Goal: Task Accomplishment & Management: Use online tool/utility

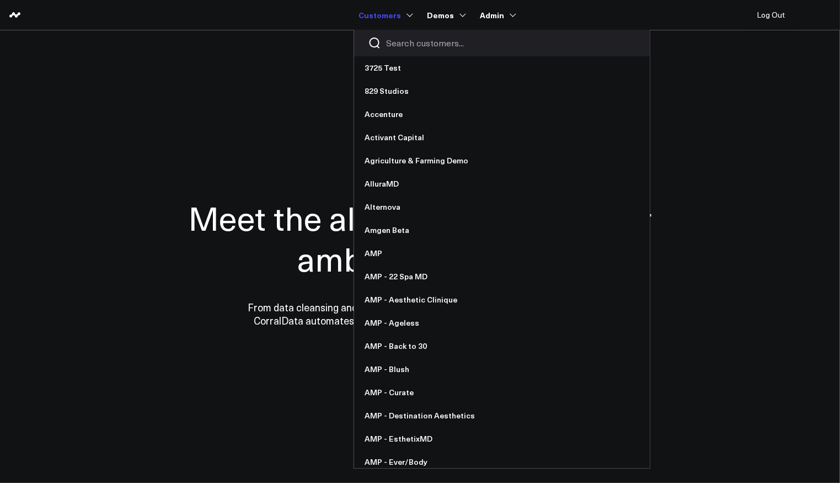
click at [413, 38] on input "Search customers input" at bounding box center [511, 43] width 249 height 12
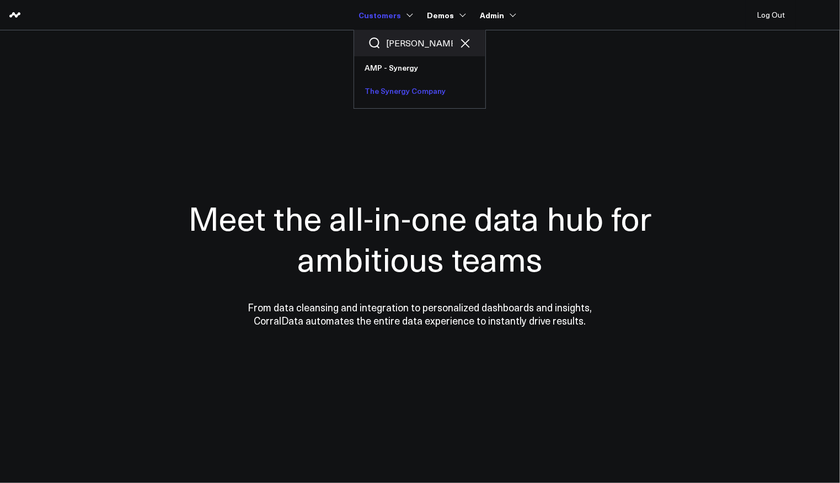
type input "syner"
click at [400, 89] on link "The Synergy Company" at bounding box center [419, 90] width 131 height 23
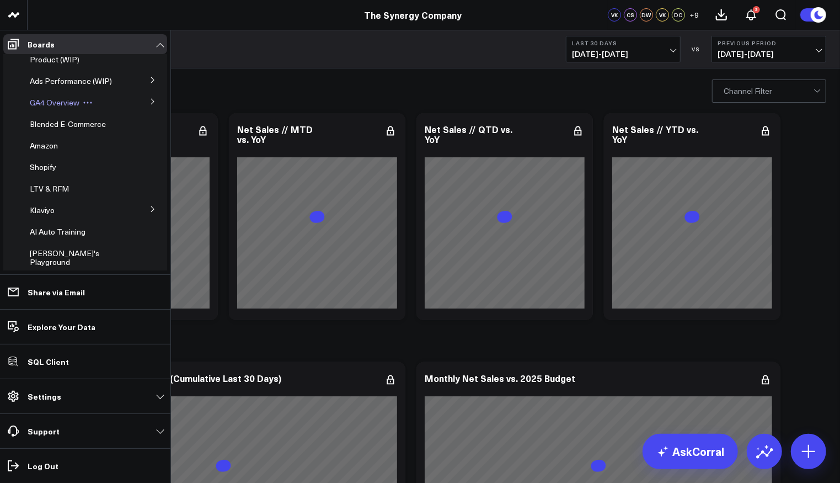
scroll to position [98, 0]
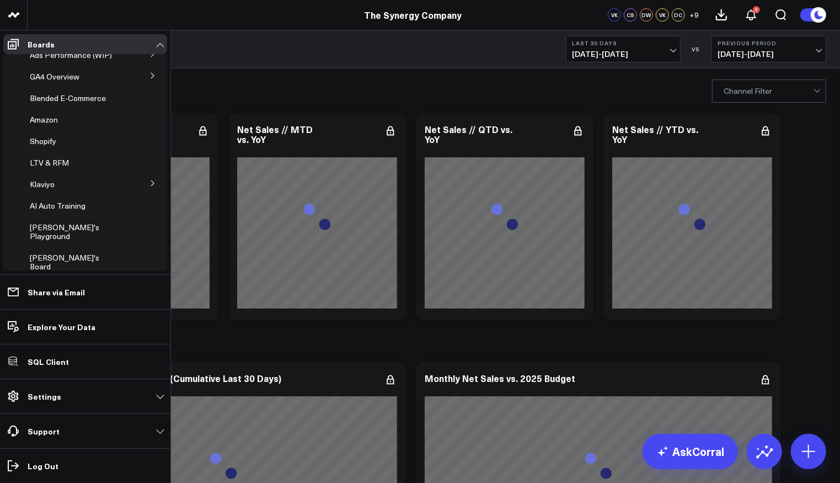
click at [151, 180] on button at bounding box center [153, 182] width 29 height 17
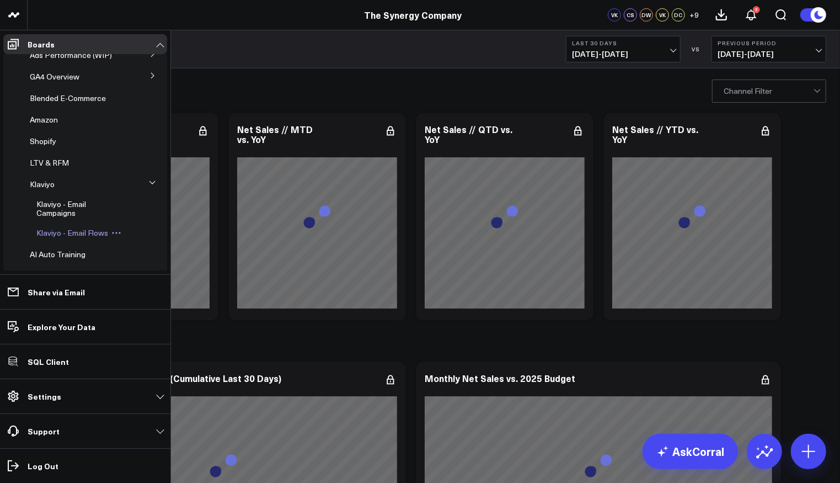
click at [68, 232] on span "Klaviyo - Email Flows" at bounding box center [72, 232] width 72 height 10
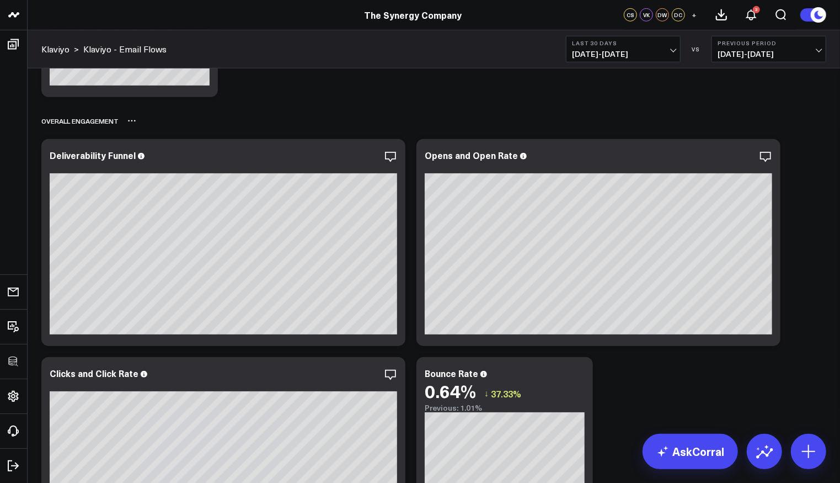
scroll to position [438, 0]
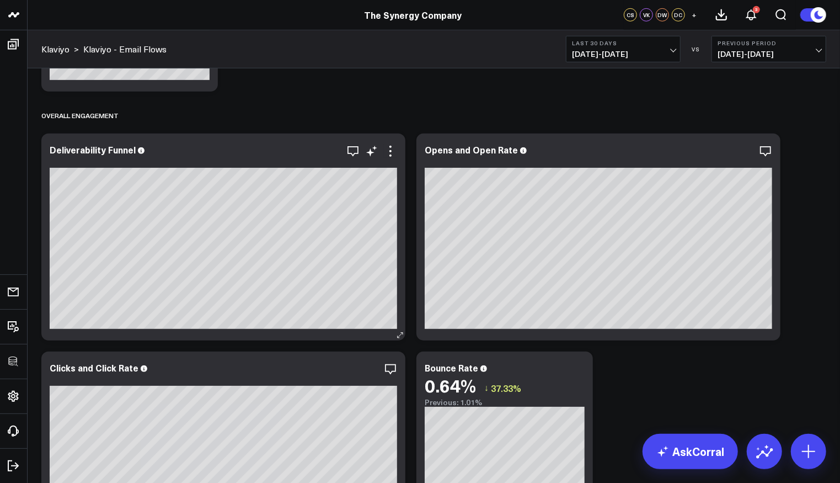
click at [397, 151] on div "Deliverability Funnel" at bounding box center [223, 237] width 364 height 207
click at [392, 151] on icon at bounding box center [390, 151] width 13 height 13
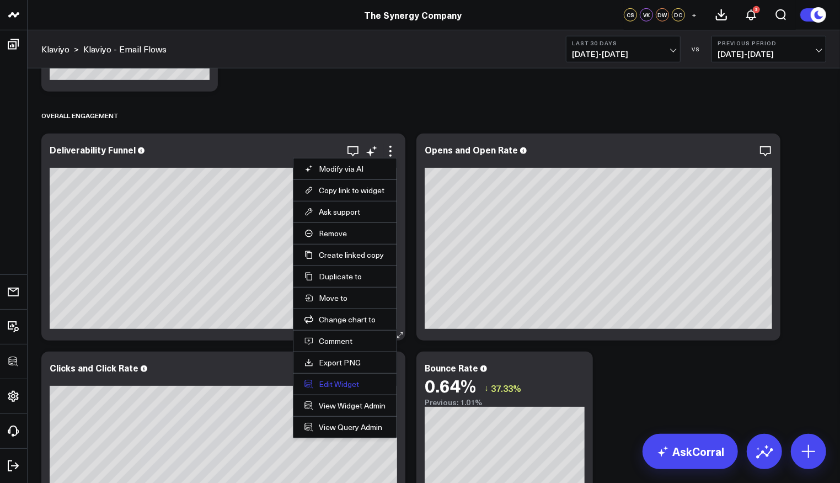
click at [347, 379] on button "Edit Widget" at bounding box center [345, 384] width 81 height 10
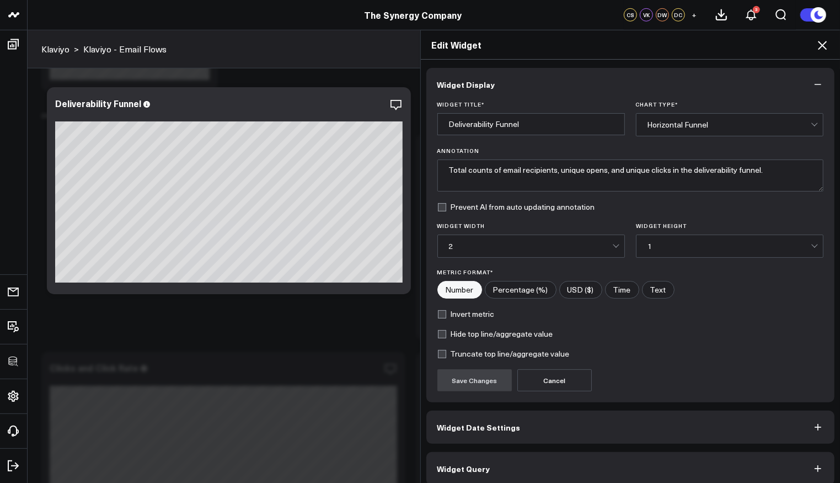
scroll to position [7, 0]
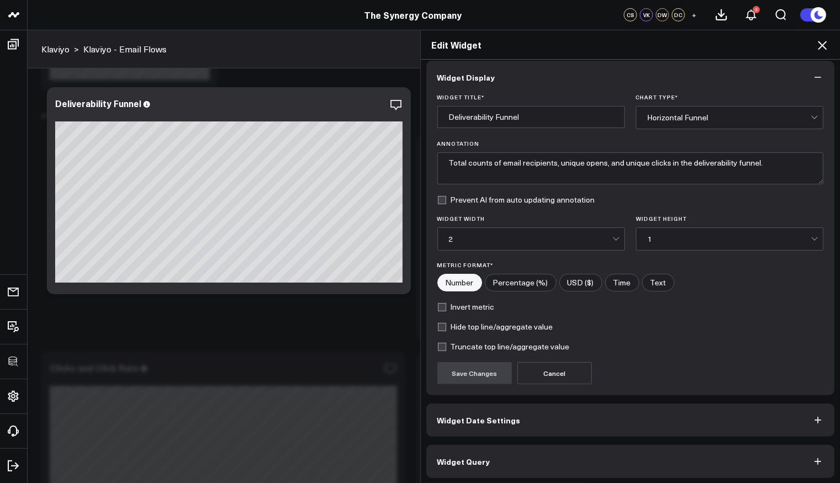
click at [643, 460] on button "Widget Query" at bounding box center [631, 461] width 409 height 33
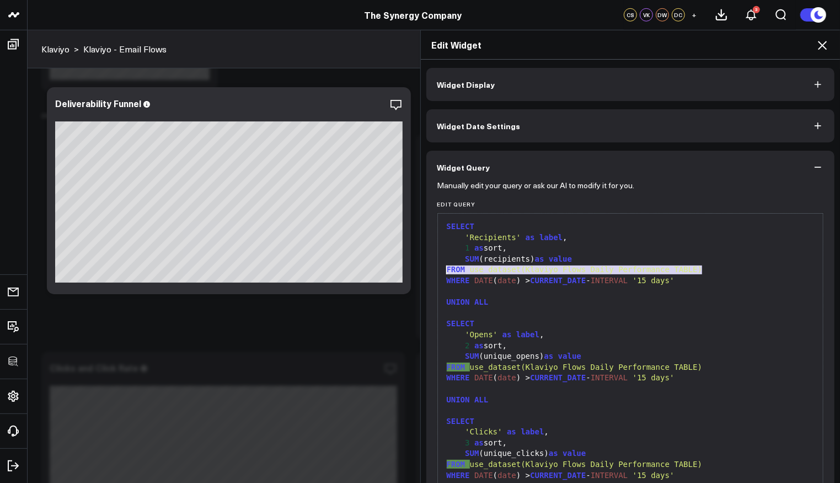
drag, startPoint x: 708, startPoint y: 270, endPoint x: 396, endPoint y: 270, distance: 311.8
click at [396, 270] on div "Edit Widget Widget Display Widget Date Settings Widget Query Manually edit your…" at bounding box center [420, 256] width 840 height 453
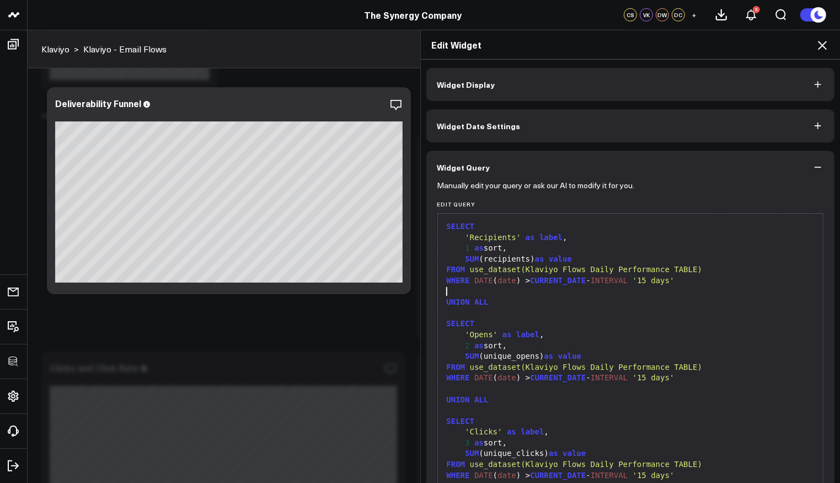
click at [595, 294] on div at bounding box center [631, 291] width 375 height 11
click at [823, 43] on icon at bounding box center [822, 45] width 13 height 13
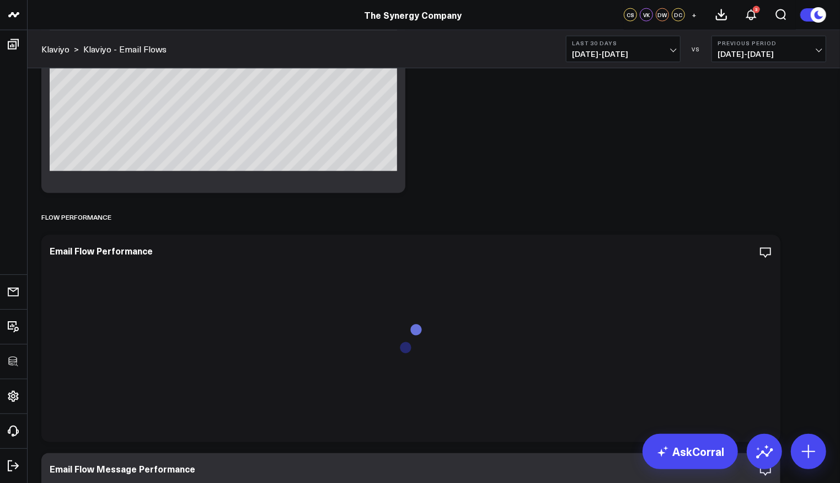
scroll to position [1044, 0]
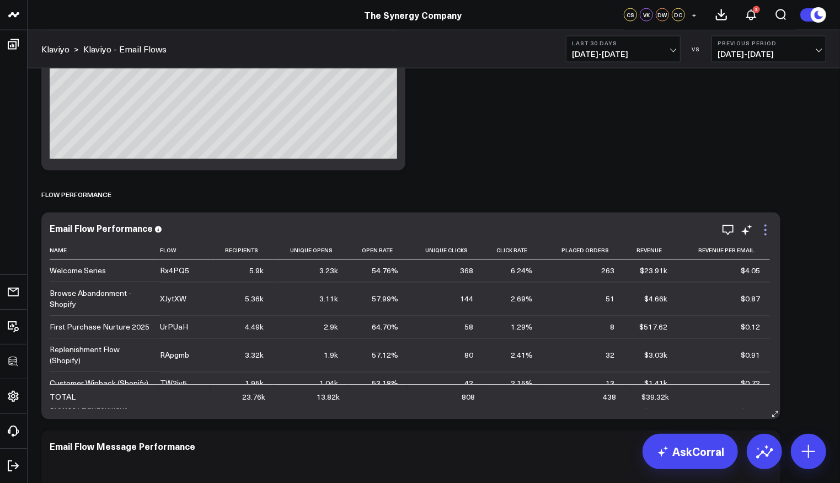
click at [770, 230] on icon at bounding box center [765, 229] width 13 height 13
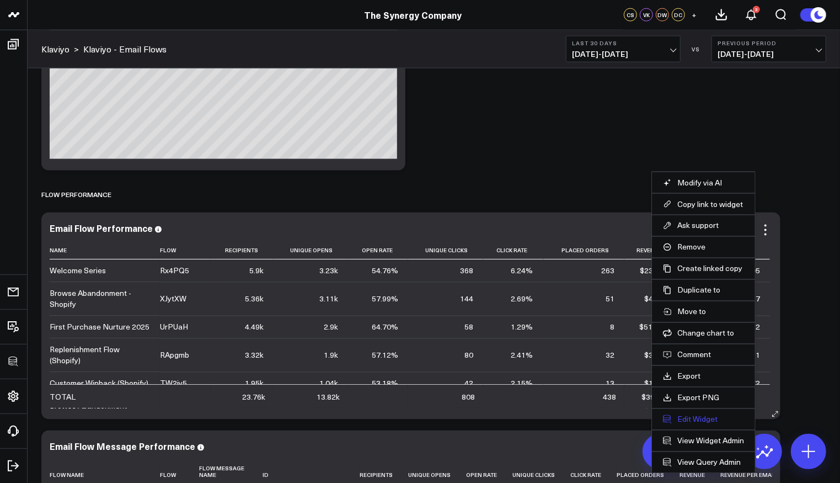
click at [688, 414] on button "Edit Widget" at bounding box center [703, 419] width 81 height 10
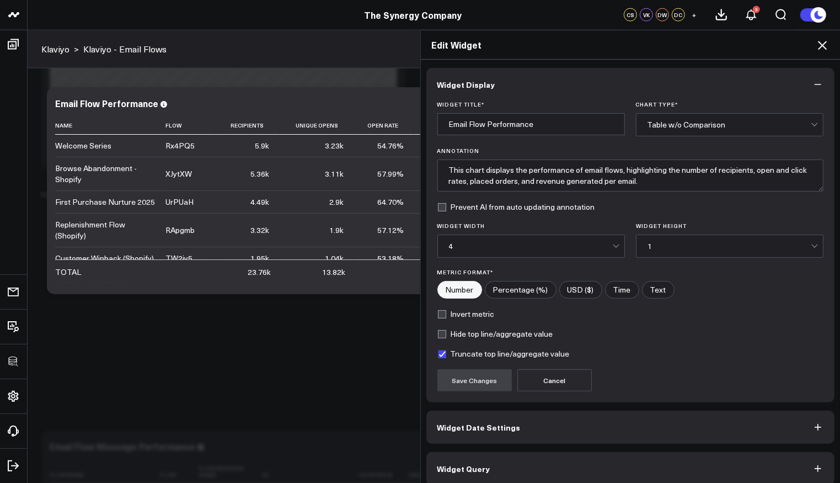
click at [594, 463] on button "Widget Query" at bounding box center [631, 468] width 409 height 33
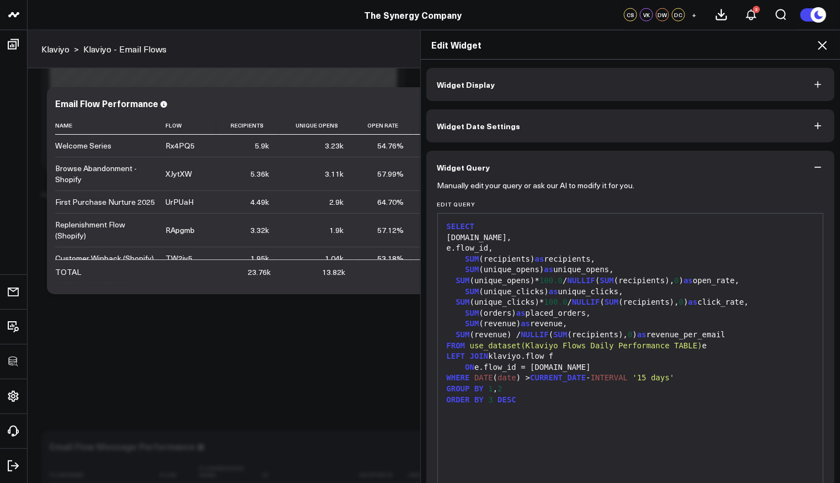
drag, startPoint x: 698, startPoint y: 346, endPoint x: 553, endPoint y: 346, distance: 144.6
click at [553, 346] on div "FROM use_dataset(Klaviyo Flows Daily Performance TABLE) e" at bounding box center [631, 345] width 375 height 11
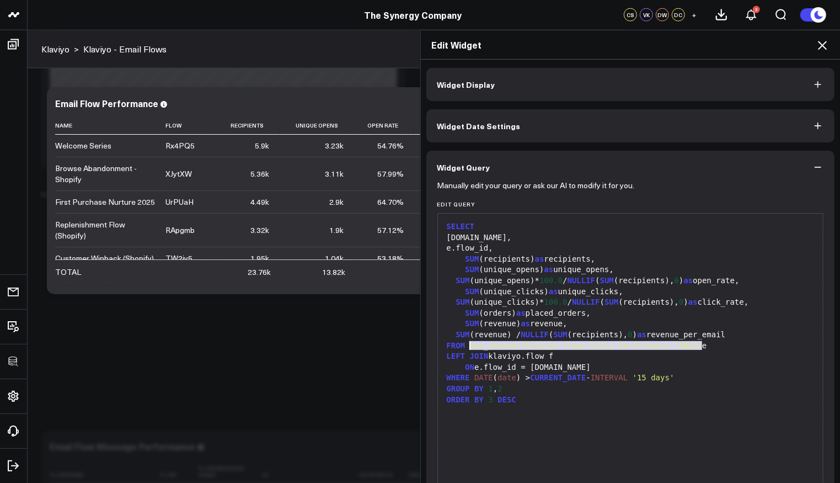
click at [694, 308] on div "SUM (orders) as placed_orders," at bounding box center [631, 313] width 375 height 11
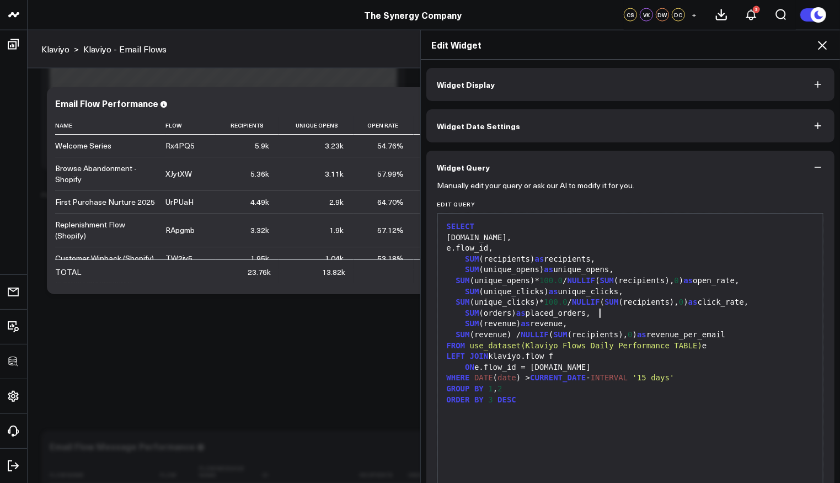
click at [699, 347] on div "FROM use_dataset(Klaviyo Flows Daily Performance TABLE) e" at bounding box center [631, 345] width 375 height 11
click at [694, 347] on span "use_dataset(Klaviyo Flows Daily Performance TABLE)" at bounding box center [586, 345] width 232 height 9
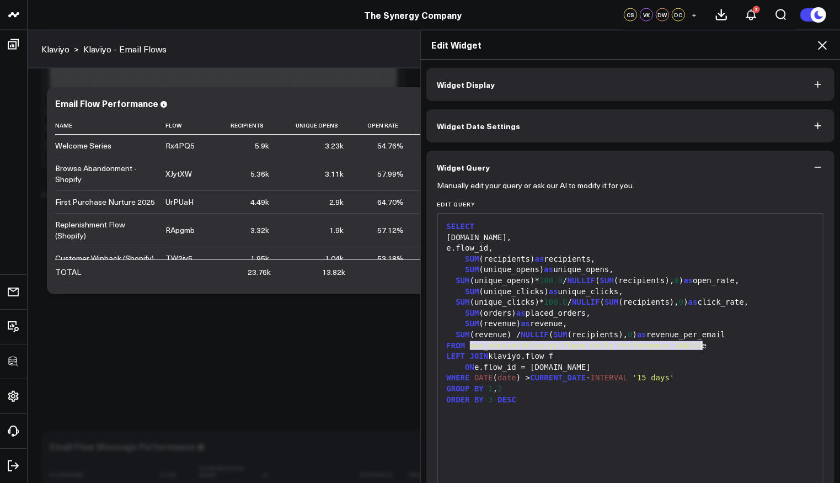
drag, startPoint x: 464, startPoint y: 344, endPoint x: 670, endPoint y: 344, distance: 205.8
click at [670, 344] on div "FROM use_dataset(Klaviyo Flows Daily Performance TABLE) e" at bounding box center [631, 345] width 375 height 11
click at [824, 44] on icon at bounding box center [822, 45] width 9 height 9
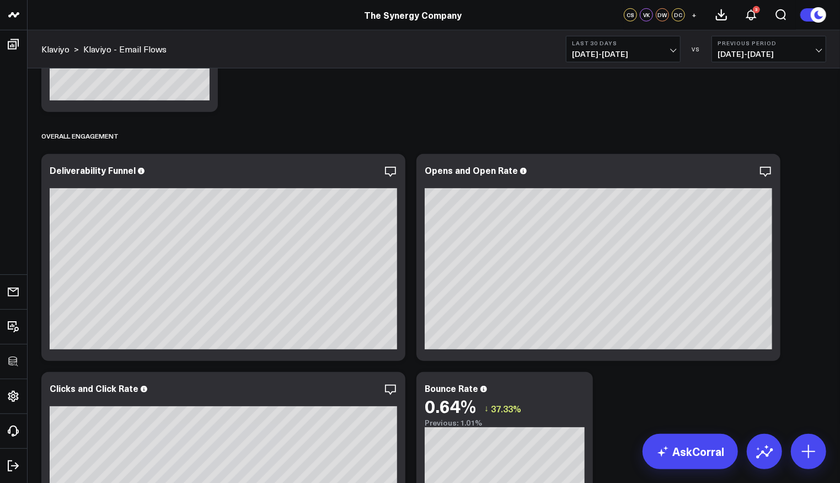
scroll to position [461, 0]
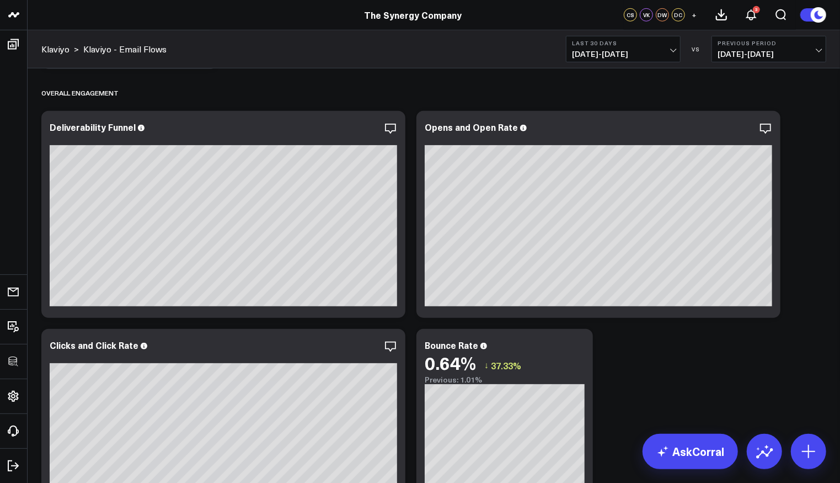
click at [722, 363] on div "Revenue Modify via AI Copy link to widget Ask support Remove Create linked copy…" at bounding box center [434, 417] width 796 height 1619
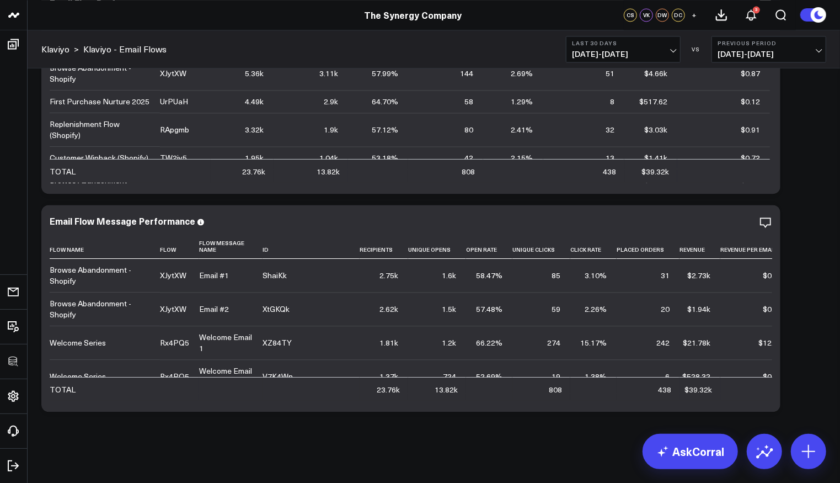
scroll to position [1257, 0]
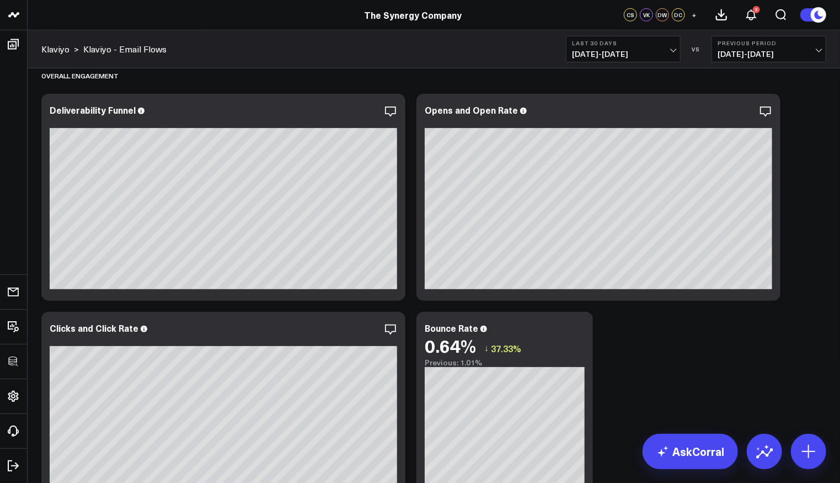
scroll to position [485, 0]
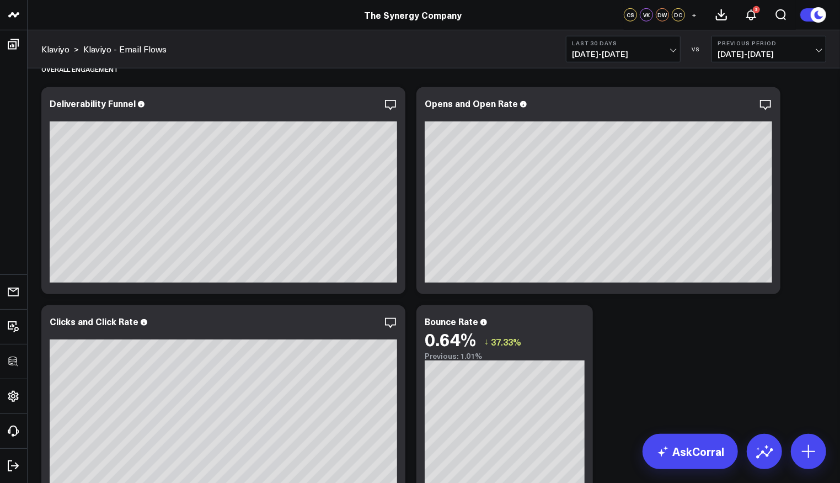
click at [802, 226] on div "Revenue Modify via AI Copy link to widget Ask support Remove Create linked copy…" at bounding box center [434, 393] width 796 height 1619
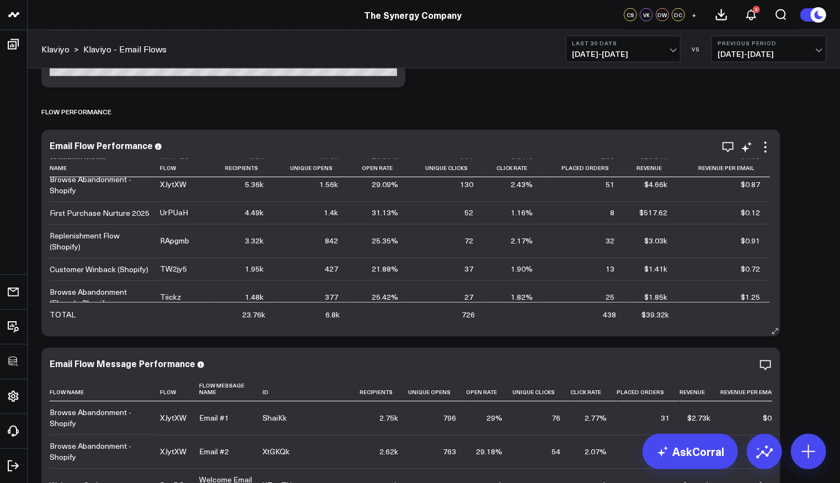
scroll to position [0, 0]
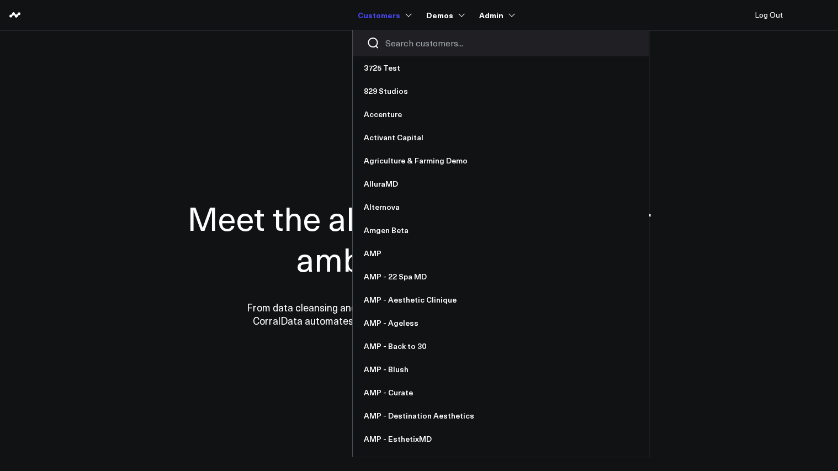
click at [146, 46] on input "Search customers input" at bounding box center [98, 51] width 98 height 12
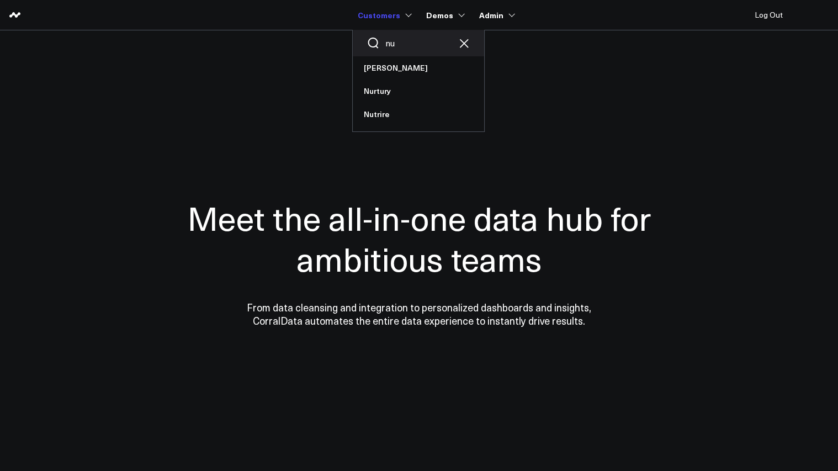
type input "n"
type input "pfa"
click at [93, 66] on link "Pfizer - PFA" at bounding box center [71, 61] width 44 height 9
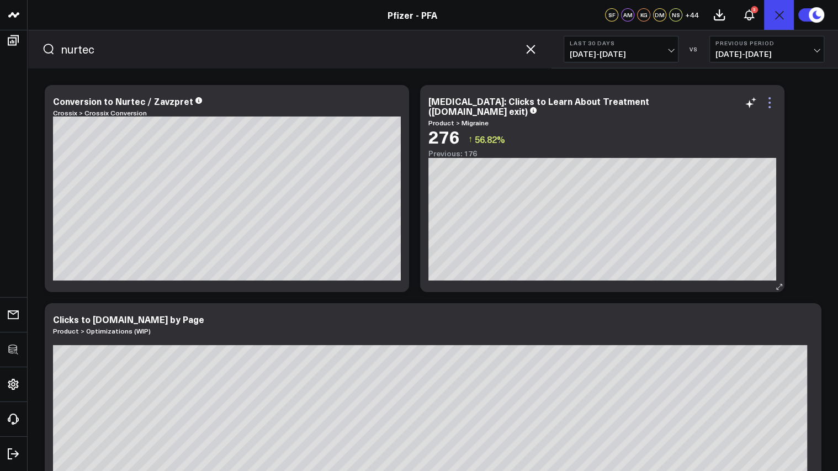
type input "nurtec"
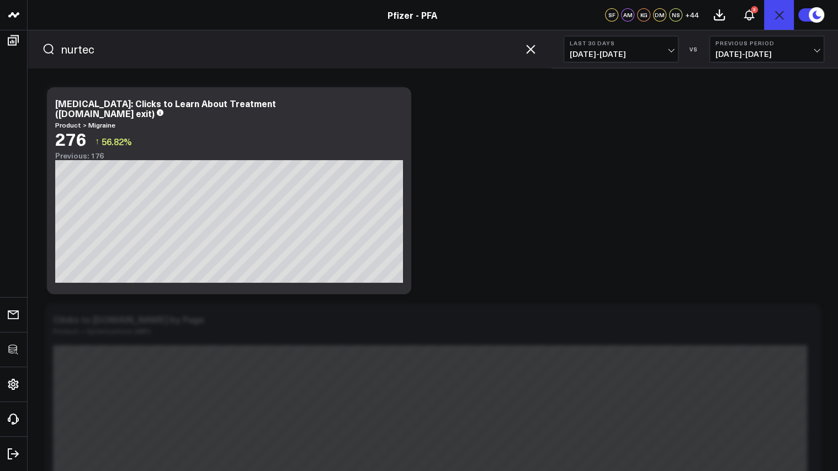
scroll to position [39, 0]
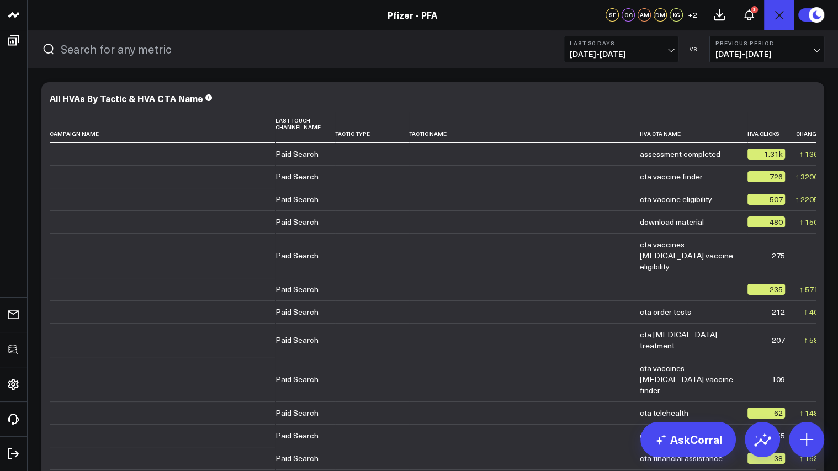
scroll to position [108, 0]
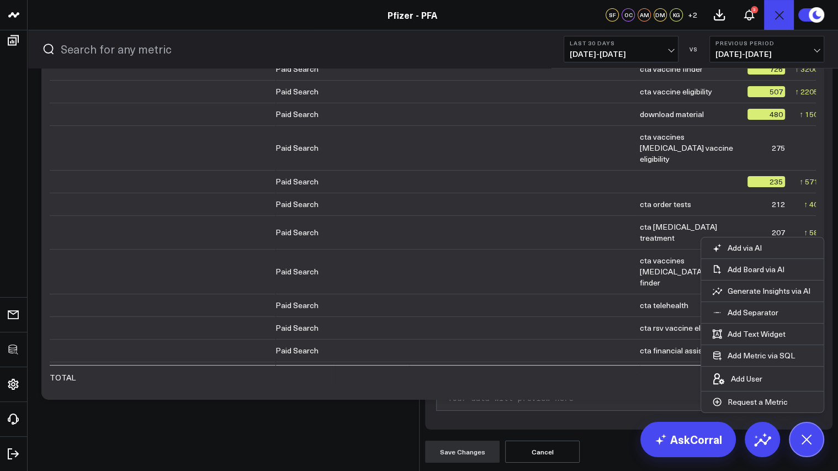
scroll to position [172, 0]
drag, startPoint x: 528, startPoint y: 460, endPoint x: 417, endPoint y: 387, distance: 133.2
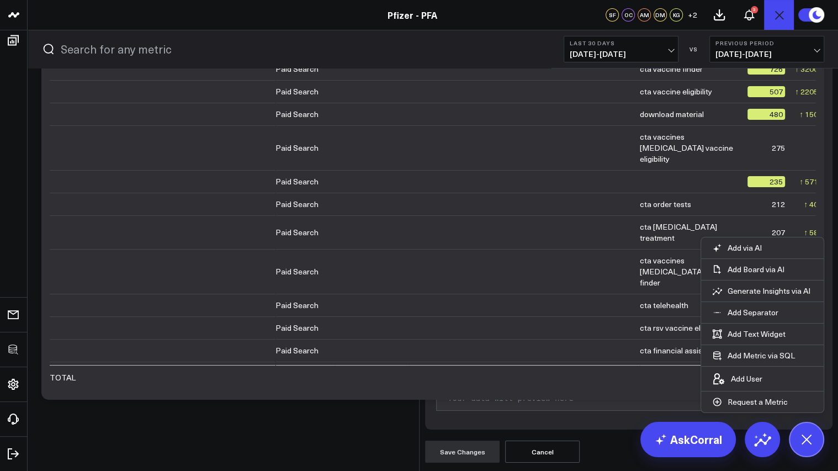
scroll to position [0, 0]
type input "Migraine HVAs by Media"
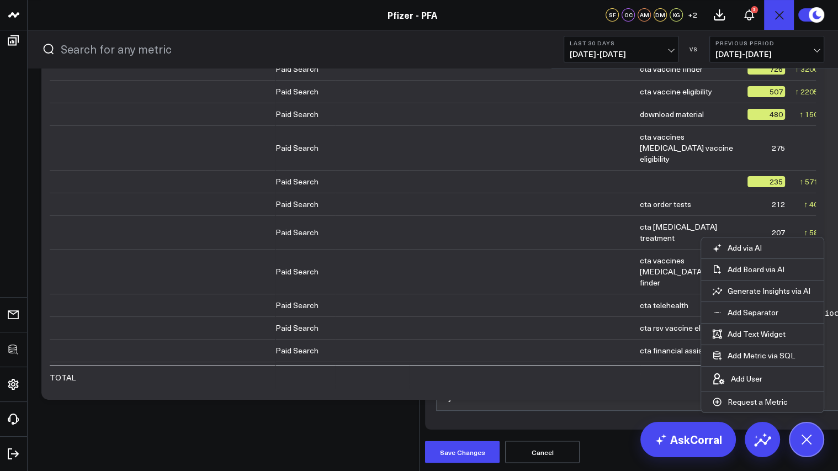
scroll to position [1600, 0]
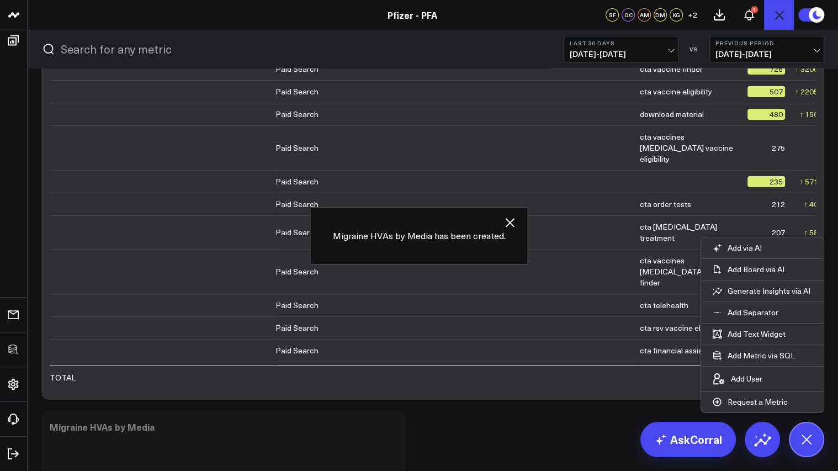
scroll to position [326, 0]
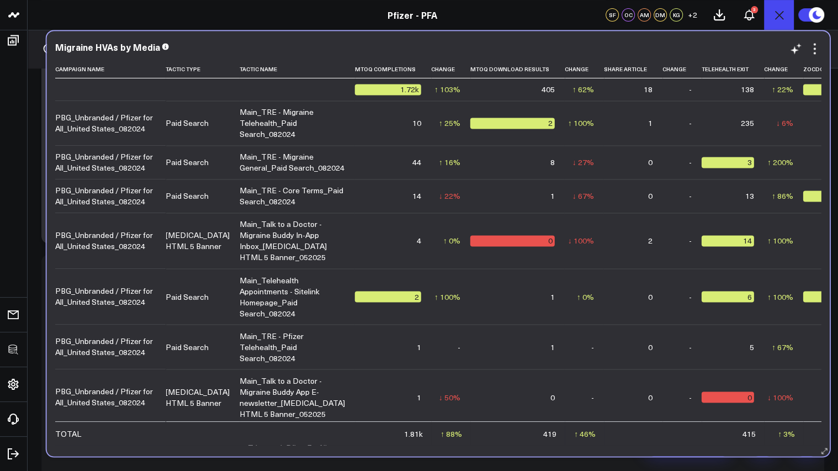
scroll to position [261, 0]
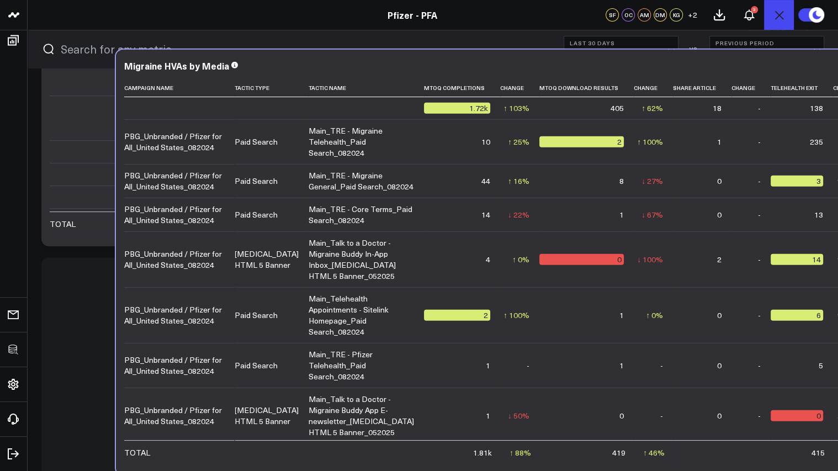
drag, startPoint x: 556, startPoint y: 211, endPoint x: 632, endPoint y: 60, distance: 169.3
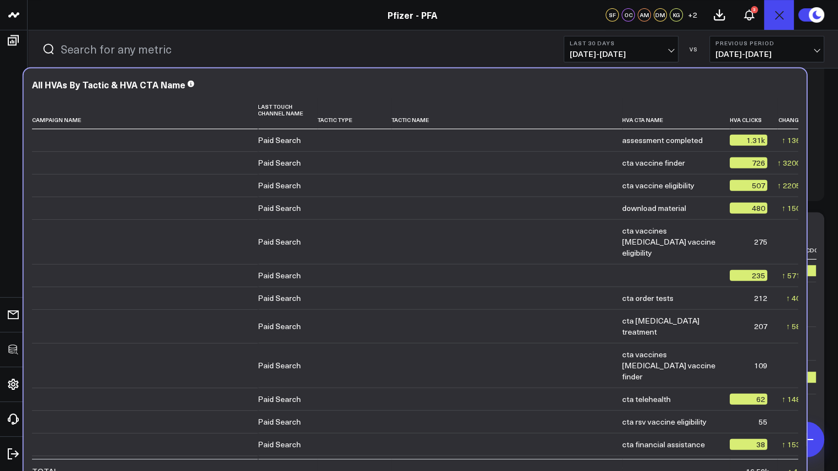
drag, startPoint x: 348, startPoint y: 217, endPoint x: 331, endPoint y: 481, distance: 264.4
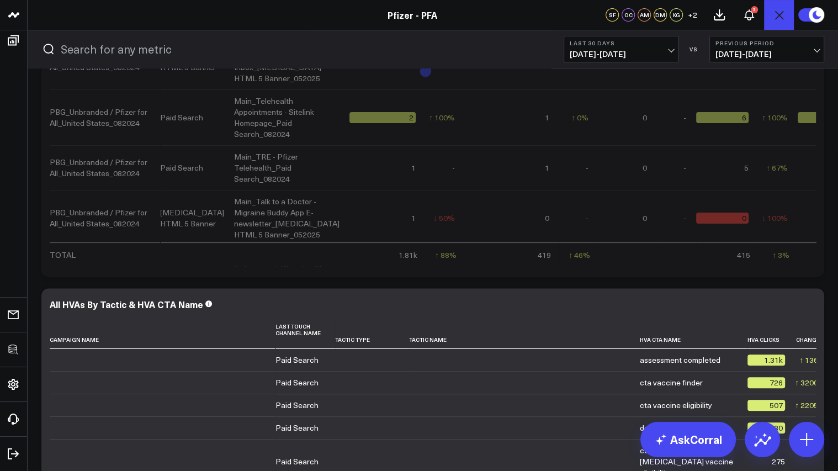
scroll to position [98, 0]
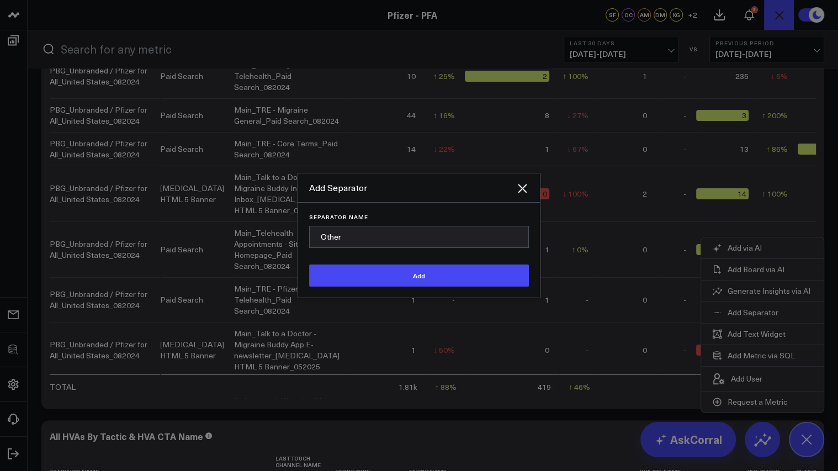
type input "Other"
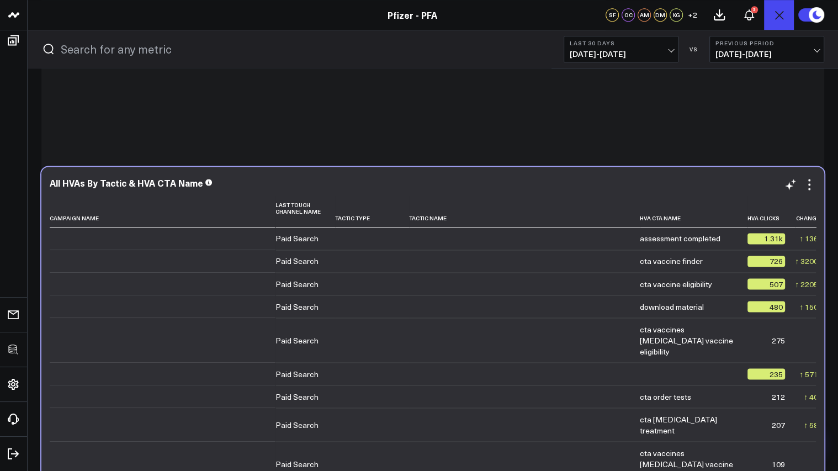
scroll to position [574, 0]
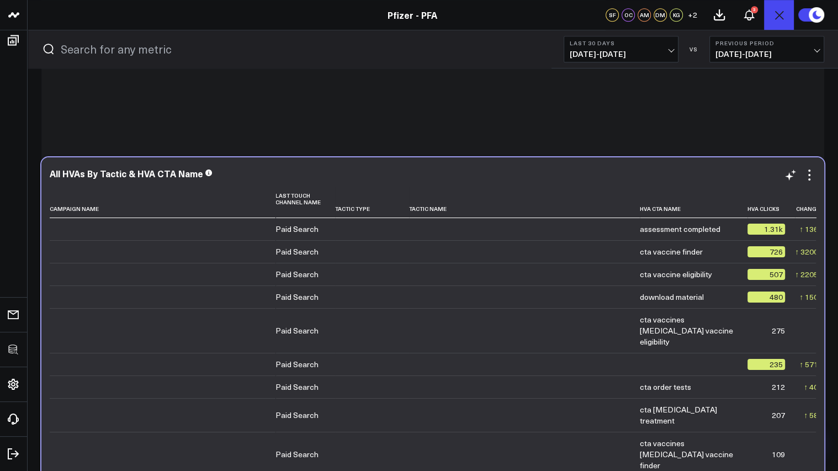
drag, startPoint x: 247, startPoint y: 283, endPoint x: 247, endPoint y: 466, distance: 182.7
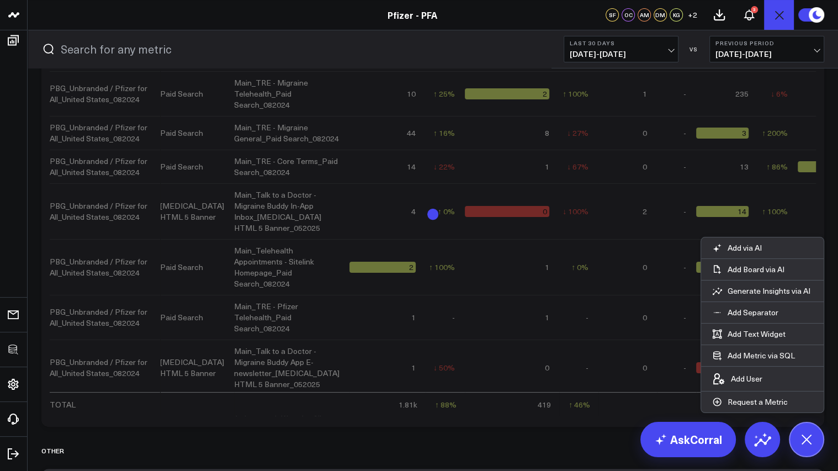
scroll to position [36, 0]
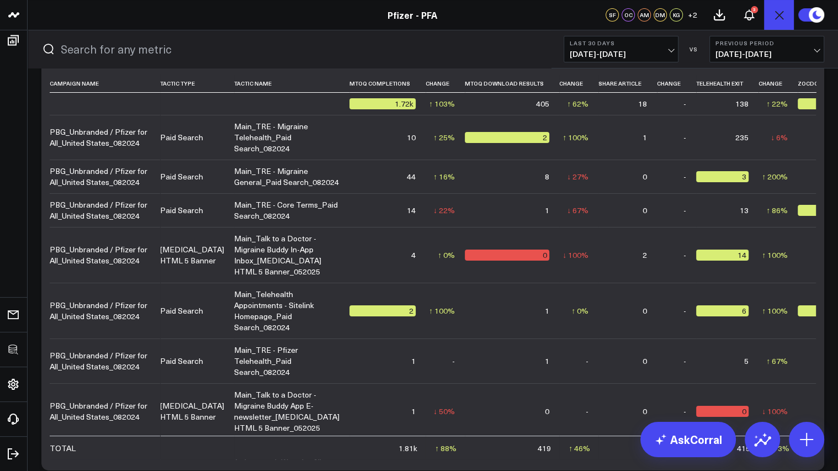
scroll to position [0, 0]
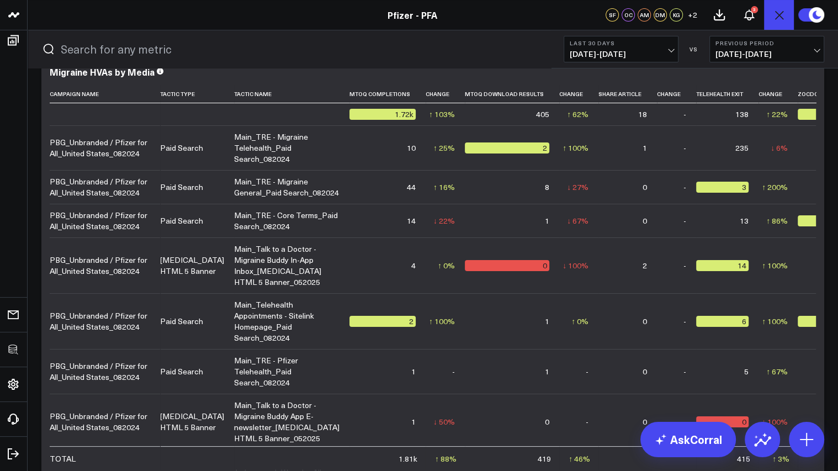
scroll to position [24, 0]
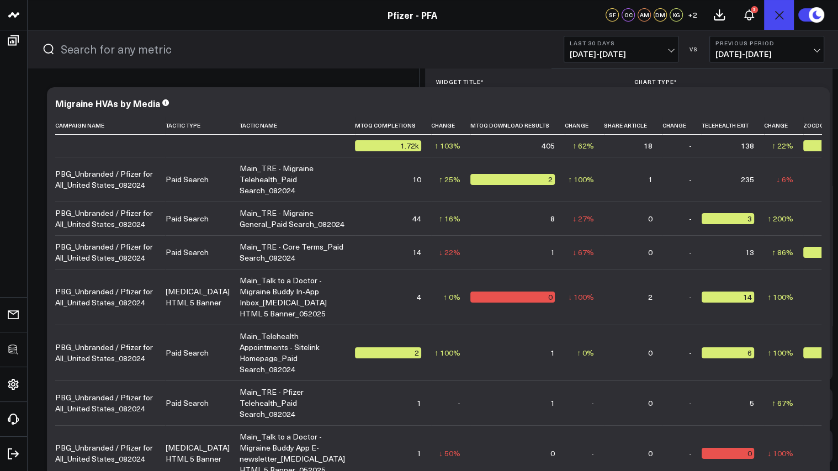
scroll to position [19, 0]
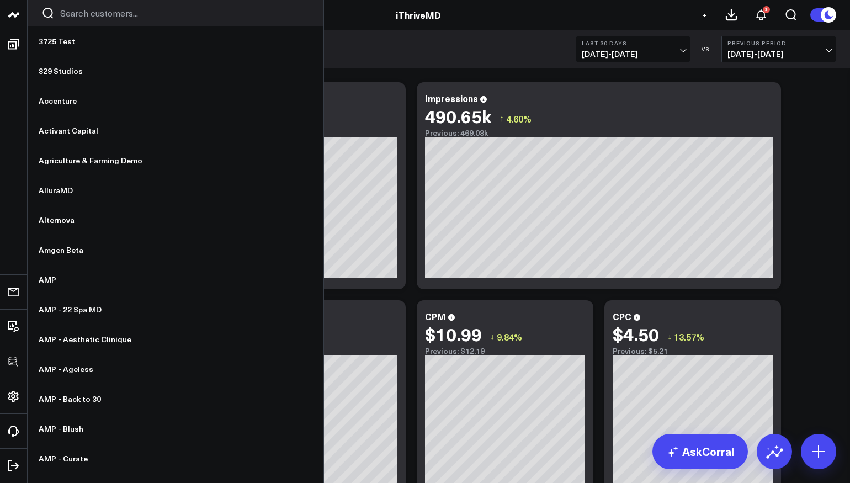
click at [97, 12] on input "Search customers input" at bounding box center [184, 13] width 249 height 12
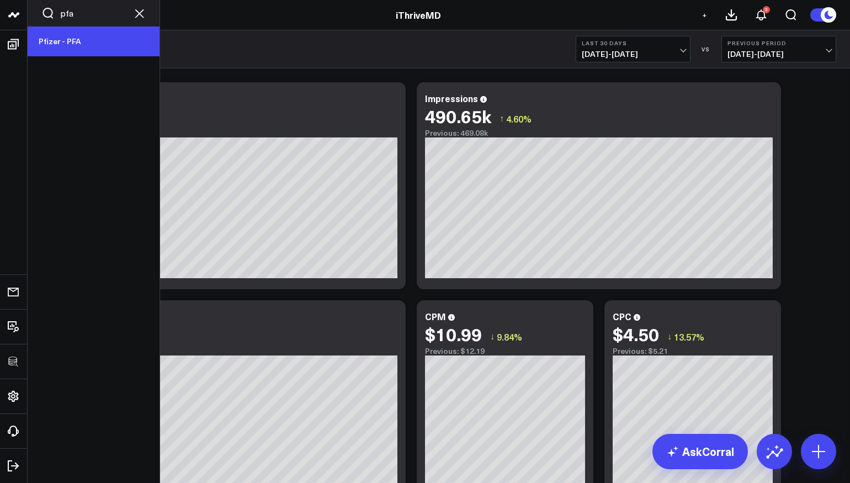
type input "pfa"
click at [82, 40] on link "Pfizer - PFA" at bounding box center [94, 41] width 132 height 30
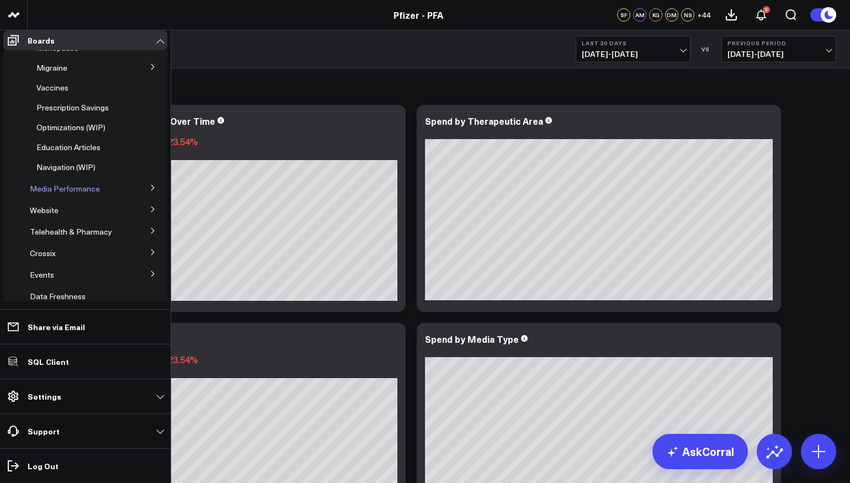
scroll to position [332, 0]
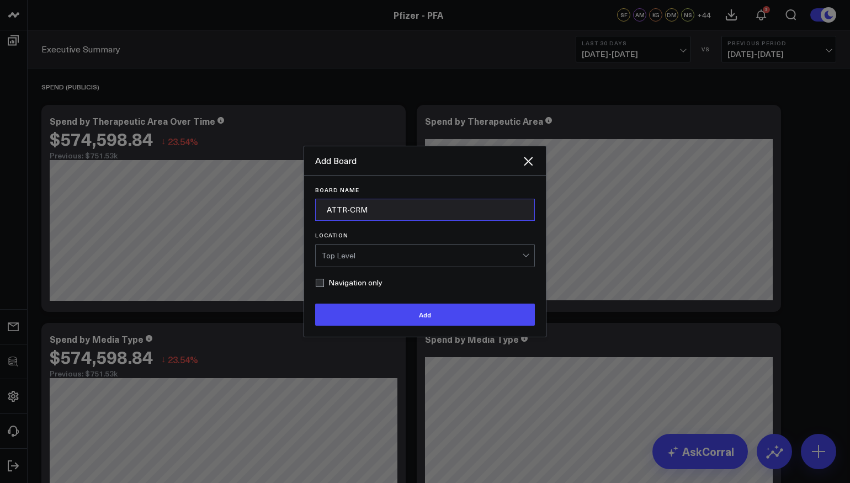
scroll to position [0, 0]
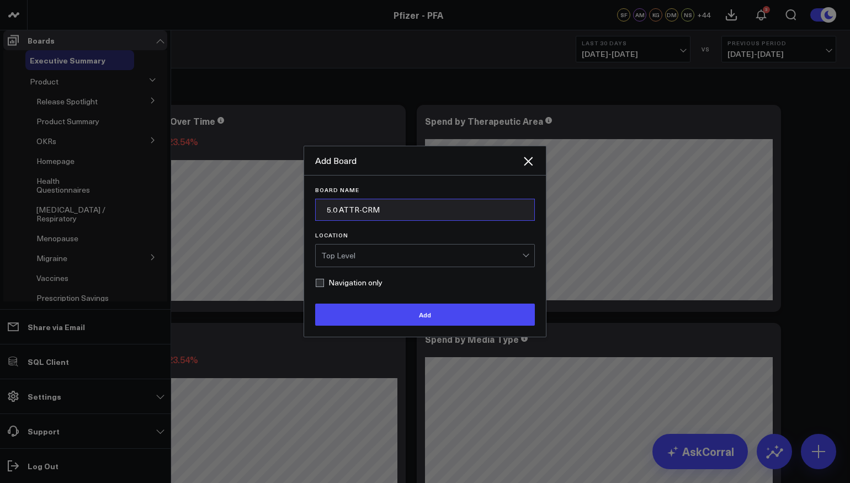
type input "5.0 ATTR-CRM"
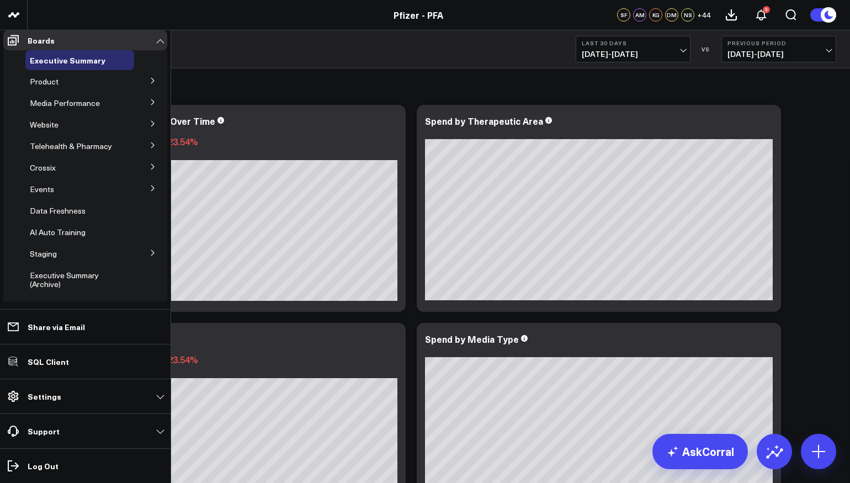
click at [151, 83] on icon at bounding box center [152, 81] width 3 height 6
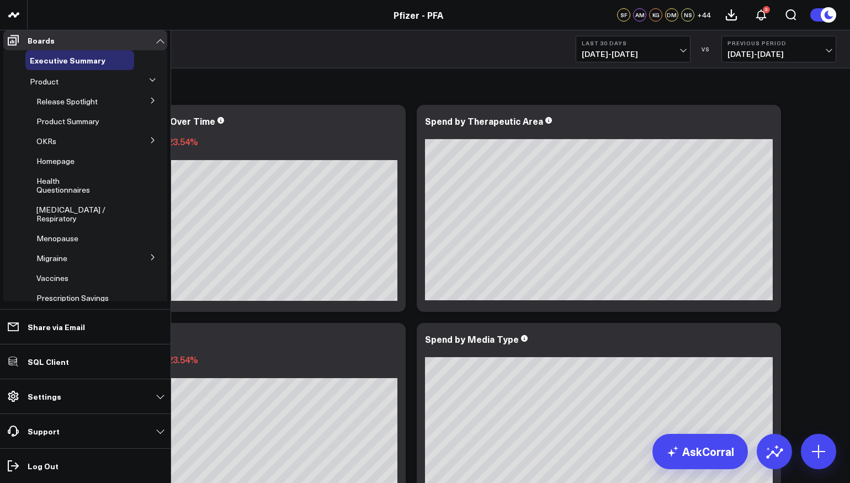
click at [150, 104] on icon at bounding box center [153, 100] width 7 height 7
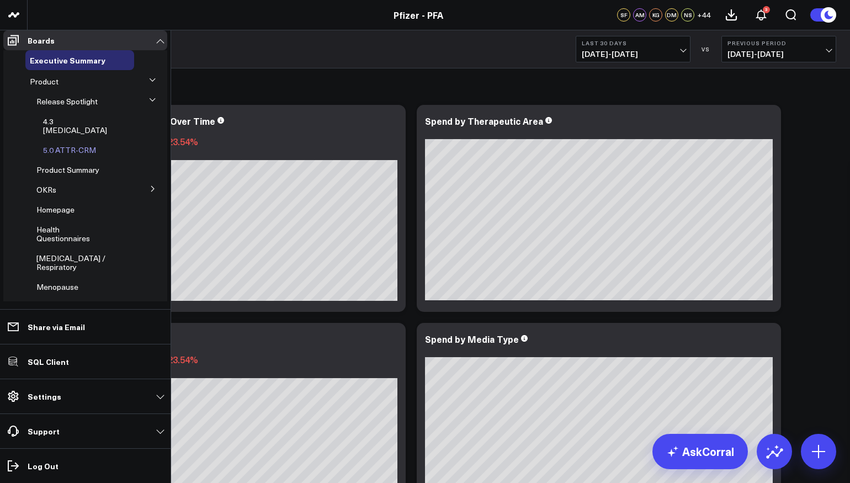
click at [55, 154] on div "5.0 ATTR-CRM" at bounding box center [86, 150] width 95 height 20
click at [63, 150] on span "5.0 ATTR-CRM" at bounding box center [69, 150] width 53 height 10
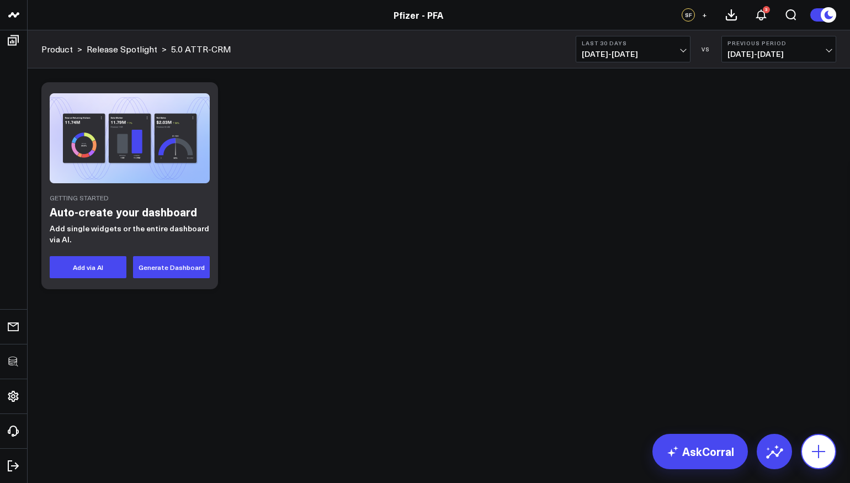
click at [824, 439] on button at bounding box center [818, 451] width 35 height 35
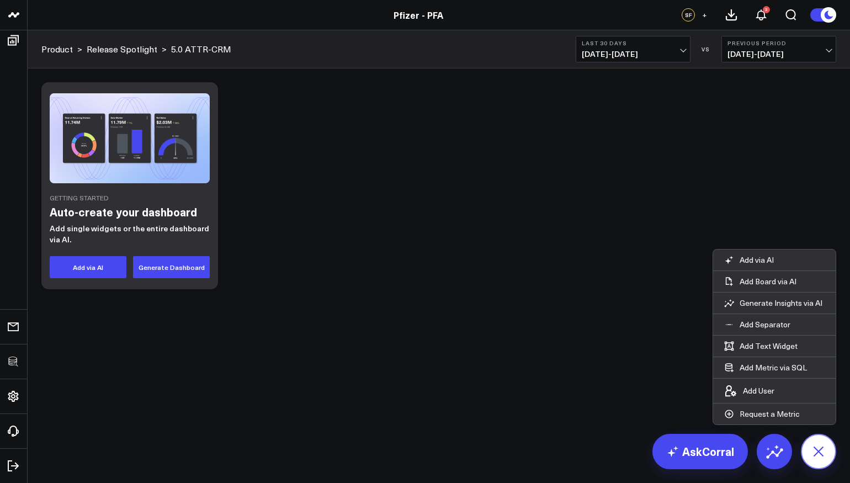
click at [824, 439] on button at bounding box center [818, 451] width 35 height 35
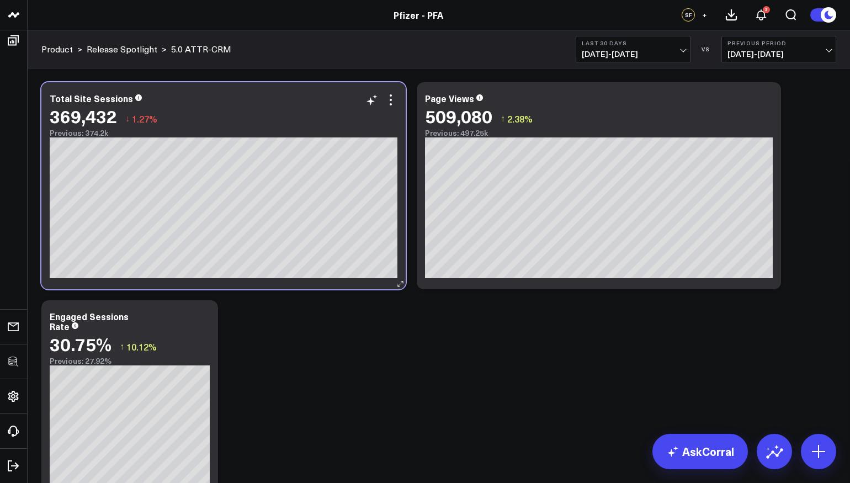
click at [388, 92] on div "Total Site Sessions 369,432 ↓ 1.27% Previous: 374.2k [#fff fontSize:14px lineHe…" at bounding box center [223, 185] width 364 height 207
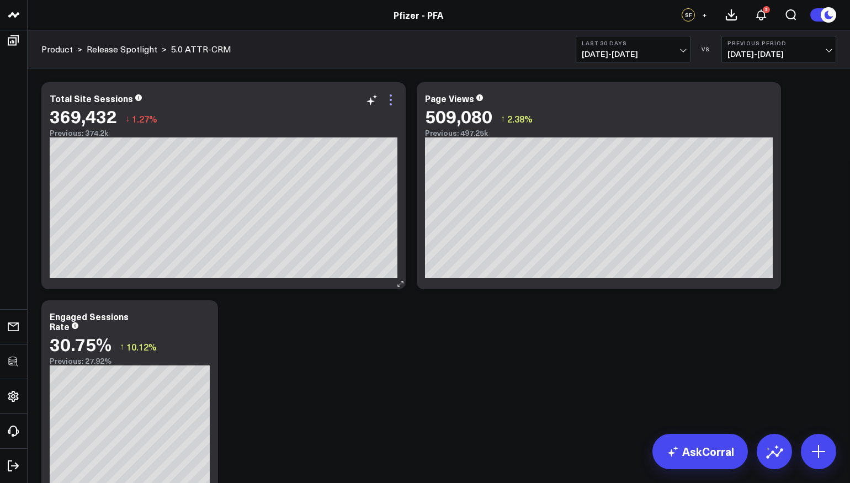
click at [0, 0] on icon at bounding box center [0, 0] width 0 height 0
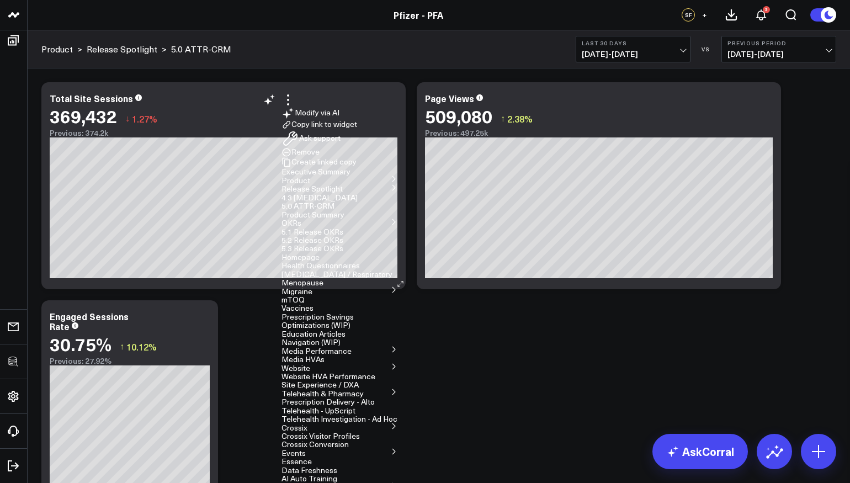
click at [0, 0] on button "Edit Widget" at bounding box center [0, 0] width 0 height 0
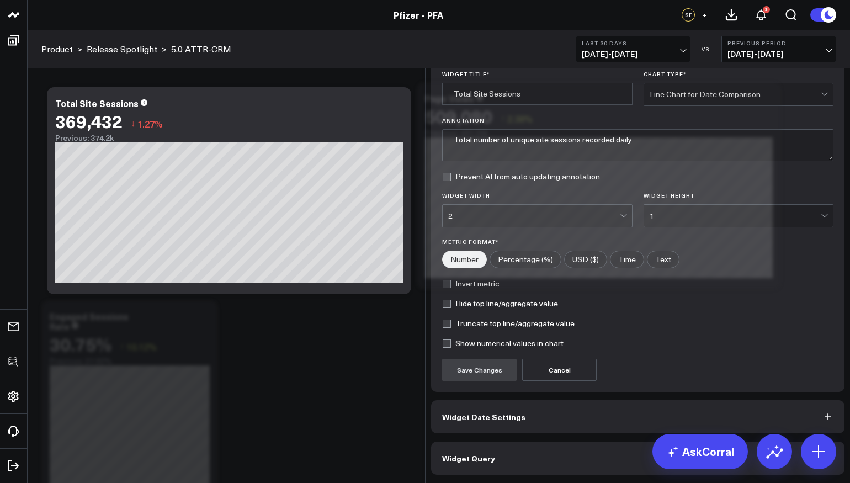
click at [497, 473] on button "Widget Query" at bounding box center [637, 457] width 413 height 33
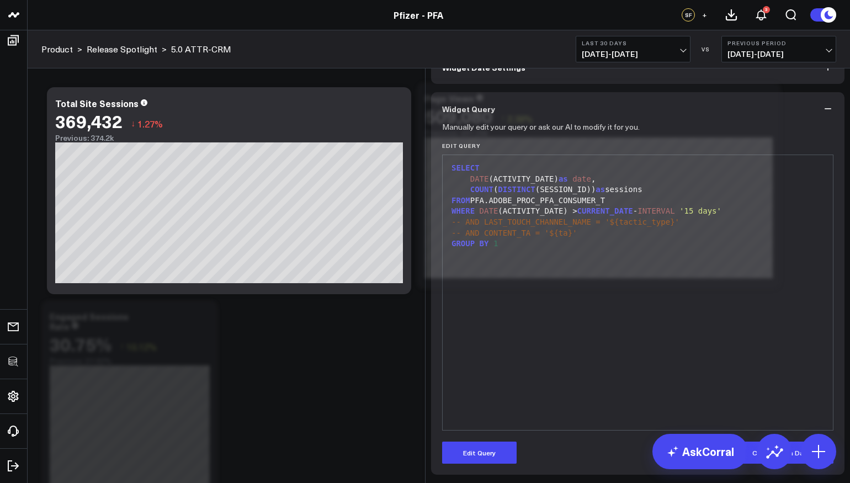
scroll to position [57, 0]
click at [480, 461] on button "Edit Query" at bounding box center [479, 452] width 74 height 22
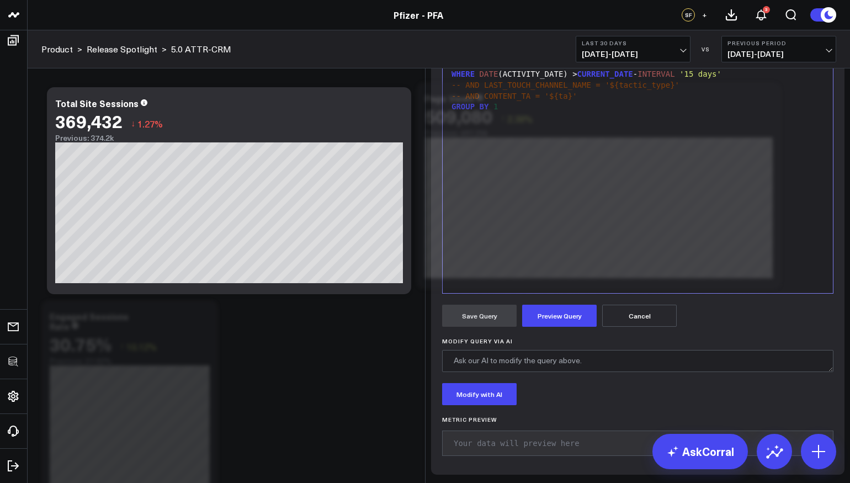
drag, startPoint x: 473, startPoint y: 202, endPoint x: 643, endPoint y: 202, distance: 170.0
click at [643, 70] on div "FROM PFA.ADOBE_PROC_PFA_CONSUMER_T" at bounding box center [637, 63] width 379 height 11
click at [556, 324] on button "Preview Query" at bounding box center [559, 316] width 74 height 22
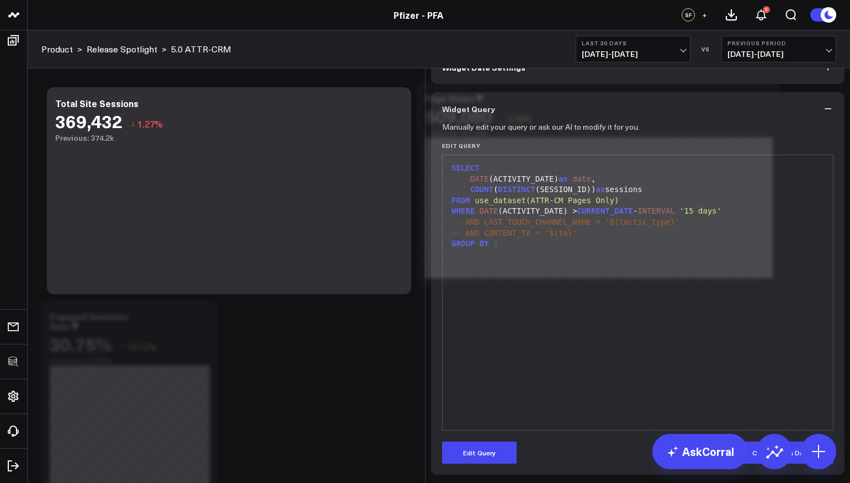
scroll to position [57, 0]
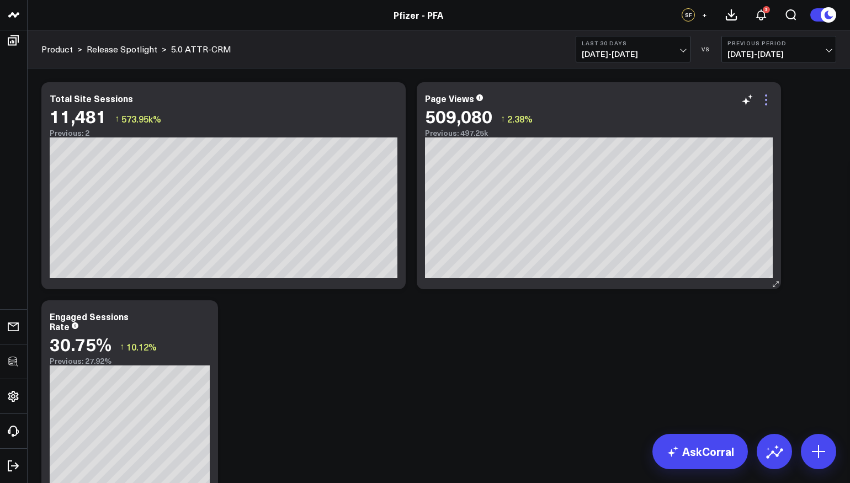
click at [0, 0] on icon at bounding box center [0, 0] width 0 height 0
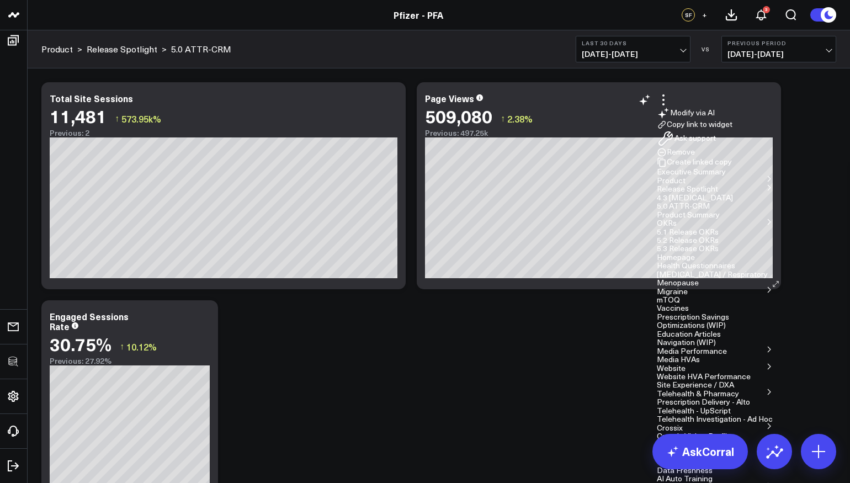
click at [0, 0] on button "Edit Widget" at bounding box center [0, 0] width 0 height 0
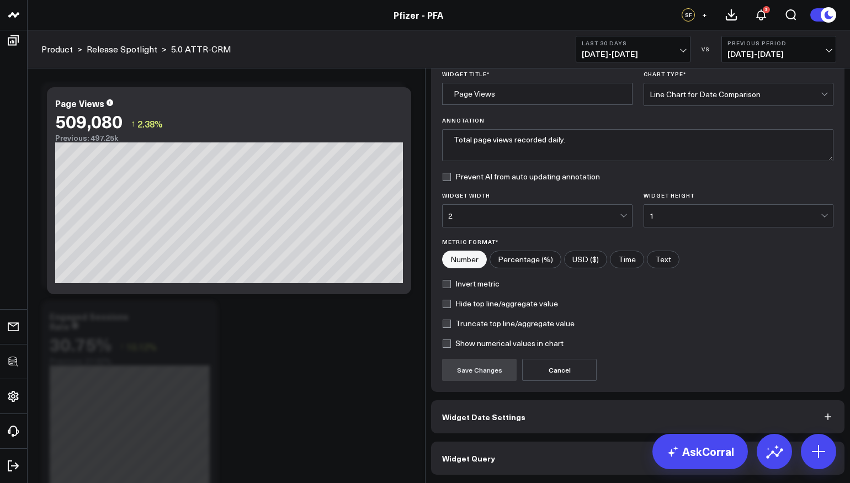
click at [528, 475] on button "Widget Query" at bounding box center [637, 457] width 413 height 33
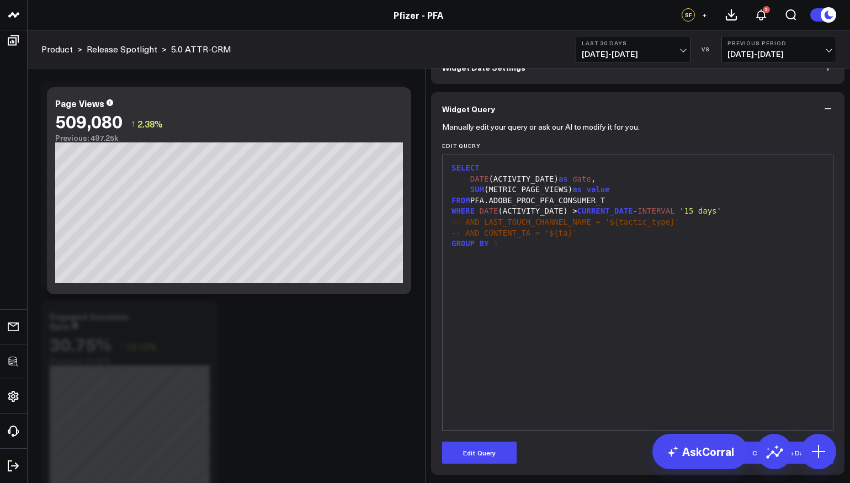
scroll to position [57, 0]
click at [479, 447] on button "Edit Query" at bounding box center [479, 452] width 74 height 22
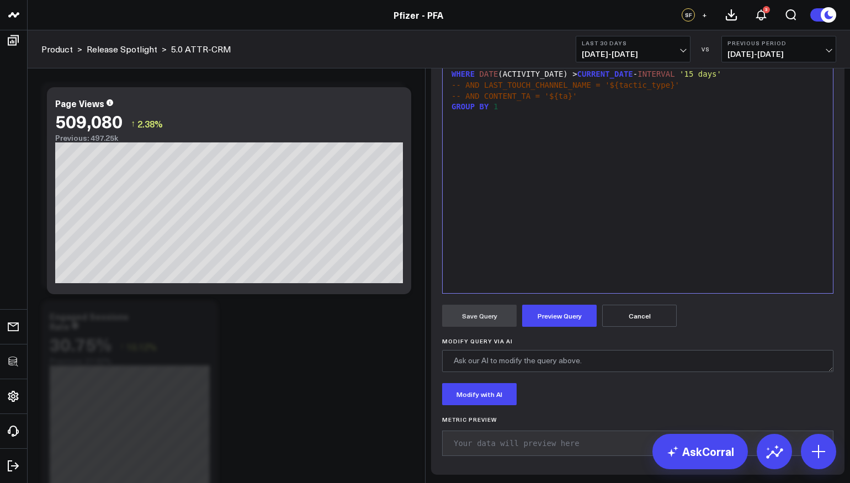
drag, startPoint x: 627, startPoint y: 198, endPoint x: 473, endPoint y: 199, distance: 153.4
click at [473, 70] on div "FROM PFA.ADOBE_PROC_PFA_CONSUMER_T" at bounding box center [637, 63] width 379 height 11
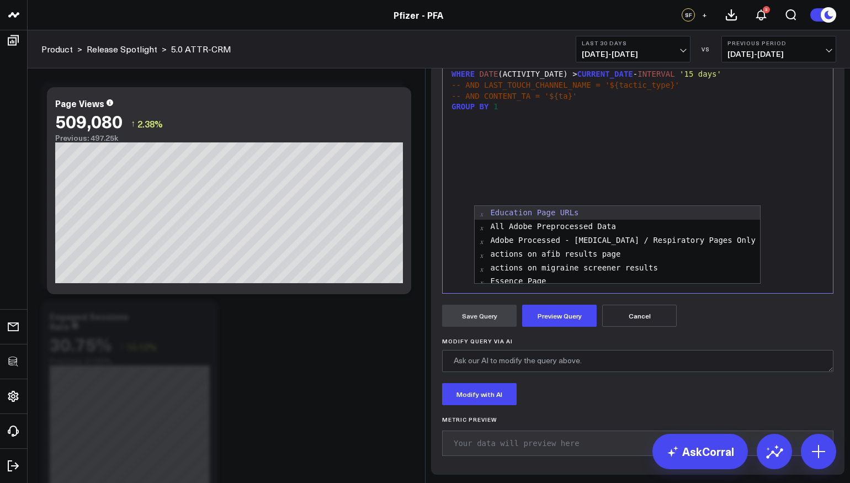
scroll to position [87, 0]
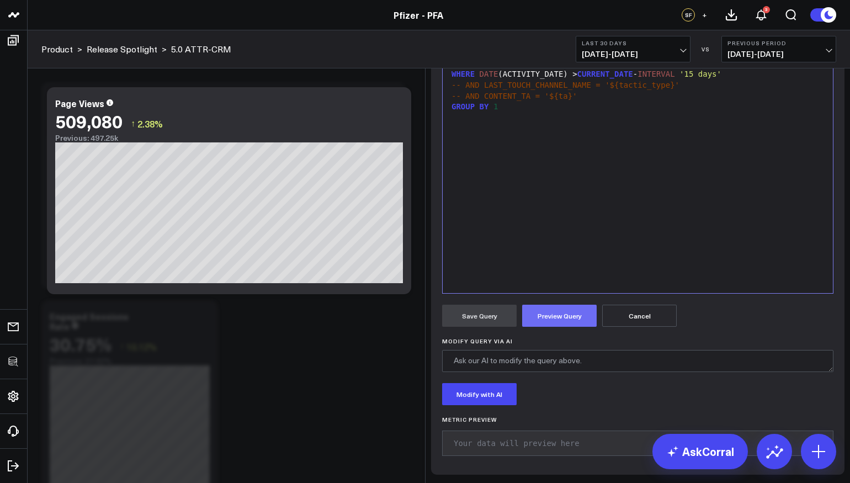
click at [553, 327] on button "Preview Query" at bounding box center [559, 316] width 74 height 22
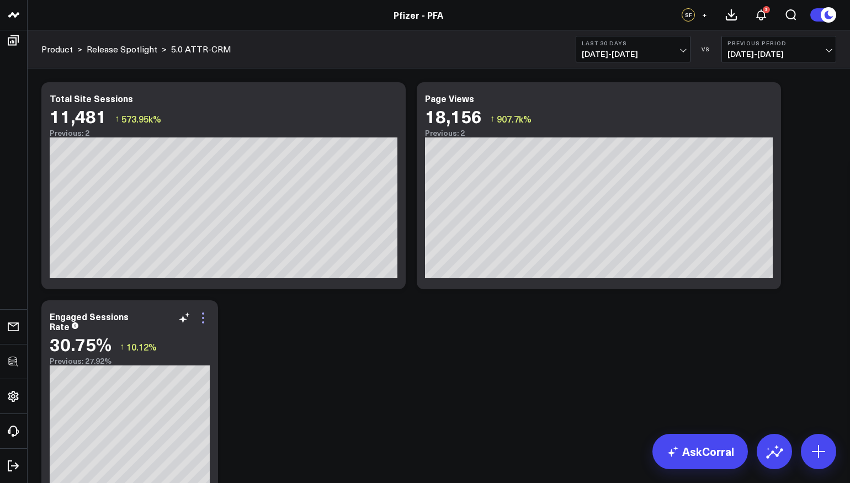
click at [0, 0] on icon at bounding box center [0, 0] width 0 height 0
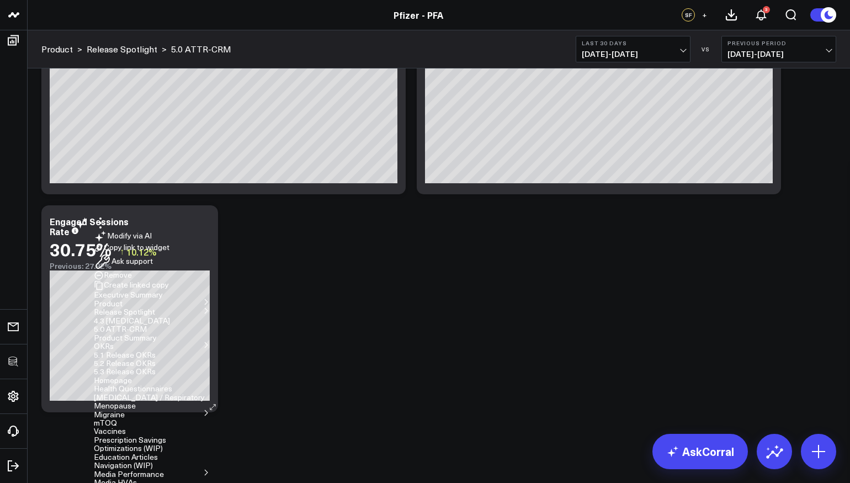
click at [0, 0] on button "Edit Widget" at bounding box center [0, 0] width 0 height 0
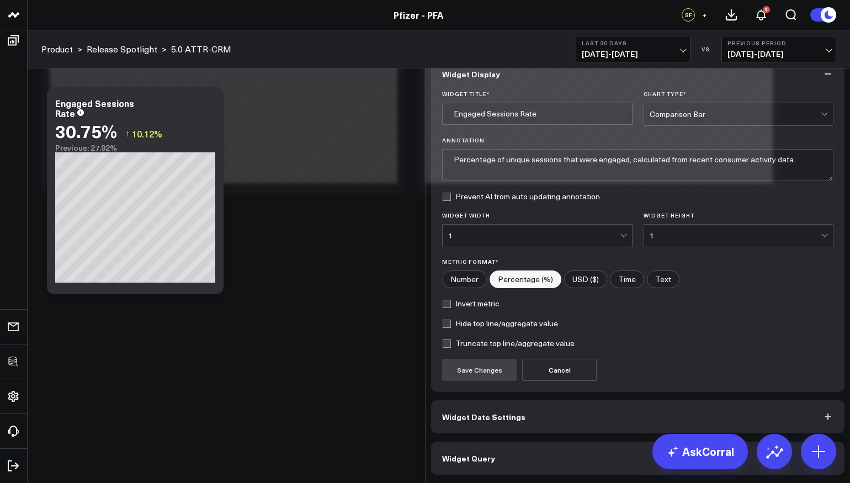
scroll to position [7, 0]
click at [488, 462] on span "Widget Query" at bounding box center [468, 458] width 53 height 9
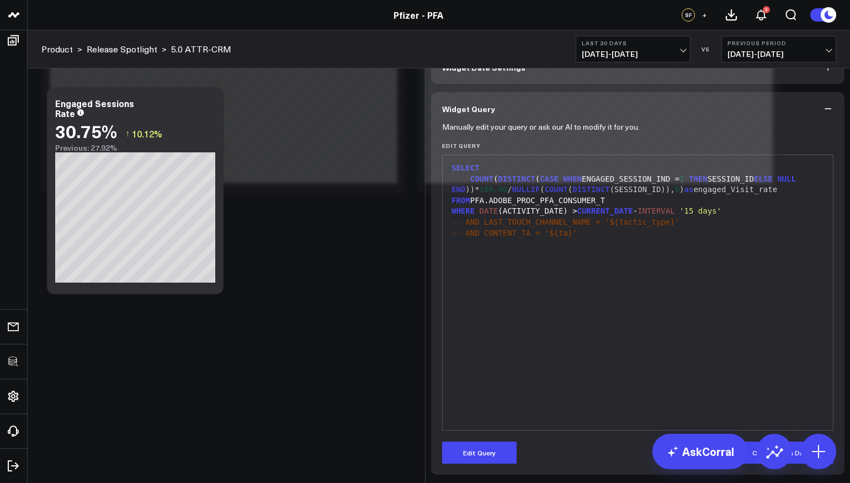
scroll to position [57, 0]
click at [483, 457] on button "Edit Query" at bounding box center [479, 452] width 74 height 22
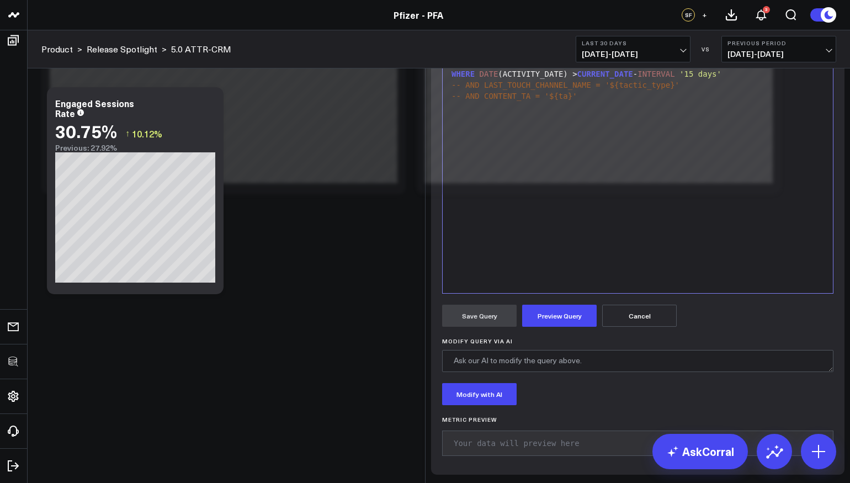
drag, startPoint x: 618, startPoint y: 202, endPoint x: 473, endPoint y: 203, distance: 144.0
click at [473, 70] on div "FROM PFA.ADOBE_PROC_PFA_CONSUMER_T" at bounding box center [637, 63] width 379 height 11
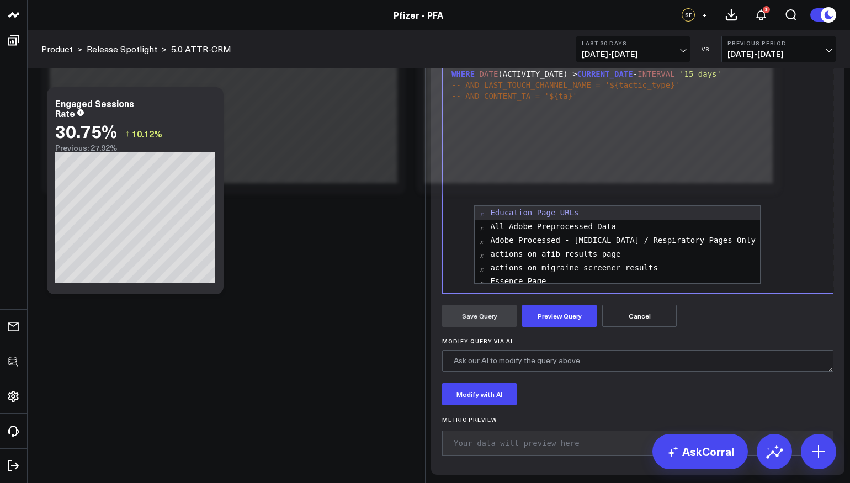
scroll to position [87, 0]
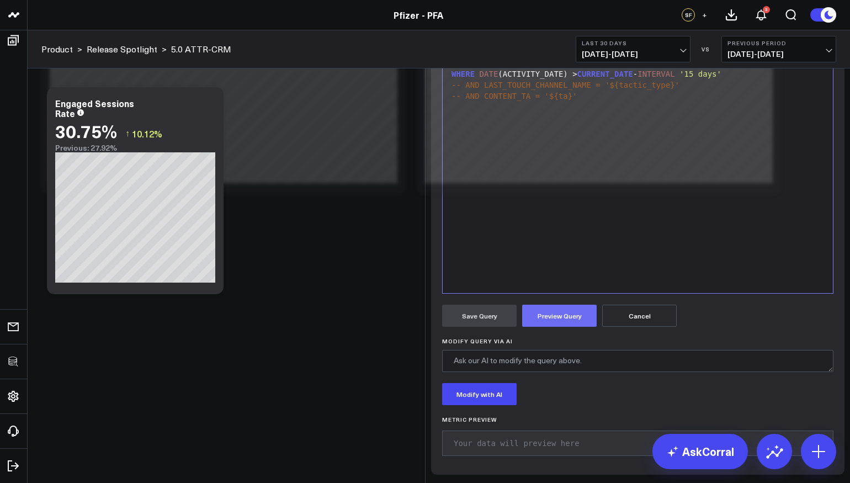
click at [541, 327] on button "Preview Query" at bounding box center [559, 316] width 74 height 22
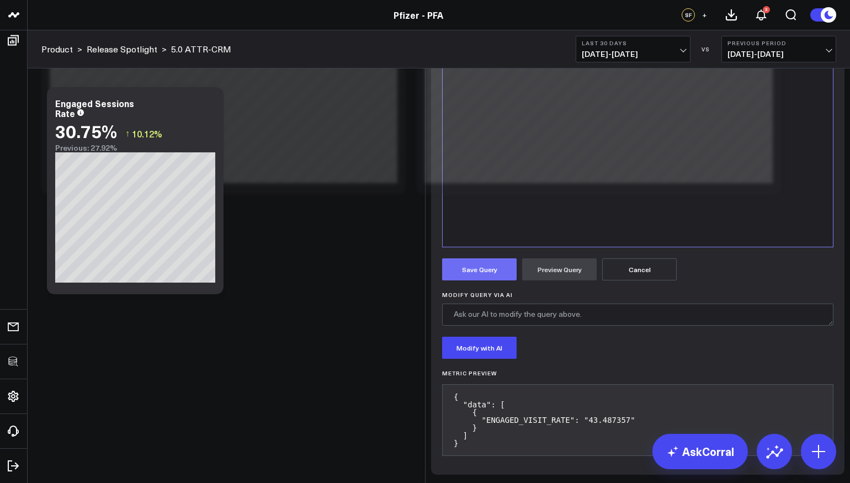
click at [488, 280] on button "Save Query" at bounding box center [479, 269] width 74 height 22
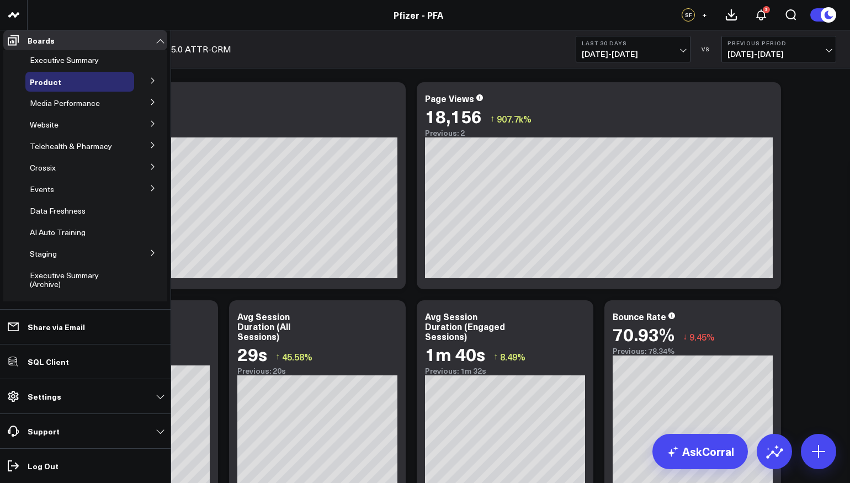
click at [0, 0] on icon at bounding box center [0, 0] width 0 height 0
click at [0, 0] on button "Delete Board" at bounding box center [0, 0] width 0 height 0
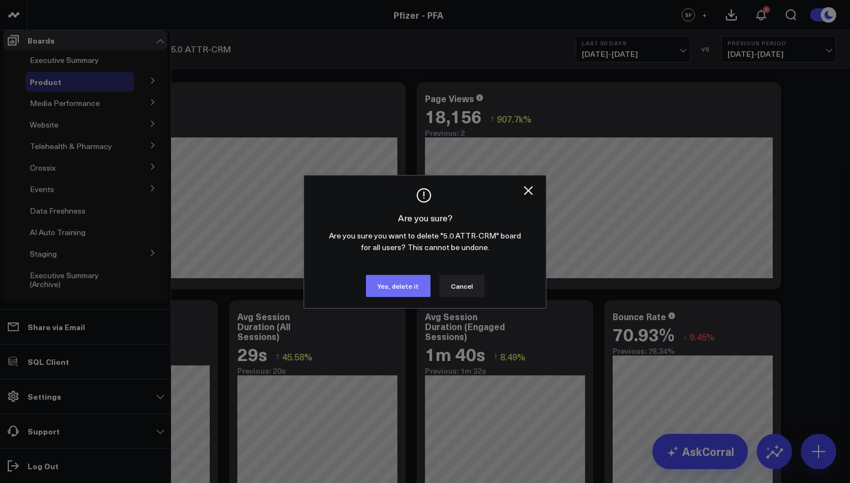
click at [411, 297] on button "Yes, delete it" at bounding box center [398, 286] width 65 height 22
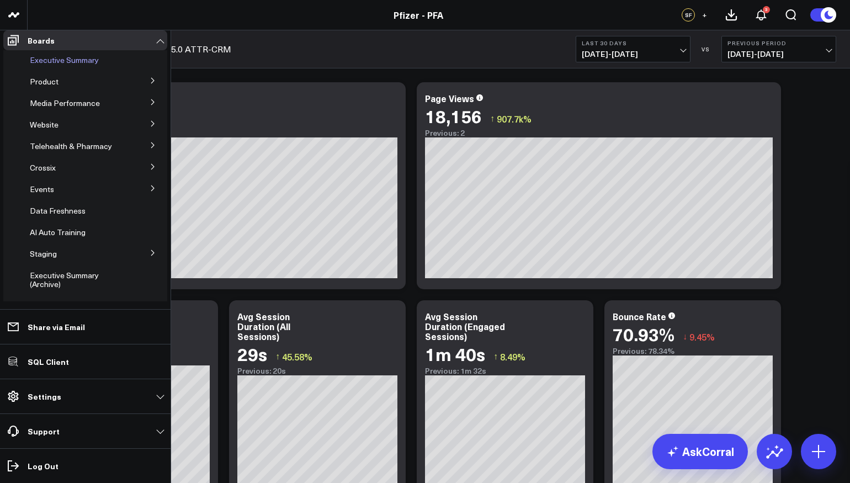
click at [51, 63] on span "Executive Summary" at bounding box center [64, 60] width 69 height 10
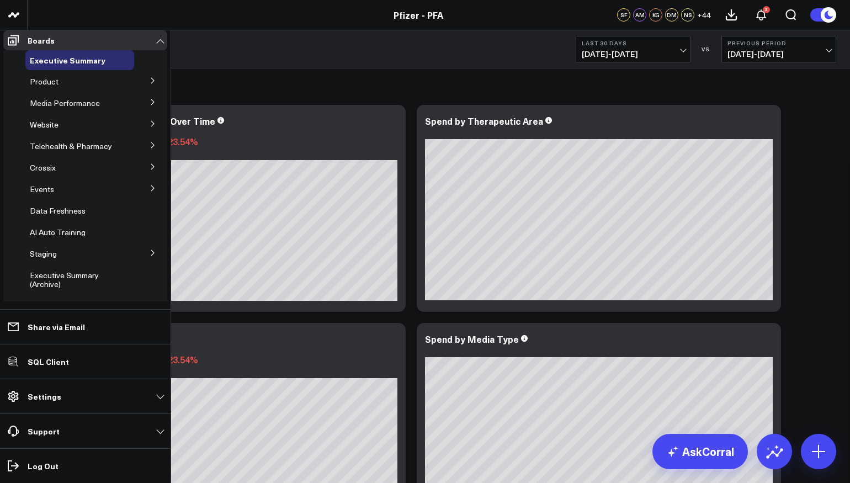
click at [150, 84] on button at bounding box center [153, 80] width 29 height 17
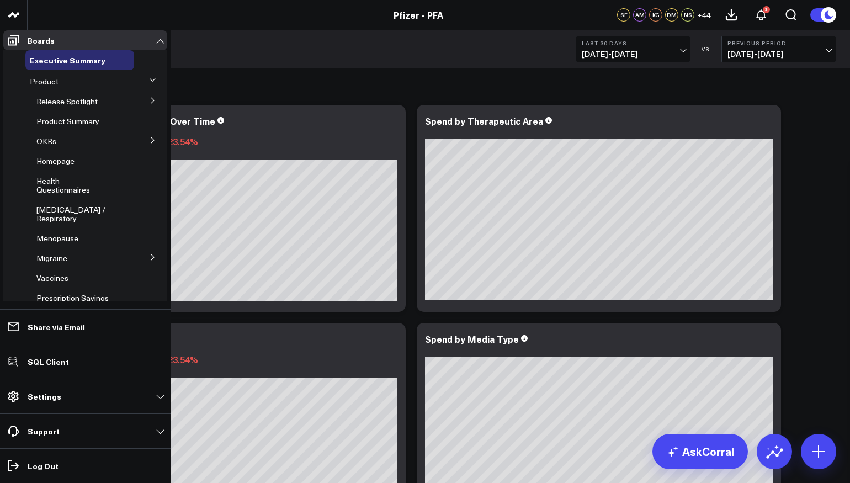
click at [150, 104] on icon at bounding box center [153, 100] width 7 height 7
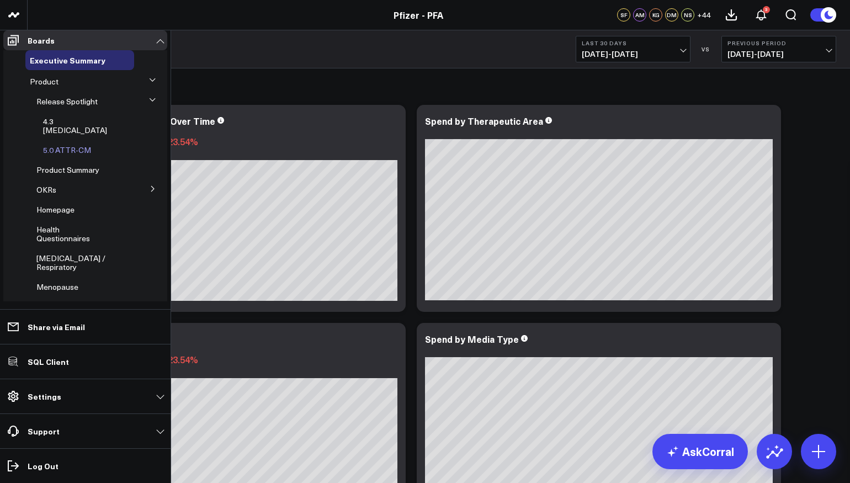
click at [71, 150] on span "5.0 ATTR-CM" at bounding box center [67, 150] width 48 height 10
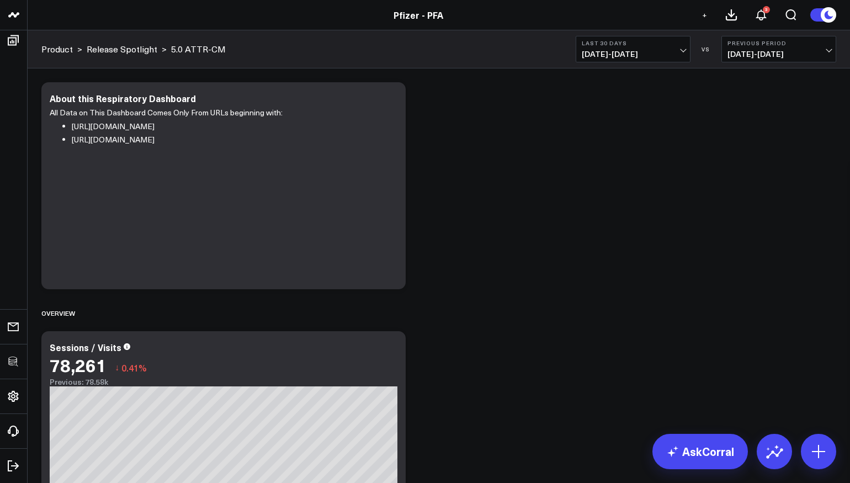
click at [0, 0] on icon at bounding box center [0, 0] width 0 height 0
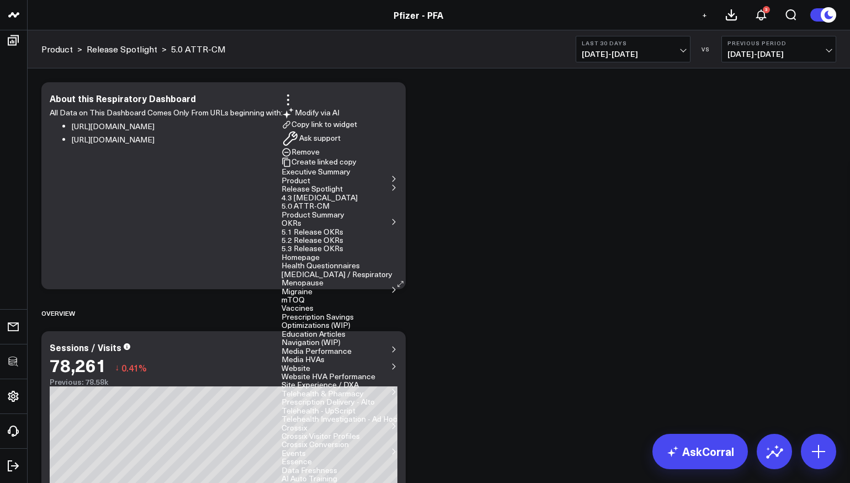
click at [0, 0] on button "Edit Widget" at bounding box center [0, 0] width 0 height 0
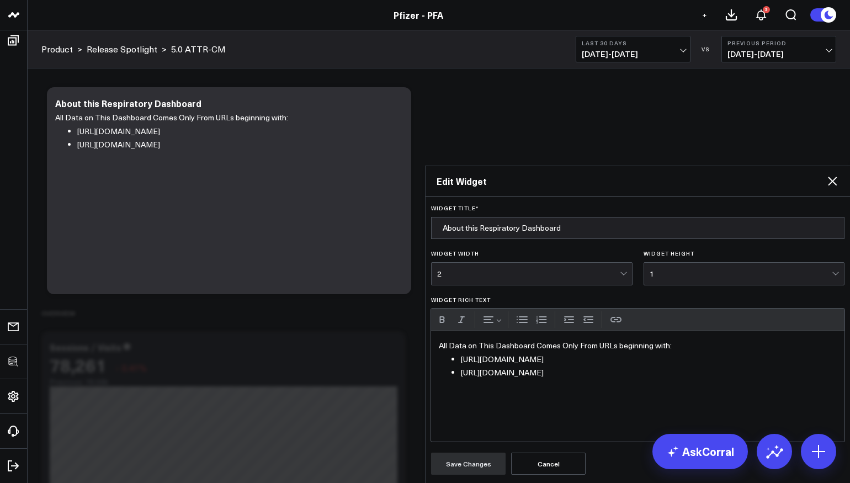
click at [572, 331] on div "All Data on This Dashboard Comes Only From URLs beginning with: https://www.pfi…" at bounding box center [637, 386] width 413 height 110
drag, startPoint x: 604, startPoint y: 237, endPoint x: 562, endPoint y: 225, distance: 44.3
click at [562, 353] on ul "https://www.pfizerforall.com/respiratory https://www.pfizerforall.com/covid-19" at bounding box center [638, 366] width 398 height 27
click at [488, 453] on button "Save Changes" at bounding box center [468, 464] width 74 height 22
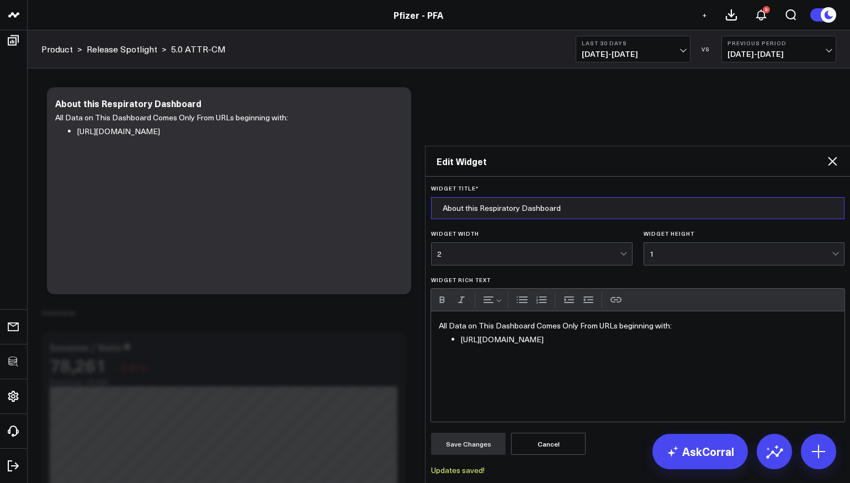
drag, startPoint x: 477, startPoint y: 91, endPoint x: 519, endPoint y: 91, distance: 41.9
click at [519, 197] on input "About this Respiratory Dashboard" at bounding box center [637, 208] width 413 height 22
type input "About this ATTR-CM Dashboard"
click at [431, 433] on button "Save Changes" at bounding box center [468, 444] width 74 height 22
click at [835, 155] on icon at bounding box center [832, 161] width 13 height 13
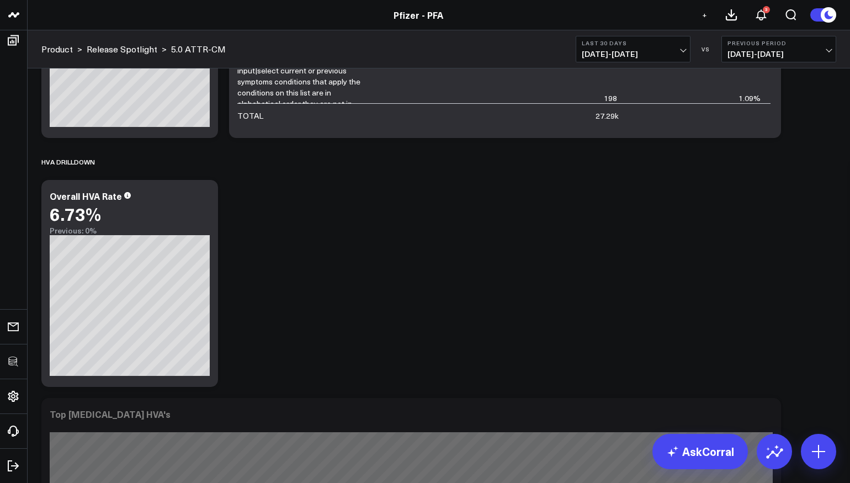
scroll to position [2147, 0]
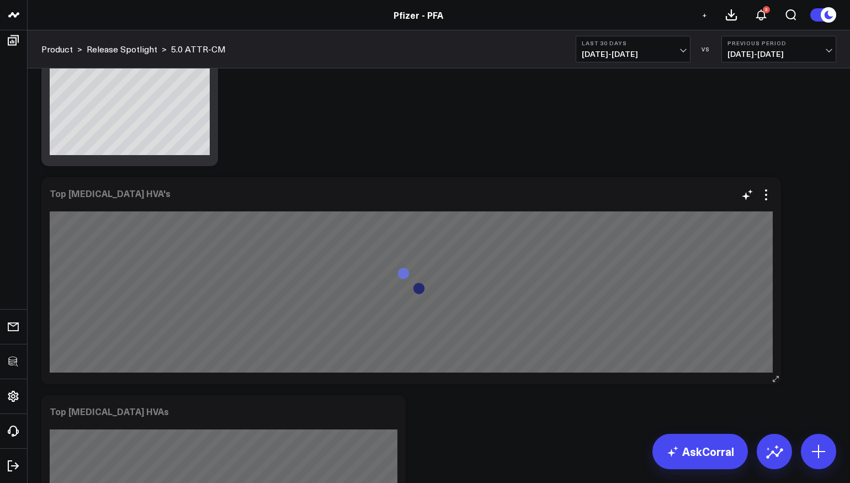
click at [93, 189] on div "Top COVID-19 HVA's" at bounding box center [110, 193] width 121 height 12
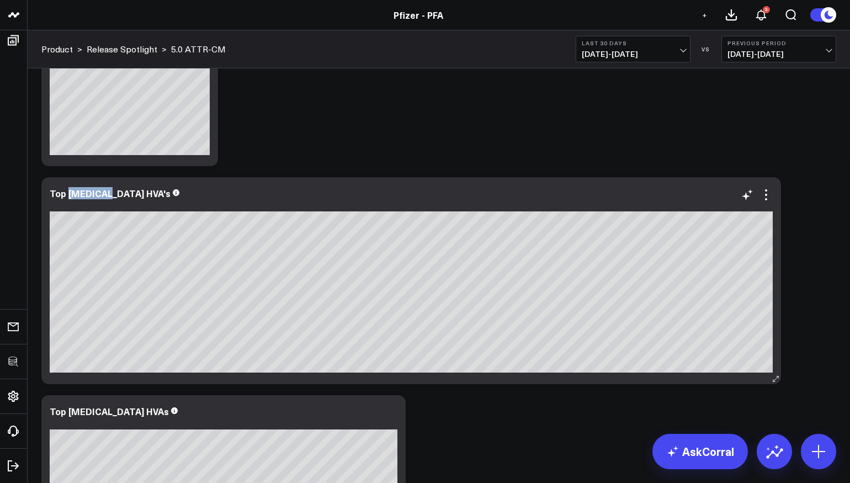
drag, startPoint x: 108, startPoint y: 193, endPoint x: 68, endPoint y: 194, distance: 39.7
click at [68, 194] on div "Top COVID-19 HVA's" at bounding box center [110, 193] width 121 height 12
click at [0, 0] on icon at bounding box center [0, 0] width 0 height 0
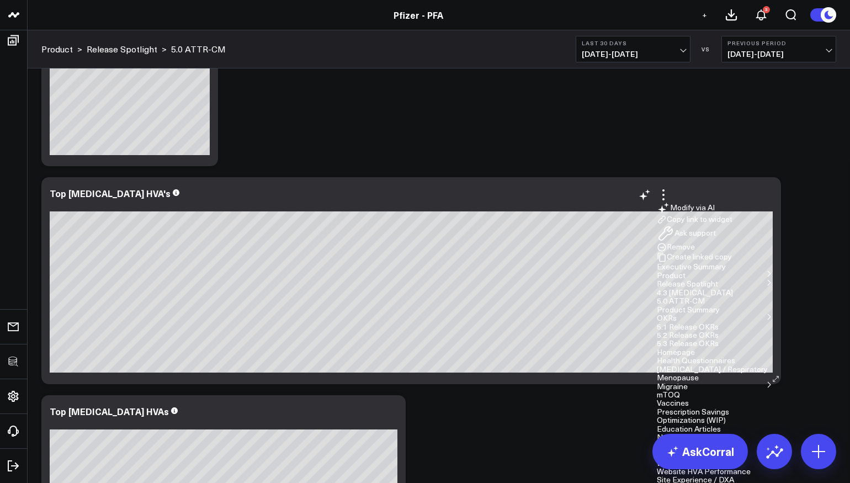
click at [0, 0] on button "Edit Widget" at bounding box center [0, 0] width 0 height 0
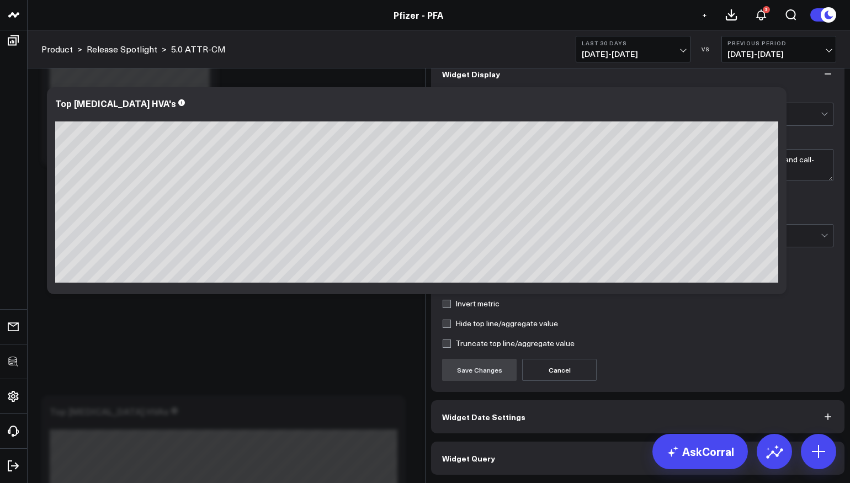
click at [497, 464] on button "Widget Query" at bounding box center [637, 457] width 413 height 33
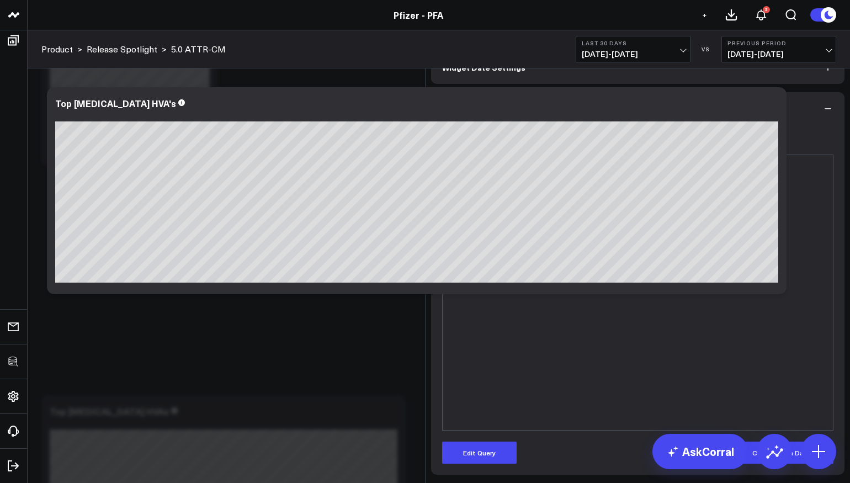
scroll to position [57, 0]
click at [473, 440] on form "Manually edit your query or ask our AI to modify it for you. Edit Query 99 1 2 …" at bounding box center [637, 294] width 391 height 338
click at [474, 448] on button "Edit Query" at bounding box center [479, 452] width 74 height 22
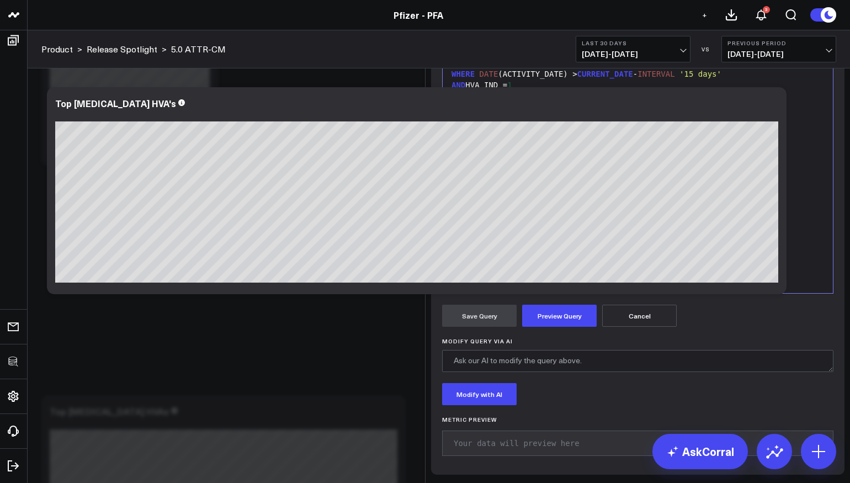
click at [606, 113] on div "AND (HVA_TA ILIKE '%covid%' OR PAGE_URL ILIKE '%covid%' )" at bounding box center [637, 107] width 379 height 11
click at [556, 438] on form "Manually edit your query or ask our AI to modify it for you. Edit Query Selecti…" at bounding box center [637, 225] width 391 height 475
click at [549, 327] on button "Preview Query" at bounding box center [559, 316] width 74 height 22
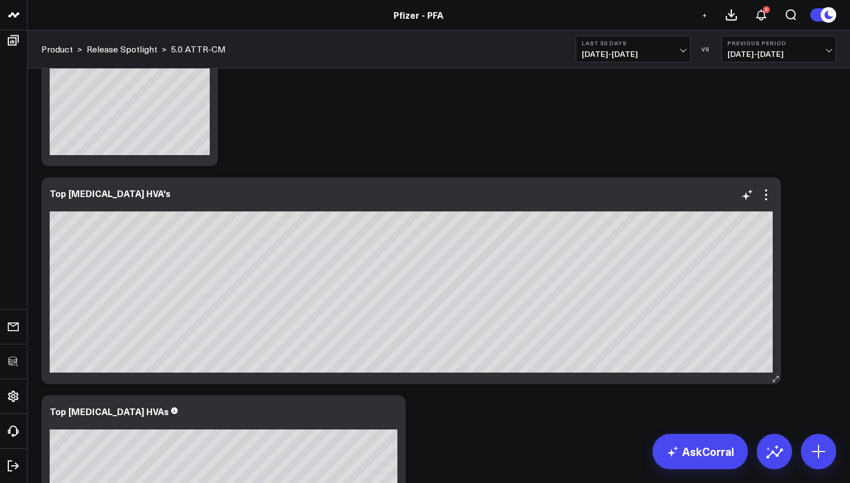
click at [101, 195] on div "Top COVID-19 HVA's" at bounding box center [110, 193] width 121 height 12
drag, startPoint x: 108, startPoint y: 194, endPoint x: 68, endPoint y: 194, distance: 40.3
click at [68, 194] on div "Top COVID-19 HVA's" at bounding box center [110, 193] width 121 height 12
click at [335, 190] on div "Top HVA's" at bounding box center [411, 193] width 723 height 10
click at [0, 0] on icon at bounding box center [0, 0] width 0 height 0
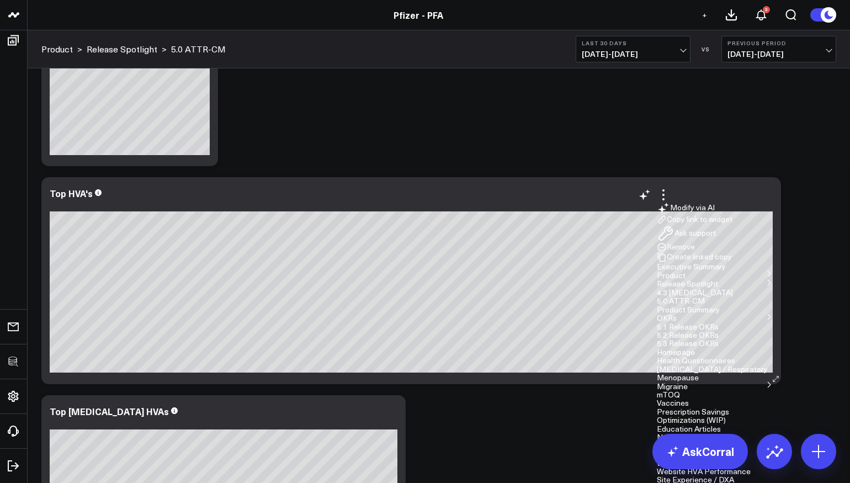
click at [0, 0] on button "Edit Widget" at bounding box center [0, 0] width 0 height 0
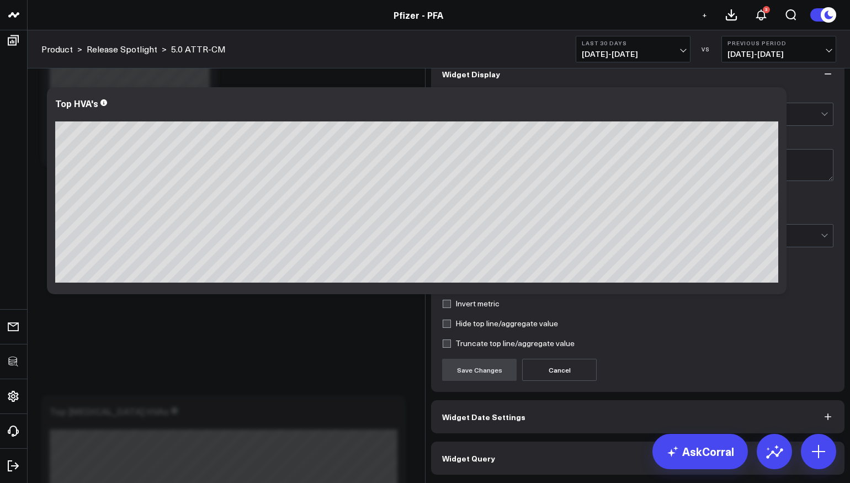
click at [487, 462] on span "Widget Query" at bounding box center [468, 458] width 53 height 9
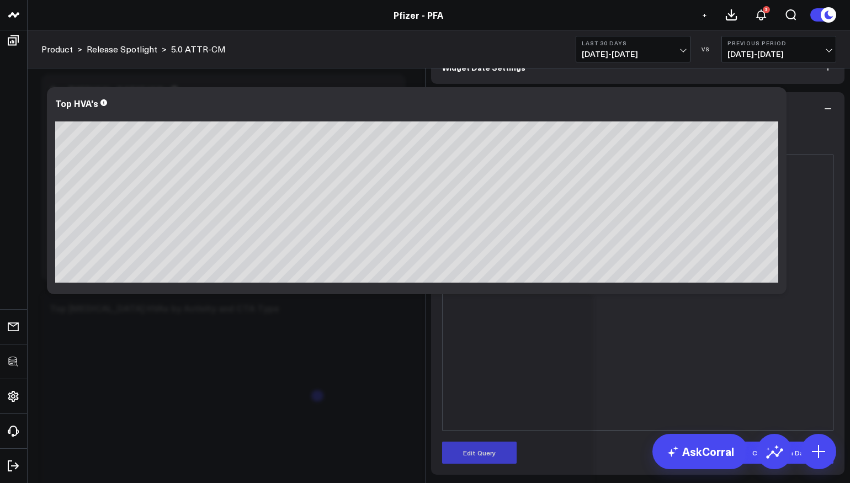
scroll to position [57, 0]
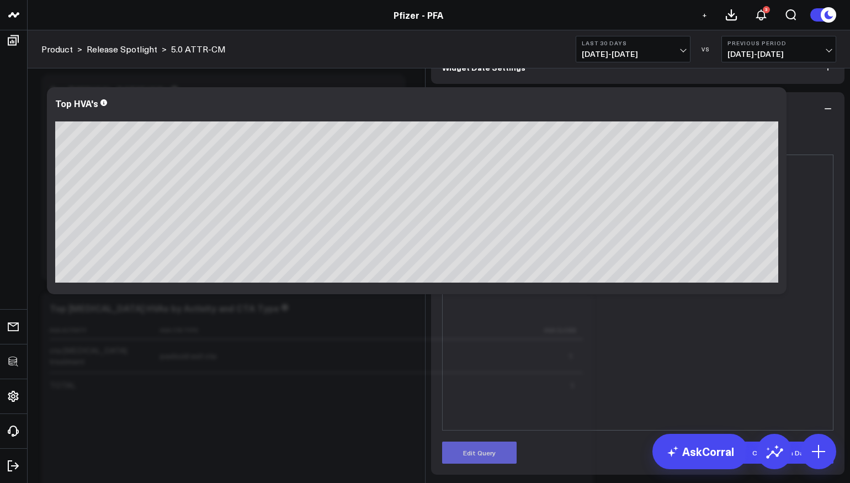
click at [491, 462] on button "Edit Query" at bounding box center [479, 452] width 74 height 22
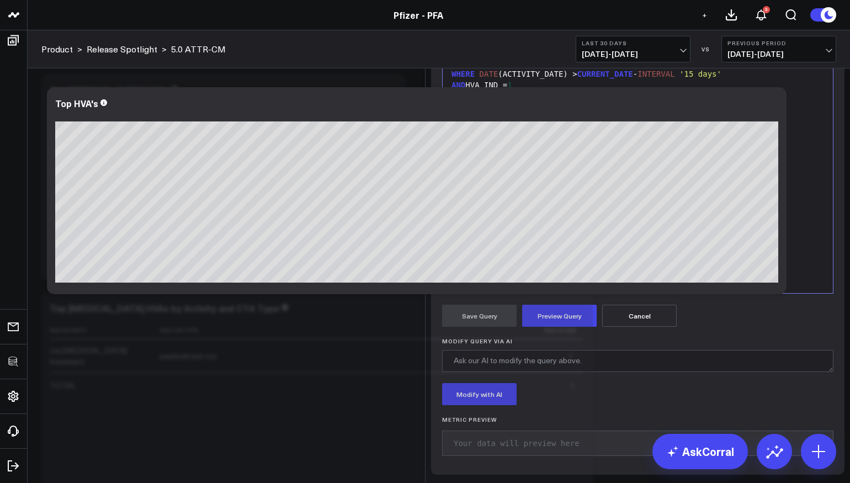
drag, startPoint x: 629, startPoint y: 179, endPoint x: 517, endPoint y: 183, distance: 112.6
click at [515, 48] on div "LINK_NAME || ' | ' || HVA_CTA_NAME AS hva_activity," at bounding box center [637, 42] width 379 height 11
click at [545, 327] on button "Preview Query" at bounding box center [559, 316] width 74 height 22
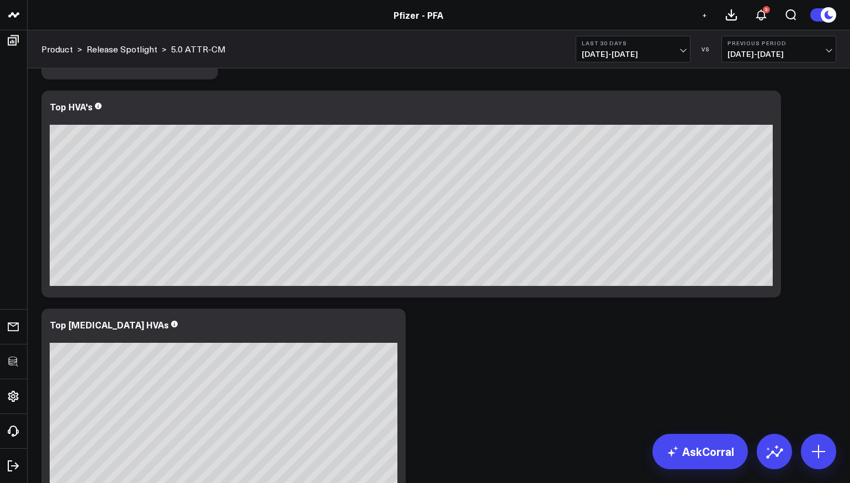
scroll to position [2316, 0]
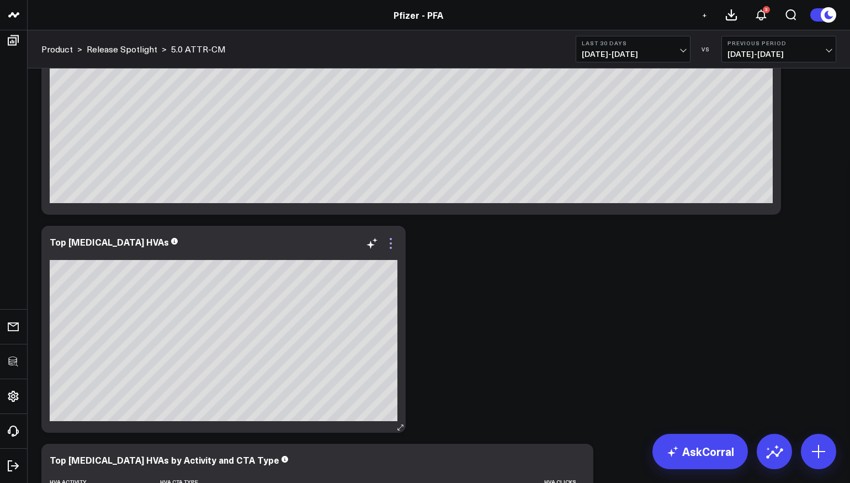
click at [0, 0] on icon at bounding box center [0, 0] width 0 height 0
click at [0, 0] on button "Remove" at bounding box center [0, 0] width 0 height 0
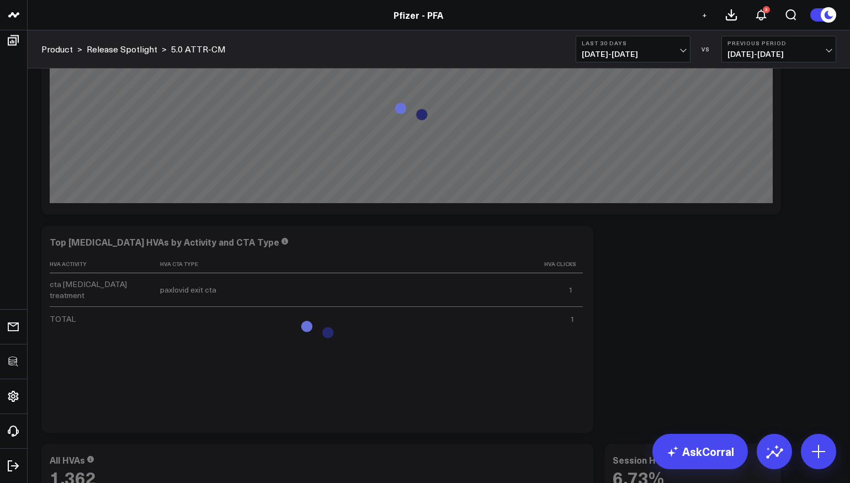
scroll to position [2394, 0]
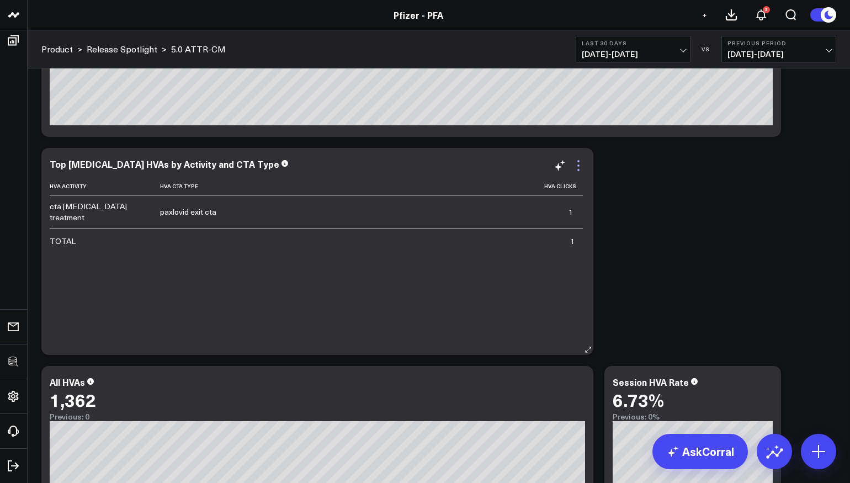
click at [0, 0] on icon at bounding box center [0, 0] width 0 height 0
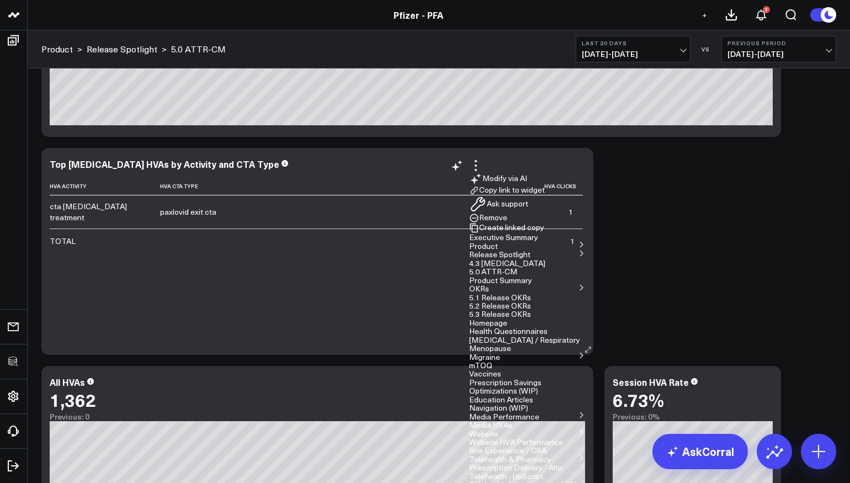
click at [0, 0] on button "Edit Widget" at bounding box center [0, 0] width 0 height 0
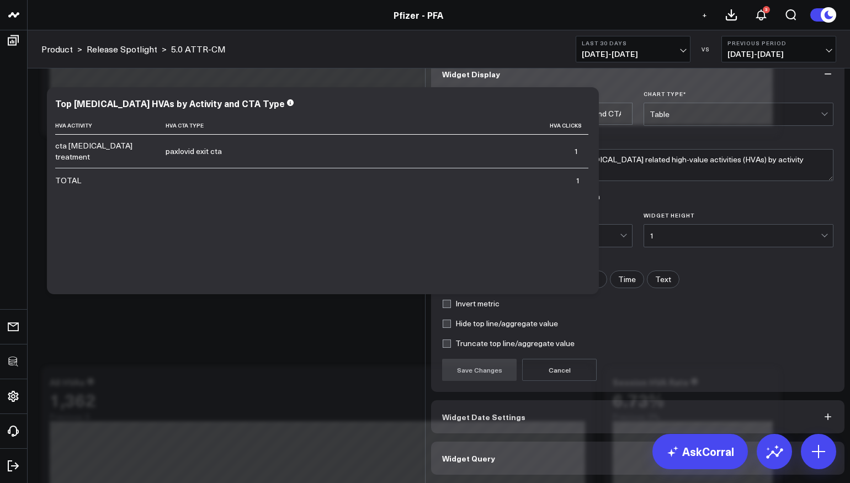
click at [481, 462] on span "Widget Query" at bounding box center [468, 458] width 53 height 9
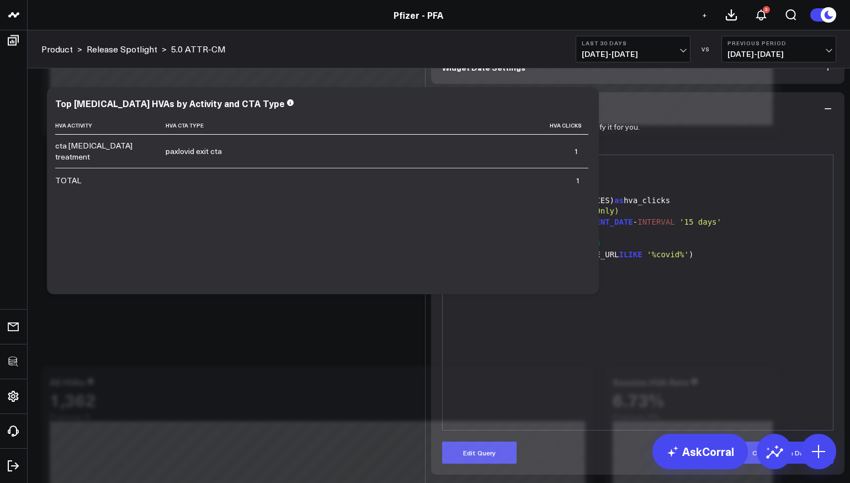
scroll to position [57, 0]
click at [486, 450] on button "Edit Query" at bounding box center [479, 452] width 74 height 22
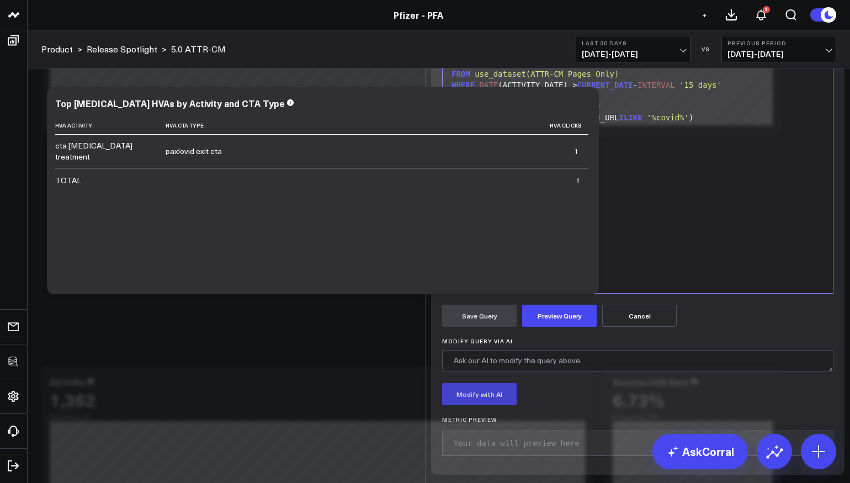
click at [550, 122] on span "'%covid%'" at bounding box center [547, 117] width 42 height 9
click at [560, 327] on button "Preview Query" at bounding box center [559, 316] width 74 height 22
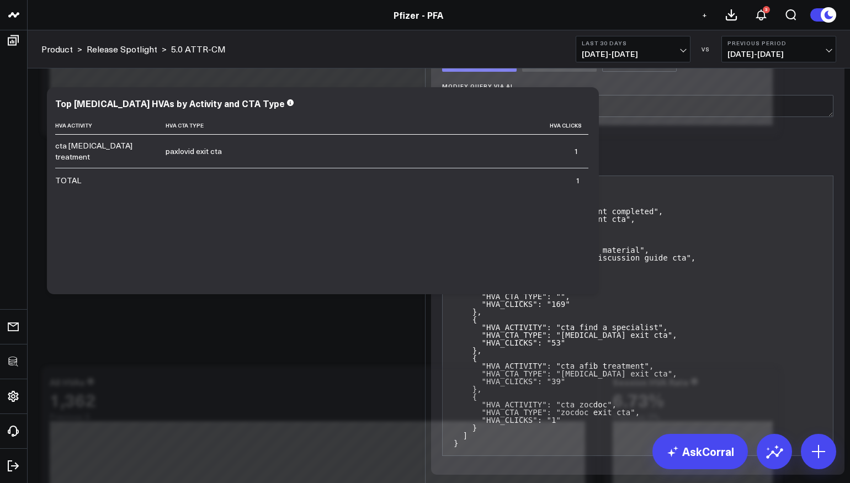
click at [480, 72] on button "Save Query" at bounding box center [479, 61] width 74 height 22
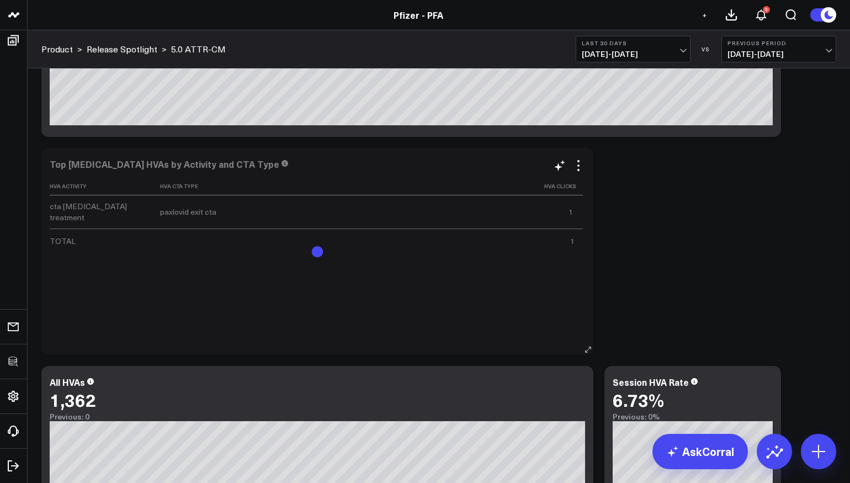
click at [132, 158] on div "Top COVID-19 HVAs by Activity and CTA Type" at bounding box center [165, 164] width 230 height 12
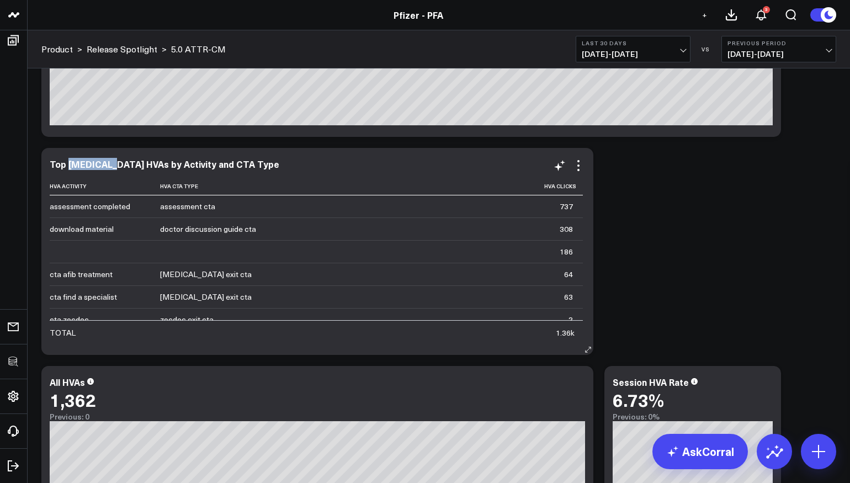
drag, startPoint x: 110, startPoint y: 164, endPoint x: 69, endPoint y: 165, distance: 40.8
click at [69, 165] on div "Top COVID-19 HVAs by Activity and CTA Type" at bounding box center [165, 164] width 230 height 12
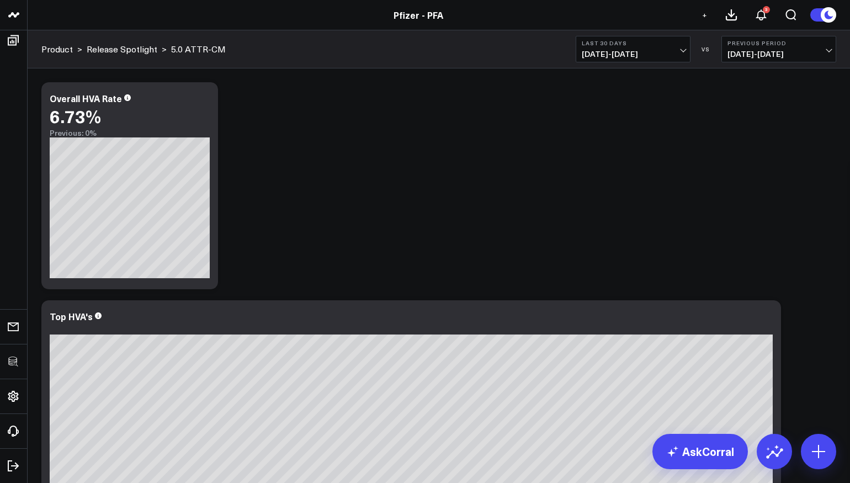
scroll to position [1909, 0]
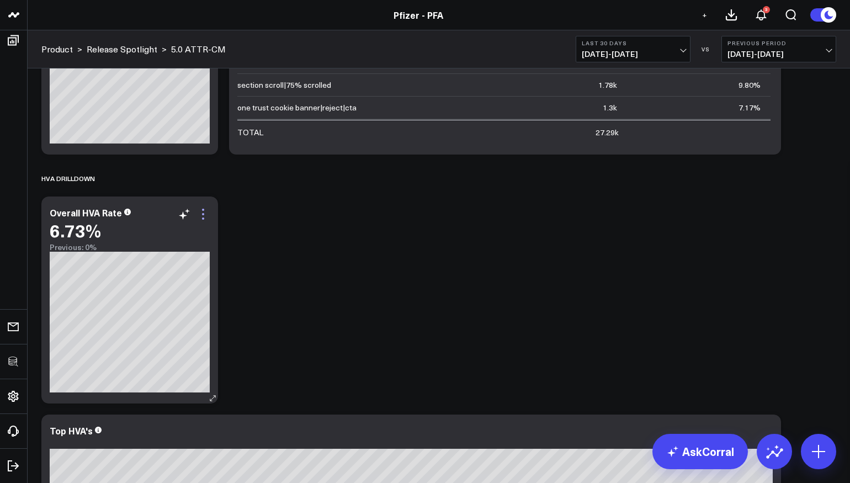
click at [0, 0] on icon at bounding box center [0, 0] width 0 height 0
drag, startPoint x: 140, startPoint y: 267, endPoint x: 451, endPoint y: 233, distance: 313.5
click at [0, 0] on button "Remove" at bounding box center [0, 0] width 0 height 0
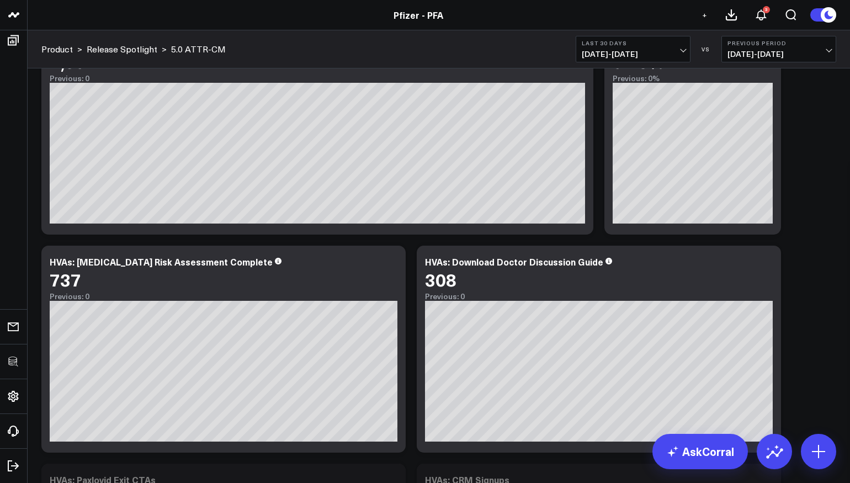
scroll to position [2598, 0]
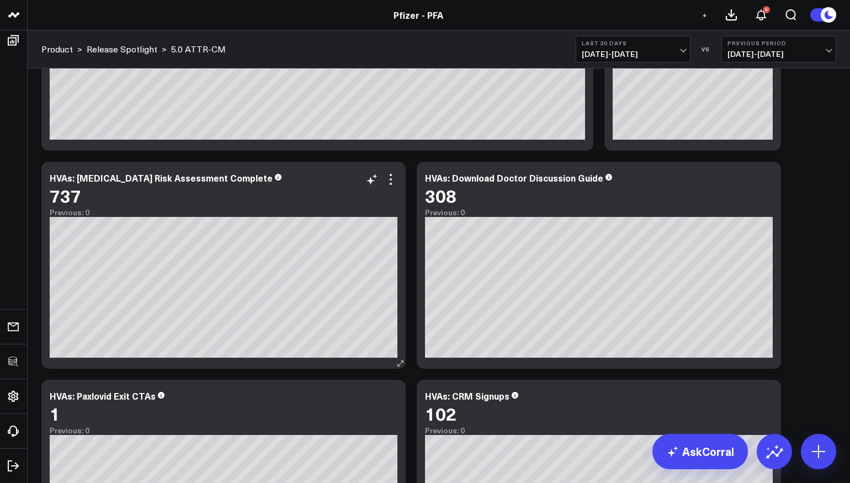
click at [111, 173] on div "HVAs: COVID-19 Risk Assessment Complete" at bounding box center [161, 178] width 223 height 12
drag, startPoint x: 118, startPoint y: 178, endPoint x: 79, endPoint y: 178, distance: 38.6
click at [79, 178] on div "HVAs: COVID-19 Risk Assessment Complete" at bounding box center [161, 178] width 223 height 12
click at [481, 175] on div "HVAs: Download Doctor Discussion Guide" at bounding box center [514, 178] width 178 height 12
click at [509, 184] on div "HVAs: Download Doctor Discussion Guide 308 Previous: 0" at bounding box center [599, 195] width 348 height 44
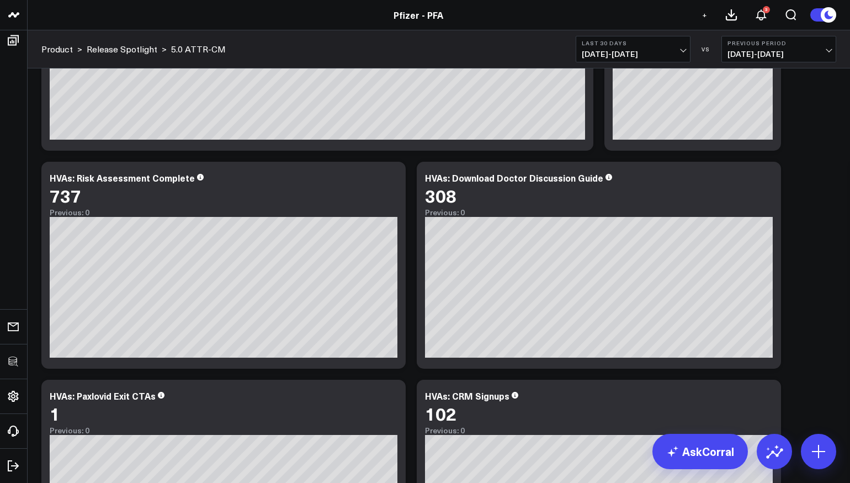
click at [807, 232] on div "Modify via AI Copy link to widget Ask support Remove Create linked copy Executi…" at bounding box center [439, 390] width 806 height 5822
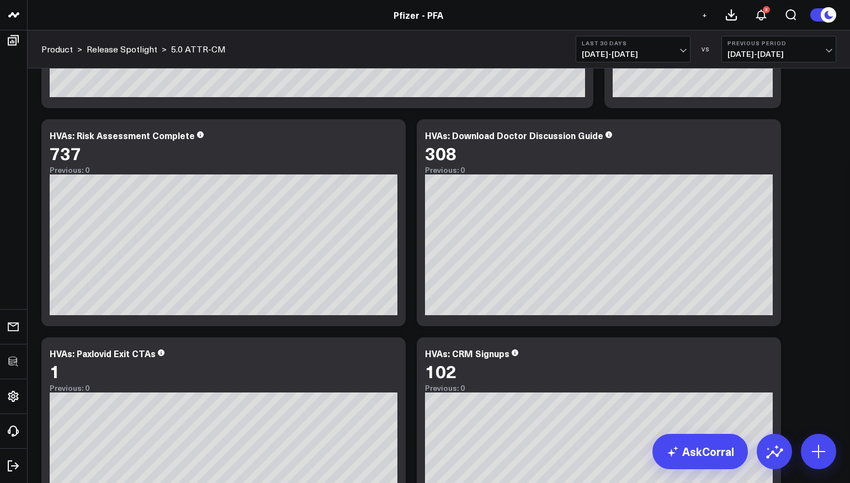
scroll to position [2642, 0]
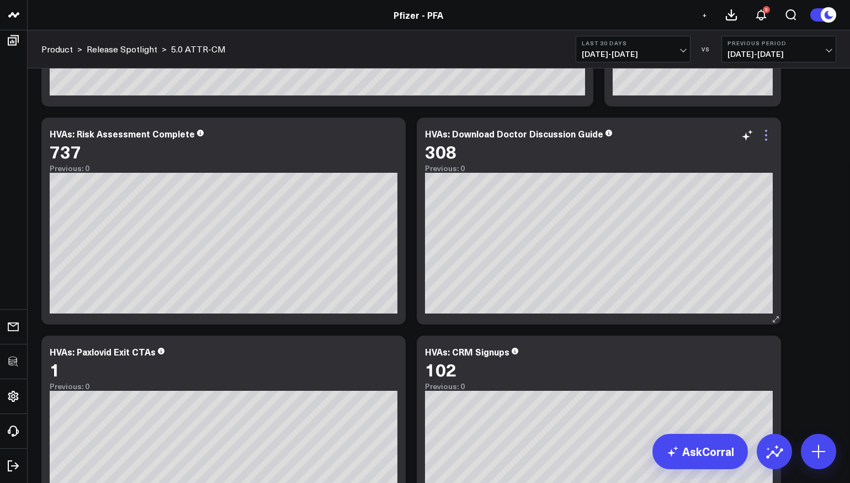
click at [0, 0] on icon at bounding box center [0, 0] width 0 height 0
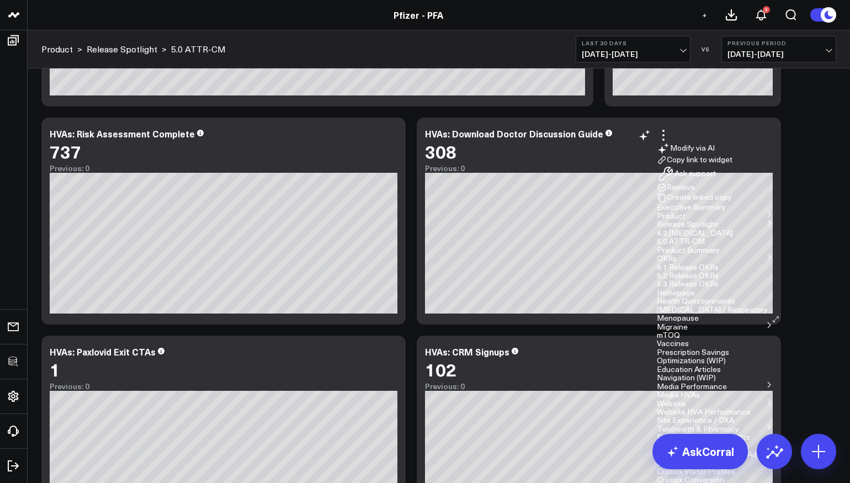
click at [0, 0] on li "Edit Widget" at bounding box center [0, 0] width 0 height 0
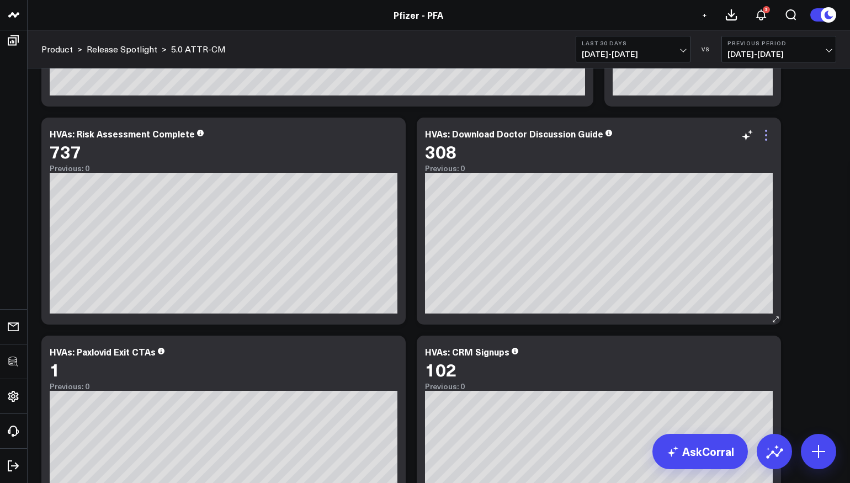
click at [0, 0] on icon at bounding box center [0, 0] width 0 height 0
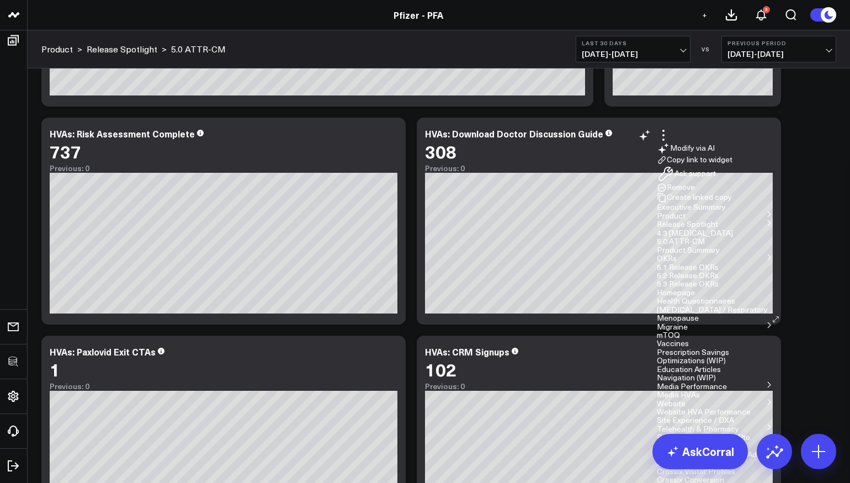
click at [0, 0] on button "Edit Widget" at bounding box center [0, 0] width 0 height 0
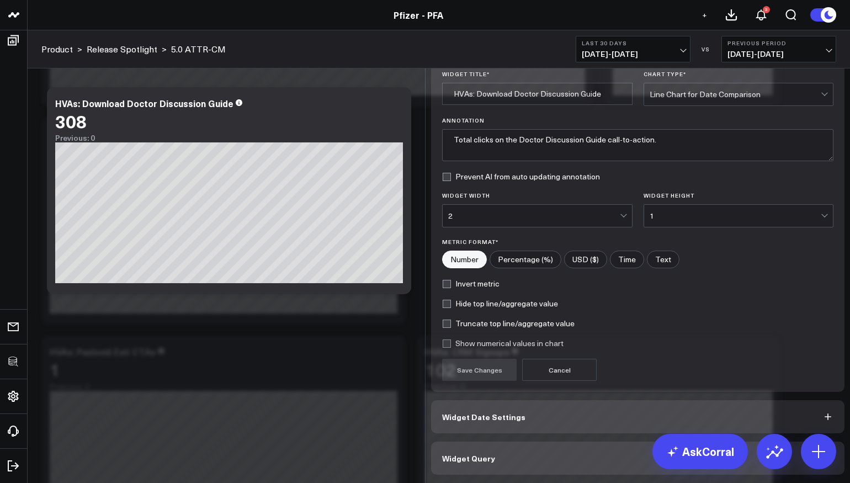
click at [491, 475] on button "Widget Query" at bounding box center [637, 457] width 413 height 33
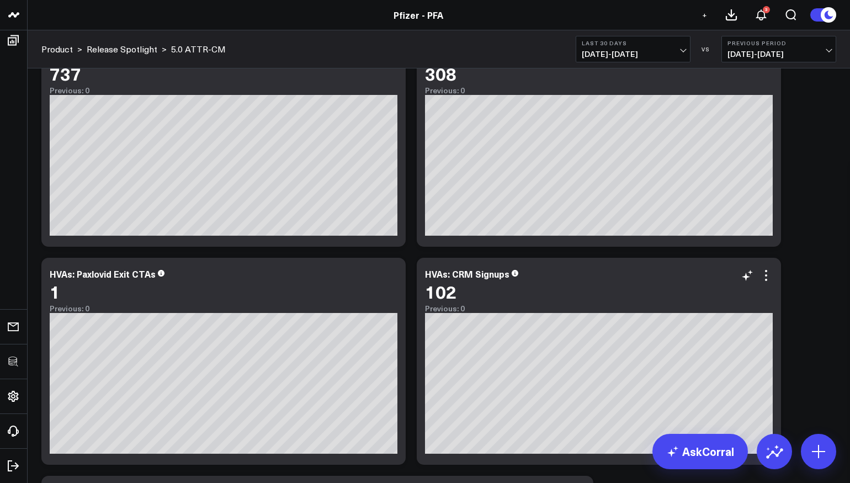
scroll to position [2764, 0]
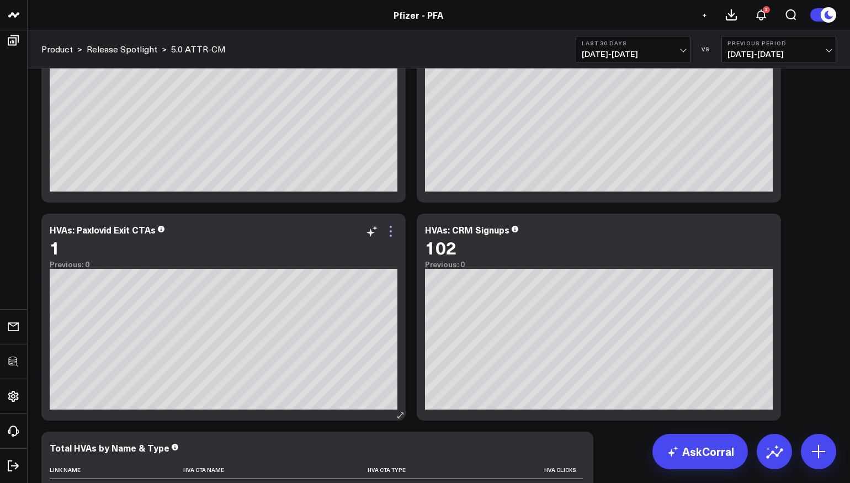
click at [0, 0] on icon at bounding box center [0, 0] width 0 height 0
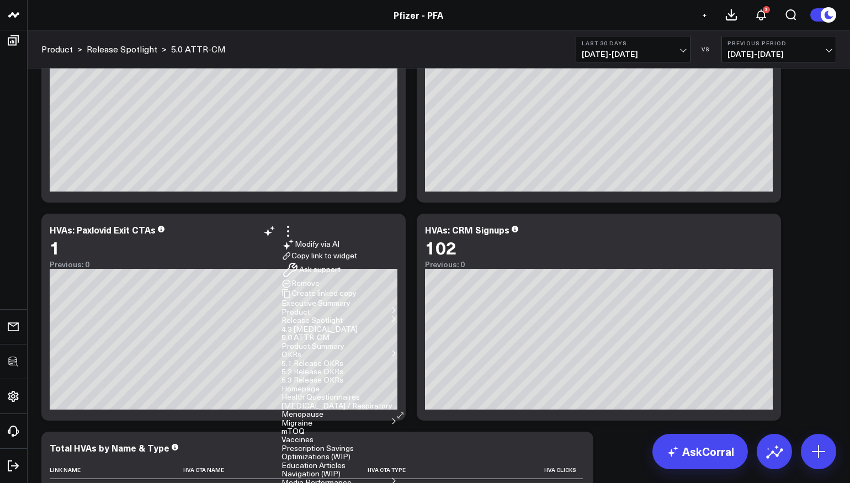
click at [0, 0] on button "Remove" at bounding box center [0, 0] width 0 height 0
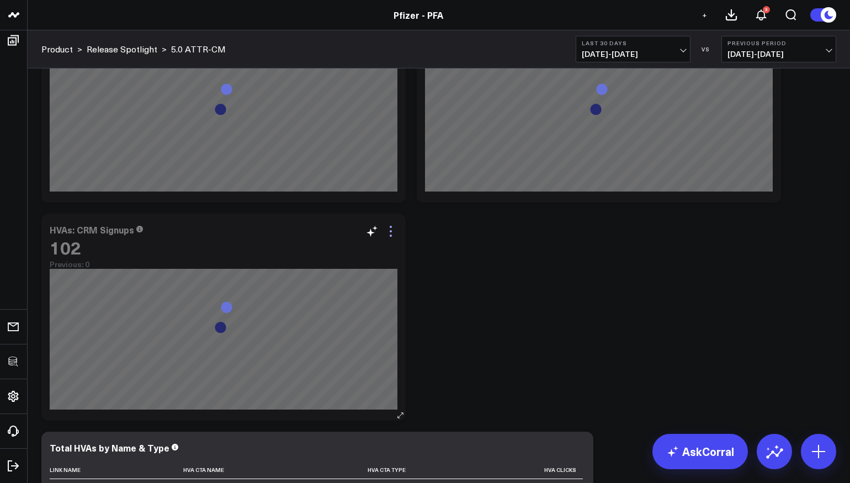
click at [0, 0] on icon at bounding box center [0, 0] width 0 height 0
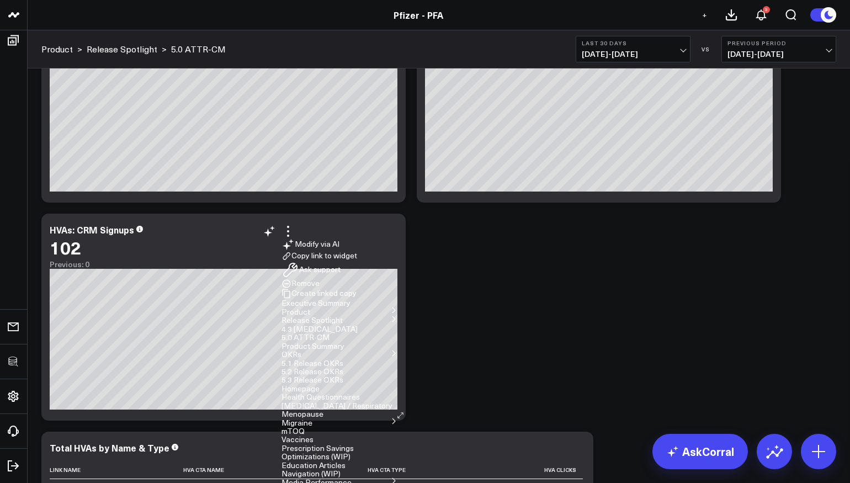
click at [0, 0] on button "Edit Widget" at bounding box center [0, 0] width 0 height 0
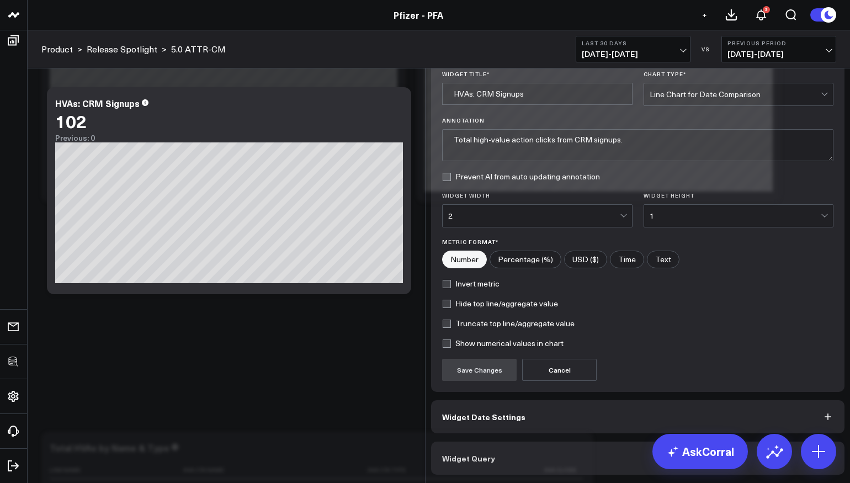
click at [482, 462] on span "Widget Query" at bounding box center [468, 458] width 53 height 9
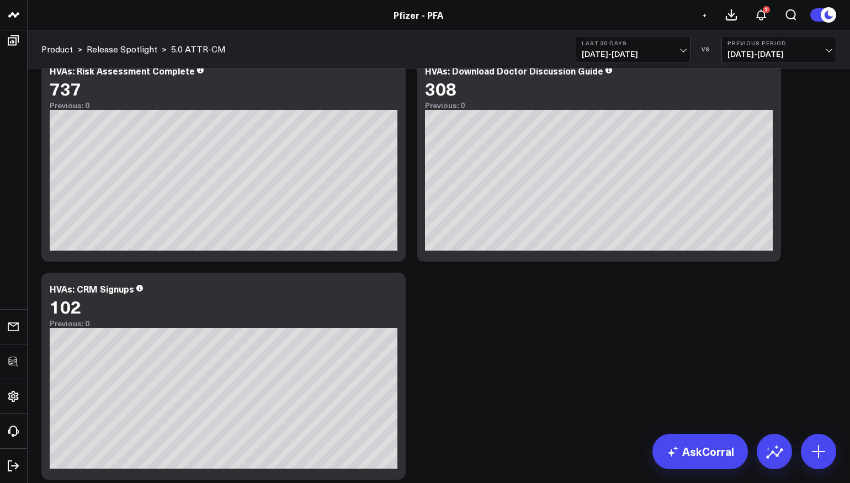
scroll to position [2687, 0]
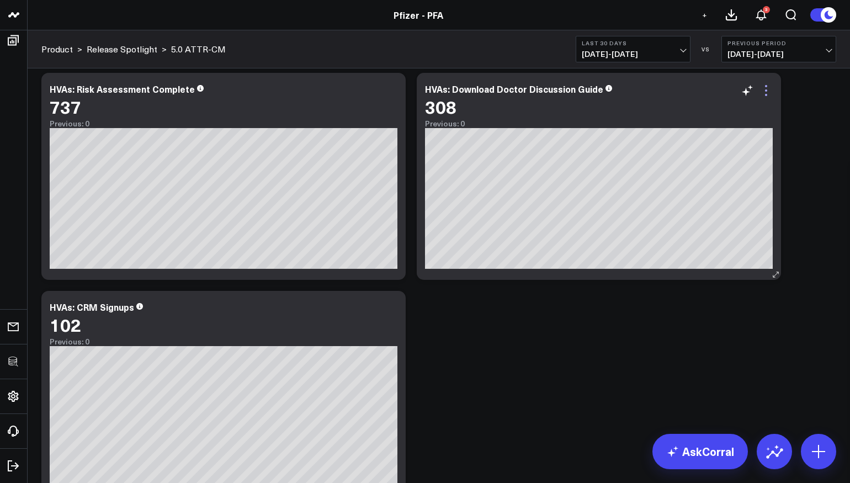
click at [0, 0] on icon at bounding box center [0, 0] width 0 height 0
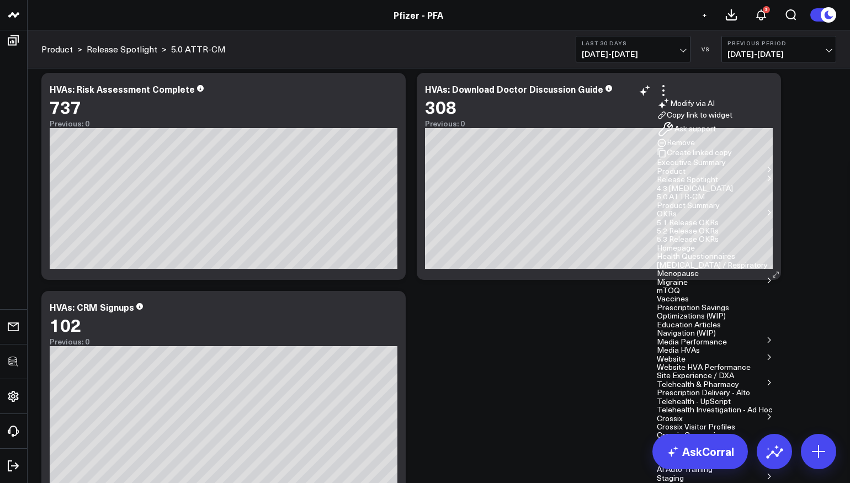
click at [0, 0] on button "5.0 ATTR-CM" at bounding box center [0, 0] width 0 height 0
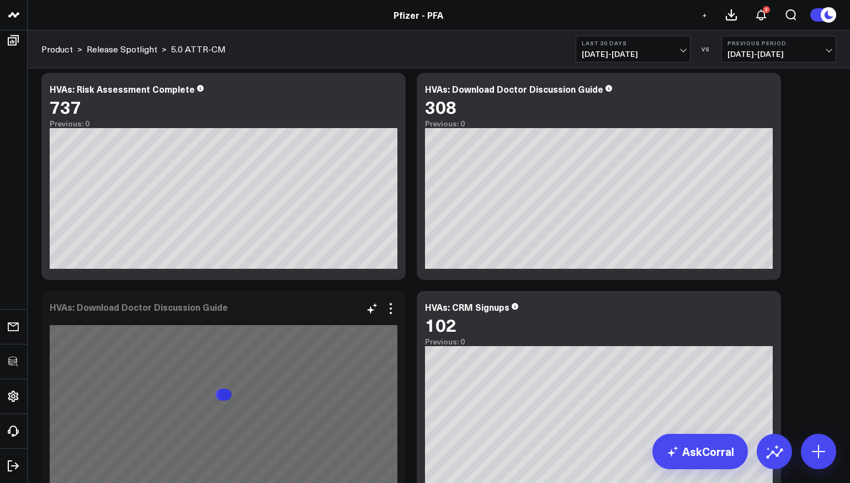
click at [99, 311] on div "HVAs: Download Doctor Discussion Guide" at bounding box center [139, 307] width 178 height 12
drag, startPoint x: 76, startPoint y: 306, endPoint x: 232, endPoint y: 306, distance: 155.6
click at [228, 306] on div "HVAs: Download Doctor Discussion Guide" at bounding box center [139, 307] width 178 height 12
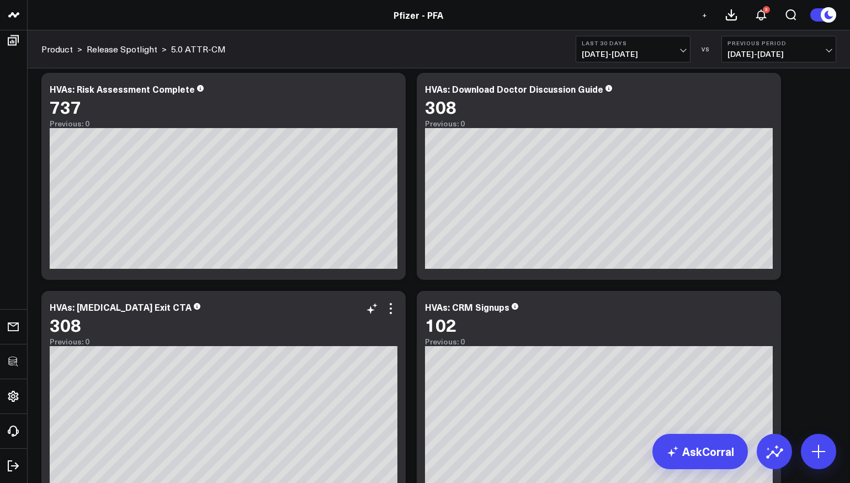
scroll to position [2759, 0]
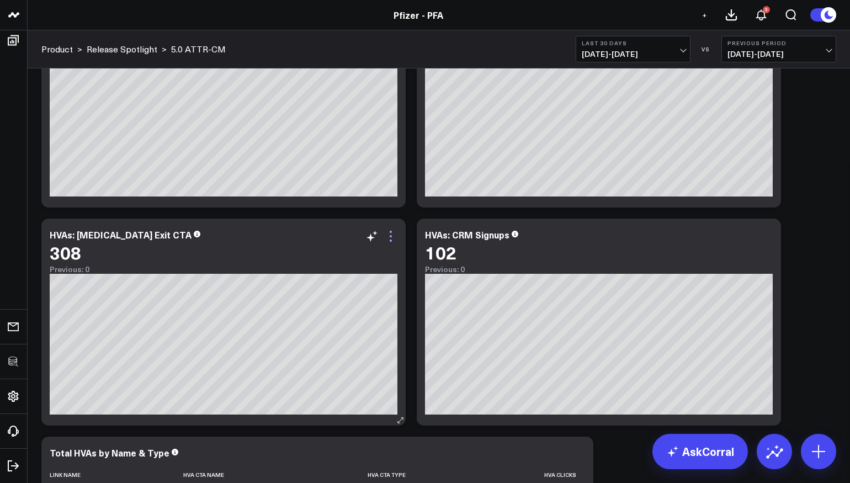
click at [0, 0] on icon at bounding box center [0, 0] width 0 height 0
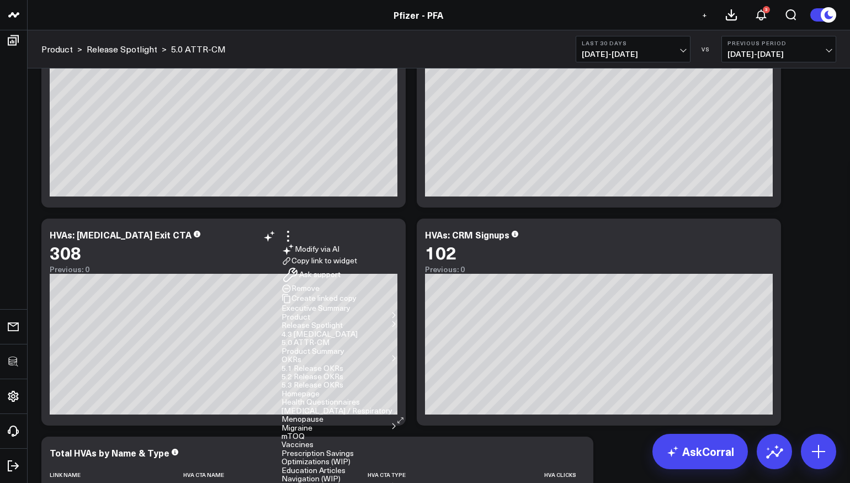
click at [0, 0] on button "Edit Widget" at bounding box center [0, 0] width 0 height 0
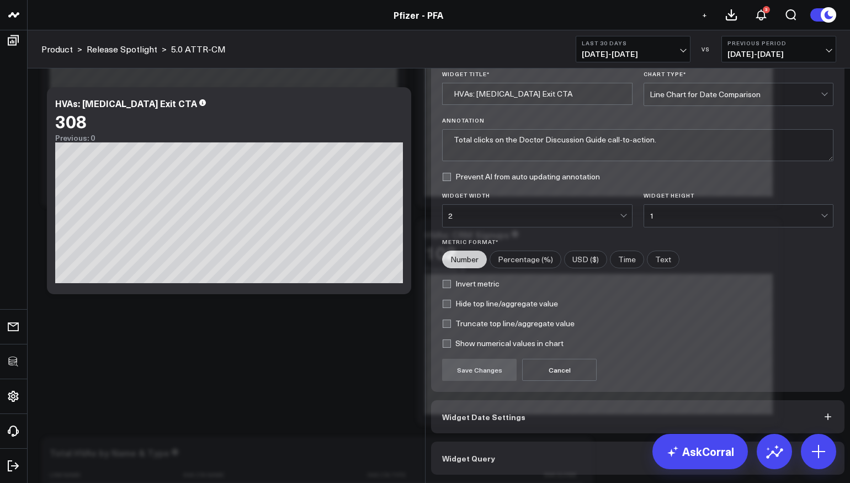
scroll to position [26, 0]
click at [499, 453] on button "Widget Query" at bounding box center [637, 457] width 413 height 33
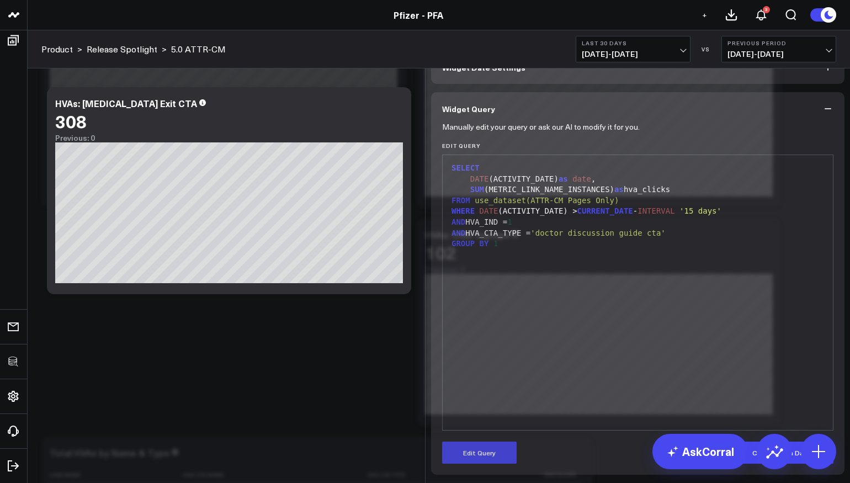
scroll to position [57, 0]
click at [507, 438] on form "Manually edit your query or ask our AI to modify it for you. Edit Query 9 1 2 3…" at bounding box center [637, 294] width 391 height 338
click at [492, 450] on button "Edit Query" at bounding box center [479, 452] width 74 height 22
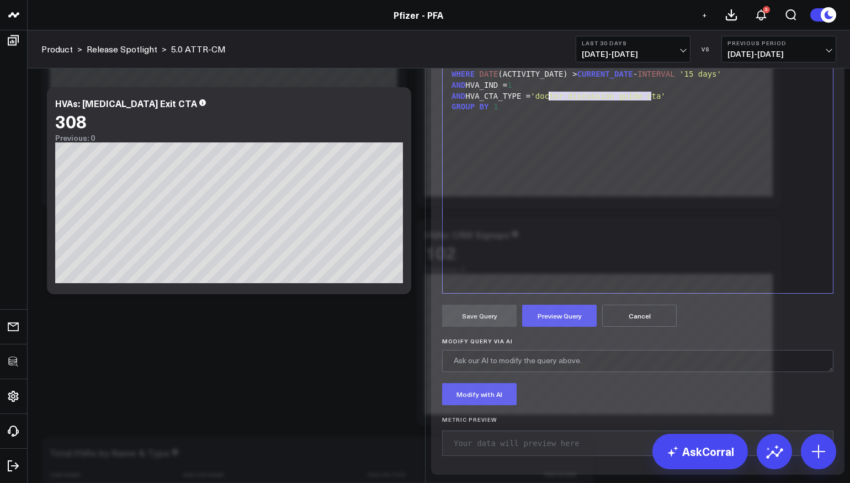
drag, startPoint x: 651, startPoint y: 236, endPoint x: 543, endPoint y: 233, distance: 107.6
click at [544, 100] on span "'doctor discussion guide cta'" at bounding box center [597, 96] width 135 height 9
click at [565, 327] on button "Preview Query" at bounding box center [559, 316] width 74 height 22
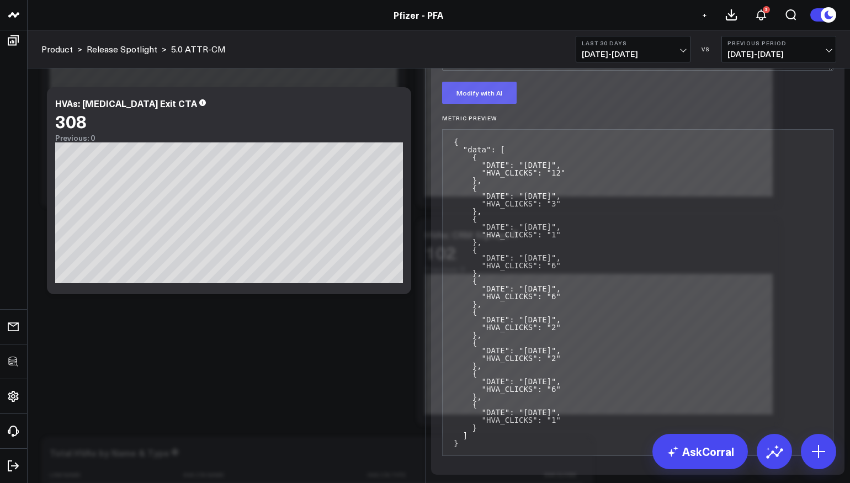
scroll to position [282, 0]
click at [469, 25] on button "Save Query" at bounding box center [479, 14] width 74 height 22
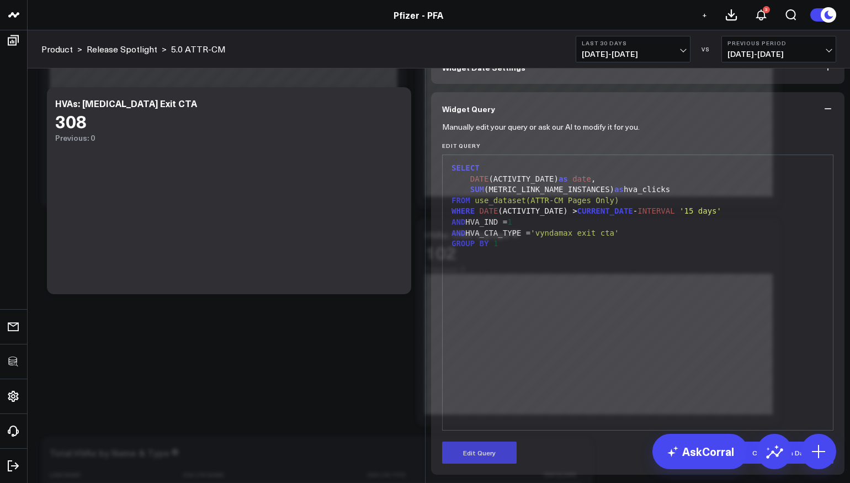
scroll to position [57, 0]
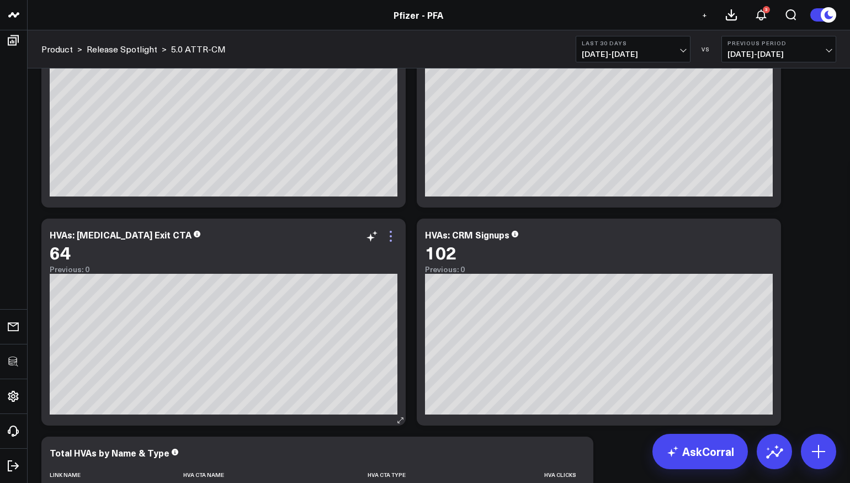
click at [0, 0] on icon at bounding box center [0, 0] width 0 height 0
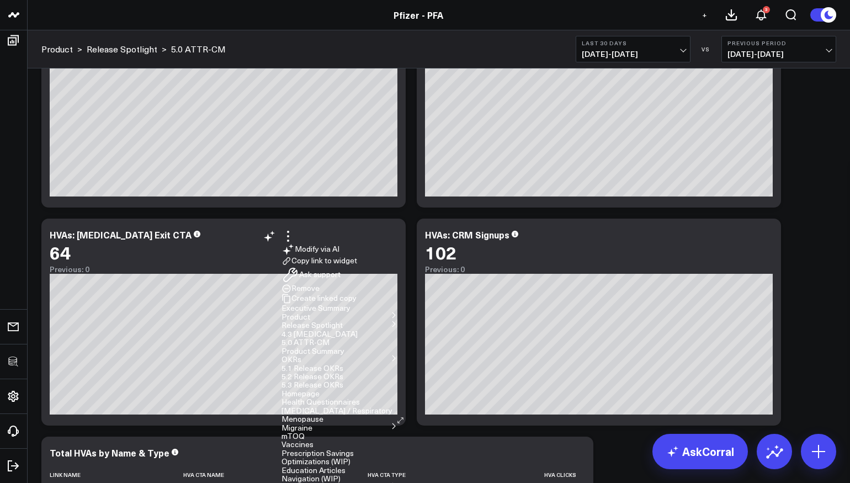
click at [0, 0] on button "5.0 ATTR-CM" at bounding box center [0, 0] width 0 height 0
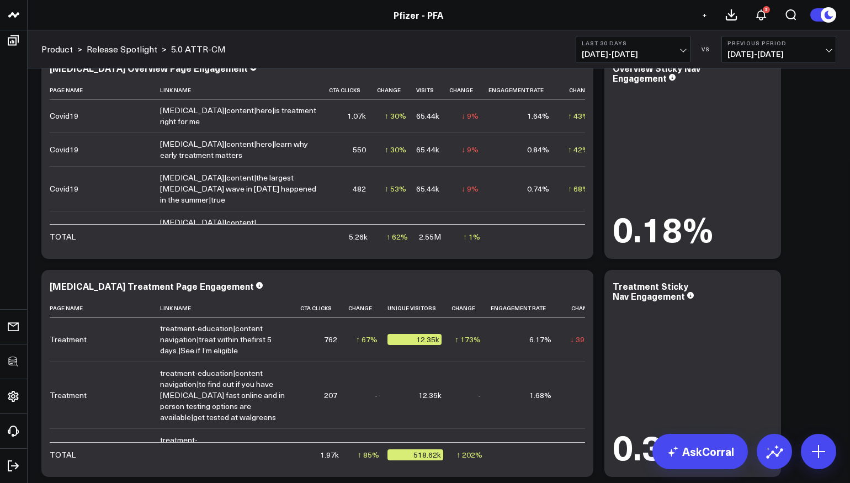
scroll to position [5149, 0]
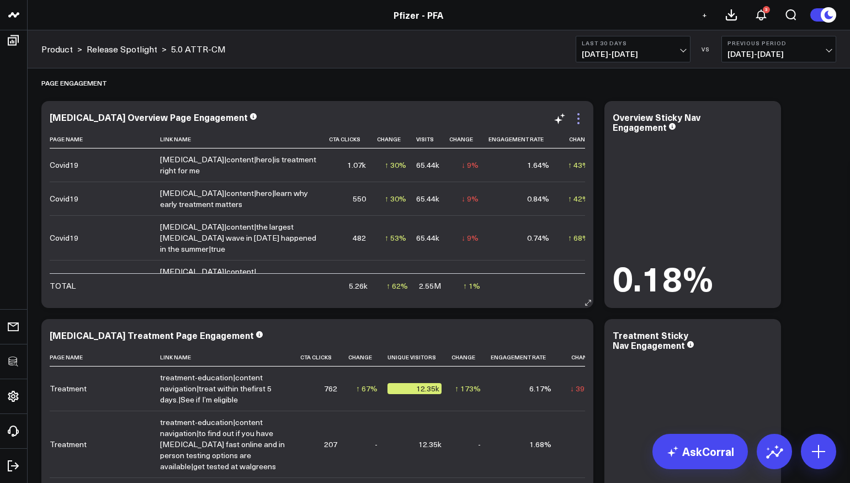
click at [0, 0] on icon at bounding box center [0, 0] width 0 height 0
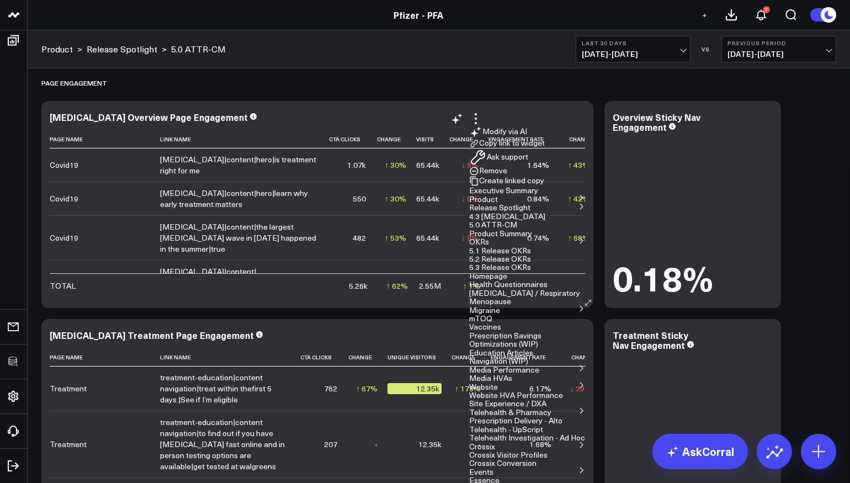
click at [0, 0] on button "Edit Widget" at bounding box center [0, 0] width 0 height 0
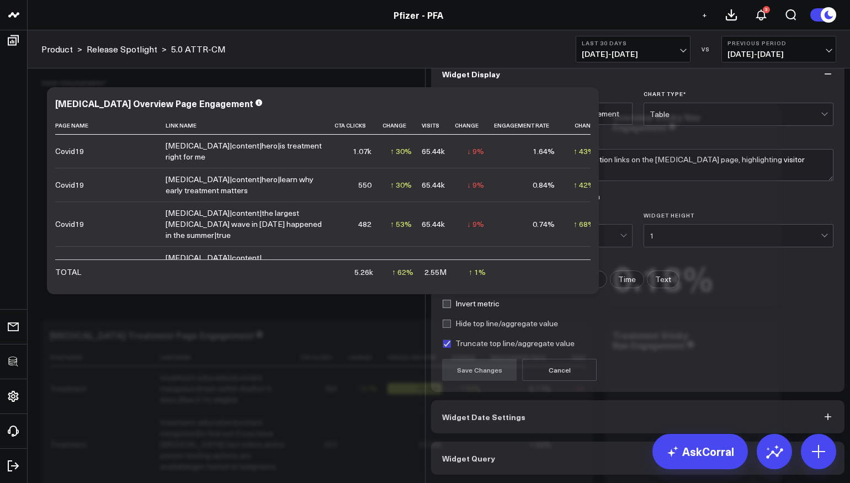
click at [485, 462] on span "Widget Query" at bounding box center [468, 458] width 53 height 9
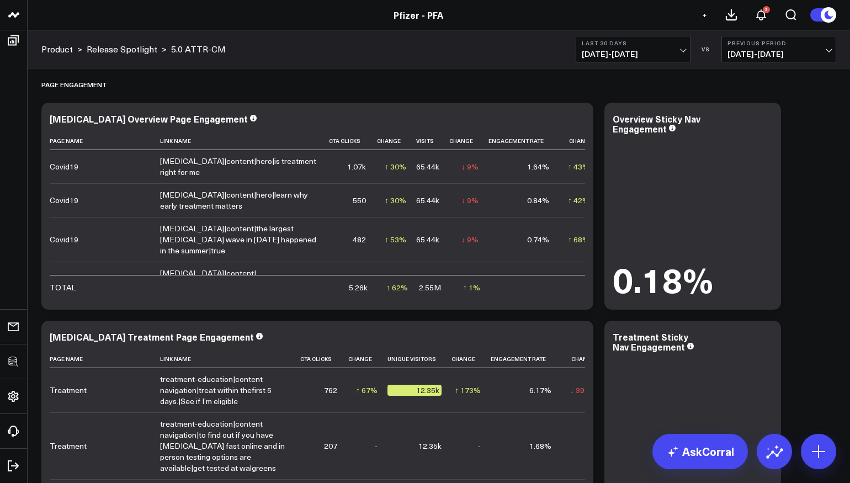
scroll to position [4981, 0]
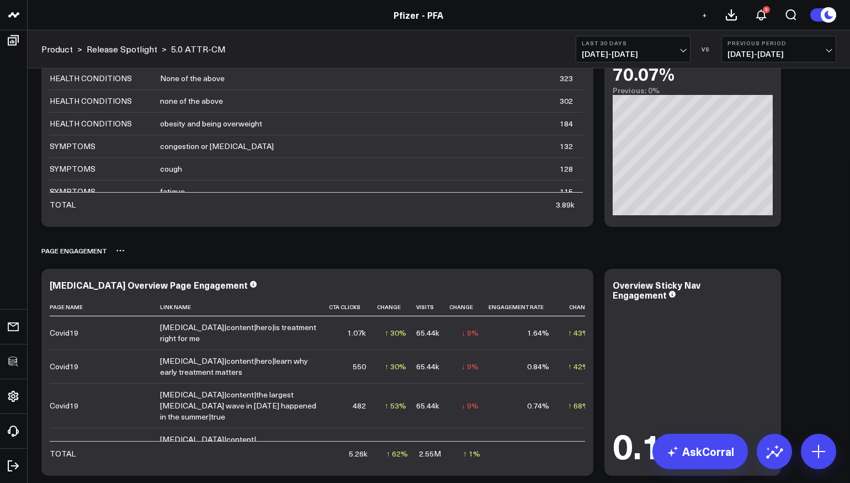
click at [118, 250] on icon at bounding box center [120, 250] width 9 height 9
click at [0, 0] on icon at bounding box center [0, 0] width 0 height 0
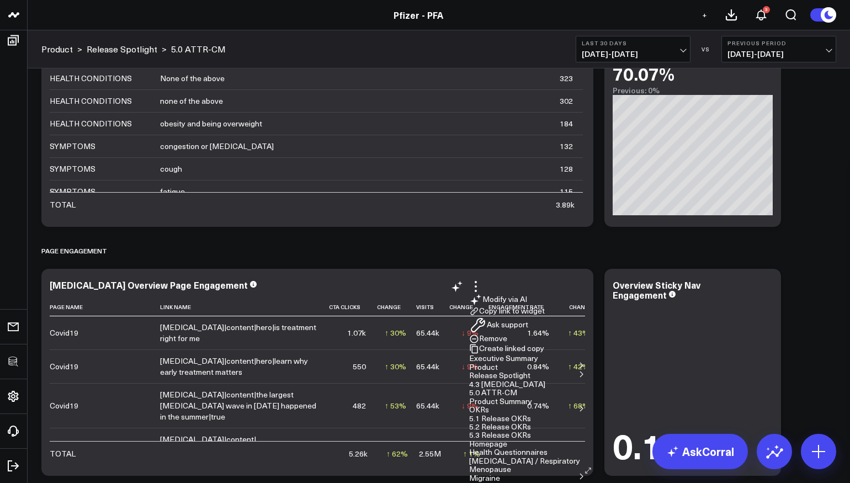
click at [0, 0] on button "Remove" at bounding box center [0, 0] width 0 height 0
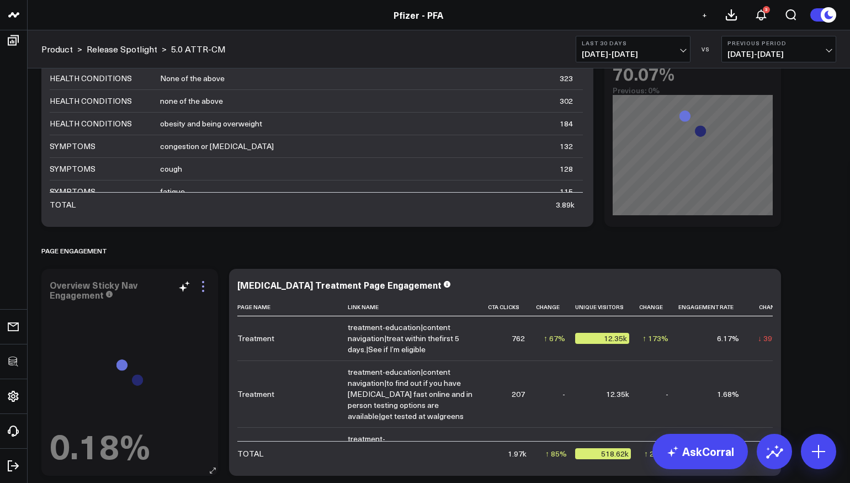
click at [0, 0] on icon at bounding box center [0, 0] width 0 height 0
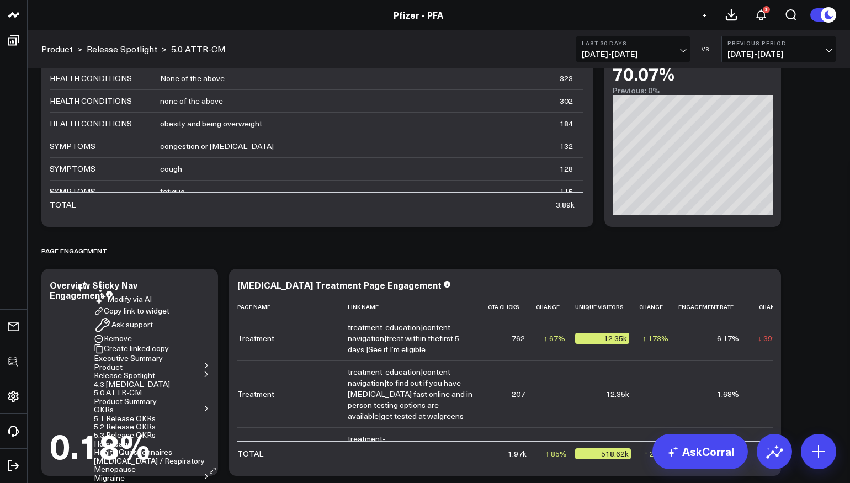
click at [0, 0] on button "Remove" at bounding box center [0, 0] width 0 height 0
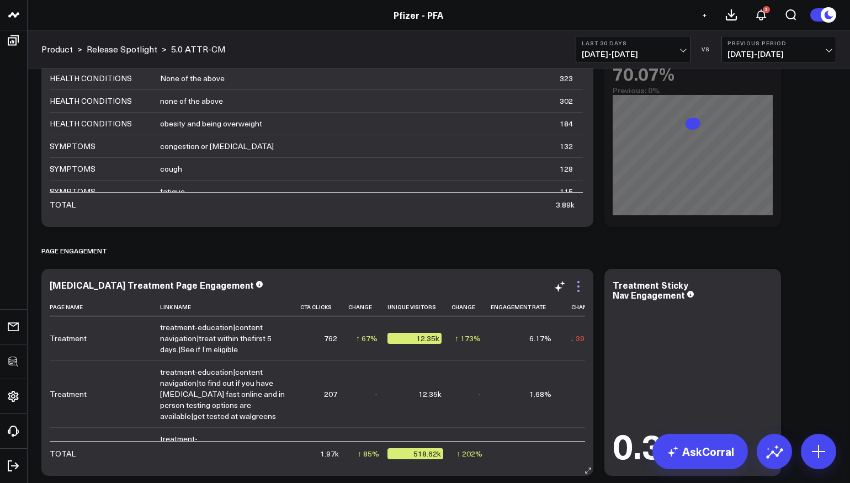
click at [0, 0] on icon at bounding box center [0, 0] width 0 height 0
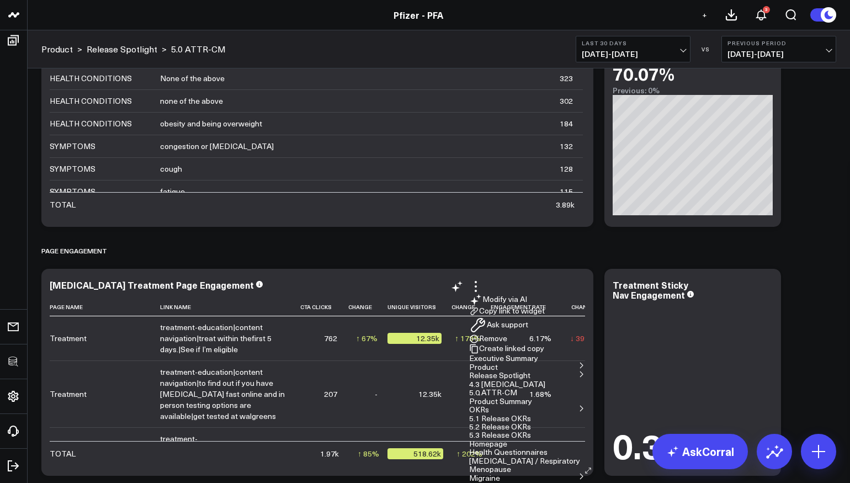
click at [0, 0] on button "Remove" at bounding box center [0, 0] width 0 height 0
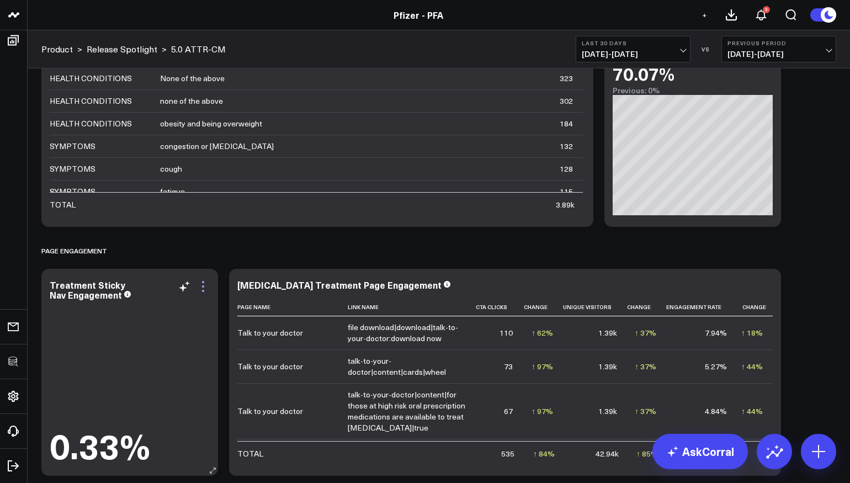
click at [0, 0] on icon at bounding box center [0, 0] width 0 height 0
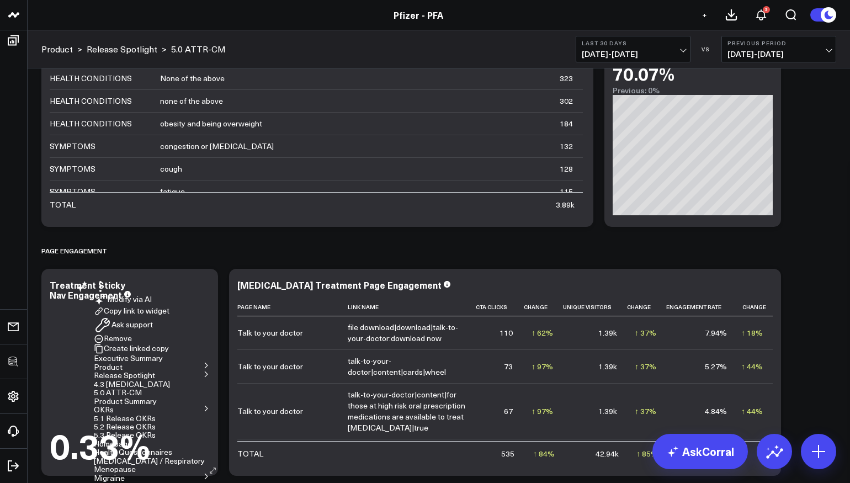
click at [0, 0] on button "Remove" at bounding box center [0, 0] width 0 height 0
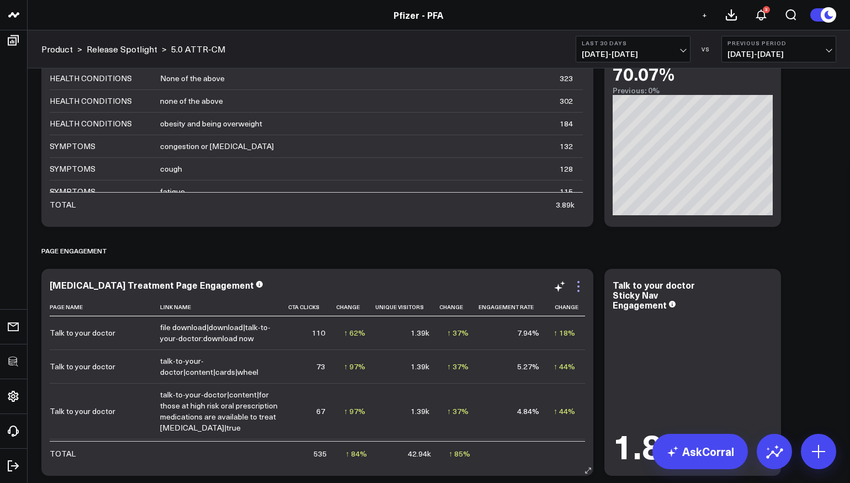
click at [0, 0] on icon at bounding box center [0, 0] width 0 height 0
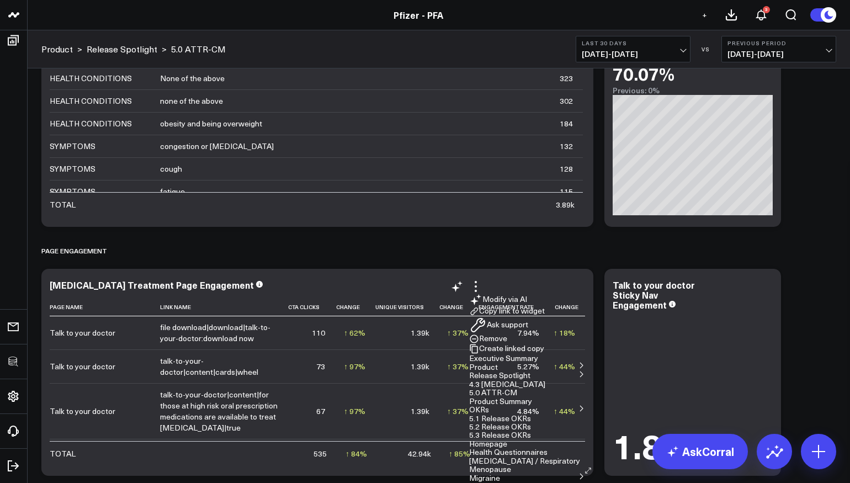
click at [0, 0] on button "Remove" at bounding box center [0, 0] width 0 height 0
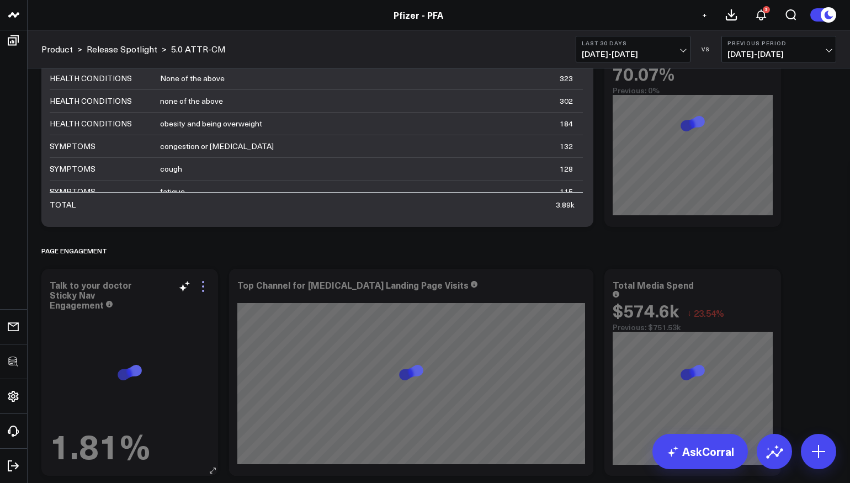
click at [0, 0] on icon at bounding box center [0, 0] width 0 height 0
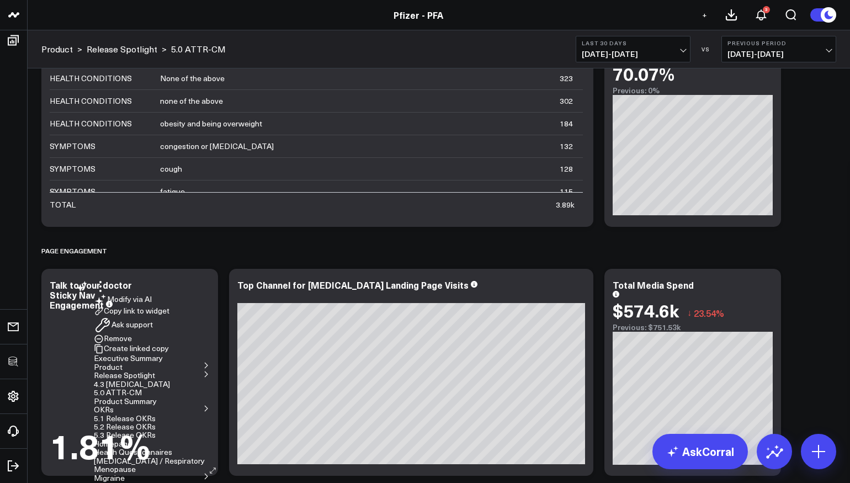
click at [0, 0] on button "Remove" at bounding box center [0, 0] width 0 height 0
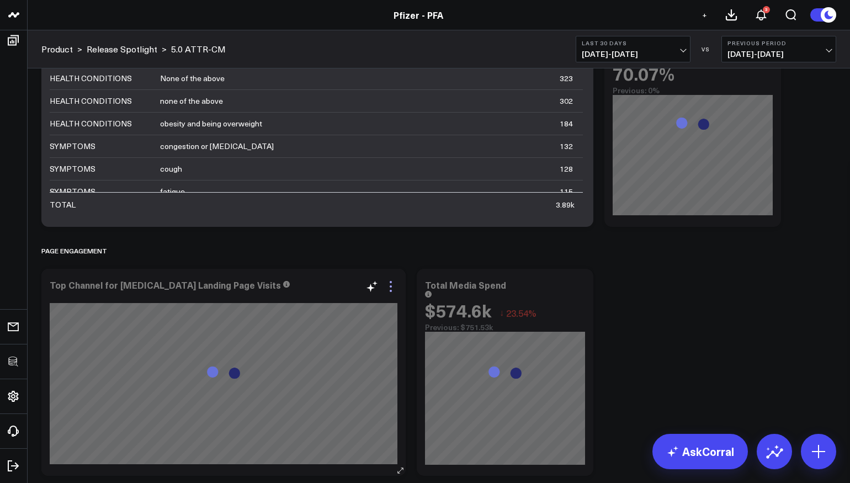
click at [0, 0] on icon at bounding box center [0, 0] width 0 height 0
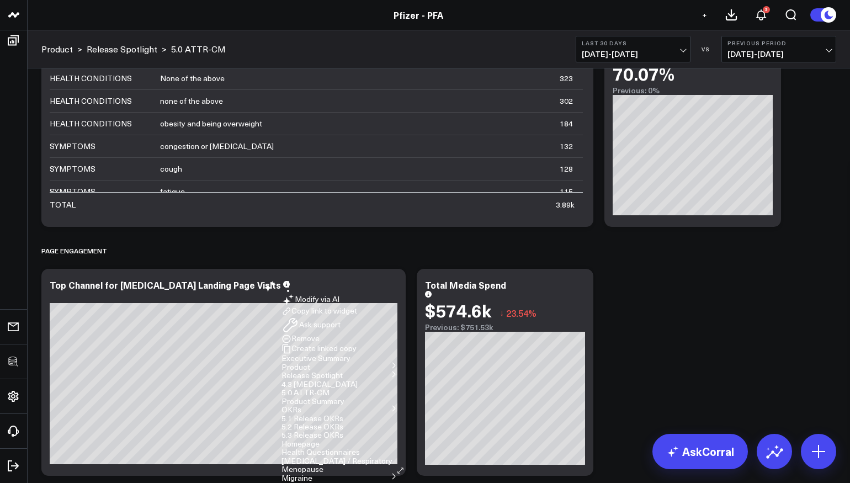
click at [0, 0] on button "Remove" at bounding box center [0, 0] width 0 height 0
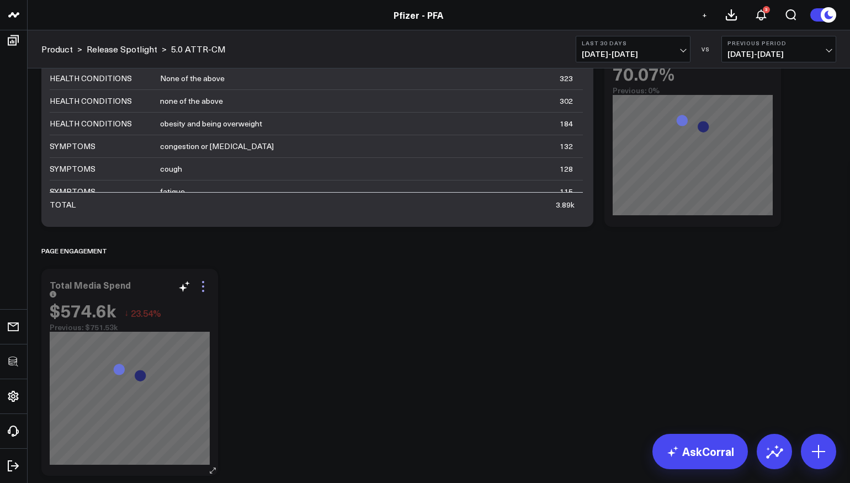
click at [0, 0] on icon at bounding box center [0, 0] width 0 height 0
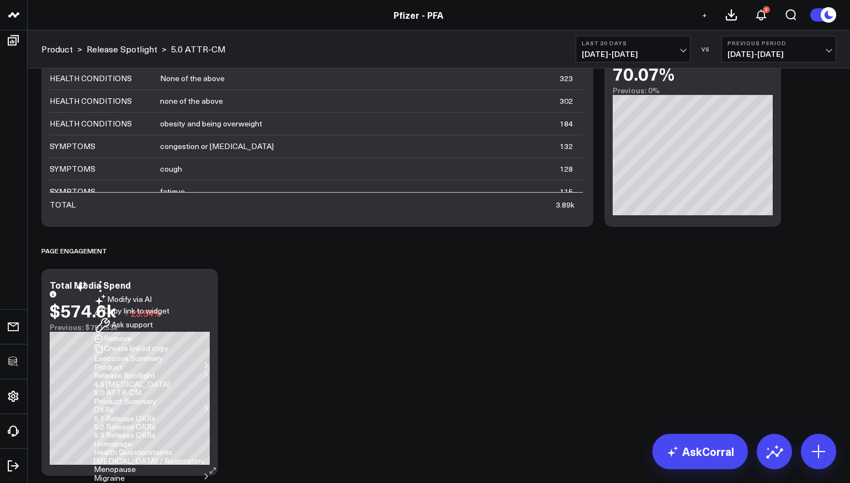
click at [0, 0] on button "Remove" at bounding box center [0, 0] width 0 height 0
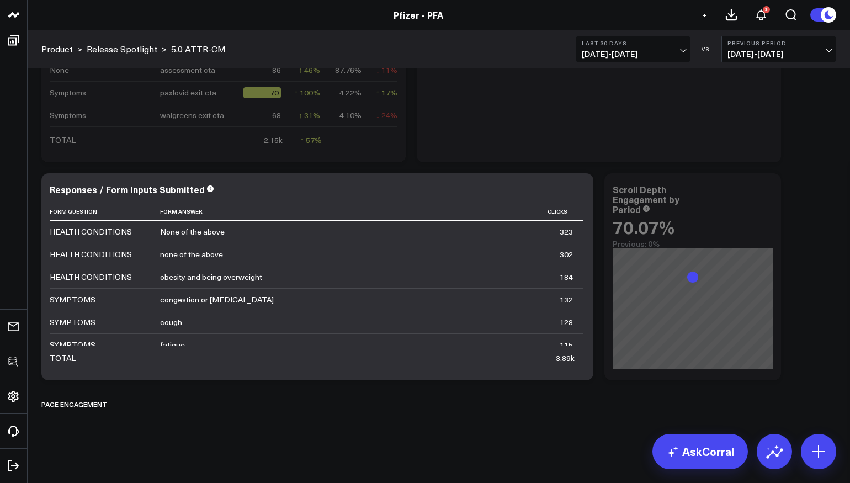
scroll to position [4827, 0]
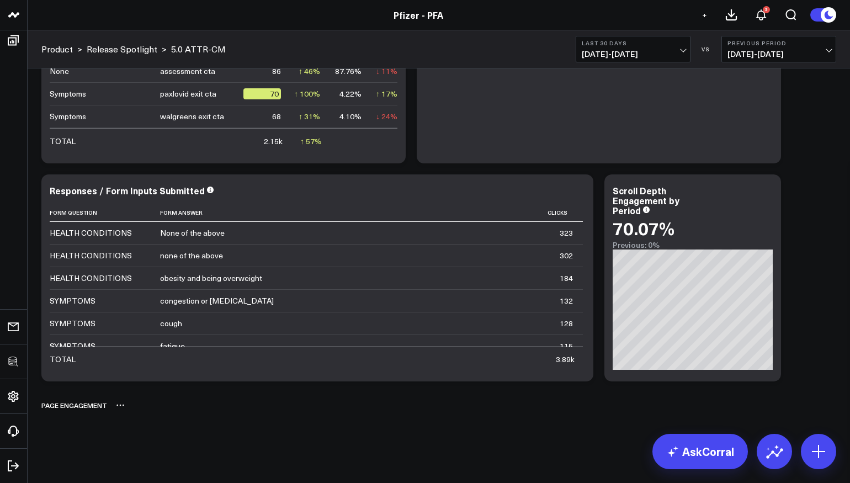
click at [118, 403] on icon at bounding box center [120, 405] width 9 height 9
click at [145, 436] on button "Delete" at bounding box center [149, 436] width 48 height 19
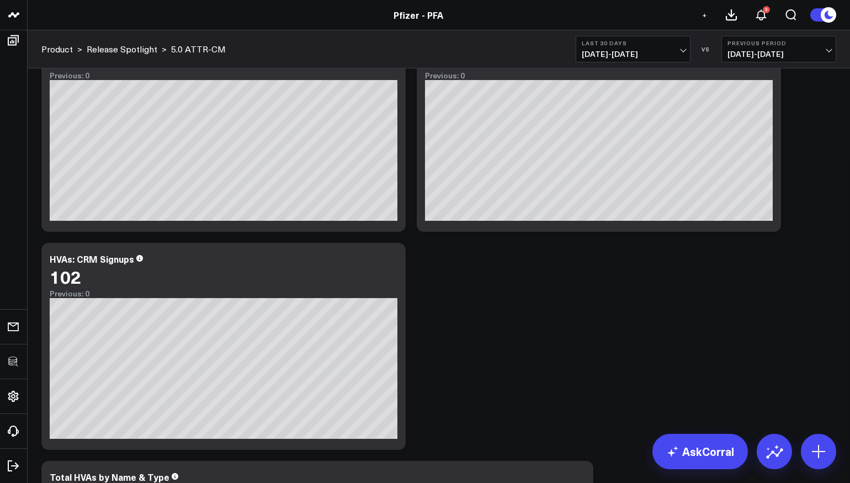
scroll to position [2837, 0]
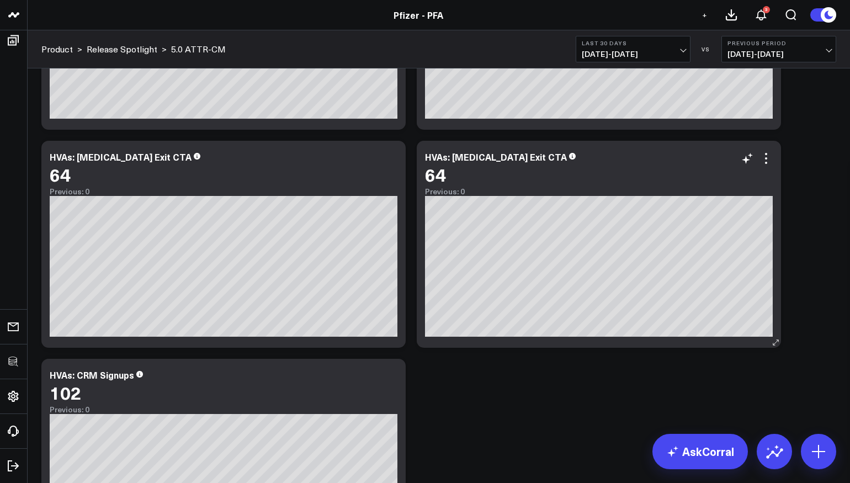
click at [490, 157] on div "HVAs: Vyndamax Exit CTA" at bounding box center [496, 157] width 142 height 12
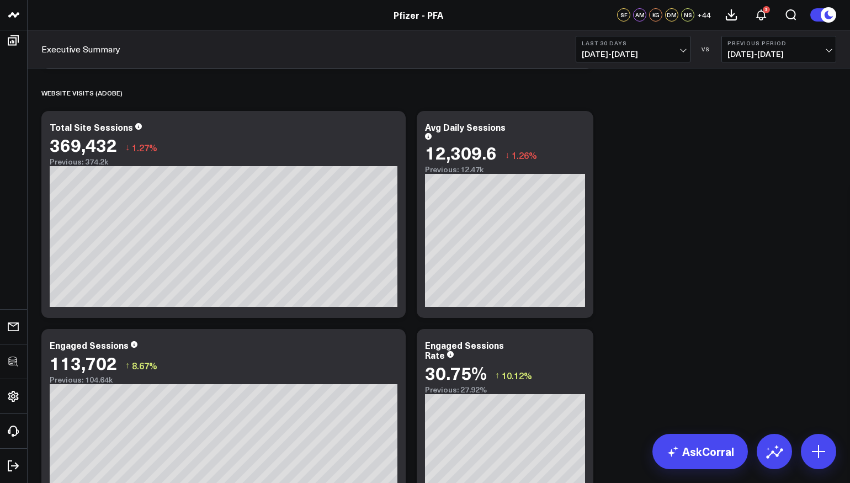
scroll to position [1115, 0]
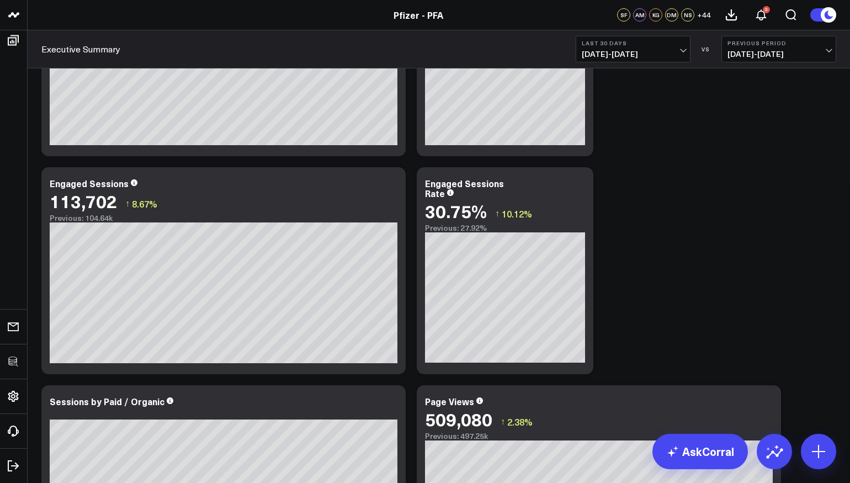
scroll to position [1447, 0]
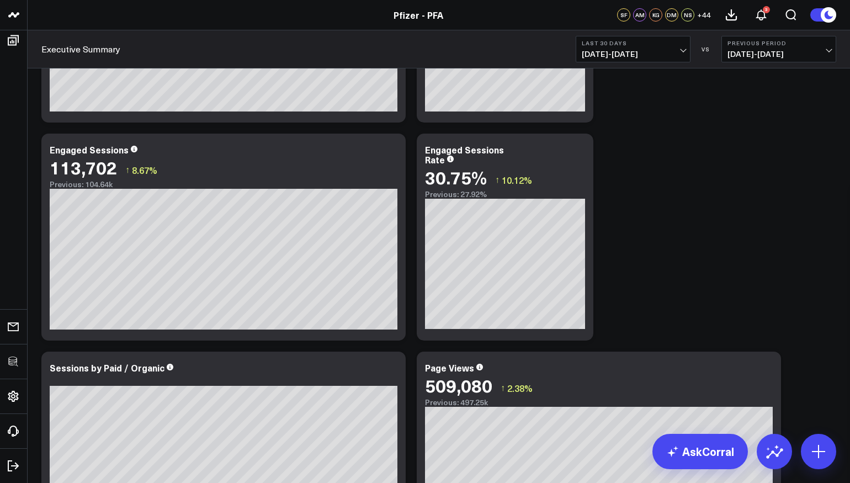
scroll to position [1252, 0]
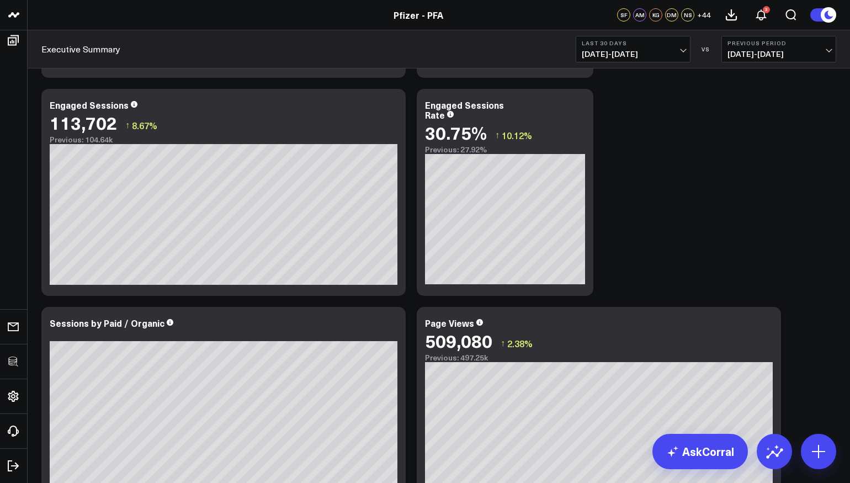
scroll to position [0, 0]
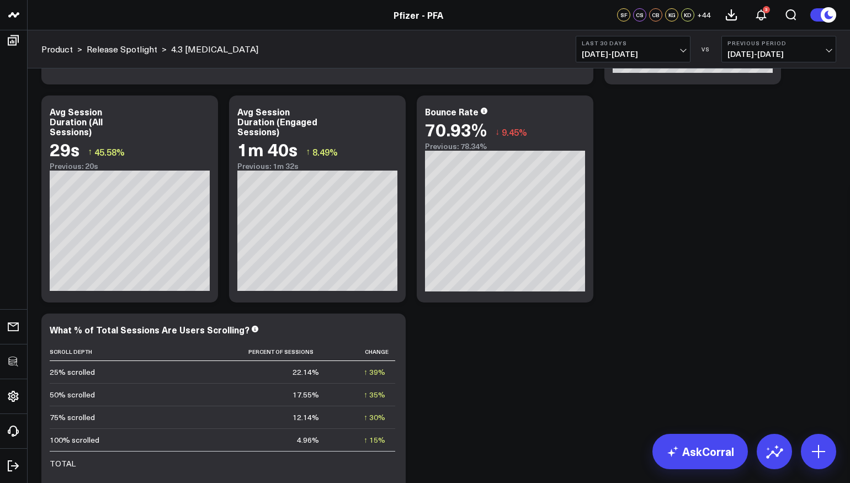
scroll to position [1102, 0]
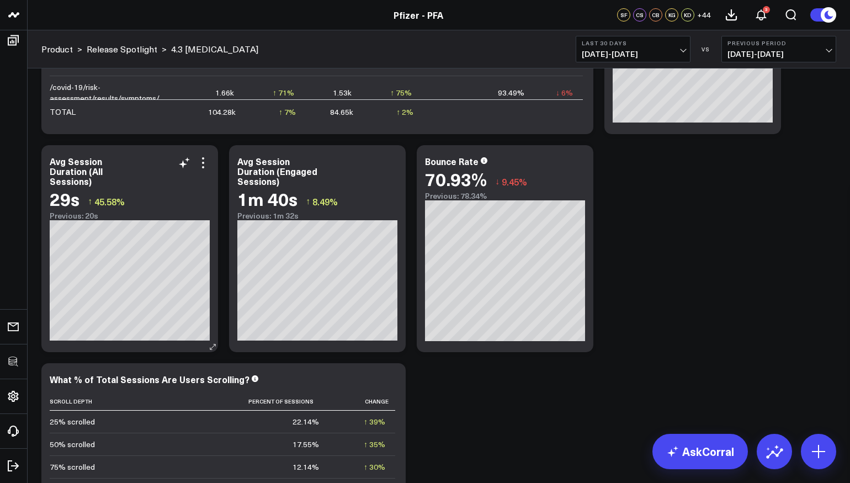
click at [200, 169] on div "Avg Session Duration (All Sessions)" at bounding box center [130, 171] width 160 height 30
click at [201, 164] on icon at bounding box center [202, 162] width 13 height 13
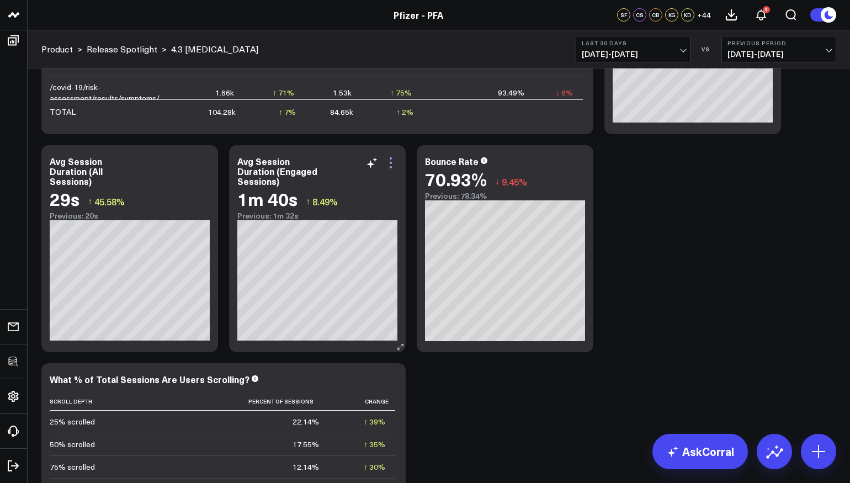
click at [394, 160] on icon at bounding box center [390, 162] width 13 height 13
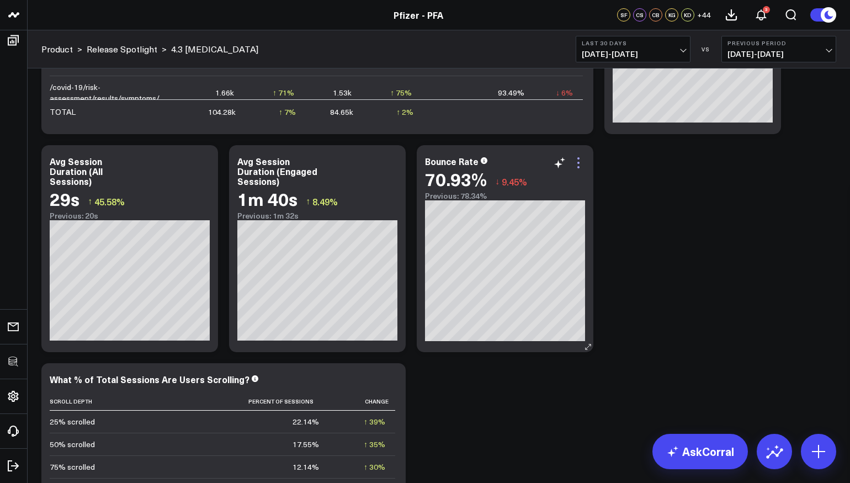
click at [578, 158] on icon at bounding box center [578, 162] width 13 height 13
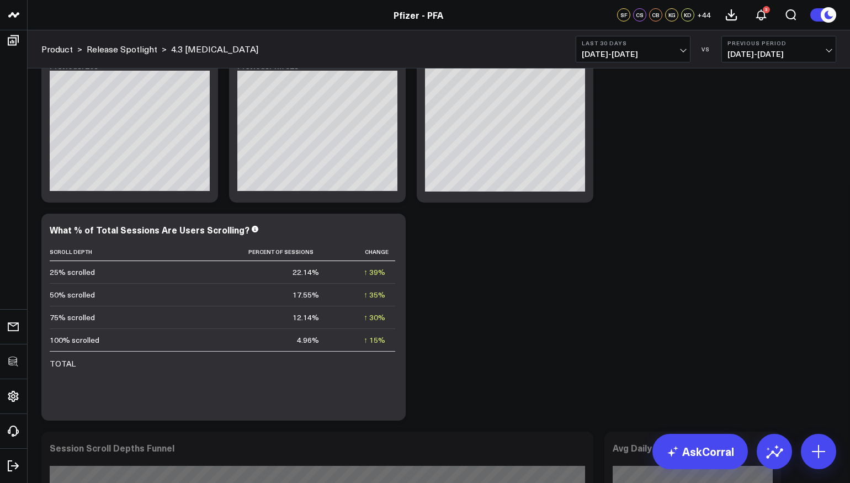
scroll to position [1354, 0]
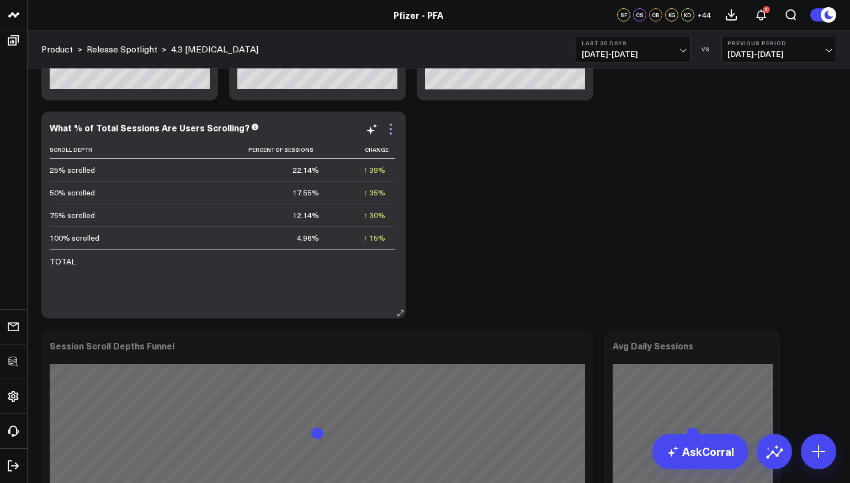
click at [394, 124] on icon at bounding box center [390, 129] width 13 height 13
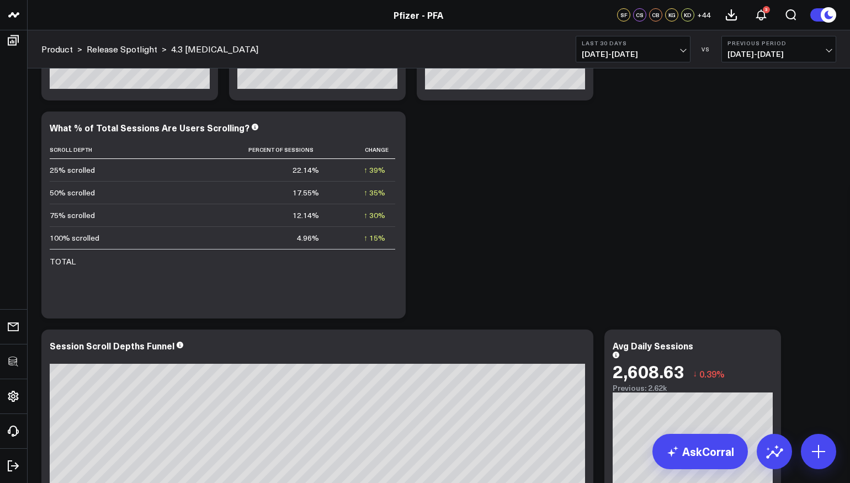
click at [0, 0] on button "5.0 ATTR-CRM" at bounding box center [0, 0] width 0 height 0
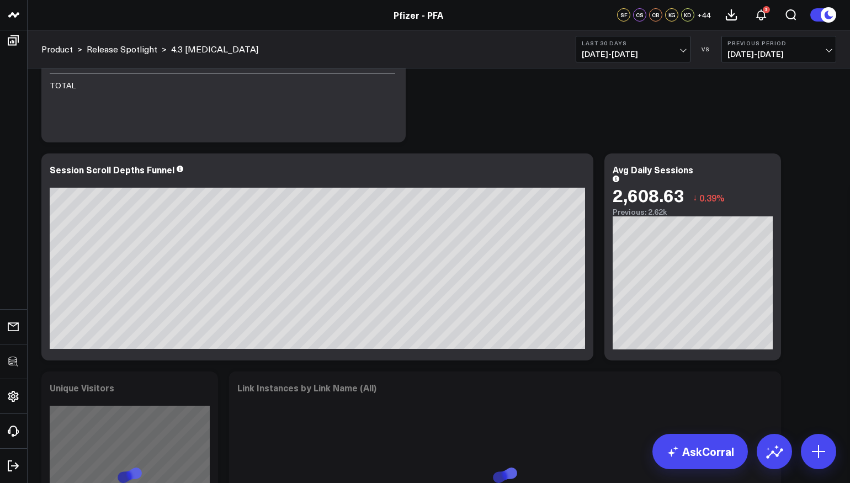
scroll to position [1560, 0]
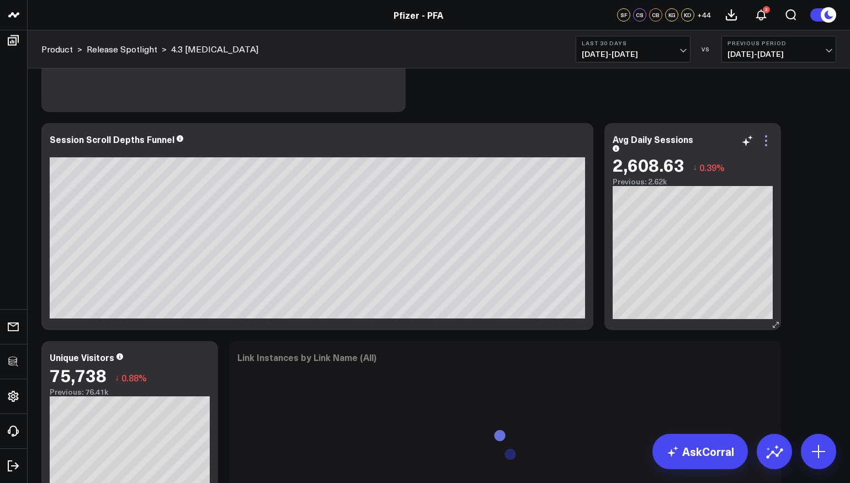
click at [771, 140] on icon at bounding box center [765, 140] width 13 height 13
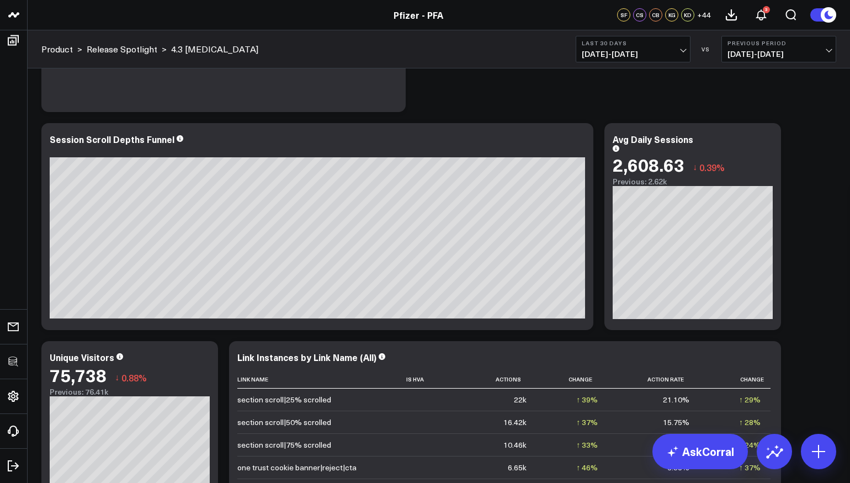
scroll to position [1752, 0]
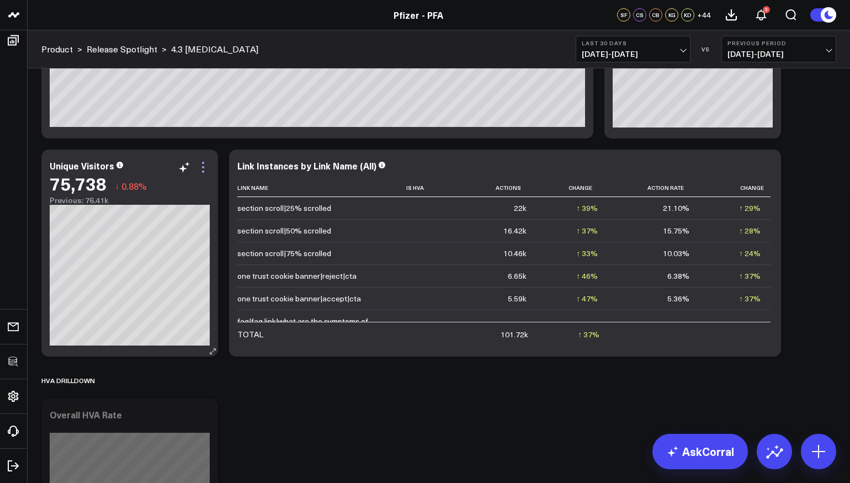
click at [205, 166] on icon at bounding box center [202, 167] width 13 height 13
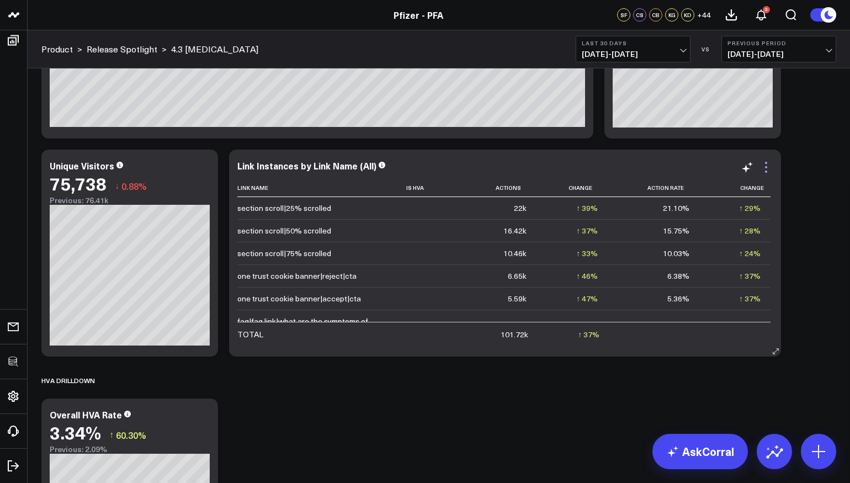
click at [766, 167] on icon at bounding box center [766, 167] width 2 height 2
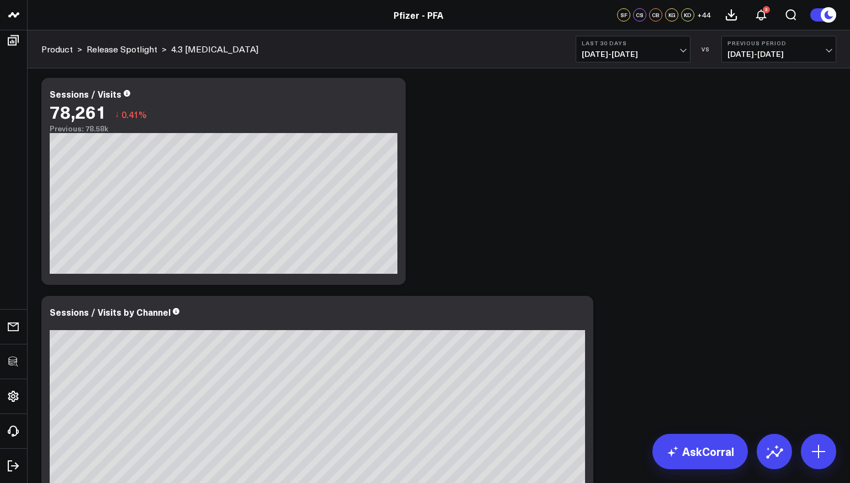
scroll to position [0, 0]
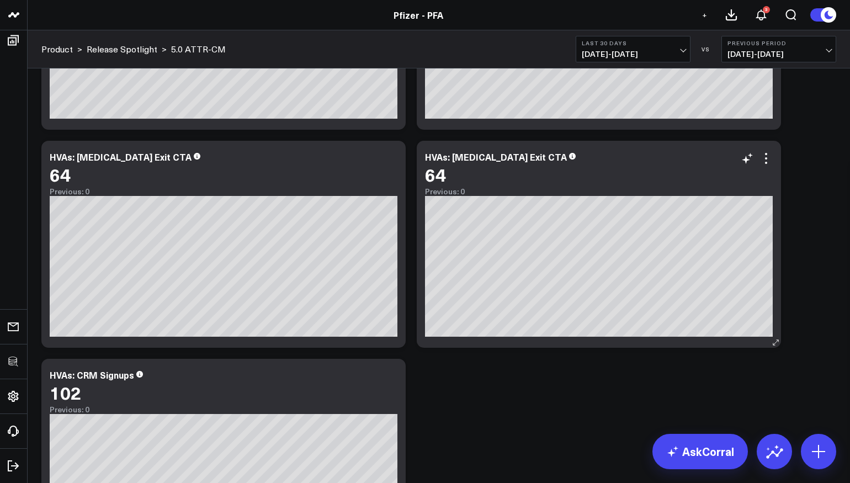
click at [492, 160] on div "HVAs: [MEDICAL_DATA] Exit CTA" at bounding box center [496, 157] width 142 height 12
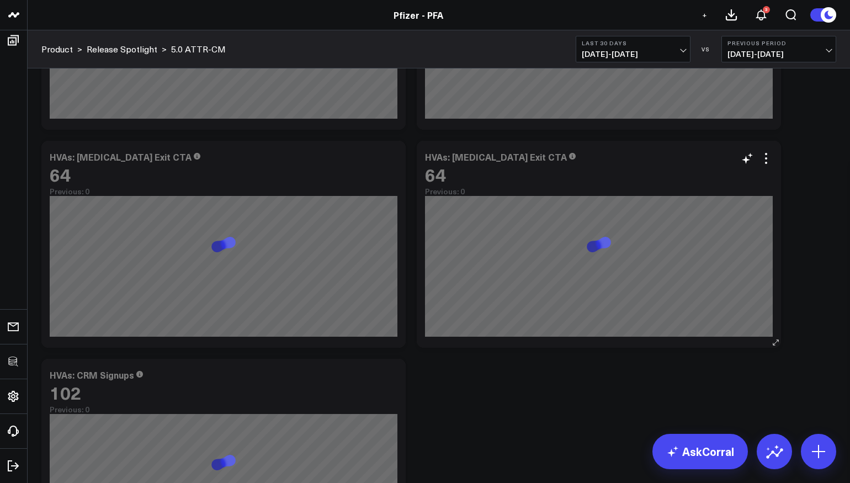
click at [460, 158] on div "HVAs: [MEDICAL_DATA] Exit CTA" at bounding box center [496, 157] width 142 height 12
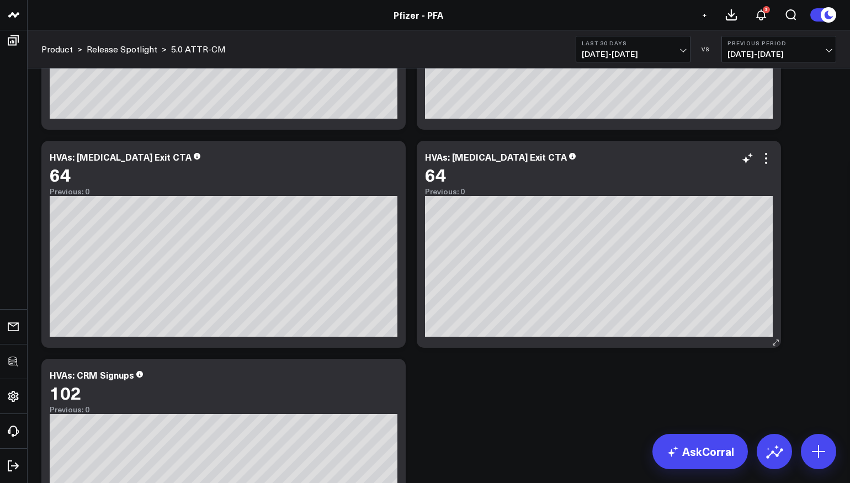
click at [455, 157] on div "HVAs: [MEDICAL_DATA] Exit CTA" at bounding box center [496, 157] width 142 height 12
drag, startPoint x: 451, startPoint y: 157, endPoint x: 495, endPoint y: 158, distance: 43.6
click at [495, 158] on div "HVAs: [MEDICAL_DATA] Exit CTA" at bounding box center [496, 157] width 142 height 12
click at [767, 157] on icon at bounding box center [765, 158] width 13 height 13
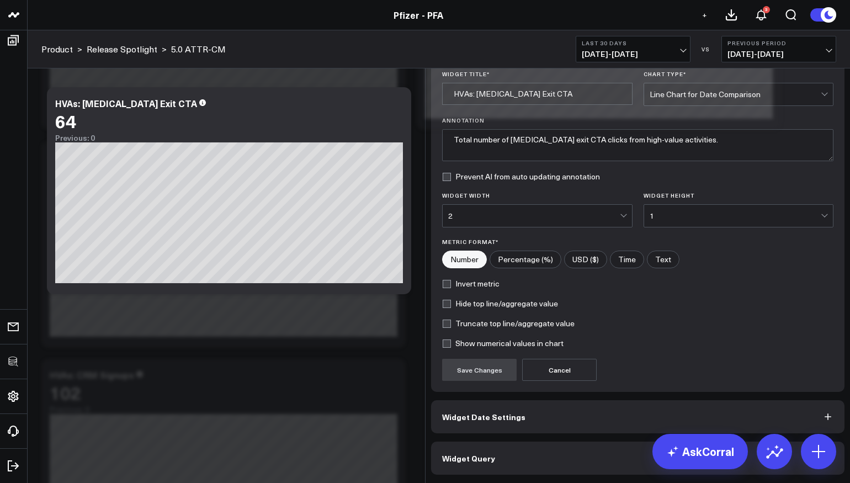
click at [489, 472] on button "Widget Query" at bounding box center [637, 457] width 413 height 33
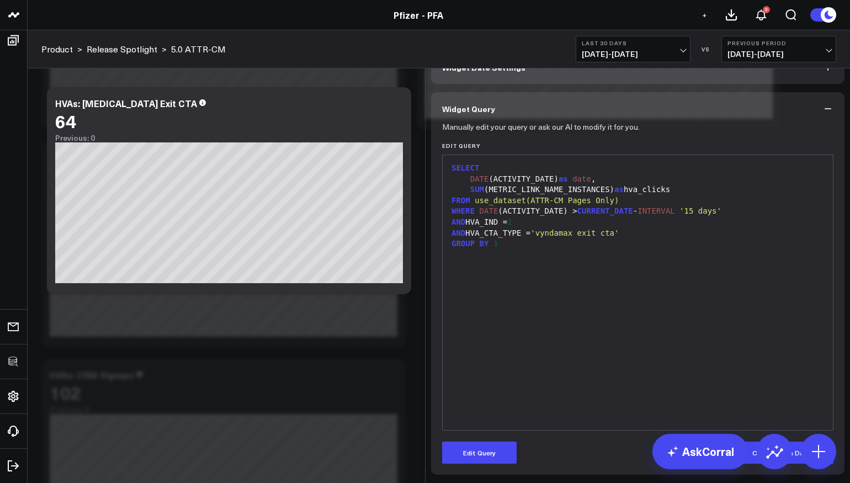
scroll to position [57, 0]
click at [477, 449] on button "Edit Query" at bounding box center [479, 452] width 74 height 22
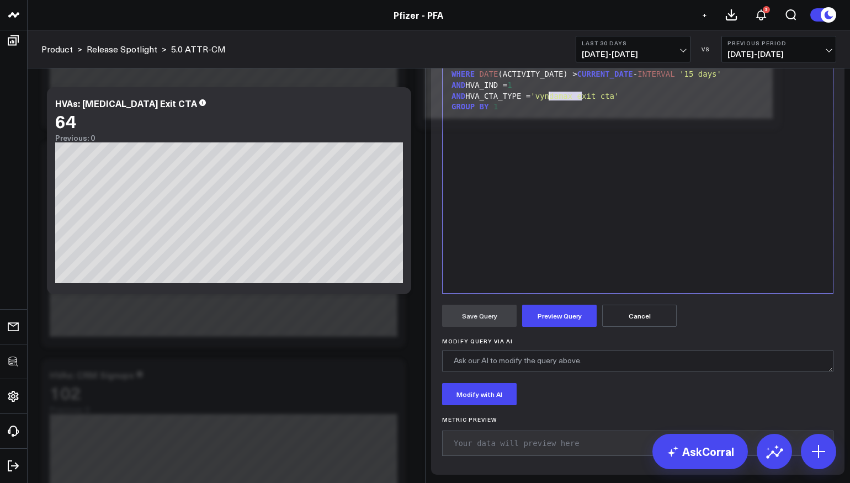
drag, startPoint x: 583, startPoint y: 235, endPoint x: 544, endPoint y: 234, distance: 39.7
click at [544, 100] on span "'vyndamax exit cta'" at bounding box center [574, 96] width 88 height 9
click at [573, 327] on button "Preview Query" at bounding box center [559, 316] width 74 height 22
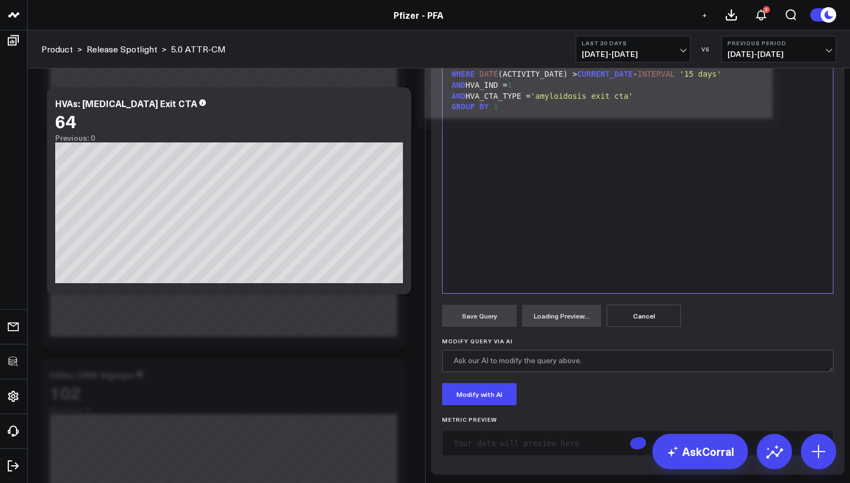
scroll to position [193, 0]
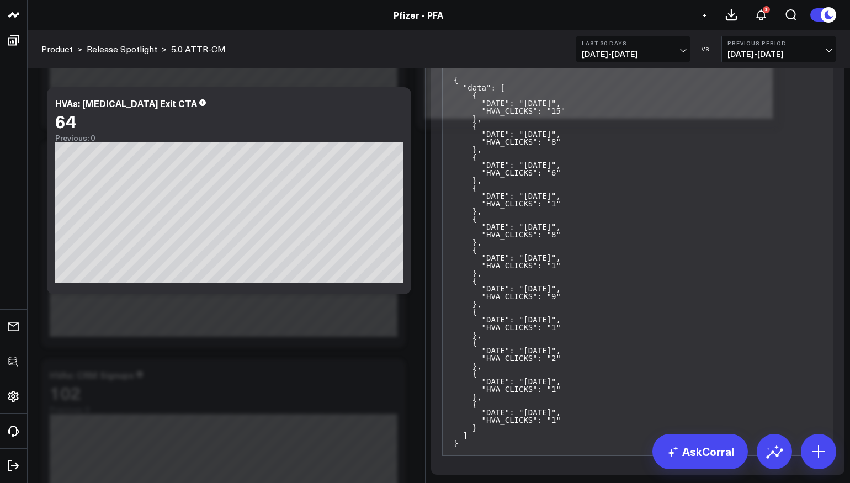
click at [491, 328] on form "Manually edit your query or ask our AI to modify it for you. Edit Query 9 1 2 3…" at bounding box center [637, 44] width 391 height 838
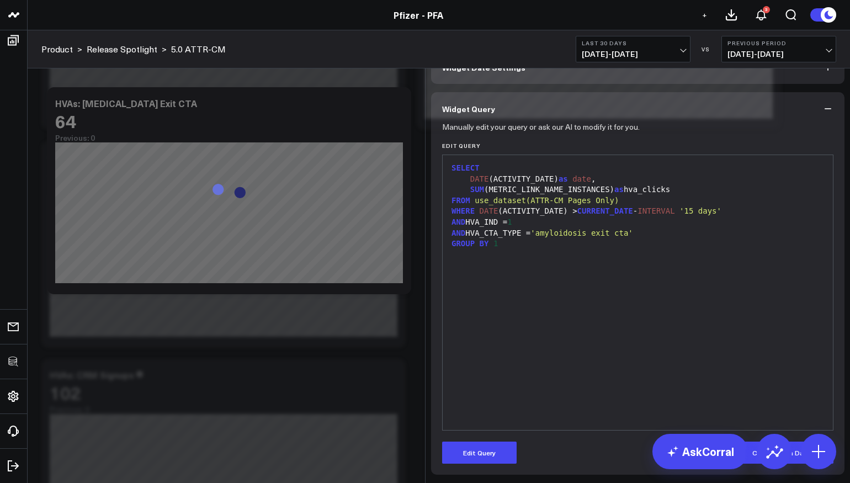
scroll to position [57, 0]
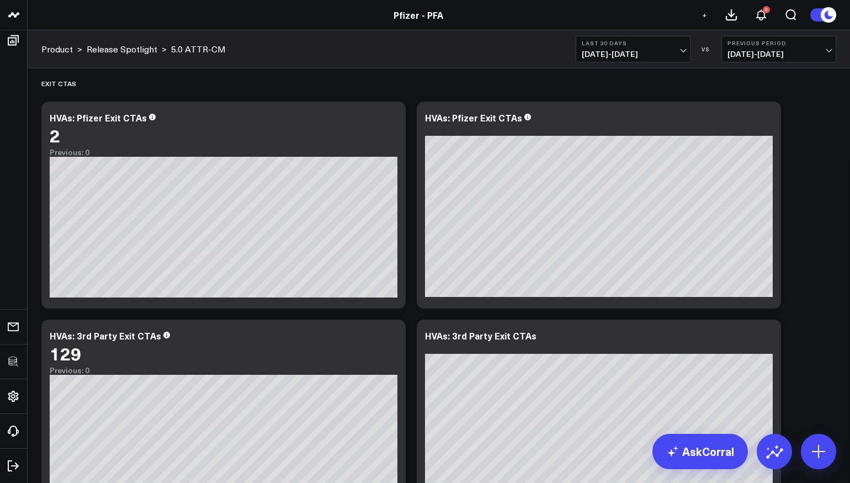
scroll to position [3780, 0]
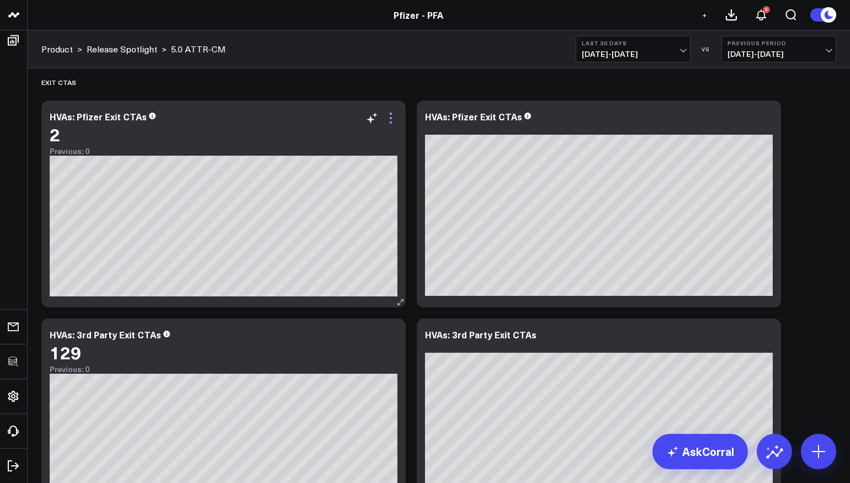
click at [391, 121] on icon at bounding box center [390, 117] width 13 height 13
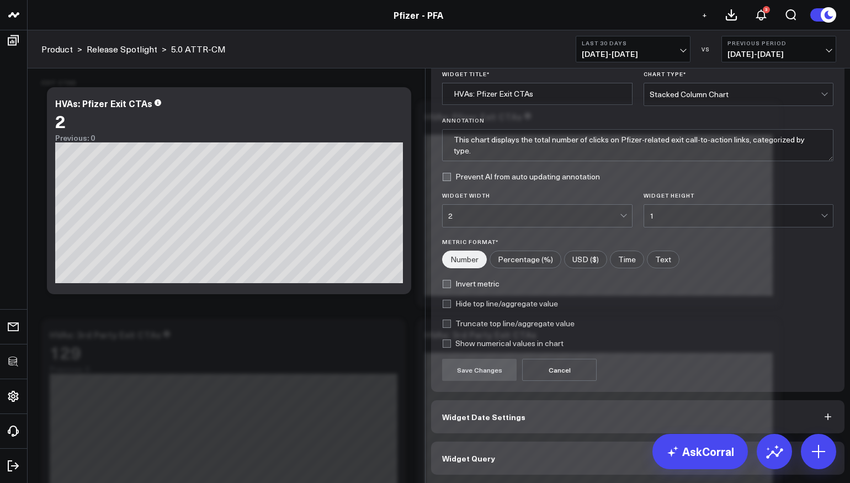
scroll to position [26, 0]
click at [501, 456] on button "Widget Query" at bounding box center [637, 457] width 413 height 33
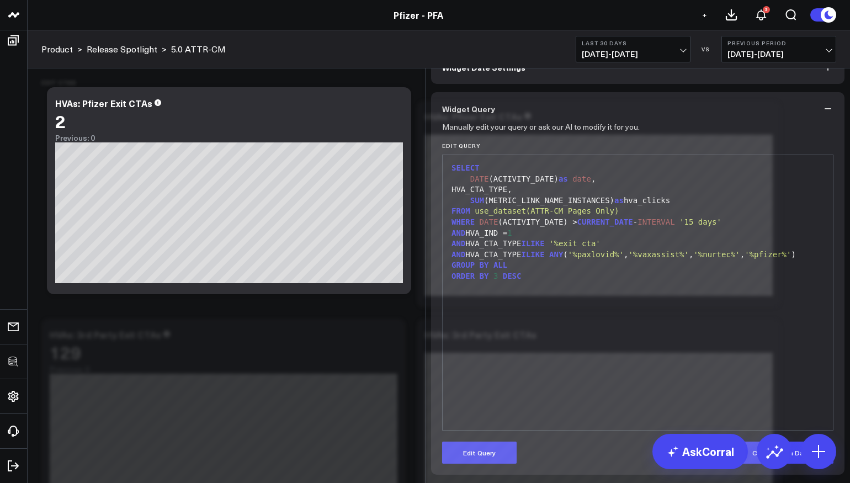
scroll to position [57, 0]
click at [476, 450] on button "Edit Query" at bounding box center [479, 452] width 74 height 22
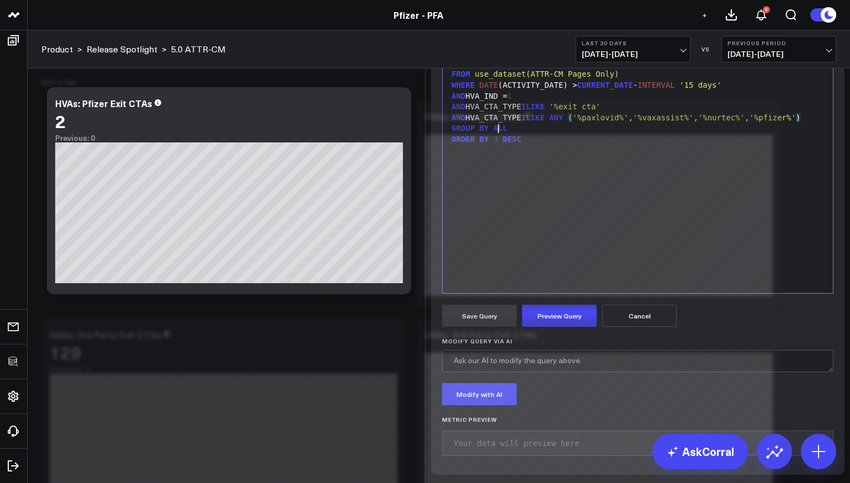
click at [497, 124] on div "AND HVA_CTA_TYPE ILIKE ANY ( '%paxlovid%' , '%vaxassist%' , '%nurtec%' , '%pfiz…" at bounding box center [637, 118] width 379 height 11
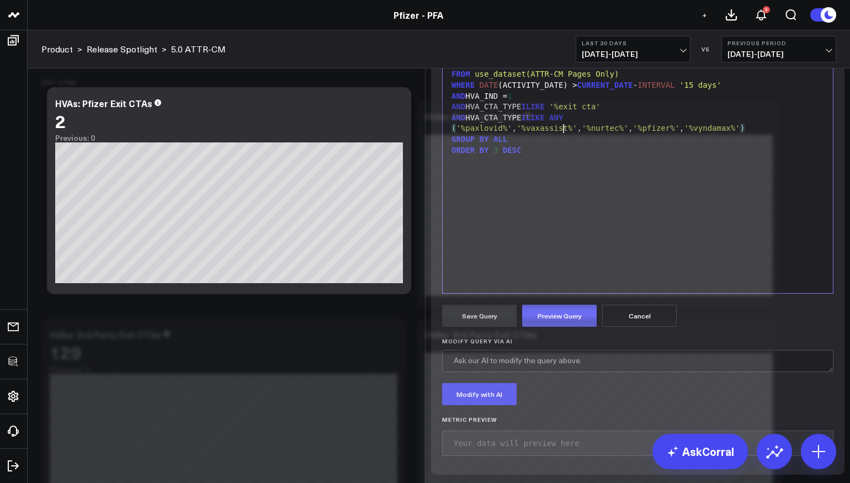
click at [549, 327] on button "Preview Query" at bounding box center [559, 316] width 74 height 22
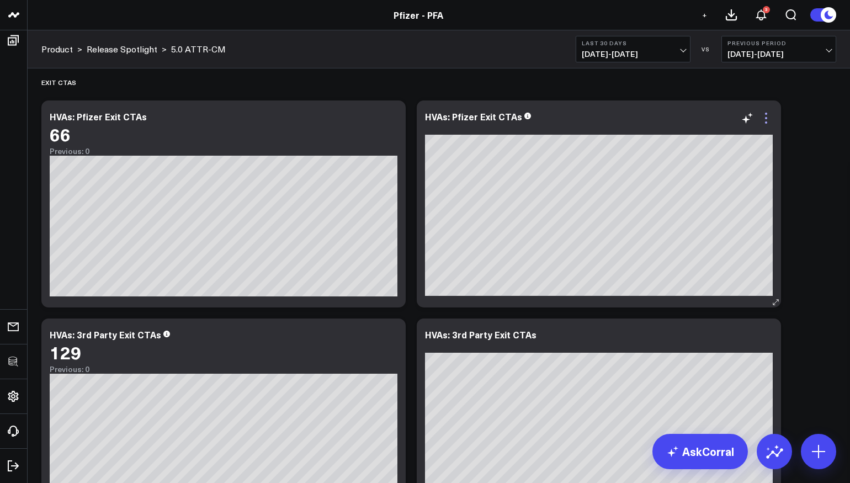
click at [765, 120] on icon at bounding box center [765, 117] width 13 height 13
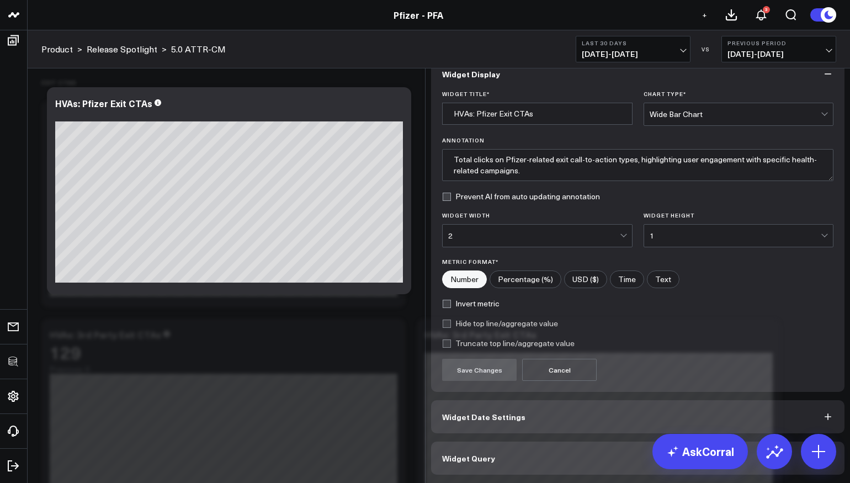
click at [521, 465] on button "Widget Query" at bounding box center [637, 457] width 413 height 33
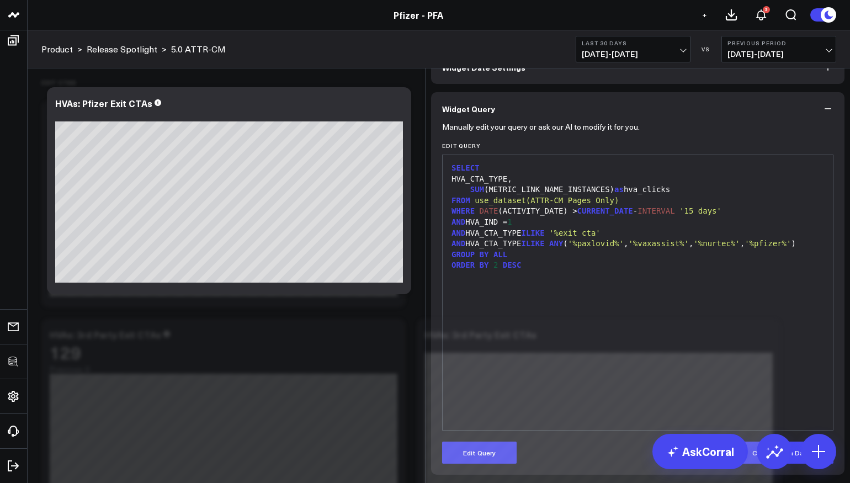
scroll to position [57, 0]
click at [487, 453] on button "Edit Query" at bounding box center [479, 452] width 74 height 22
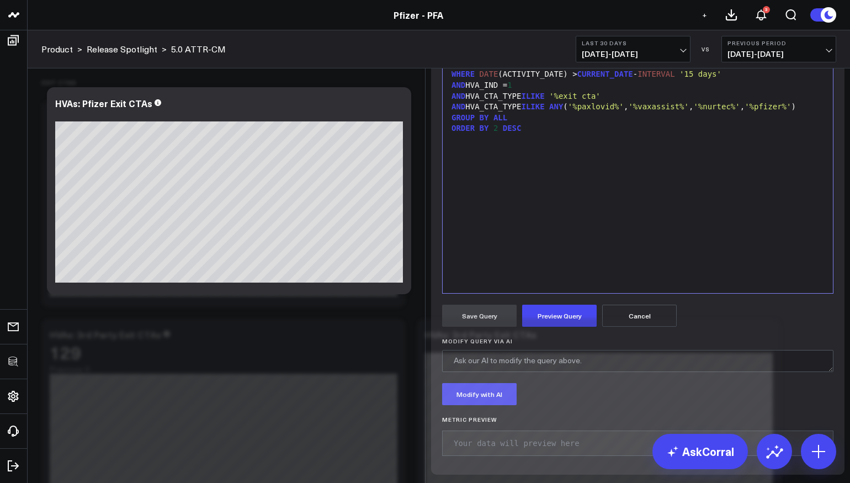
click at [497, 113] on div "AND HVA_CTA_TYPE ILIKE ANY ( '%paxlovid%' , '%vaxassist%' , '%nurtec%' , '%pfiz…" at bounding box center [637, 107] width 379 height 11
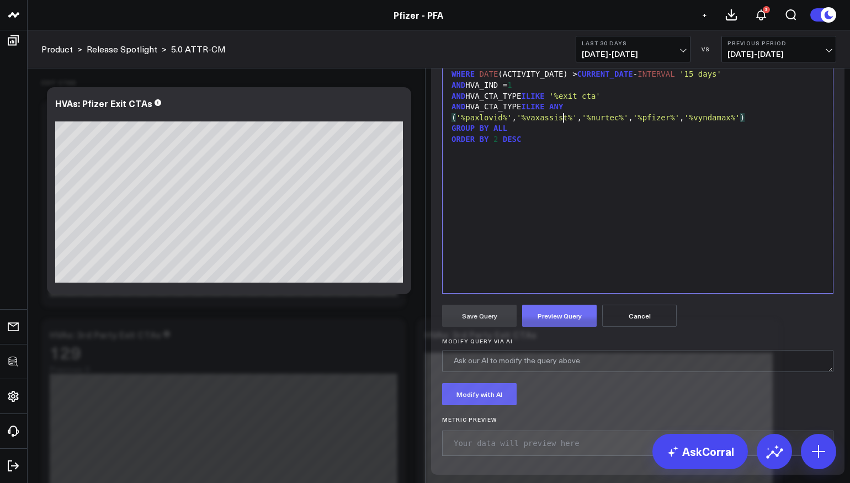
click at [574, 327] on button "Preview Query" at bounding box center [559, 316] width 74 height 22
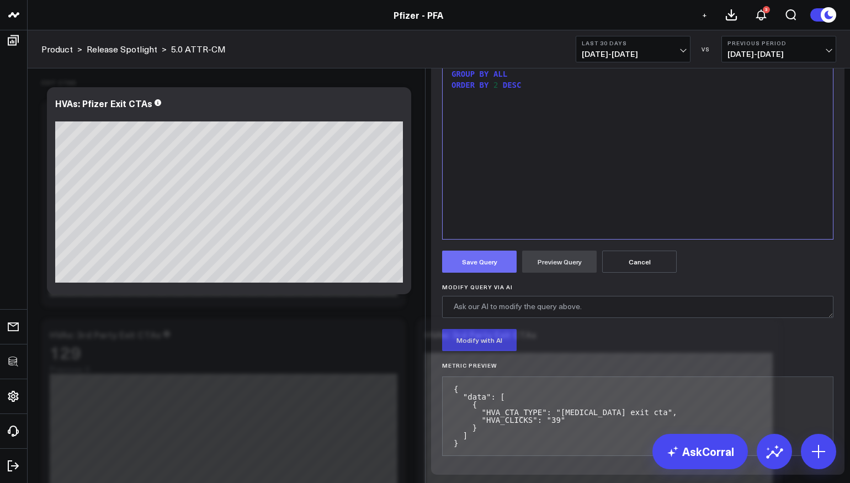
click at [478, 273] on button "Save Query" at bounding box center [479, 262] width 74 height 22
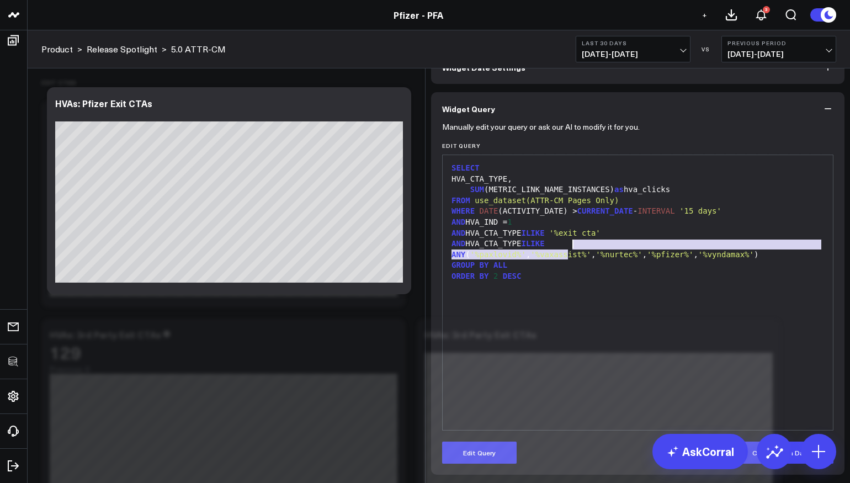
drag, startPoint x: 680, startPoint y: 256, endPoint x: 575, endPoint y: 247, distance: 105.3
click at [574, 247] on div "AND HVA_CTA_TYPE ILIKE ANY ( '%paxlovid%' , '%vaxassist%' , '%nurtec%' , '%pfiz…" at bounding box center [637, 249] width 379 height 22
copy div "( '%paxlovid%' , '%vaxassist%' , '%nurtec%' , '%pfizer%' , '%vyndamax%' )"
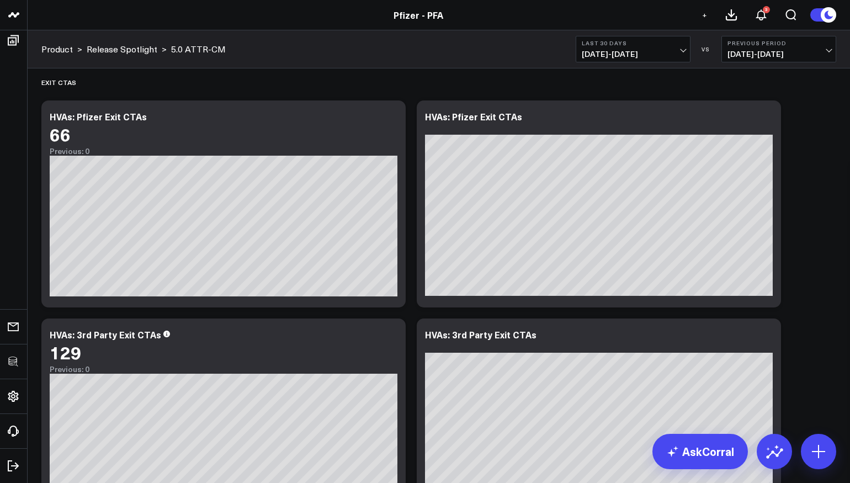
scroll to position [3905, 0]
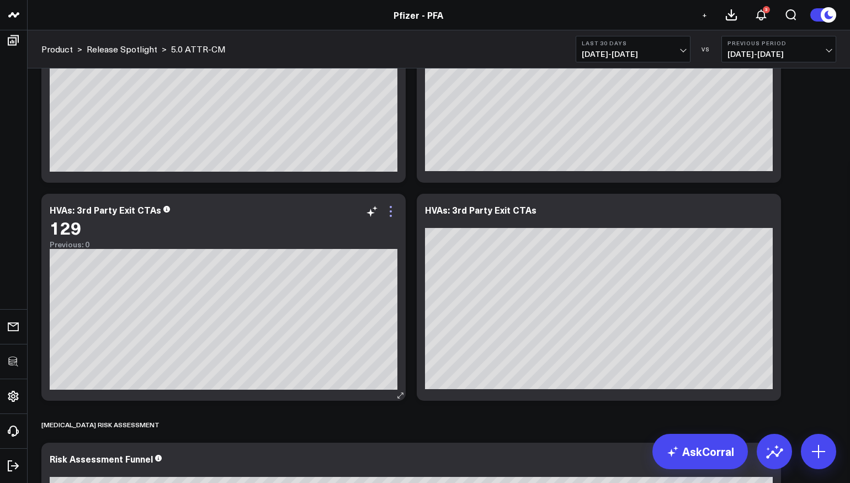
click at [395, 211] on icon at bounding box center [390, 211] width 13 height 13
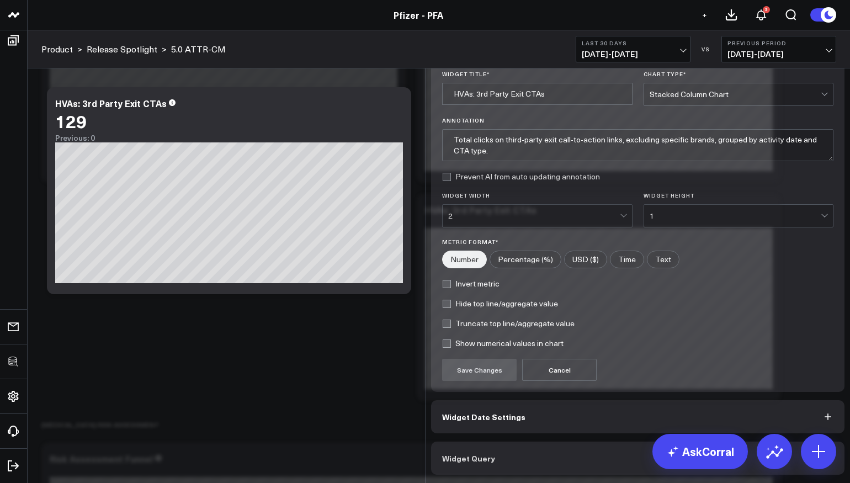
scroll to position [26, 0]
click at [495, 450] on button "Widget Query" at bounding box center [637, 457] width 413 height 33
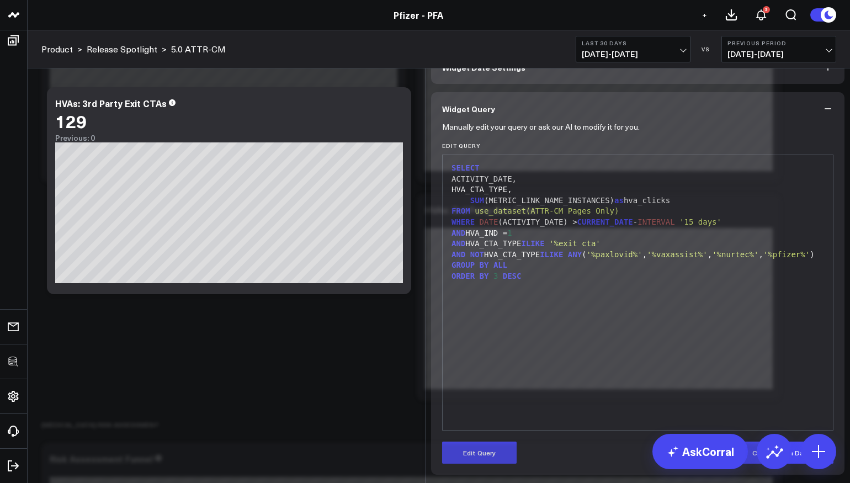
scroll to position [57, 0]
click at [492, 450] on button "Edit Query" at bounding box center [479, 452] width 74 height 22
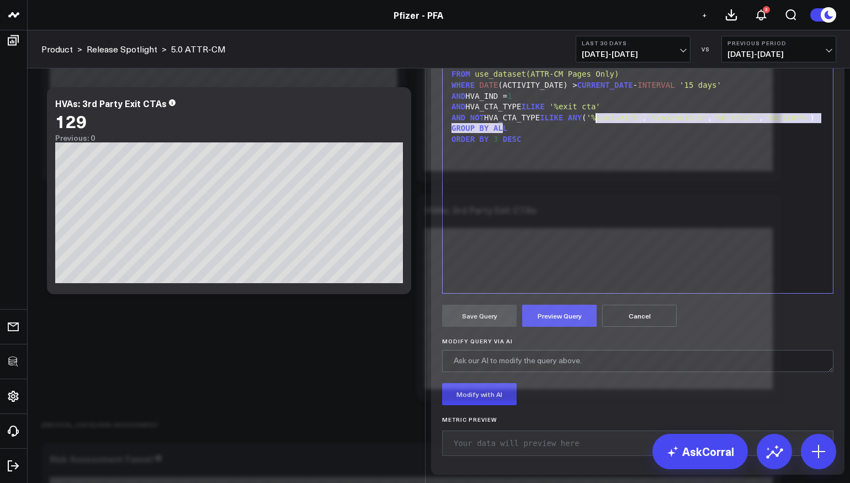
drag, startPoint x: 589, startPoint y: 269, endPoint x: 594, endPoint y: 255, distance: 14.7
click at [594, 124] on div "AND NOT HVA_CTA_TYPE ILIKE ANY ( '%paxlovid%' , '%vaxassist%' , '%nurtec%' , '%…" at bounding box center [637, 118] width 379 height 11
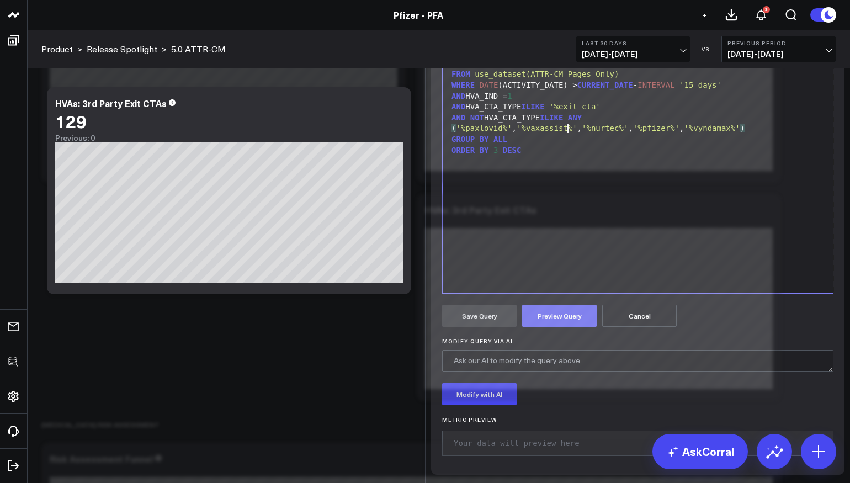
click at [563, 327] on button "Preview Query" at bounding box center [559, 316] width 74 height 22
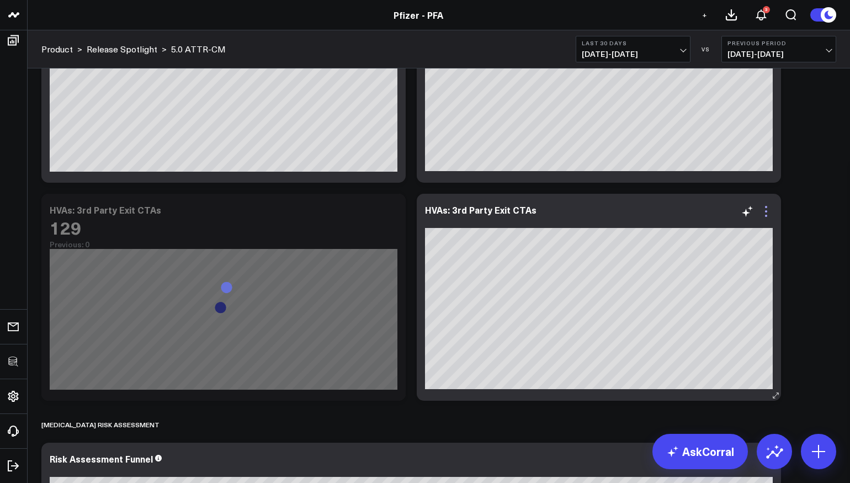
click at [766, 214] on icon at bounding box center [765, 211] width 13 height 13
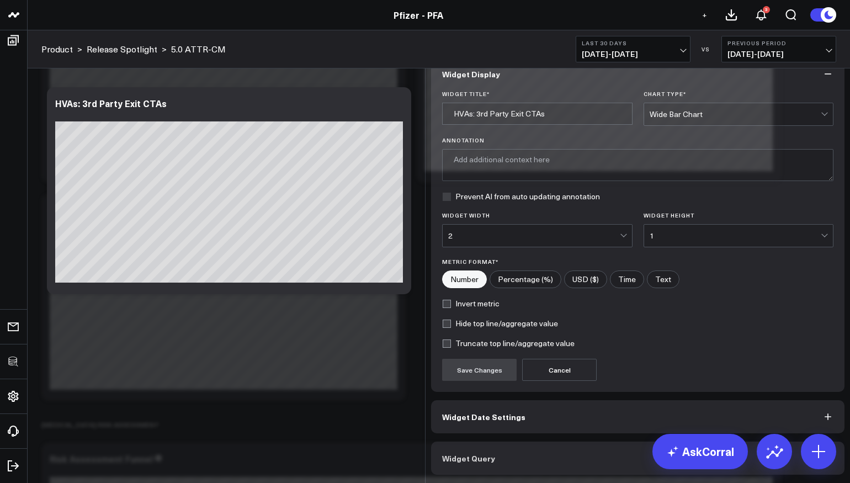
scroll to position [7, 0]
click at [526, 454] on button "Widget Query" at bounding box center [637, 457] width 413 height 33
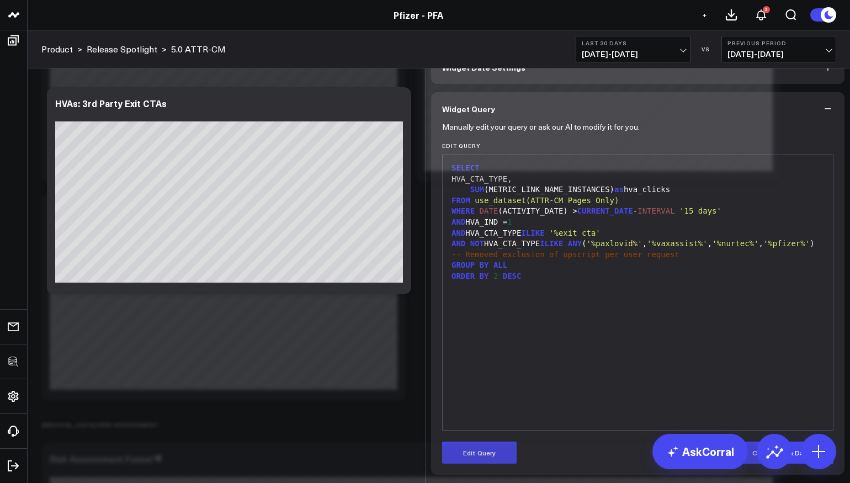
scroll to position [57, 0]
click at [500, 437] on form "Manually edit your query or ask our AI to modify it for you. Edit Query 99 1 2 …" at bounding box center [637, 294] width 391 height 338
click at [497, 453] on button "Edit Query" at bounding box center [479, 452] width 74 height 22
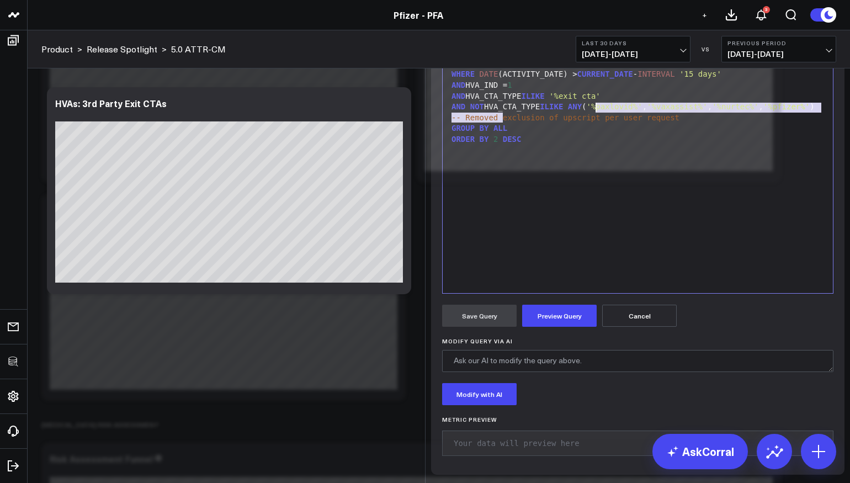
drag, startPoint x: 599, startPoint y: 254, endPoint x: 597, endPoint y: 247, distance: 6.8
click at [597, 113] on div "AND NOT HVA_CTA_TYPE ILIKE ANY ( '%paxlovid%' , '%vaxassist%' , '%nurtec%' , '%…" at bounding box center [637, 107] width 379 height 11
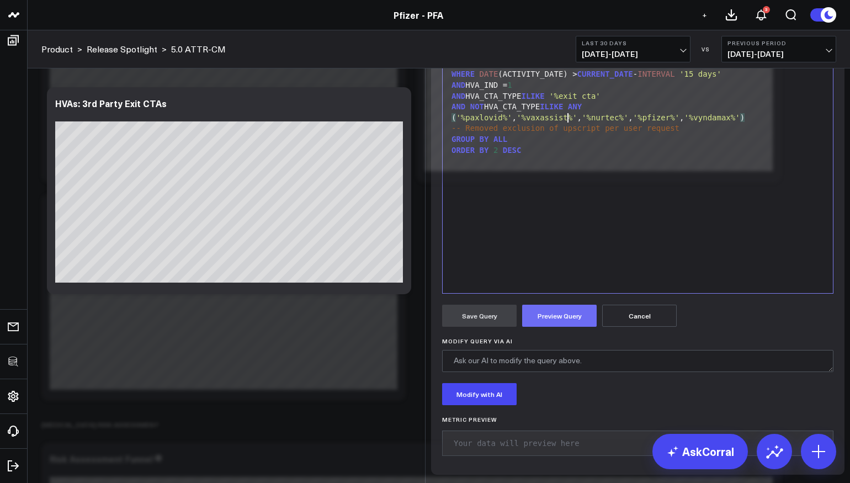
click at [568, 327] on button "Preview Query" at bounding box center [559, 316] width 74 height 22
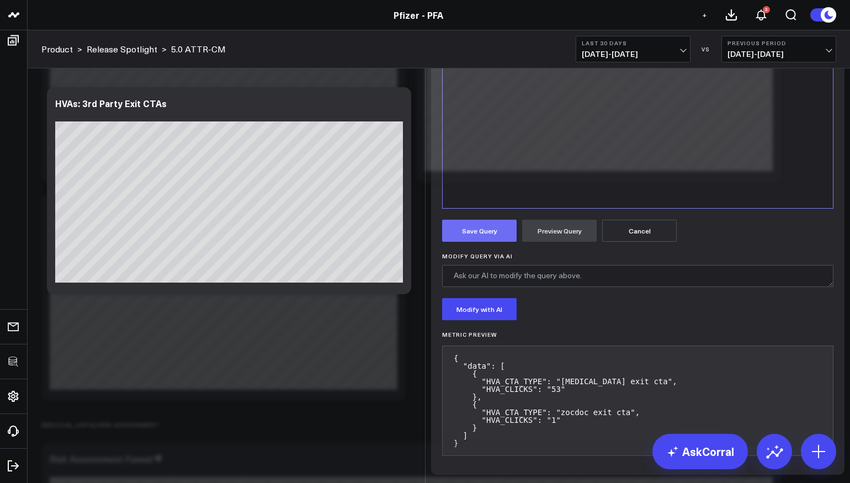
click at [478, 242] on button "Save Query" at bounding box center [479, 231] width 74 height 22
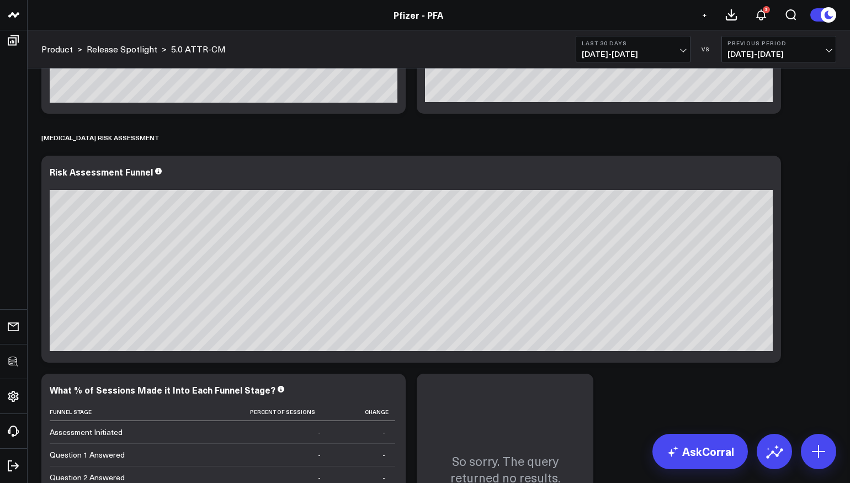
scroll to position [4217, 0]
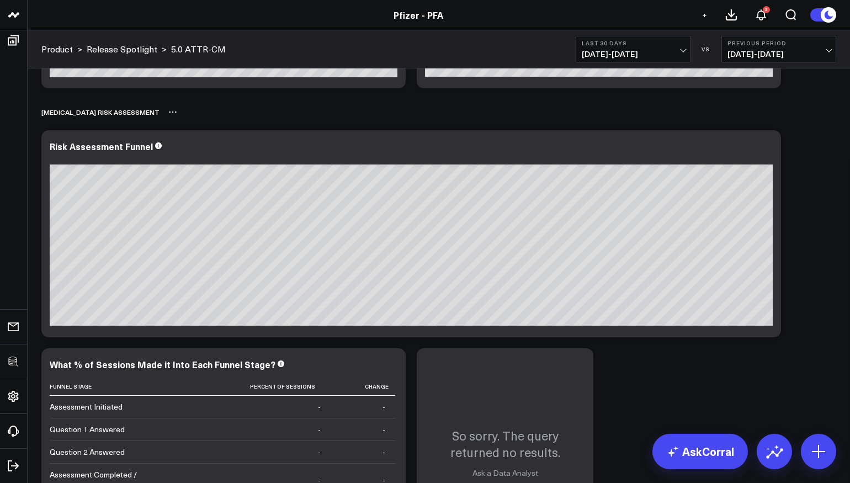
click at [168, 113] on icon at bounding box center [172, 112] width 9 height 9
click at [178, 124] on button "Rename" at bounding box center [202, 124] width 48 height 19
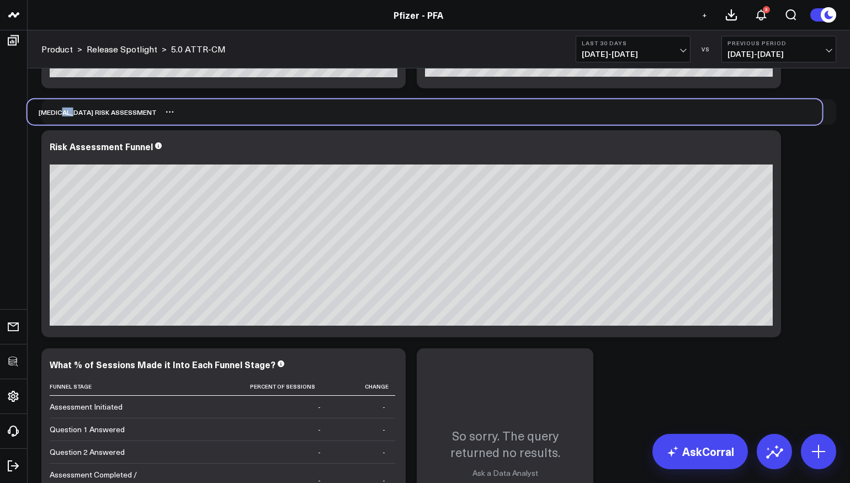
drag, startPoint x: 74, startPoint y: 115, endPoint x: 61, endPoint y: 115, distance: 13.8
click at [61, 115] on div "COVID-19 Risk Assessment" at bounding box center [92, 111] width 129 height 25
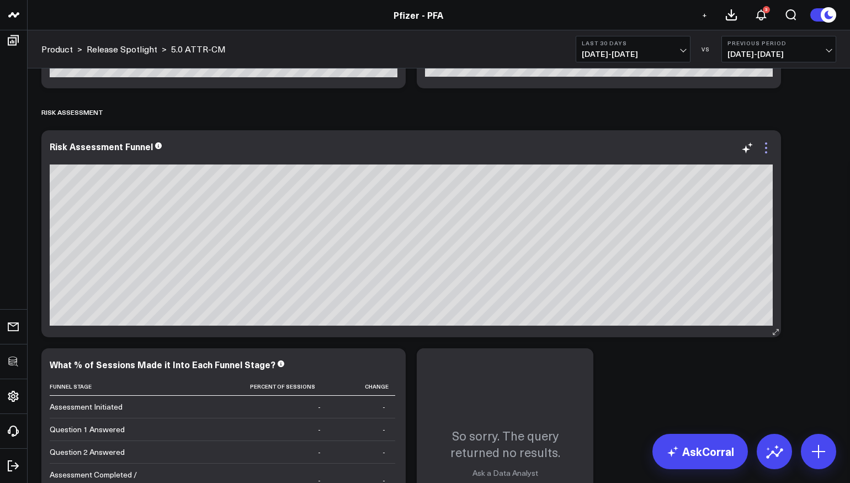
click at [765, 148] on icon at bounding box center [765, 147] width 13 height 13
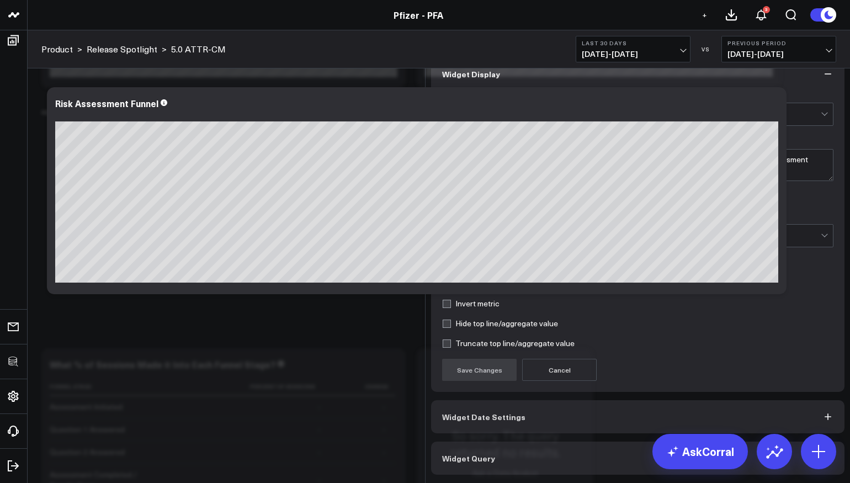
scroll to position [7, 0]
click at [517, 448] on button "Widget Query" at bounding box center [637, 457] width 413 height 33
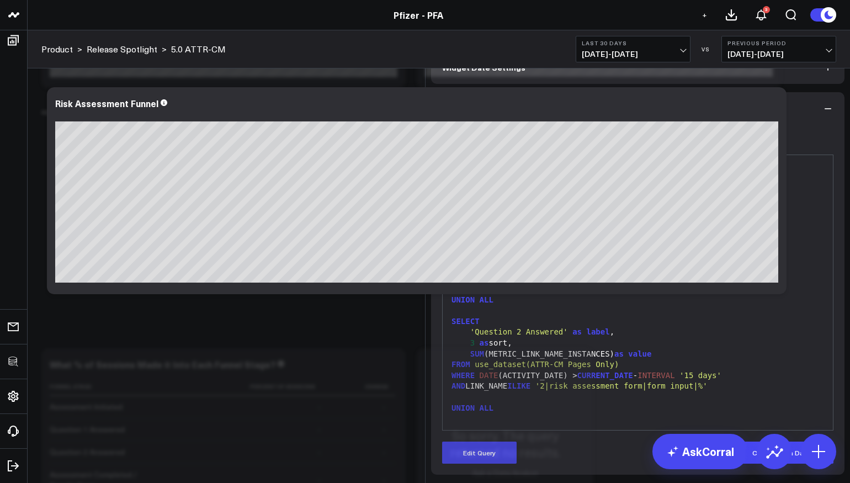
scroll to position [0, 0]
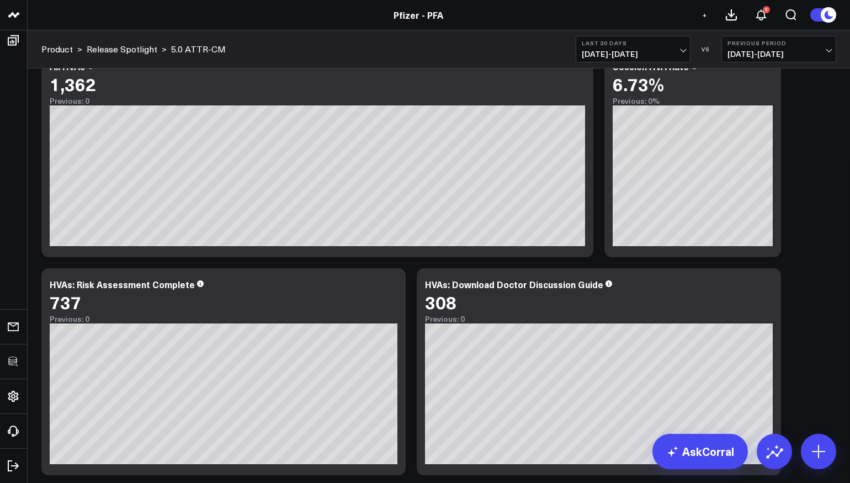
scroll to position [2583, 0]
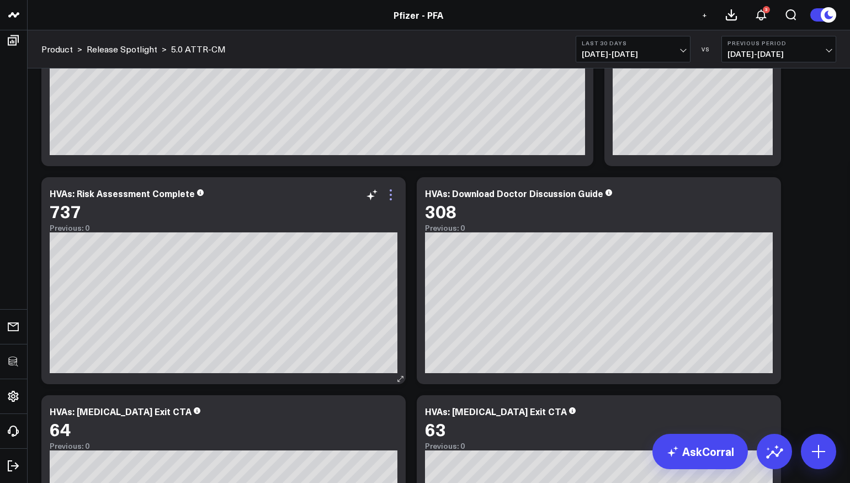
click at [393, 190] on icon at bounding box center [390, 194] width 13 height 13
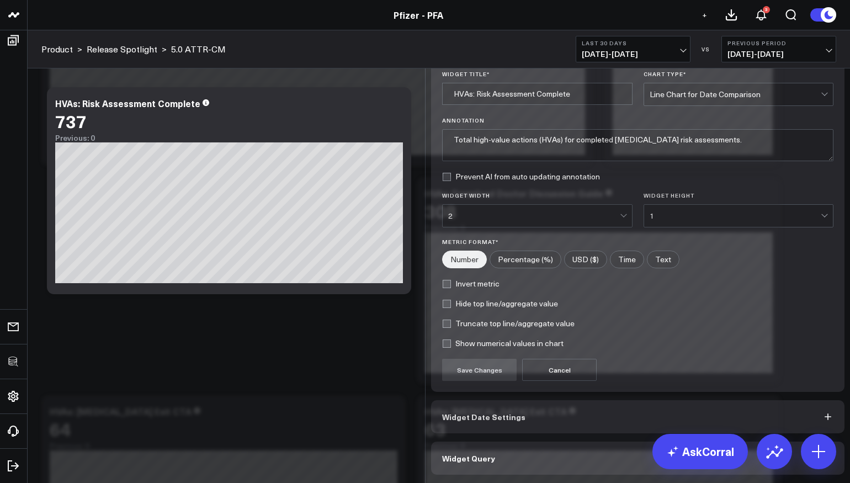
click at [508, 473] on button "Widget Query" at bounding box center [637, 457] width 413 height 33
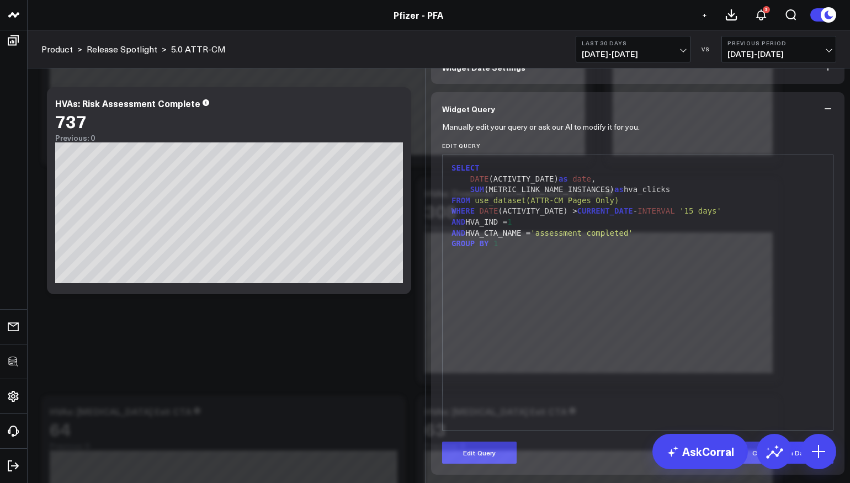
scroll to position [35, 0]
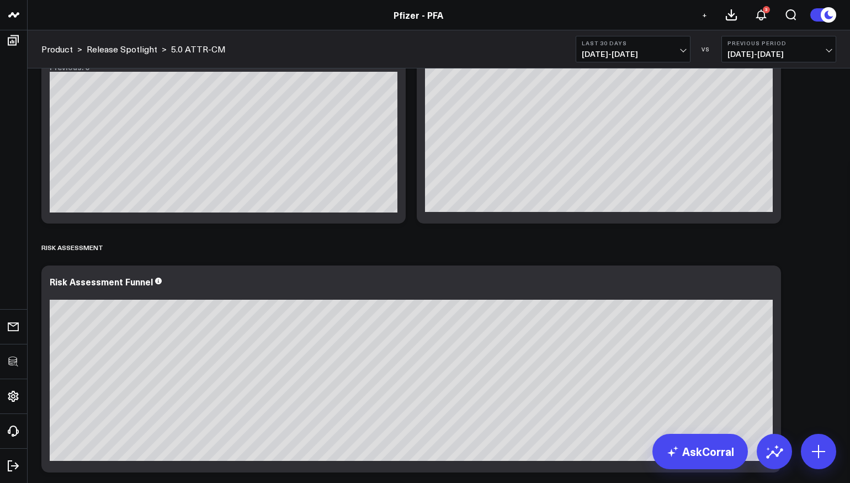
scroll to position [4229, 0]
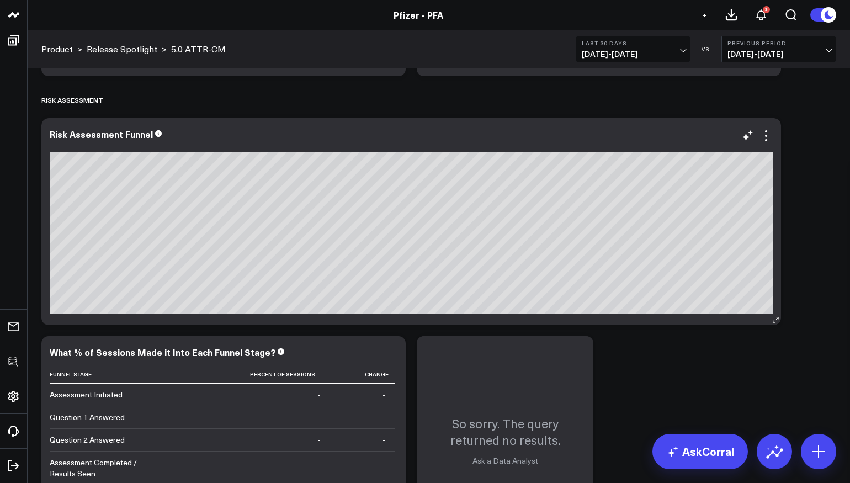
click at [765, 145] on div at bounding box center [411, 146] width 723 height 8
click at [765, 137] on icon at bounding box center [765, 135] width 13 height 13
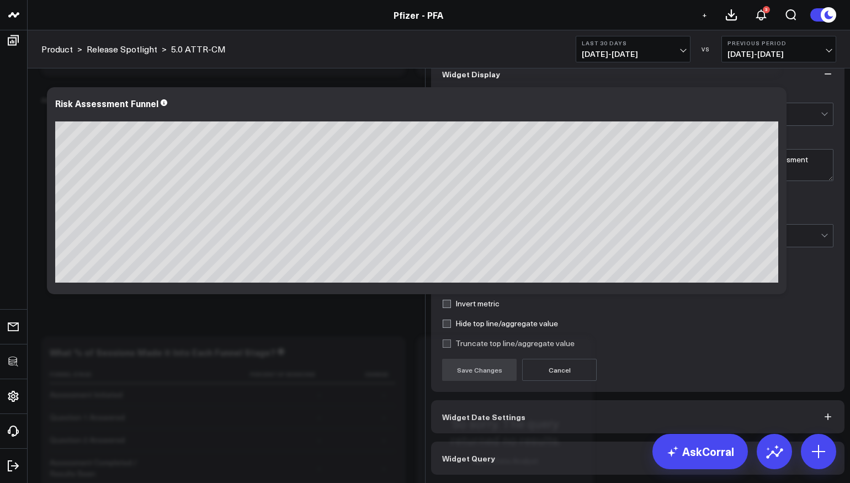
click at [504, 468] on button "Widget Query" at bounding box center [637, 457] width 413 height 33
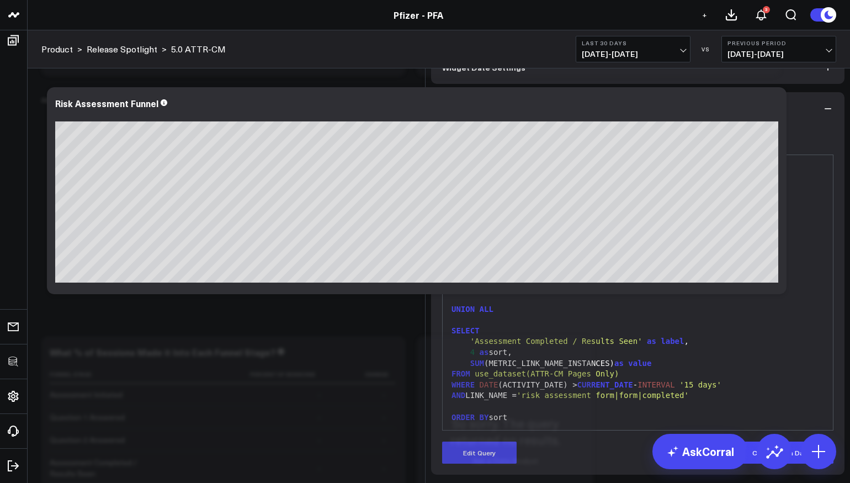
scroll to position [57, 0]
click at [493, 454] on button "Edit Query" at bounding box center [479, 452] width 74 height 22
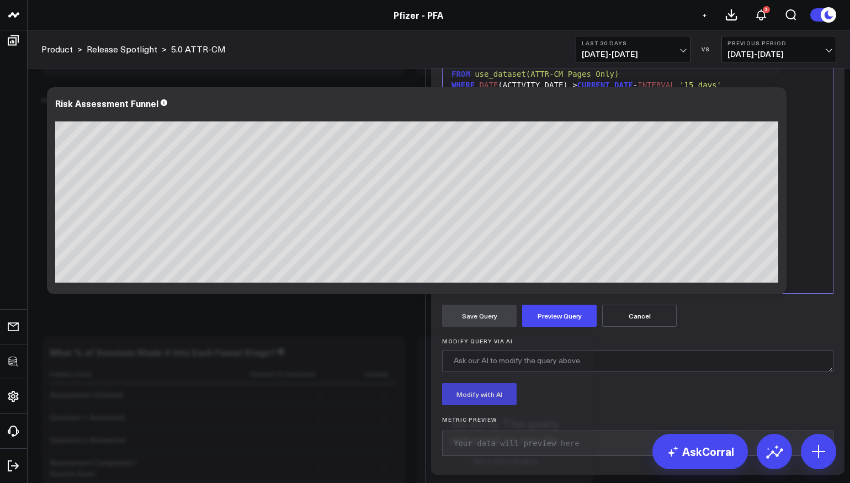
scroll to position [54, 0]
drag, startPoint x: 746, startPoint y: 236, endPoint x: 577, endPoint y: 236, distance: 168.9
click at [576, 102] on div "AND PAGE_URL ILIKE ANY ( '%/risk-assessment' , '%/risk-assessment' )" at bounding box center [637, 96] width 379 height 11
click at [578, 91] on div "WHERE DATE (ACTIVITY_DATE) > CURRENT_DATE - INTERVAL '15 days'" at bounding box center [637, 85] width 379 height 11
drag, startPoint x: 574, startPoint y: 238, endPoint x: 646, endPoint y: 238, distance: 71.7
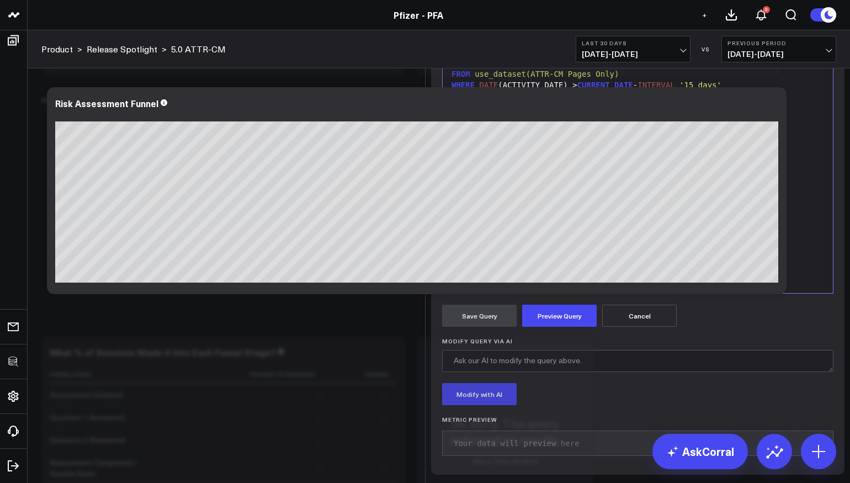
click at [637, 100] on span "'%/risk-assessment'" at bounding box center [593, 96] width 88 height 9
drag, startPoint x: 787, startPoint y: 238, endPoint x: 712, endPoint y: 239, distance: 75.1
click at [712, 100] on span "'%/risk-assessment'" at bounding box center [728, 96] width 88 height 9
drag, startPoint x: 544, startPoint y: 183, endPoint x: 475, endPoint y: 183, distance: 68.4
click at [475, 46] on span "'Risk Assessment Page Visits'" at bounding box center [537, 42] width 135 height 9
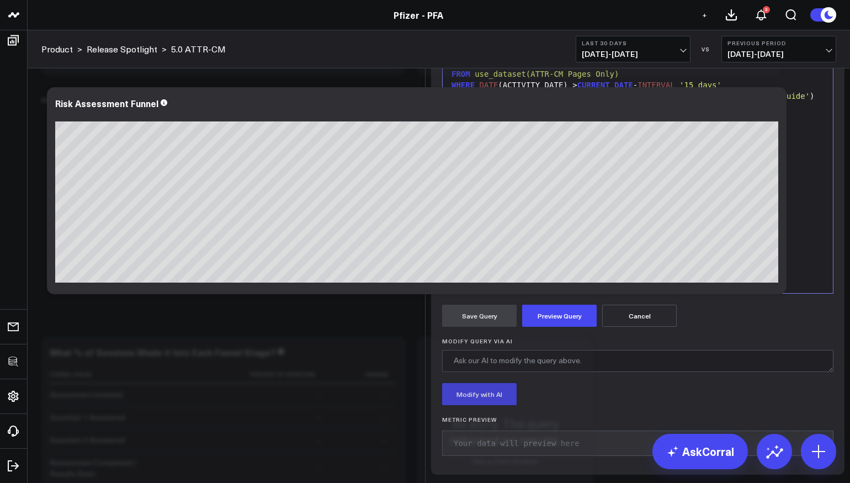
drag, startPoint x: 695, startPoint y: 353, endPoint x: 529, endPoint y: 357, distance: 165.6
click at [528, 209] on span "'risk assessment form|form|initiated'" at bounding box center [603, 204] width 172 height 9
drag, startPoint x: 709, startPoint y: 310, endPoint x: 548, endPoint y: 306, distance: 160.6
click at [548, 162] on span "'1|risk assessment form|form input|%'" at bounding box center [621, 157] width 172 height 9
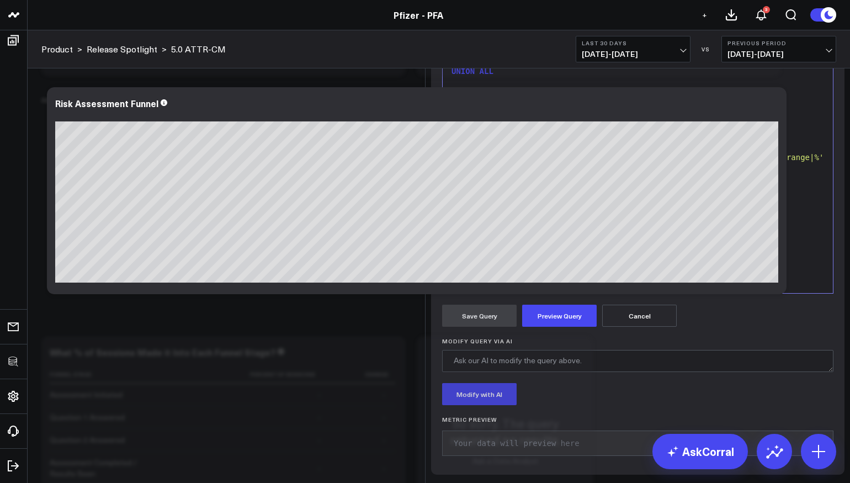
drag, startPoint x: 521, startPoint y: 256, endPoint x: 473, endPoint y: 256, distance: 47.5
click at [473, 108] on span "'Question 1 Answered'" at bounding box center [519, 103] width 98 height 9
drag, startPoint x: 705, startPoint y: 331, endPoint x: 549, endPoint y: 327, distance: 156.8
click at [549, 171] on span "'2|risk assessment form|form input|%'" at bounding box center [621, 166] width 172 height 9
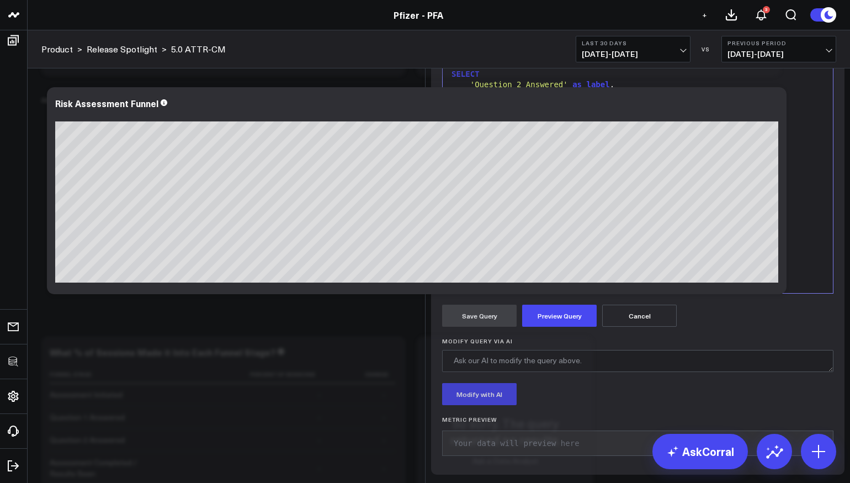
scroll to position [288, 0]
drag, startPoint x: 522, startPoint y: 242, endPoint x: 473, endPoint y: 241, distance: 49.1
click at [473, 89] on span "'Question 2 Answered'" at bounding box center [519, 84] width 98 height 9
drag, startPoint x: 546, startPoint y: 243, endPoint x: 506, endPoint y: 242, distance: 40.3
click at [505, 89] on span "'Gender Answered'" at bounding box center [509, 84] width 79 height 9
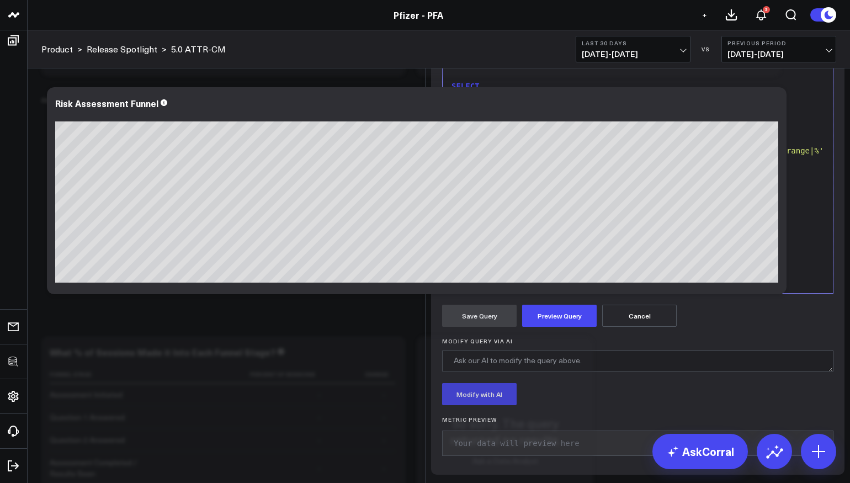
scroll to position [183, 0]
drag, startPoint x: 492, startPoint y: 228, endPoint x: 557, endPoint y: 228, distance: 65.7
click at [557, 79] on span "'Age Range Answered'" at bounding box center [516, 75] width 93 height 9
click at [552, 177] on div "UNION ALL" at bounding box center [637, 171] width 379 height 11
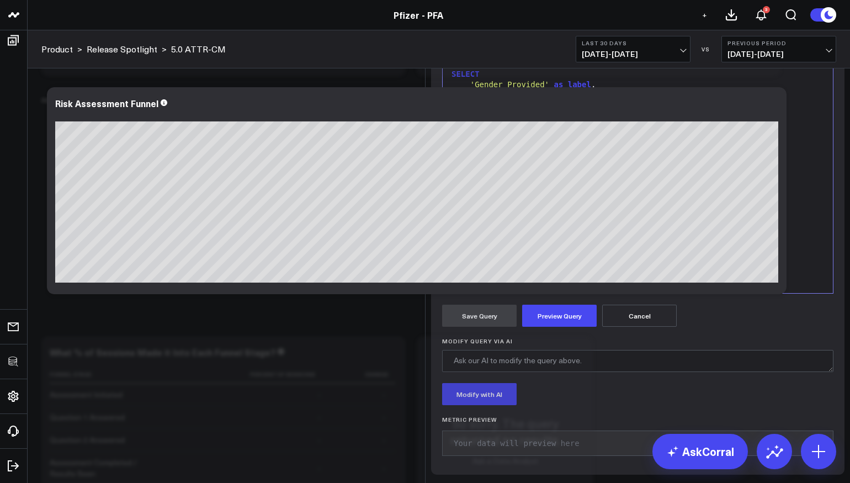
click at [582, 177] on div "UNION ALL" at bounding box center [637, 171] width 379 height 11
click at [587, 155] on div "AND LINK_NAME ILIKE '2|attr-cm assessment form|form input|select your sex assig…" at bounding box center [637, 145] width 379 height 22
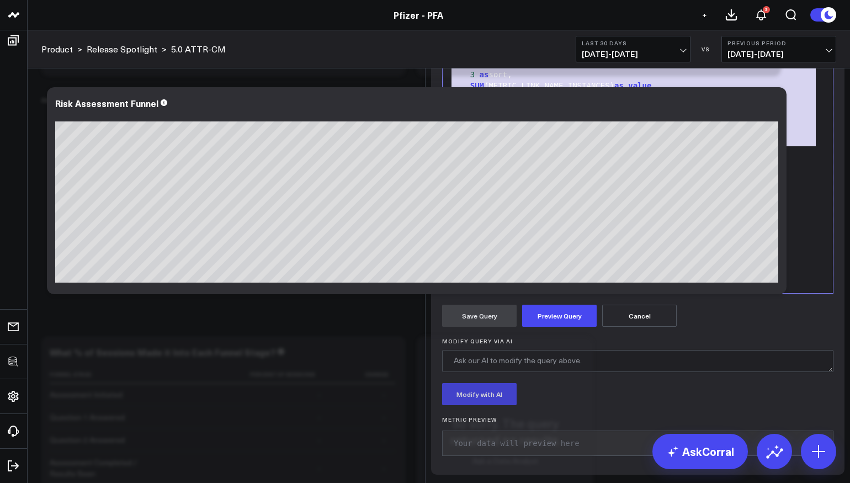
drag, startPoint x: 554, startPoint y: 280, endPoint x: 439, endPoint y: 183, distance: 150.4
click at [439, 183] on div "Manually edit your query or ask our AI to modify it for you. Edit Query 99 1 2 …" at bounding box center [637, 231] width 413 height 486
copy div "UNION ALL SELECT 'Gender Provided' as label , 3 as sort, SUM (METRIC_LINK_NAME_…"
click at [596, 146] on div at bounding box center [637, 140] width 379 height 11
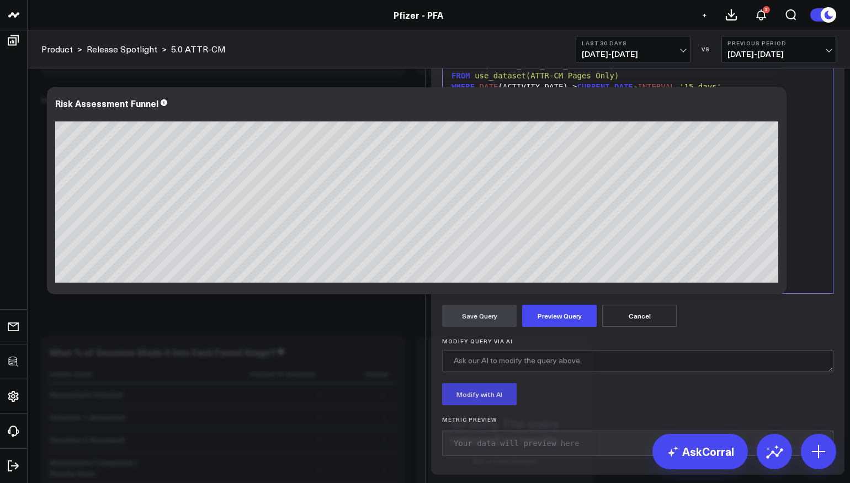
scroll to position [332, 0]
click at [461, 125] on span "UNION" at bounding box center [472, 120] width 23 height 9
drag, startPoint x: 502, startPoint y: 302, endPoint x: 475, endPoint y: 303, distance: 27.6
click at [475, 157] on span "'Gender Provided'" at bounding box center [509, 152] width 79 height 9
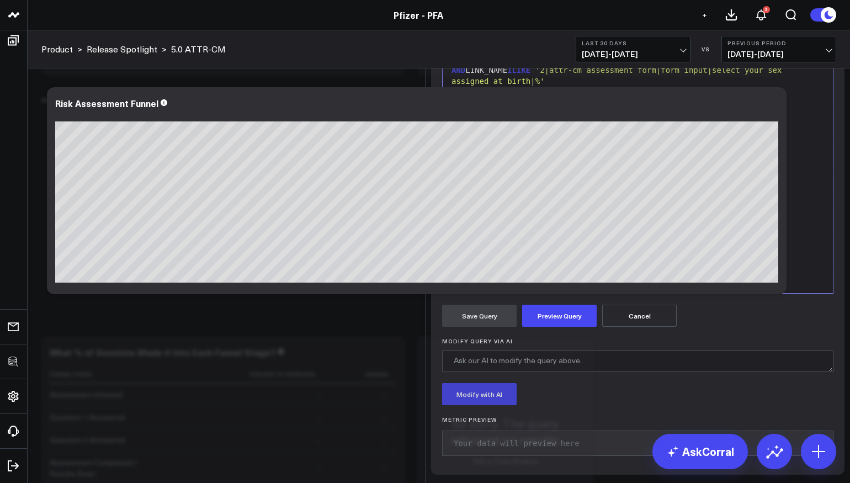
scroll to position [401, 0]
click at [512, 88] on span "'Diagnosi Provided'" at bounding box center [514, 83] width 88 height 9
drag, startPoint x: 643, startPoint y: 322, endPoint x: 461, endPoint y: 322, distance: 182.1
click at [461, 177] on div "3 |attr-cm assessment form|form input |" at bounding box center [637, 171] width 379 height 11
click at [473, 99] on span "3" at bounding box center [472, 95] width 4 height 9
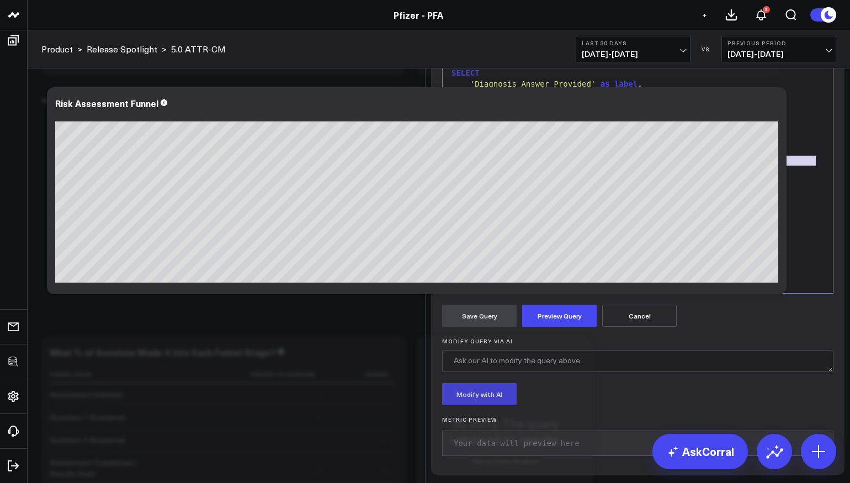
drag, startPoint x: 533, startPoint y: 301, endPoint x: 549, endPoint y: 289, distance: 19.7
click at [549, 153] on span "'2|attr-cm assessment form|form input|select your sex assigned at birth|%'" at bounding box center [618, 144] width 335 height 20
click at [545, 167] on div at bounding box center [637, 161] width 379 height 11
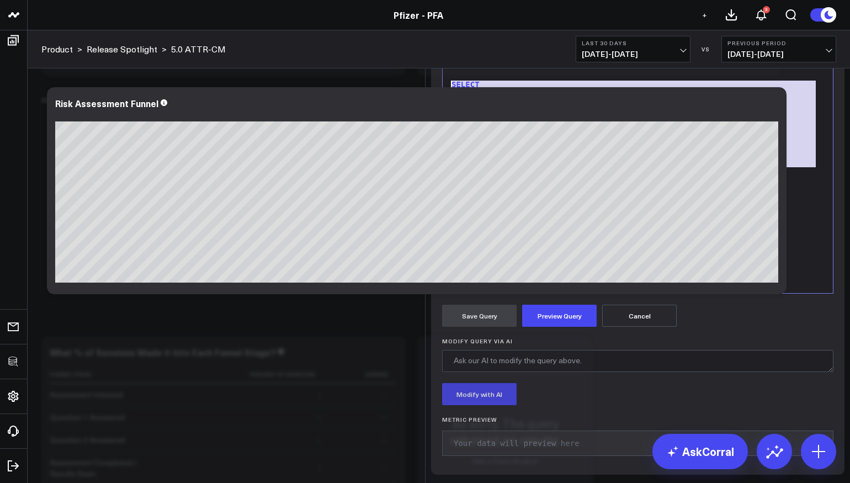
drag, startPoint x: 737, startPoint y: 290, endPoint x: 435, endPoint y: 204, distance: 313.7
click at [435, 204] on div "Manually edit your query or ask our AI to modify it for you. Edit Query 99 1 2 …" at bounding box center [637, 231] width 413 height 486
copy div "UNION ALL SELECT 'Diagnosis Answer Provided' as label , 3.1 as sort, SUM (METRI…"
click at [789, 156] on div "AND LINK_NAME ILIKE '3|attr-cm assessment form|form input|%'" at bounding box center [637, 150] width 379 height 11
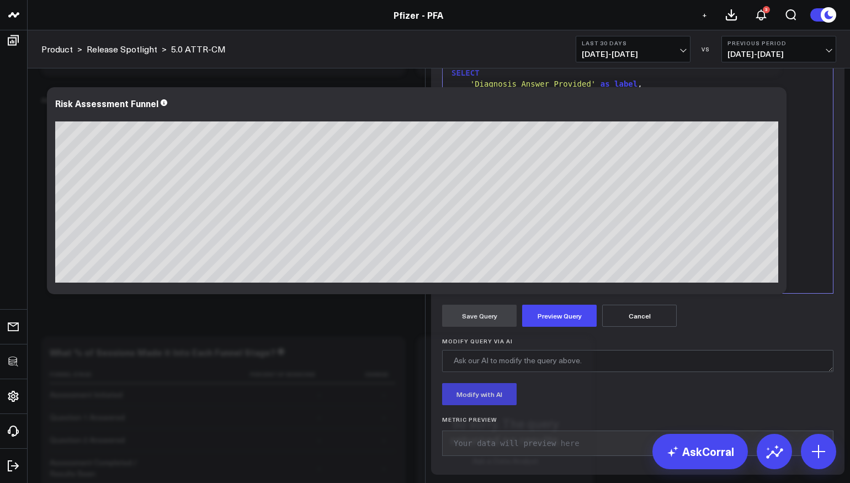
scroll to position [444, 0]
drag, startPoint x: 517, startPoint y: 301, endPoint x: 475, endPoint y: 301, distance: 41.4
click at [475, 154] on span "'Diagnosis Answer Provided'" at bounding box center [533, 149] width 126 height 9
click at [553, 208] on span "'3|attr-cm assessment form|form input|%'" at bounding box center [628, 203] width 186 height 9
click at [485, 166] on div "3.1 as sort," at bounding box center [637, 160] width 379 height 11
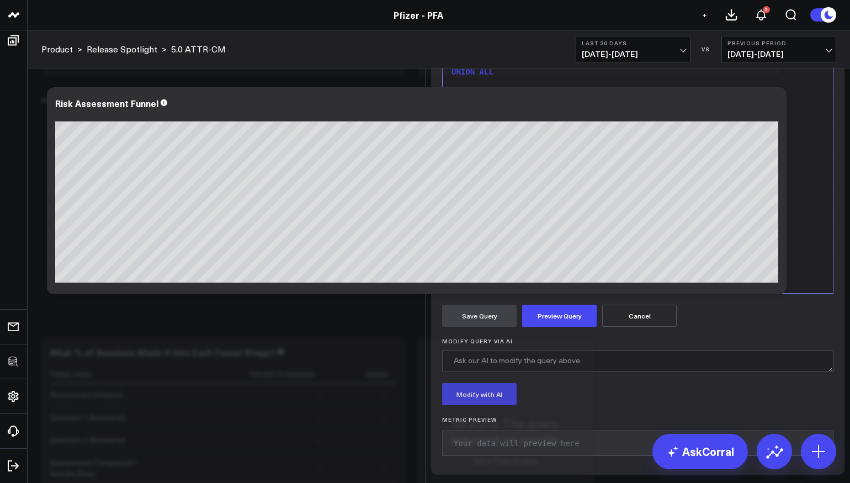
scroll to position [489, 0]
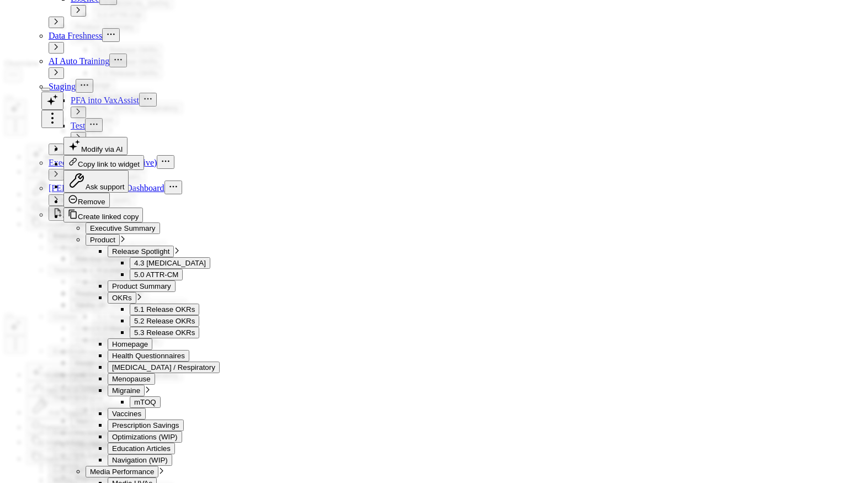
scroll to position [510, 0]
drag, startPoint x: 743, startPoint y: 288, endPoint x: 436, endPoint y: 205, distance: 317.8
click at [436, 204] on div "Manually edit your query or ask our AI to modify it for you. Edit Query 99 1 2 …" at bounding box center [637, 231] width 413 height 486
copy div "UNION ALL SELECT 'Family History Answer Provided' as label , 3.2 as sort, SUM (…"
click at [760, 156] on div "AND LINK_NAME [PERSON_NAME] '4|attr-cm assessment form|form input|%'" at bounding box center [637, 150] width 379 height 11
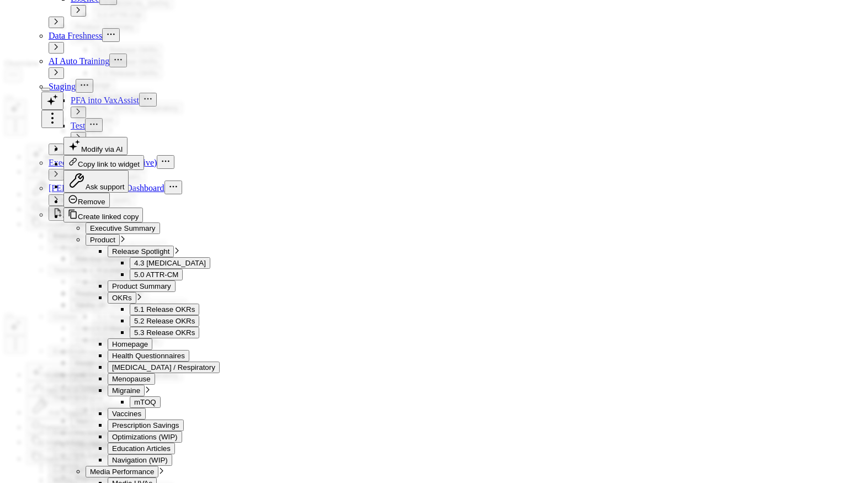
scroll to position [544, 0]
drag, startPoint x: 573, startPoint y: 307, endPoint x: 475, endPoint y: 308, distance: 98.2
click at [475, 162] on span "'Family History Answer Provided'" at bounding box center [544, 157] width 149 height 9
click at [484, 174] on div "3.2 as sort," at bounding box center [637, 168] width 379 height 11
click at [552, 216] on span "'4|attr-cm assessment form|form input|%'" at bounding box center [628, 211] width 186 height 9
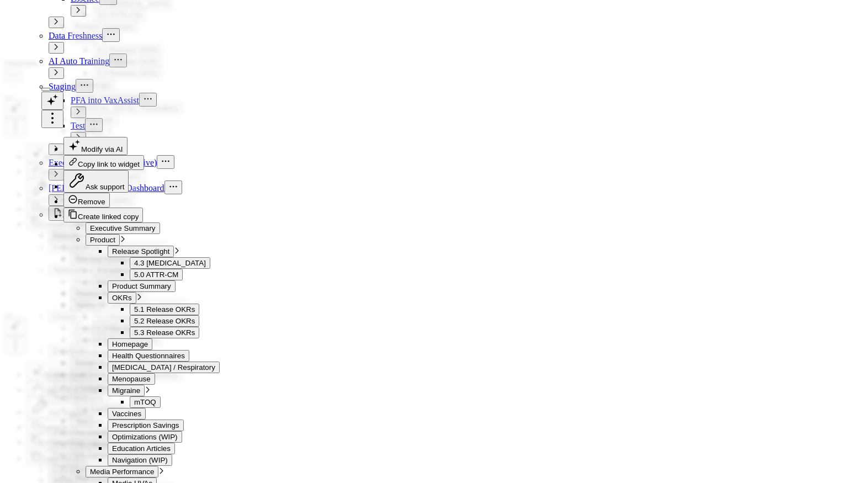
scroll to position [51, 0]
drag, startPoint x: 736, startPoint y: 294, endPoint x: 528, endPoint y: 294, distance: 208.0
click at [528, 159] on div "AND LINK_NAME = 'attr-cm assessment form|form|initiated'" at bounding box center [637, 153] width 379 height 11
copy div "'attr-cm assessment form|form|initiated'"
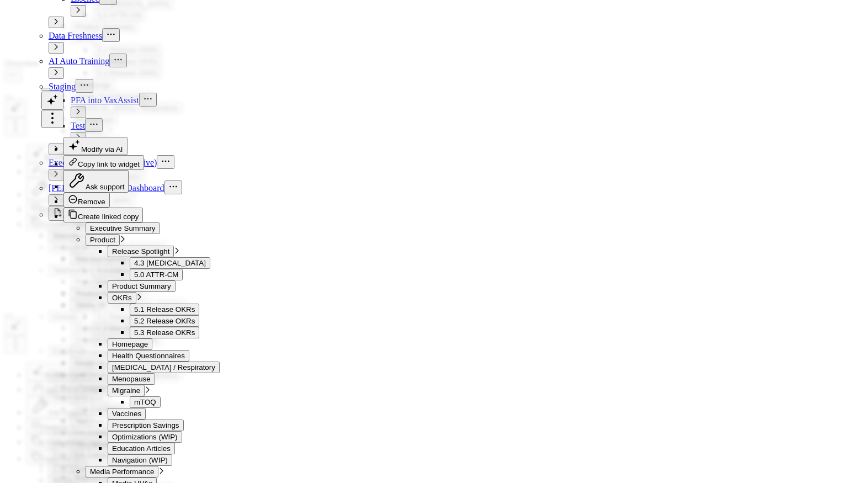
drag, startPoint x: 525, startPoint y: 386, endPoint x: 715, endPoint y: 385, distance: 189.8
click at [715, 264] on div "AND LINK_NAME = 'risk assessment form|form|completed'" at bounding box center [637, 258] width 379 height 11
drag, startPoint x: 709, startPoint y: 387, endPoint x: 667, endPoint y: 390, distance: 42.6
click at [667, 262] on span "'attr-cm assessment form|form|initiated'" at bounding box center [610, 257] width 186 height 9
click at [590, 327] on button "Preview Query" at bounding box center [559, 316] width 74 height 22
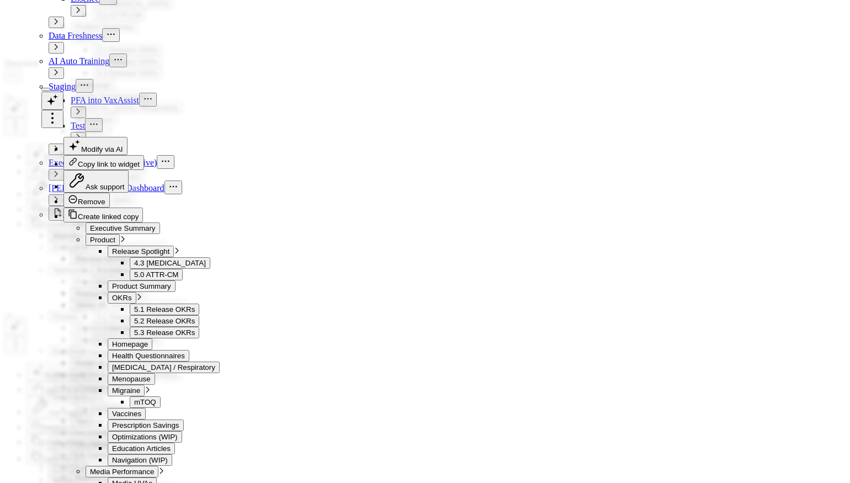
scroll to position [193, 0]
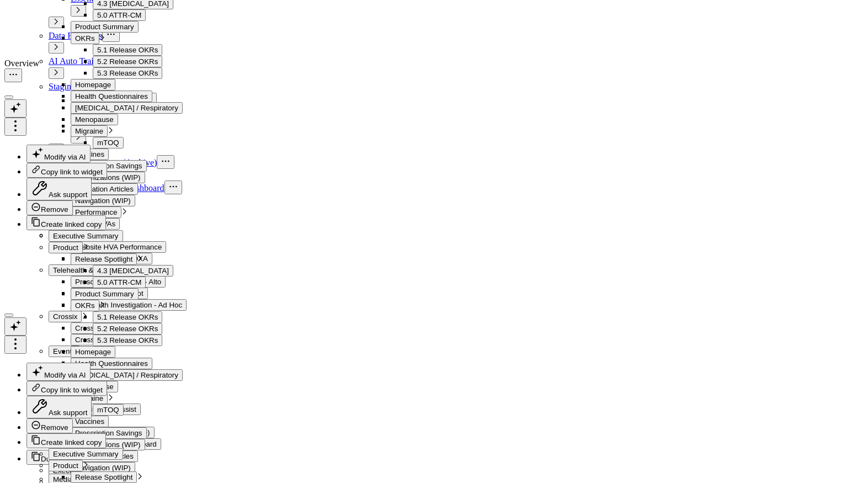
click at [126, 132] on div "Risk Assessment Funnel" at bounding box center [101, 134] width 103 height 12
click at [763, 135] on icon at bounding box center [765, 135] width 13 height 13
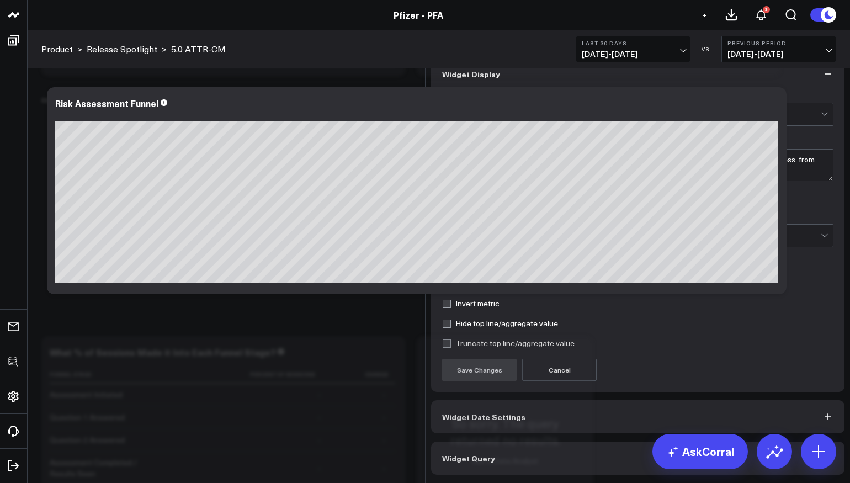
click at [512, 456] on button "Widget Query" at bounding box center [637, 457] width 413 height 33
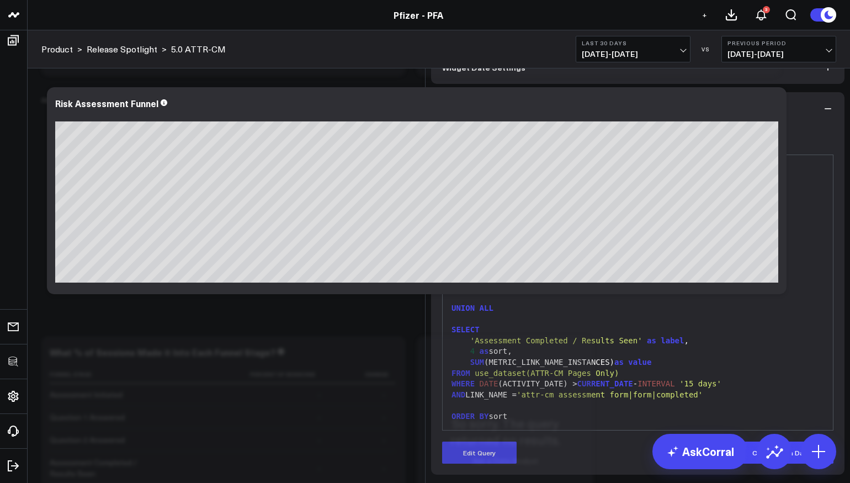
scroll to position [57, 0]
click at [491, 454] on button "Edit Query" at bounding box center [479, 452] width 74 height 22
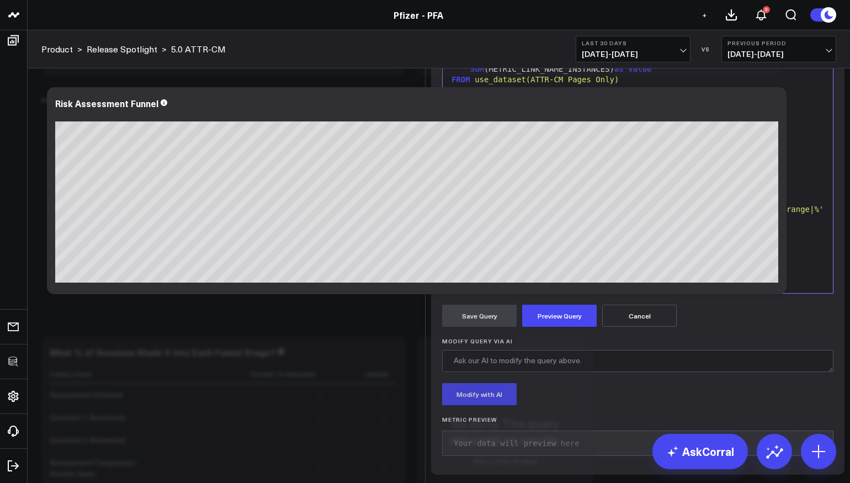
scroll to position [0, 0]
drag, startPoint x: 590, startPoint y: 200, endPoint x: 469, endPoint y: 200, distance: 121.4
click at [469, 70] on div "COUNT ( DISTINCT SESSION_ID) as value" at bounding box center [637, 63] width 379 height 11
click at [515, 70] on div "SUM (METRIC) as value" at bounding box center [637, 63] width 379 height 11
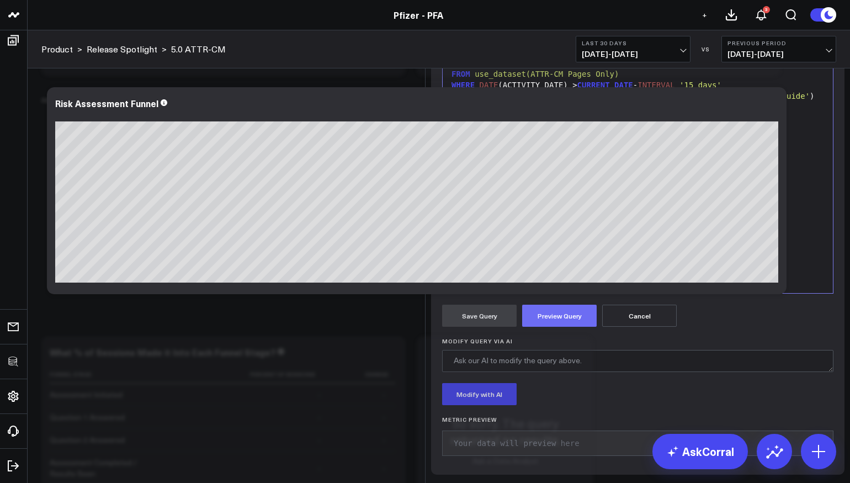
click at [574, 327] on button "Preview Query" at bounding box center [559, 316] width 74 height 22
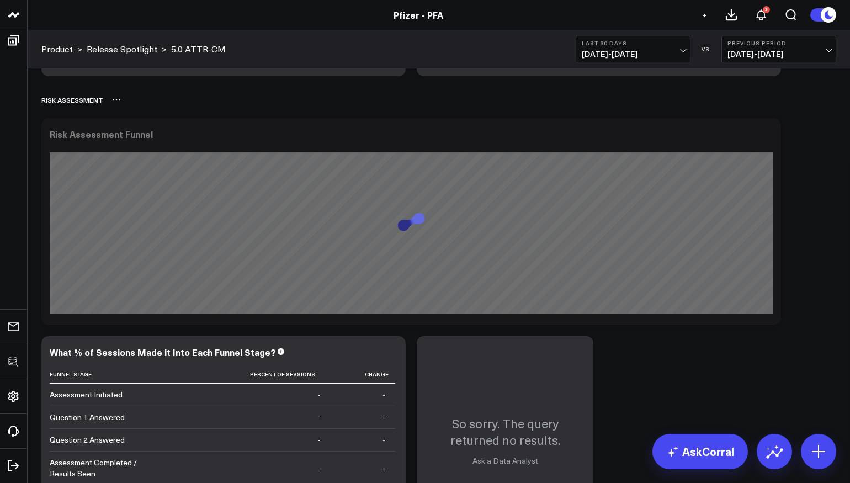
click at [112, 103] on icon at bounding box center [116, 99] width 9 height 9
click at [139, 109] on button "Rename" at bounding box center [145, 112] width 48 height 19
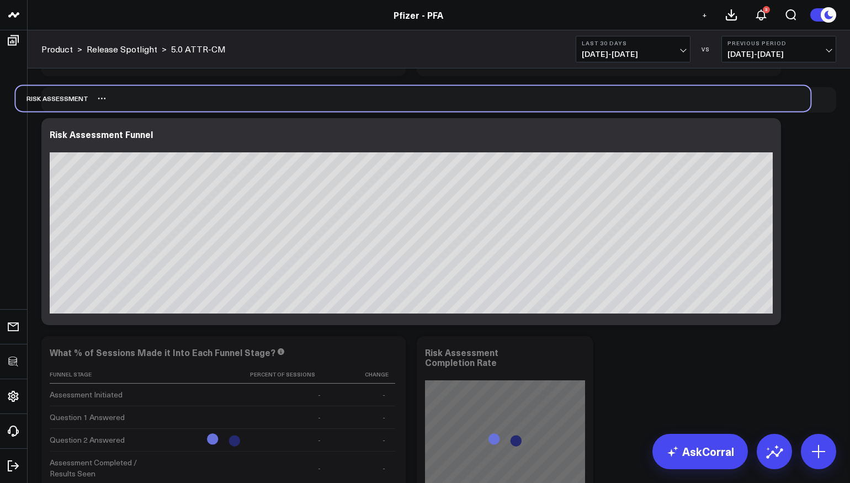
click at [105, 103] on div "RISK ASSESSMENT" at bounding box center [412, 98] width 795 height 25
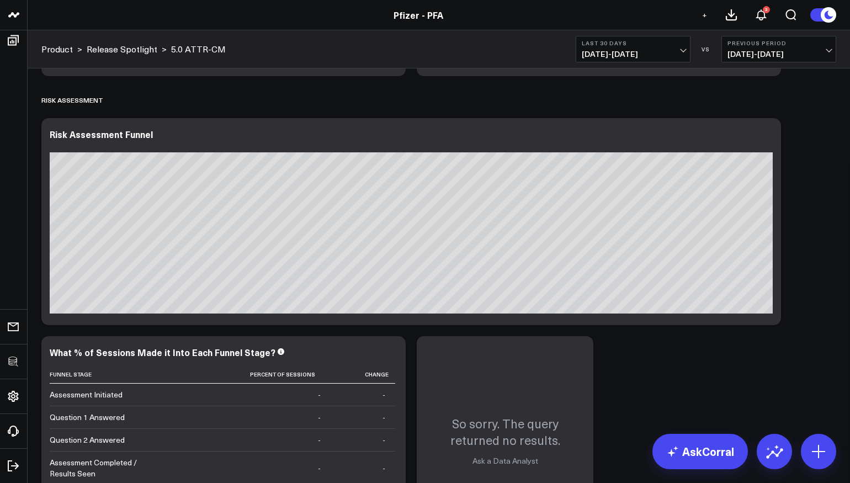
click at [119, 102] on icon at bounding box center [116, 99] width 9 height 9
click at [133, 112] on button "Rename" at bounding box center [145, 112] width 48 height 19
click at [87, 134] on div "Risk Assessment Funnel" at bounding box center [101, 134] width 103 height 12
drag, startPoint x: 67, startPoint y: 134, endPoint x: 50, endPoint y: 134, distance: 17.1
click at [50, 134] on div "Risk Assessment Funnel" at bounding box center [101, 134] width 103 height 12
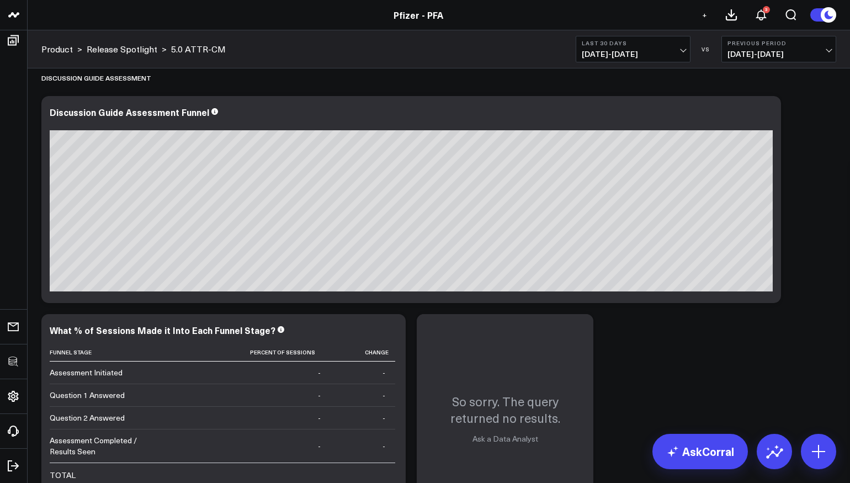
scroll to position [4193, 0]
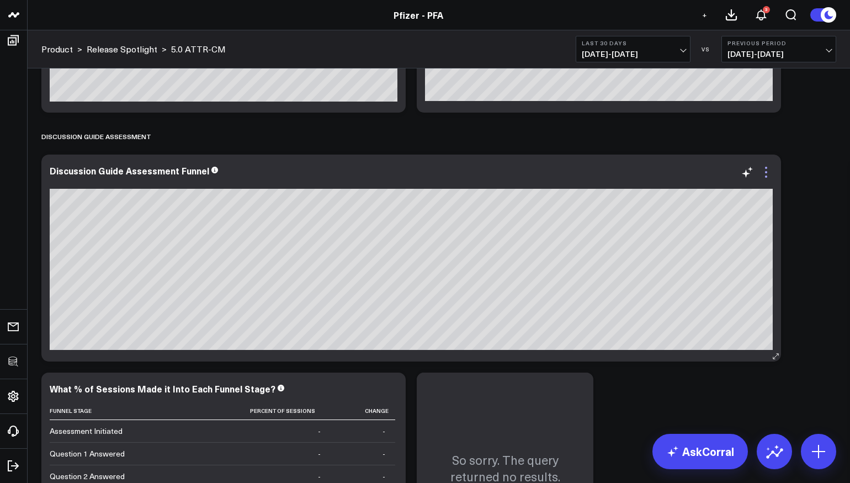
click at [767, 174] on icon at bounding box center [765, 172] width 13 height 13
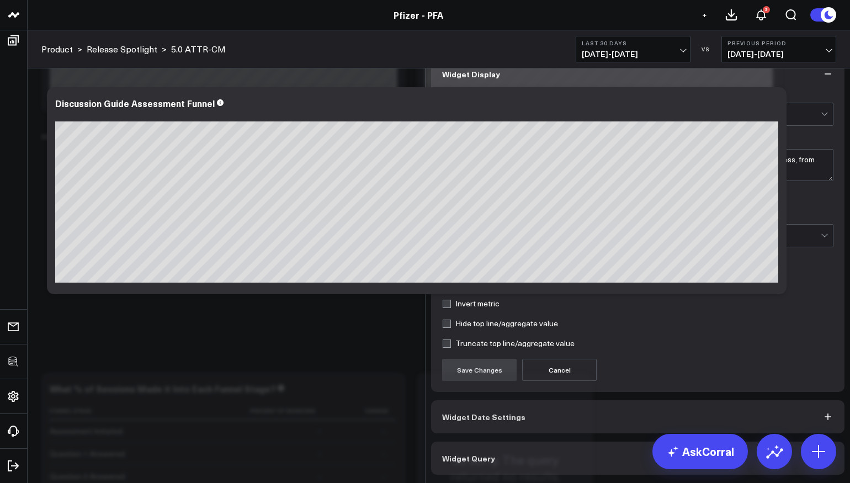
click at [546, 473] on button "Widget Query" at bounding box center [637, 457] width 413 height 33
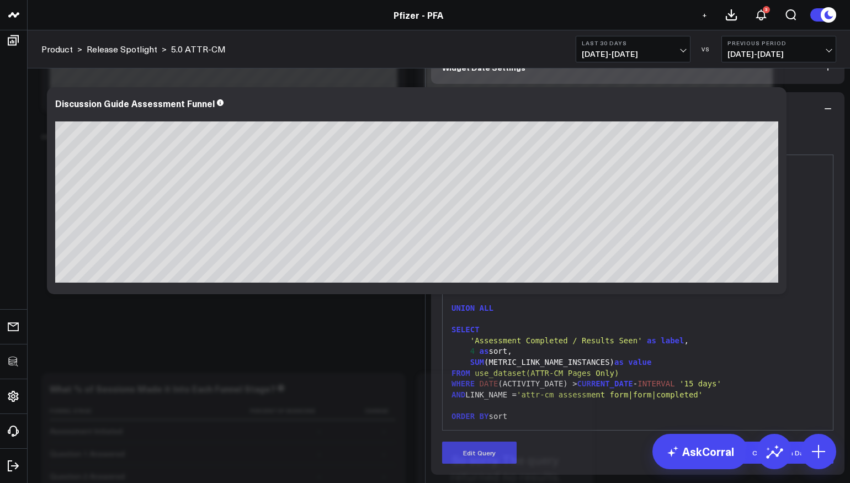
scroll to position [47, 0]
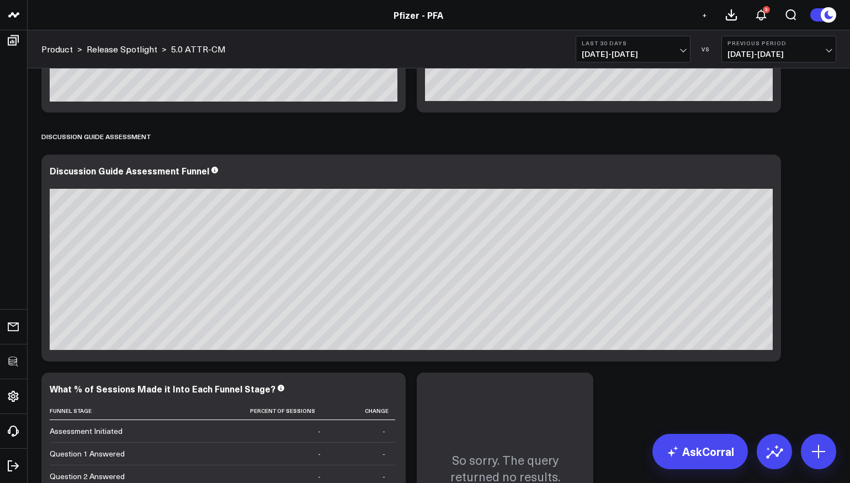
scroll to position [4357, 0]
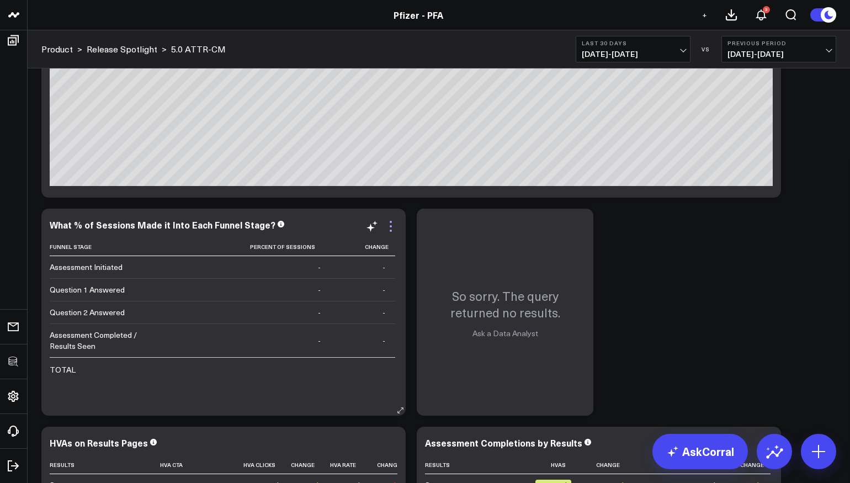
click at [391, 223] on icon at bounding box center [390, 226] width 13 height 13
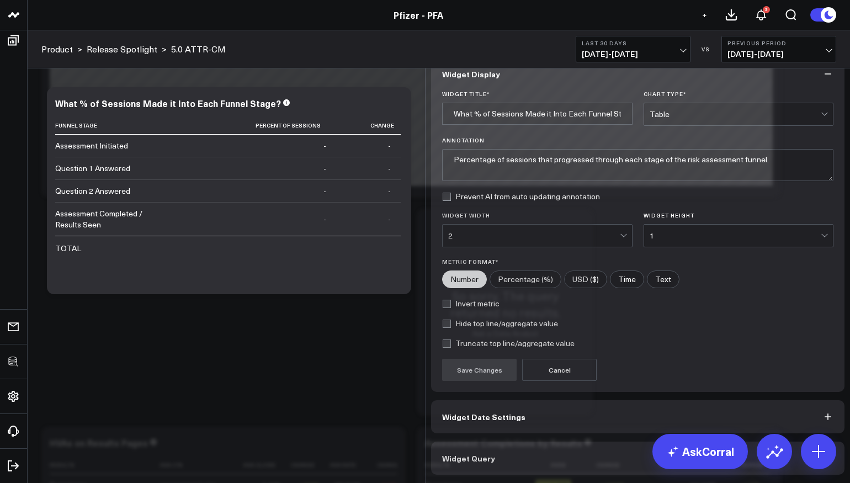
click at [521, 472] on button "Widget Query" at bounding box center [637, 457] width 413 height 33
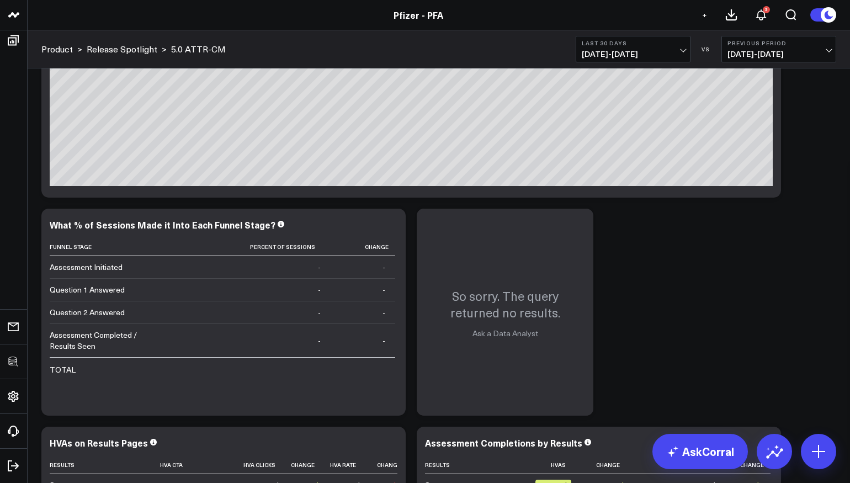
scroll to position [4273, 0]
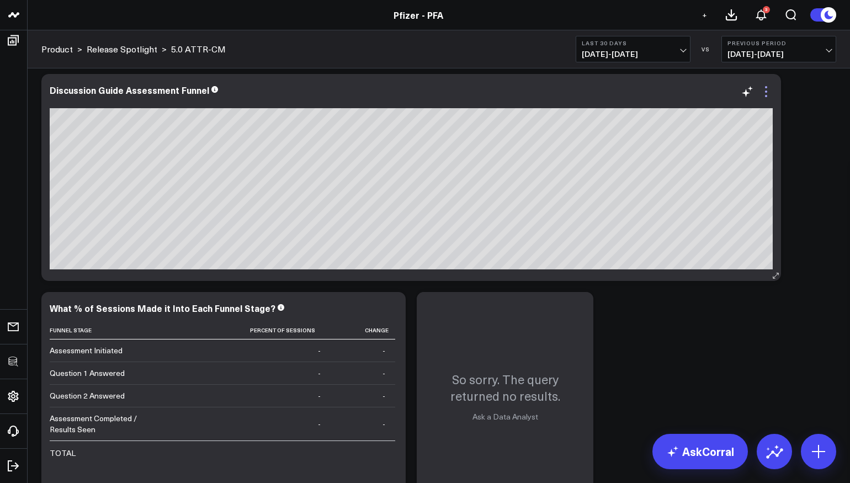
click at [770, 90] on icon at bounding box center [765, 91] width 13 height 13
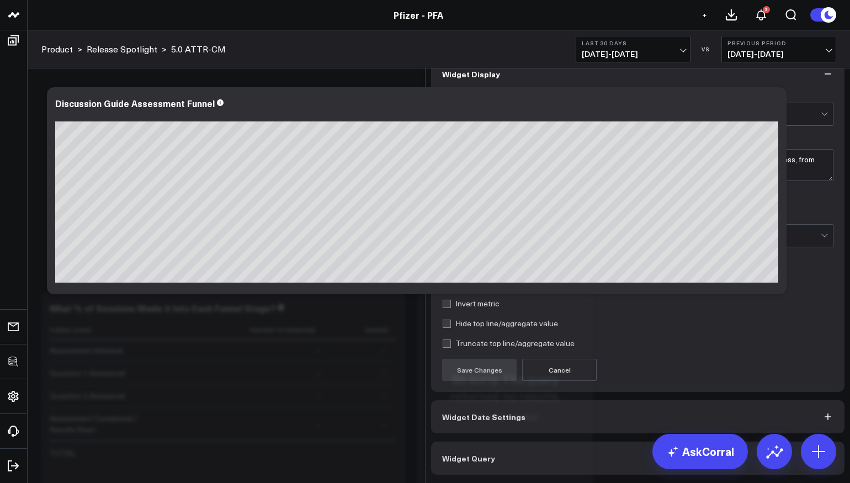
click at [507, 473] on button "Widget Query" at bounding box center [637, 457] width 413 height 33
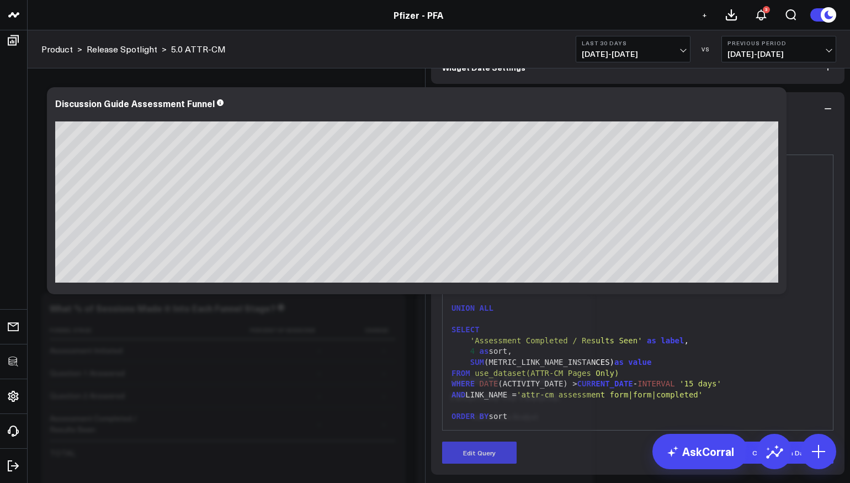
scroll to position [57, 0]
click at [496, 439] on form "Manually edit your query or ask our AI to modify it for you. Edit Query 99 1 2 …" at bounding box center [637, 294] width 391 height 338
click at [491, 463] on button "Edit Query" at bounding box center [479, 452] width 74 height 22
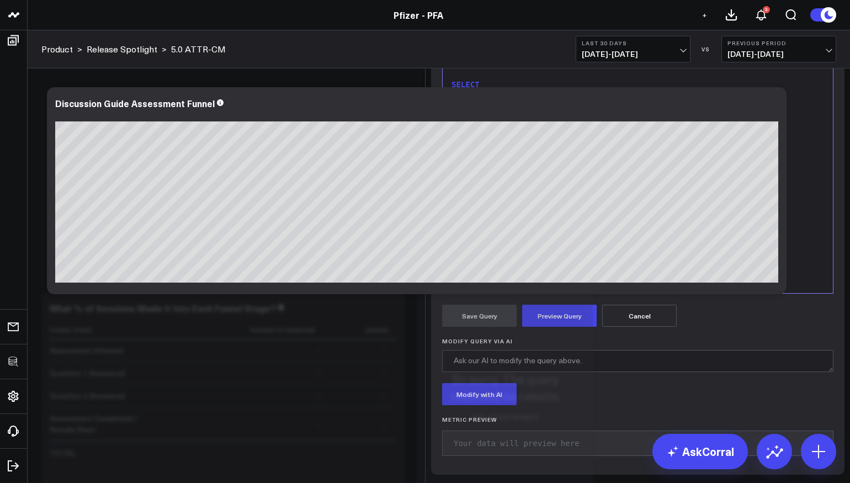
click at [548, 285] on div "ORDER BY sort" at bounding box center [637, 279] width 379 height 11
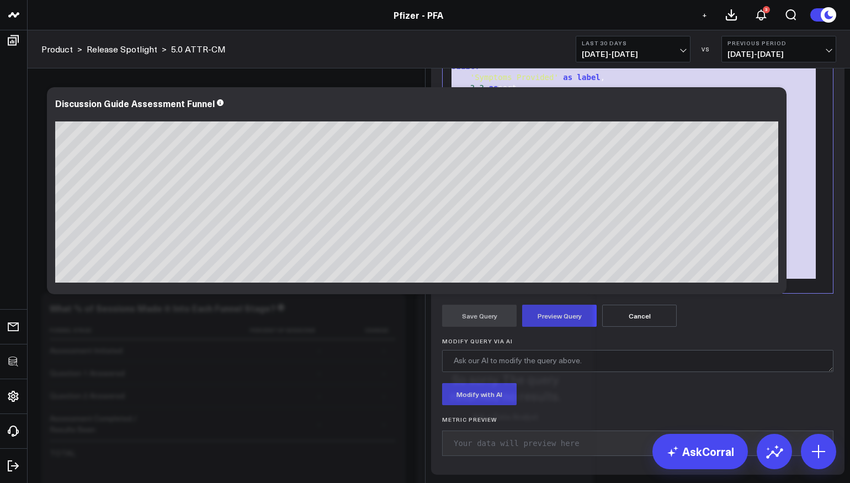
copy div "SELECT 'Assessment Page Visits' as label , 0 as sort, SUM (METRIC_PAGE_VIEWS) a…"
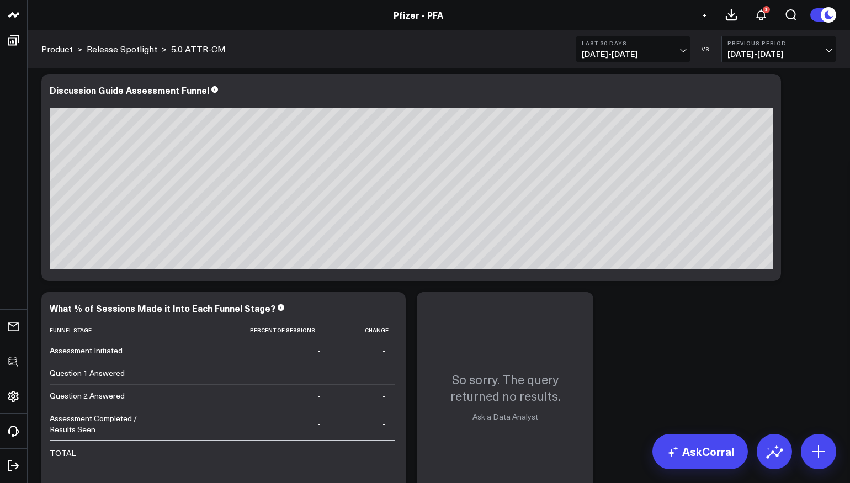
scroll to position [4437, 0]
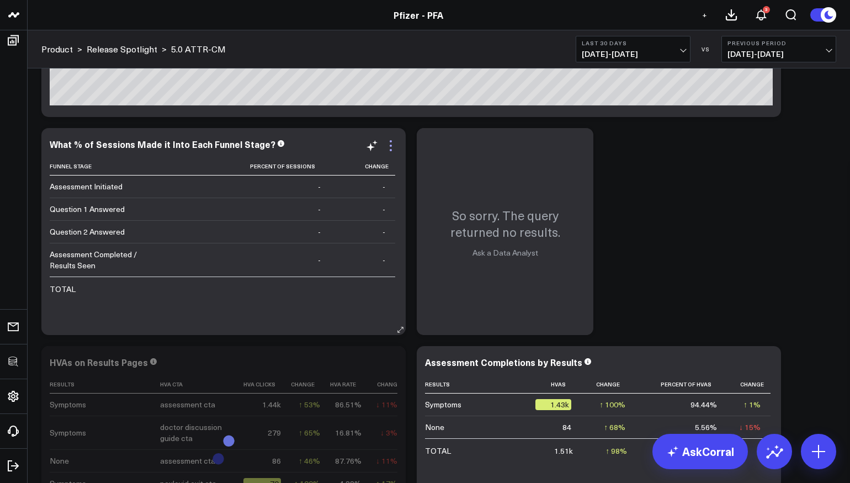
click at [391, 143] on icon at bounding box center [390, 145] width 13 height 13
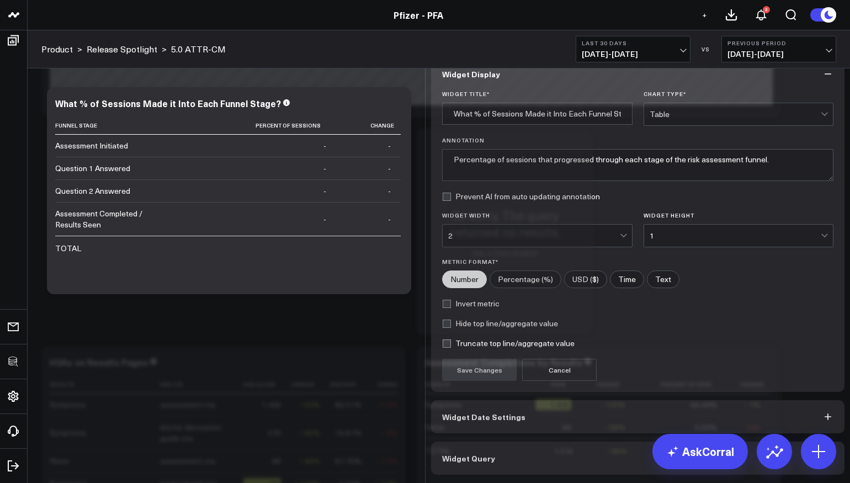
click at [515, 463] on button "Widget Query" at bounding box center [637, 457] width 413 height 33
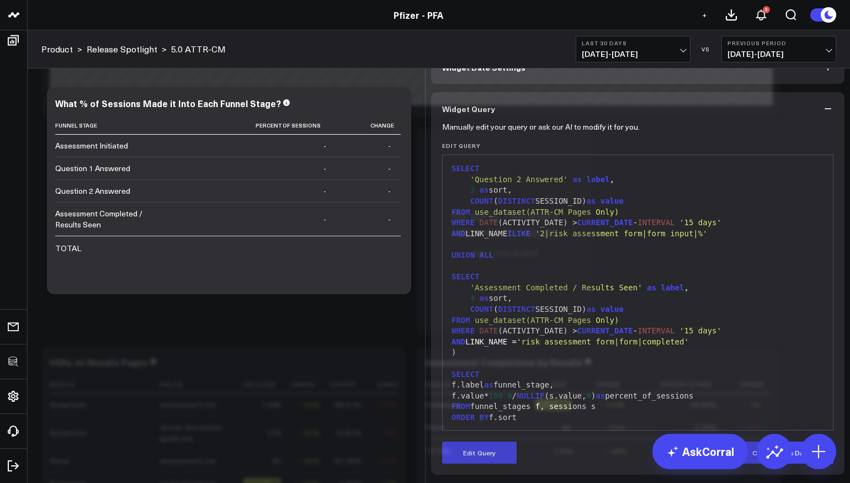
scroll to position [57, 0]
click at [483, 461] on button "Edit Query" at bounding box center [479, 452] width 74 height 22
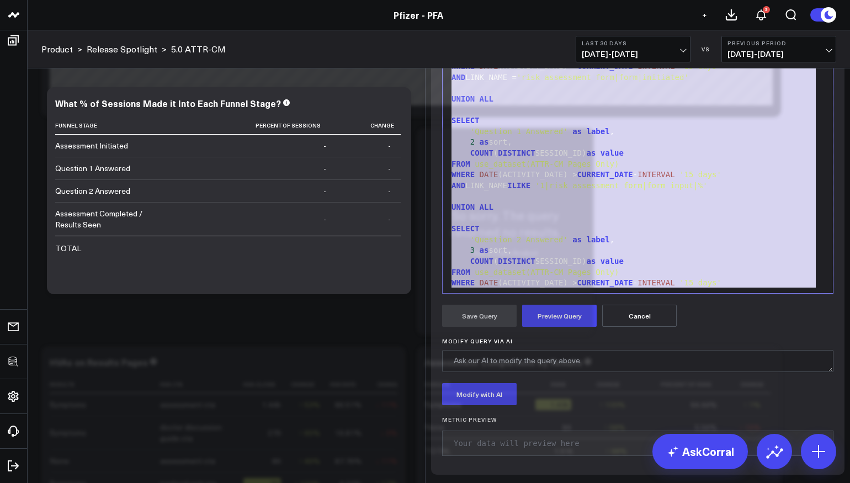
scroll to position [0, 0]
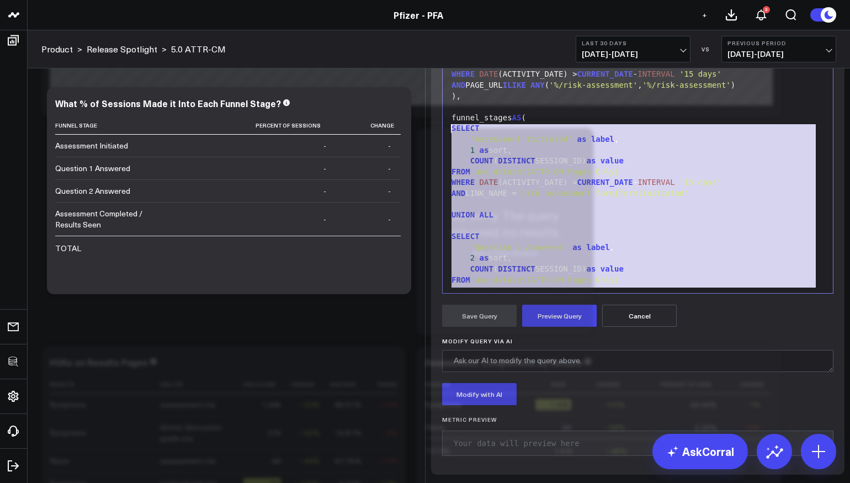
drag, startPoint x: 727, startPoint y: 342, endPoint x: 446, endPoint y: 266, distance: 291.4
click at [446, 266] on div "99 1 2 3 4 5 6 7 8 9 10 11 12 13 14 15 16 17 18 19 20 21 22 23 24 25 26 27 28 2…" at bounding box center [637, 156] width 391 height 276
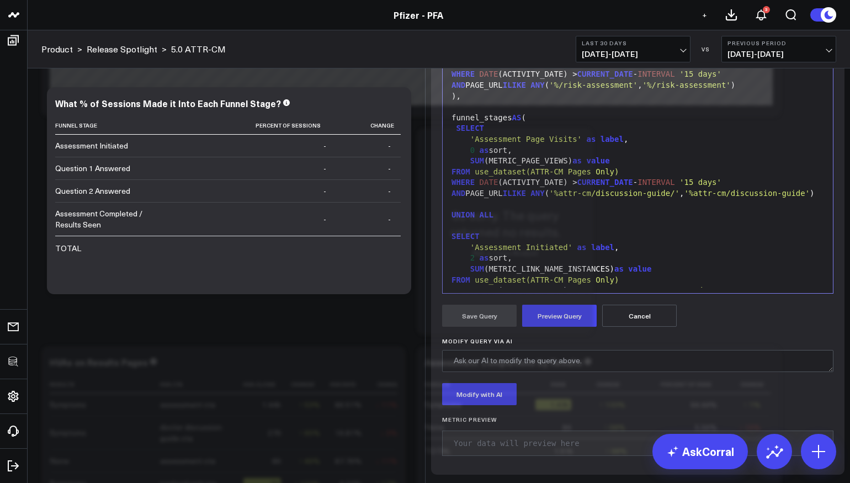
scroll to position [33, 0]
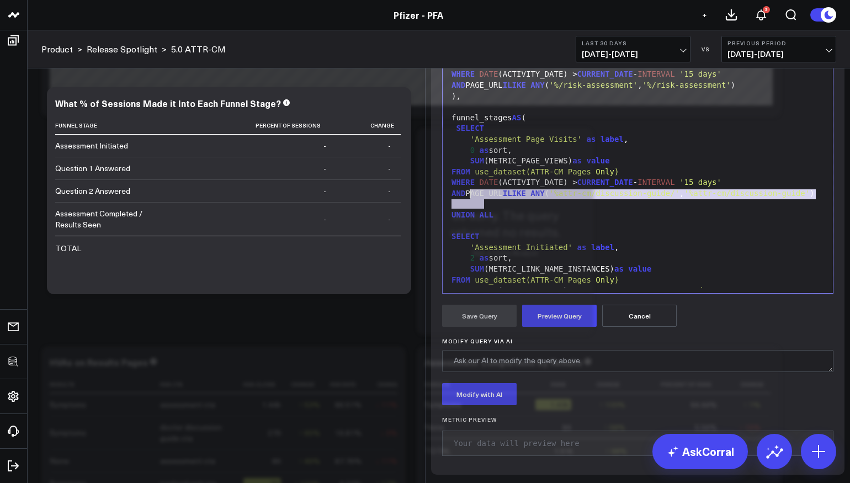
drag, startPoint x: 534, startPoint y: 366, endPoint x: 469, endPoint y: 354, distance: 66.2
click at [469, 199] on div "AND PAGE_URL ILIKE ANY ( '%attr-cm/discussion-guide/' , '%attr-cm/discussion-gu…" at bounding box center [637, 193] width 379 height 11
copy div "PAGE_URL ILIKE ANY ( '%attr-cm/discussion-guide/' , '%attr-cm/discussion-guide'…"
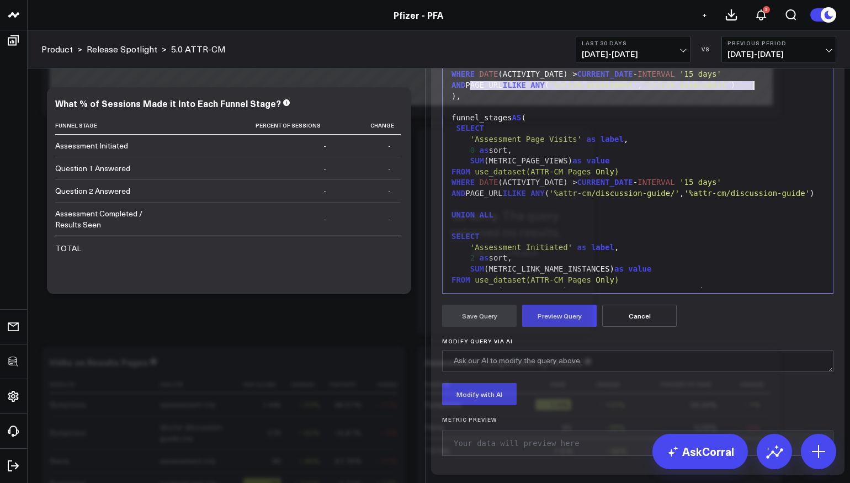
drag, startPoint x: 470, startPoint y: 246, endPoint x: 773, endPoint y: 246, distance: 303.0
click at [773, 91] on div "AND PAGE_URL ILIKE ANY ( '%/risk-assessment' , '%/risk-assessment' )" at bounding box center [637, 85] width 379 height 11
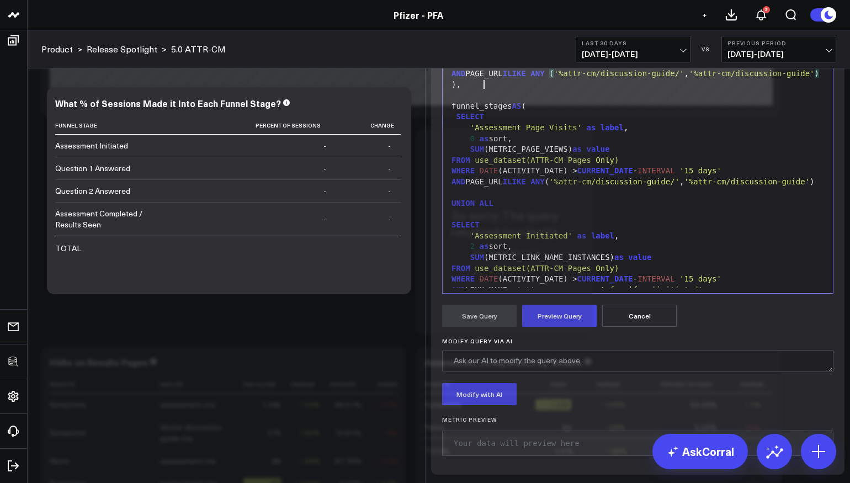
scroll to position [13, 0]
drag, startPoint x: 569, startPoint y: 318, endPoint x: 470, endPoint y: 319, distance: 99.9
click at [470, 154] on div "SUM (METRIC_PAGE_VIEWS) as value" at bounding box center [637, 148] width 379 height 11
click at [470, 152] on span "SUM" at bounding box center [477, 147] width 14 height 9
drag, startPoint x: 470, startPoint y: 319, endPoint x: 572, endPoint y: 319, distance: 102.1
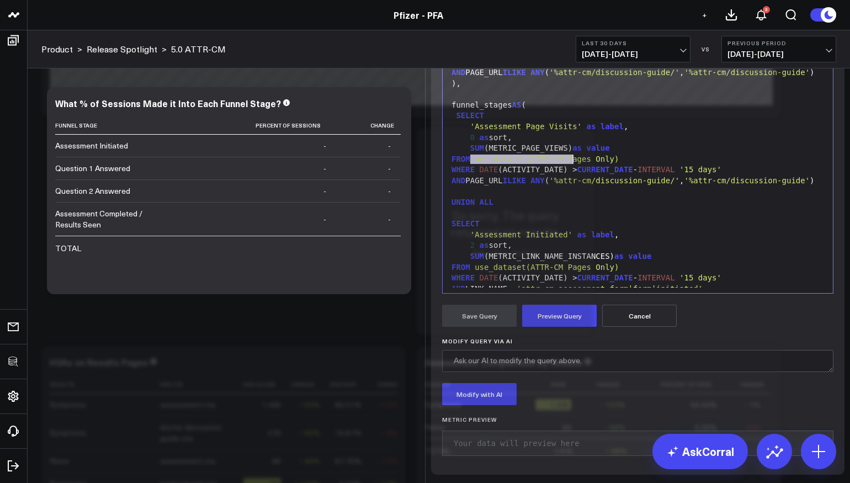
click at [572, 154] on div "SUM (METRIC_PAGE_VIEWS) as value" at bounding box center [637, 148] width 379 height 11
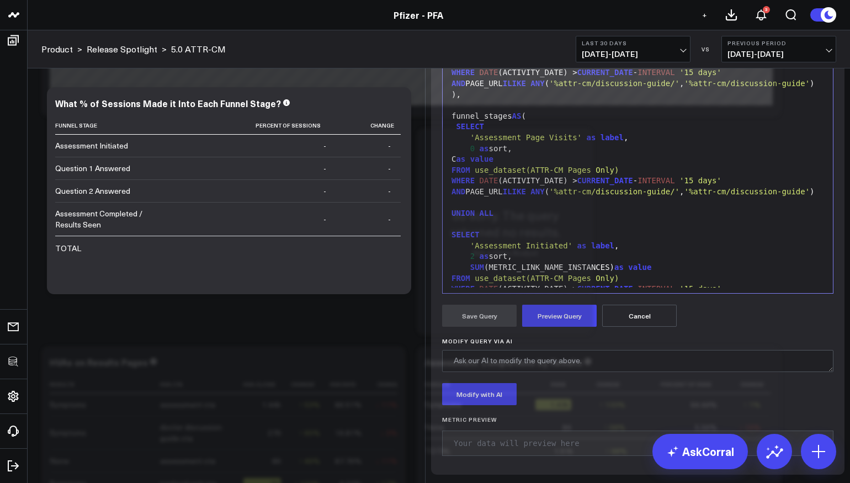
click at [475, 165] on div "C as value" at bounding box center [637, 159] width 379 height 11
click at [535, 163] on span "(" at bounding box center [537, 159] width 4 height 9
click at [535, 165] on div "COUNT ( DISTINCT (SESSION_ID)) as value" at bounding box center [637, 159] width 379 height 11
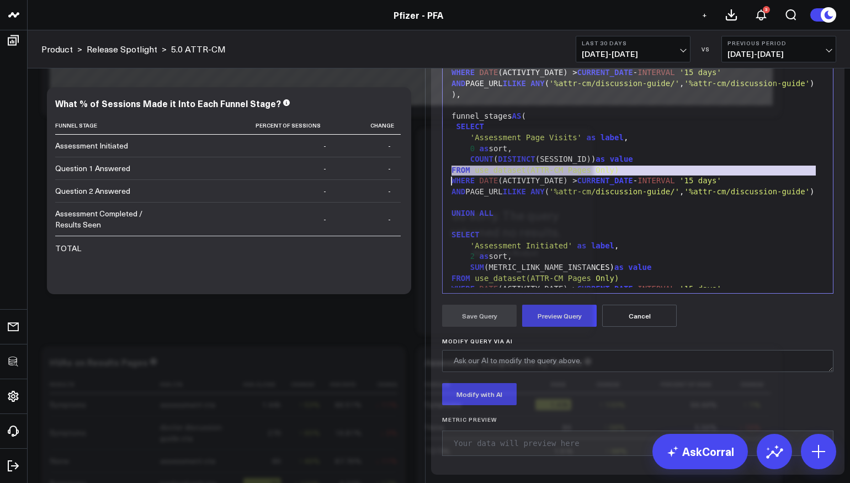
copy div "COUNT ( DISTINCT (SESSION_ID)) as value"
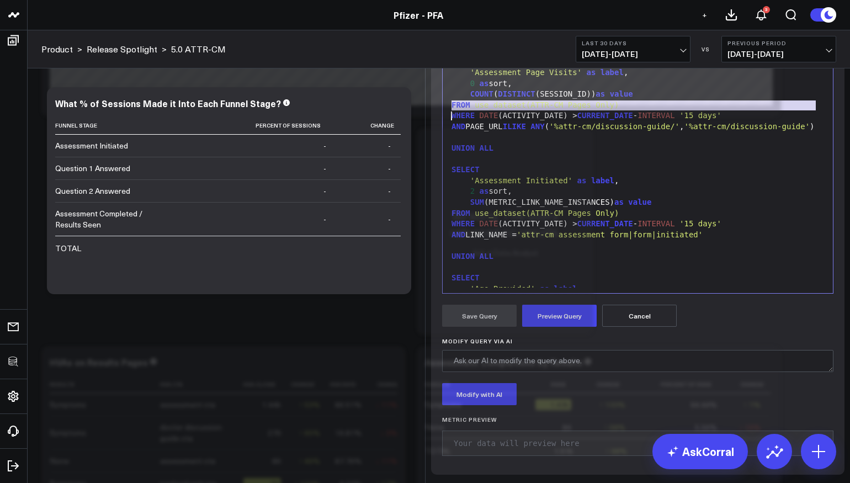
scroll to position [78, 0]
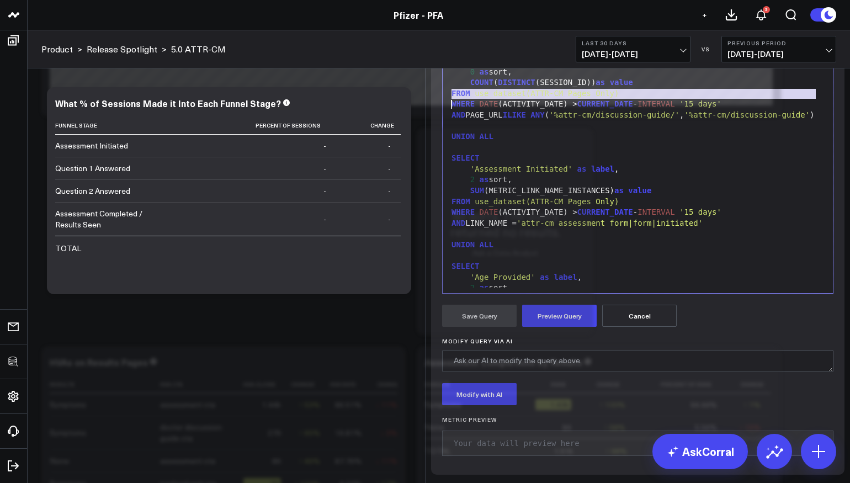
click at [528, 196] on div "SUM (METRIC_LINK_NAME_INSTANCES) as value" at bounding box center [637, 190] width 379 height 11
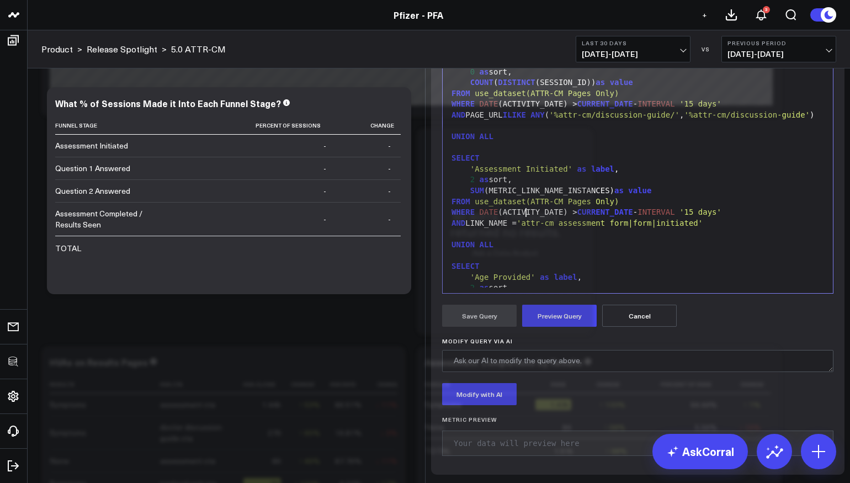
click at [528, 196] on div "SUM (METRIC_LINK_NAME_INSTANCES) as value" at bounding box center [637, 190] width 379 height 11
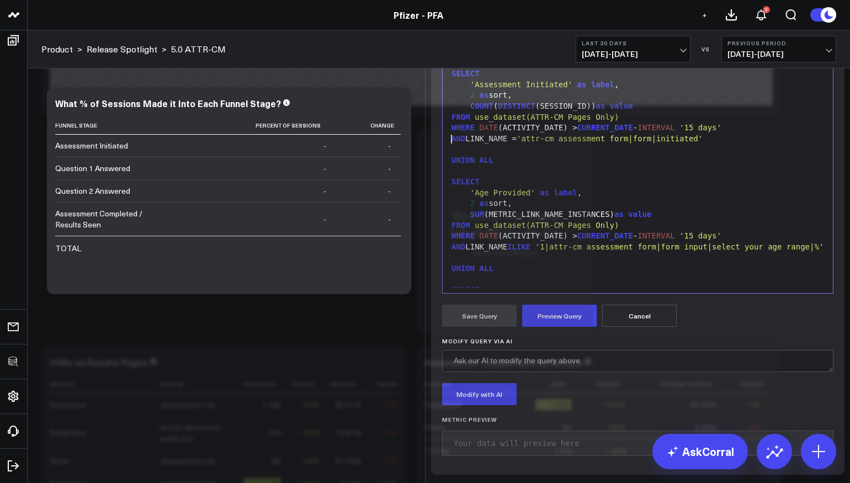
scroll to position [198, 0]
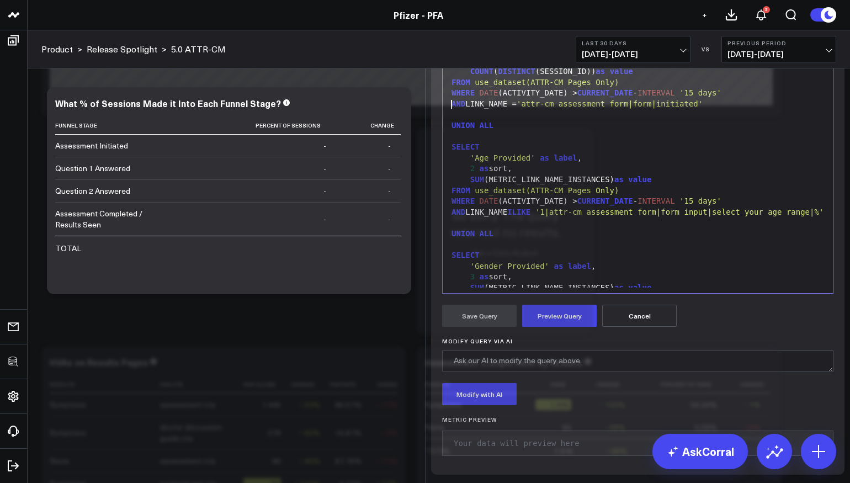
click at [507, 185] on div "SUM (METRIC_LINK_NAME_INSTANCES) as value" at bounding box center [637, 179] width 379 height 11
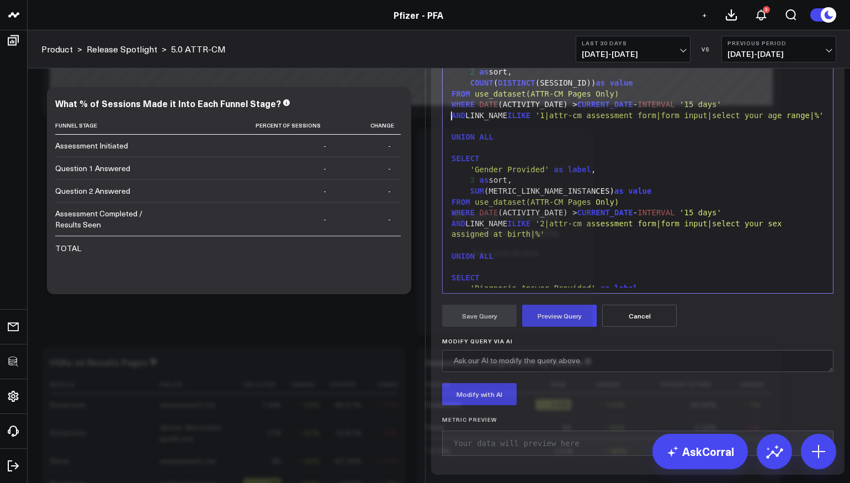
scroll to position [297, 0]
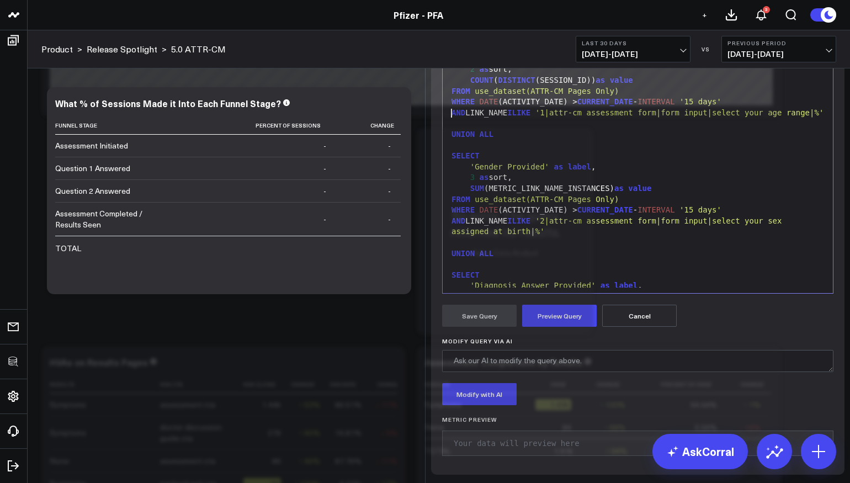
click at [503, 194] on div "SUM (METRIC_LINK_NAME_INSTANCES) as value" at bounding box center [637, 188] width 379 height 11
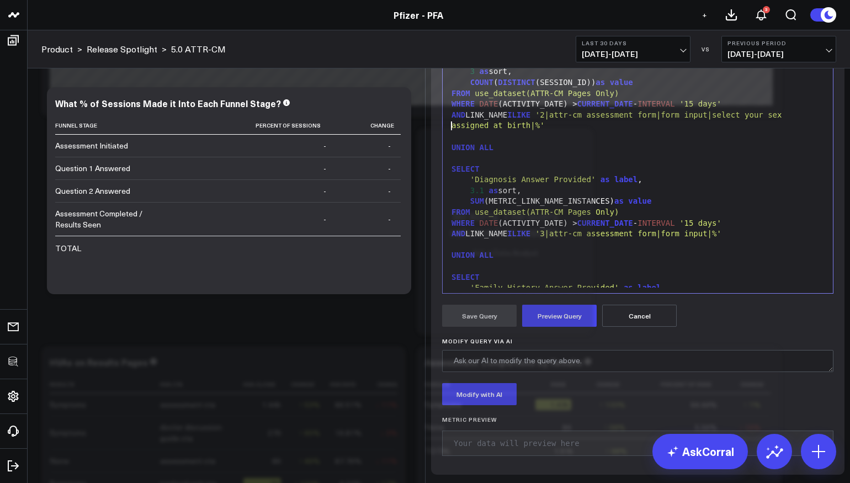
scroll to position [404, 0]
click at [505, 205] on div "SUM (METRIC_LINK_NAME_INSTANCES) as value" at bounding box center [637, 199] width 379 height 11
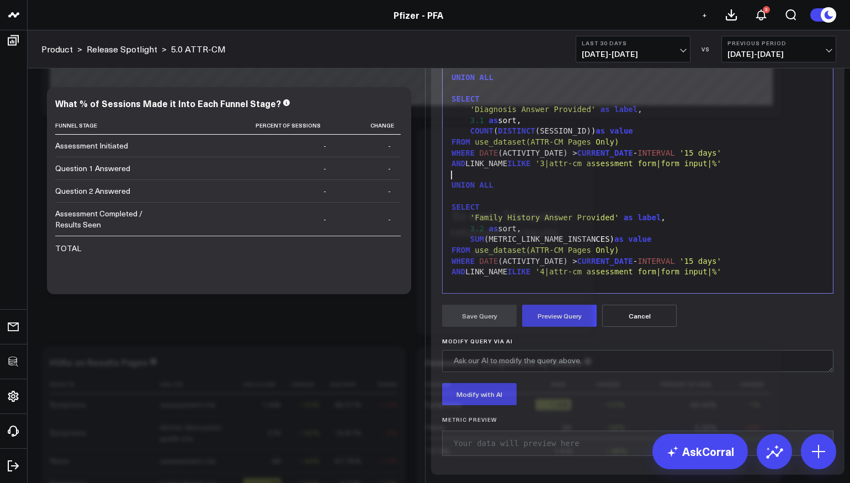
scroll to position [502, 0]
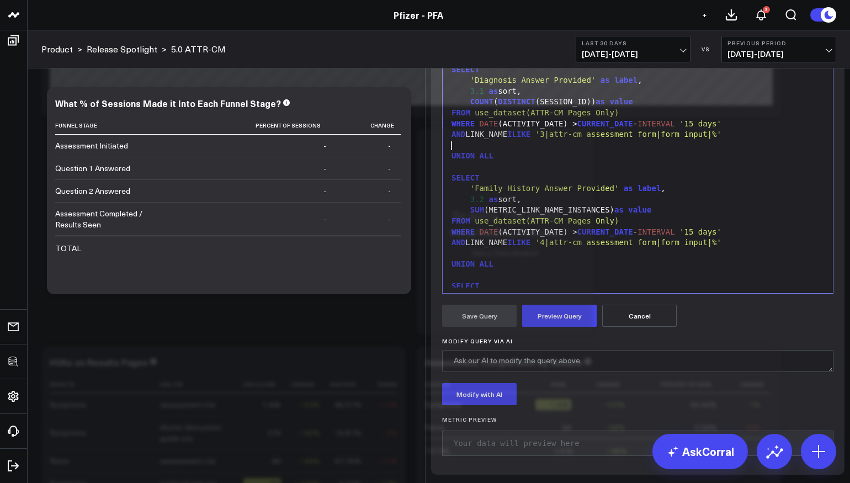
click at [504, 216] on div "SUM (METRIC_LINK_NAME_INSTANCES) as value" at bounding box center [637, 210] width 379 height 11
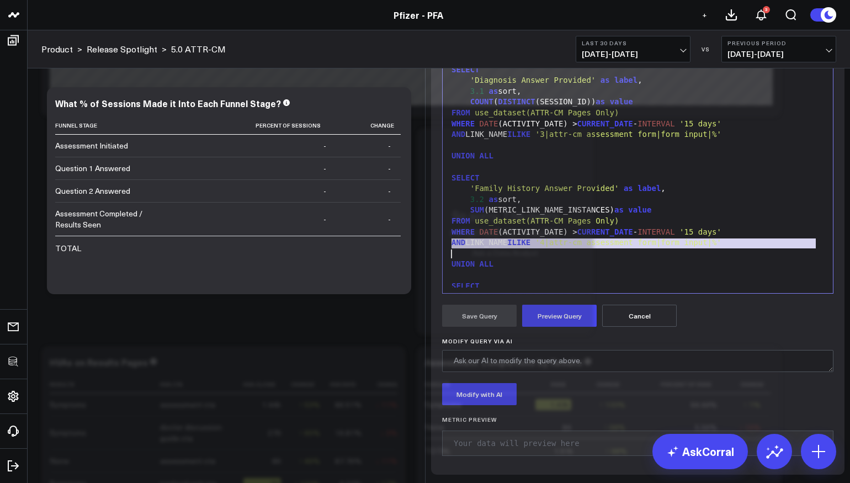
click at [504, 216] on div "SUM (METRIC_LINK_NAME_INSTANCES) as value" at bounding box center [637, 210] width 379 height 11
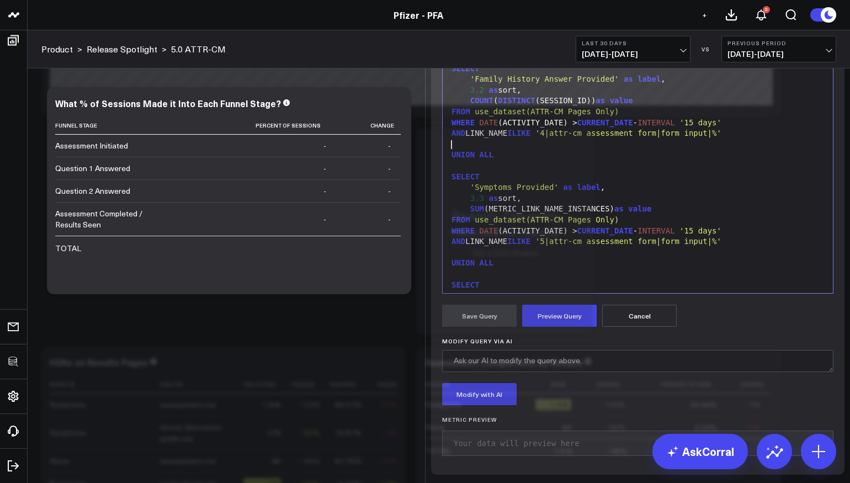
scroll to position [614, 0]
click at [504, 212] on div "SUM (METRIC_LINK_NAME_INSTANCES) as value" at bounding box center [637, 206] width 379 height 11
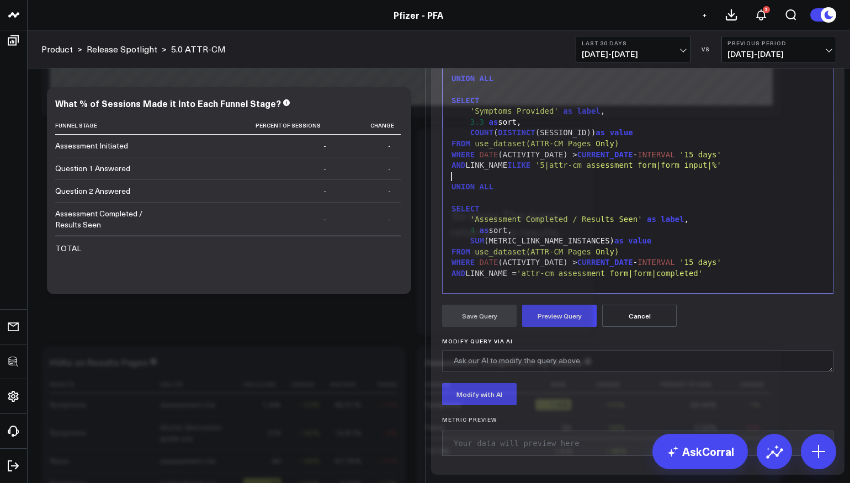
scroll to position [755, 0]
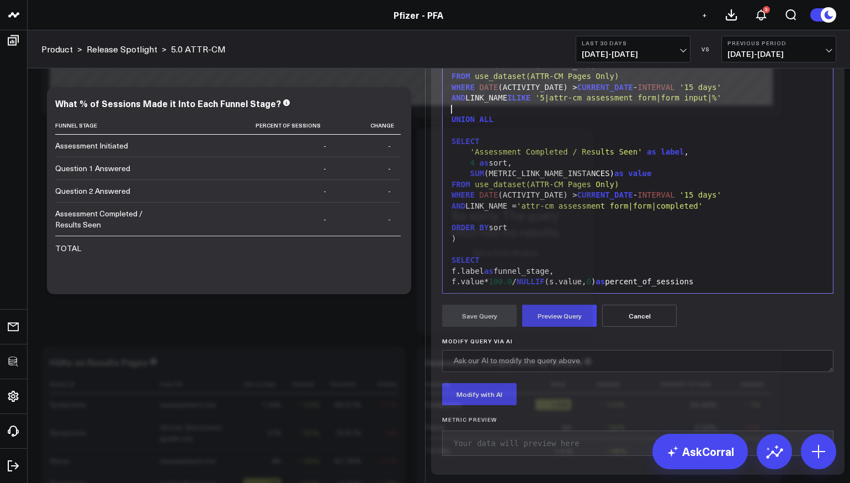
click at [503, 179] on div "SUM (METRIC_LINK_NAME_INSTANCES) as value" at bounding box center [637, 173] width 379 height 11
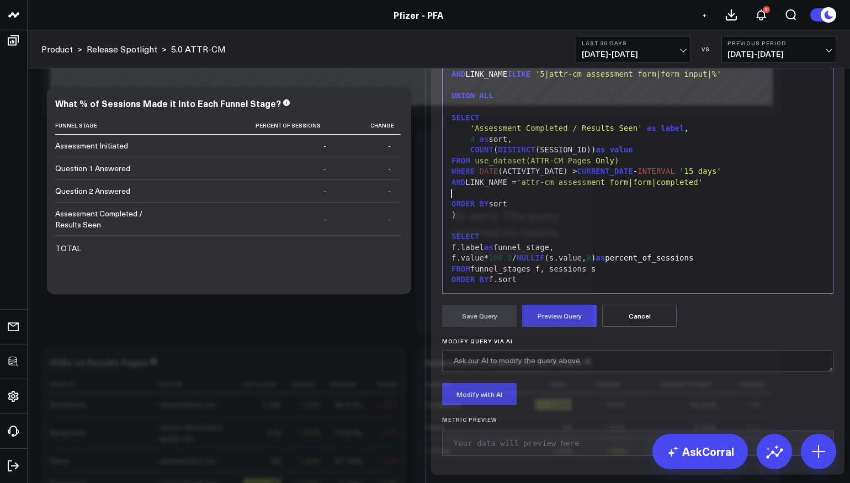
scroll to position [811, 0]
click at [561, 327] on button "Preview Query" at bounding box center [559, 316] width 74 height 22
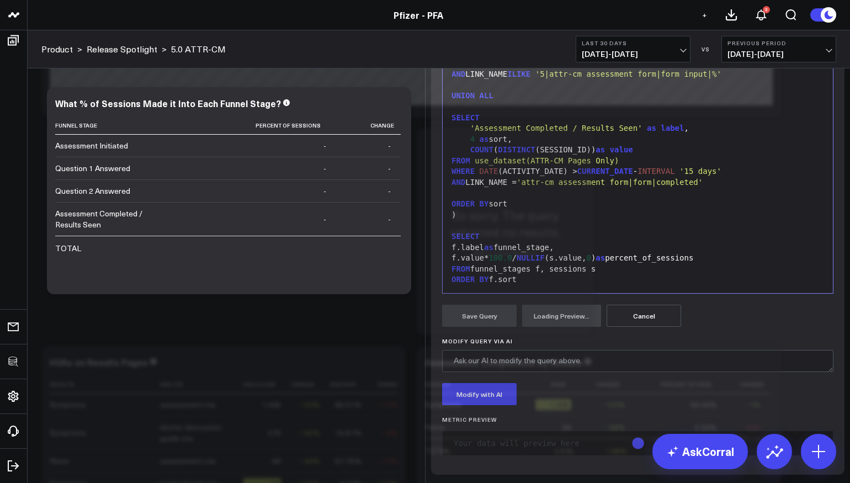
scroll to position [193, 0]
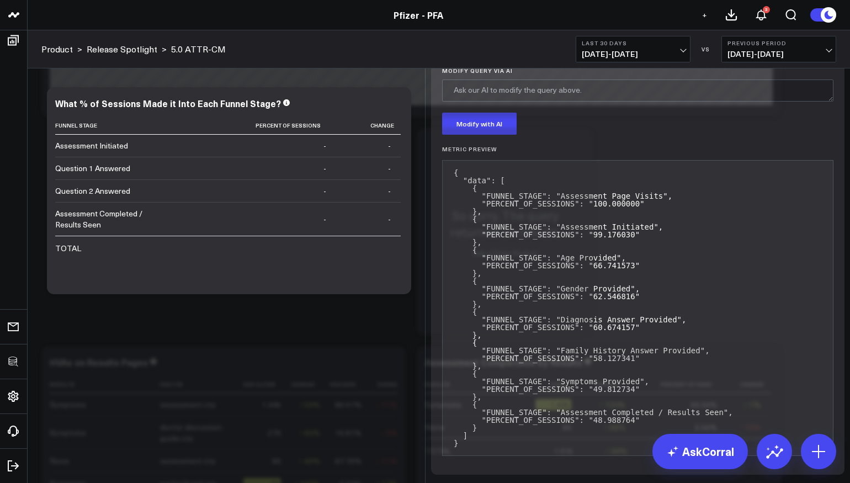
click at [476, 56] on button "Save Query" at bounding box center [479, 45] width 74 height 22
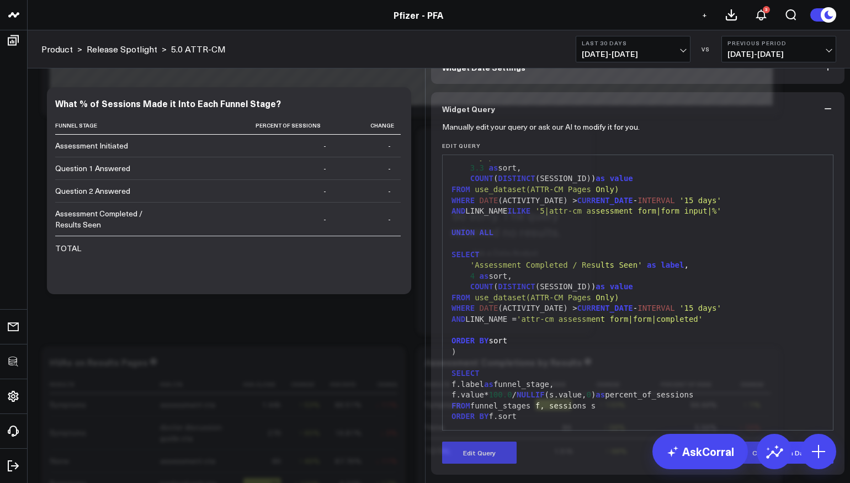
scroll to position [57, 0]
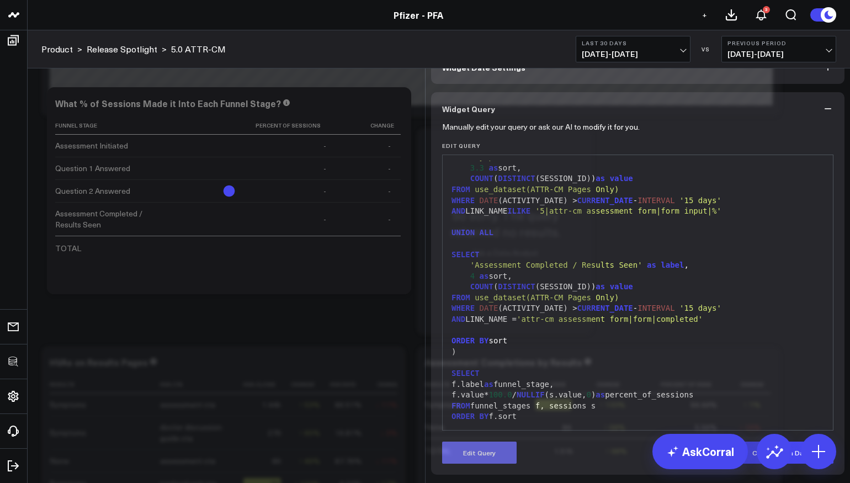
click at [502, 446] on button "Edit Query" at bounding box center [479, 452] width 74 height 22
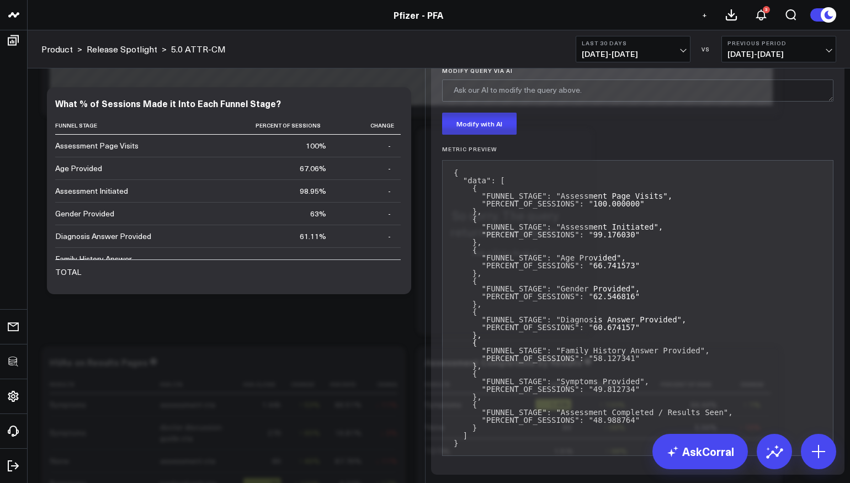
scroll to position [9, 0]
drag, startPoint x: 450, startPoint y: 387, endPoint x: 434, endPoint y: 263, distance: 125.2
click at [434, 263] on div "Manually edit your query or ask our AI to modify it for you. Edit Query 99 1 2 …" at bounding box center [637, 96] width 413 height 757
click at [576, 56] on button "Preview Query" at bounding box center [559, 45] width 74 height 22
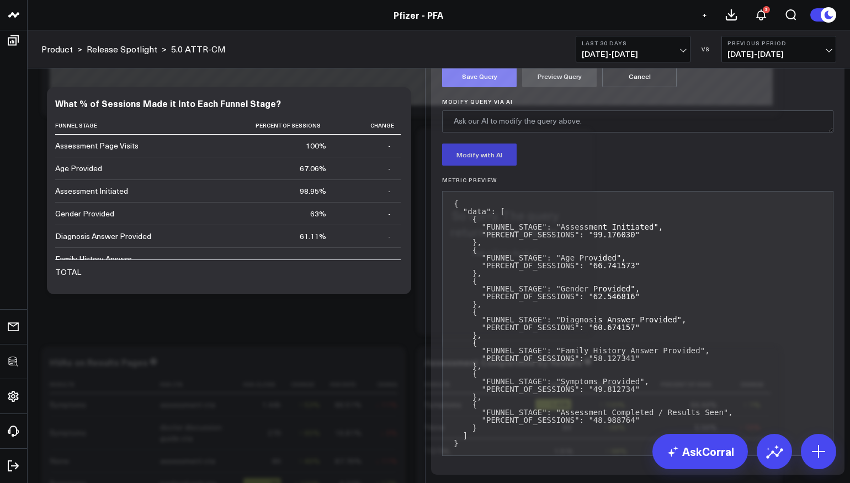
click at [493, 87] on button "Save Query" at bounding box center [479, 76] width 74 height 22
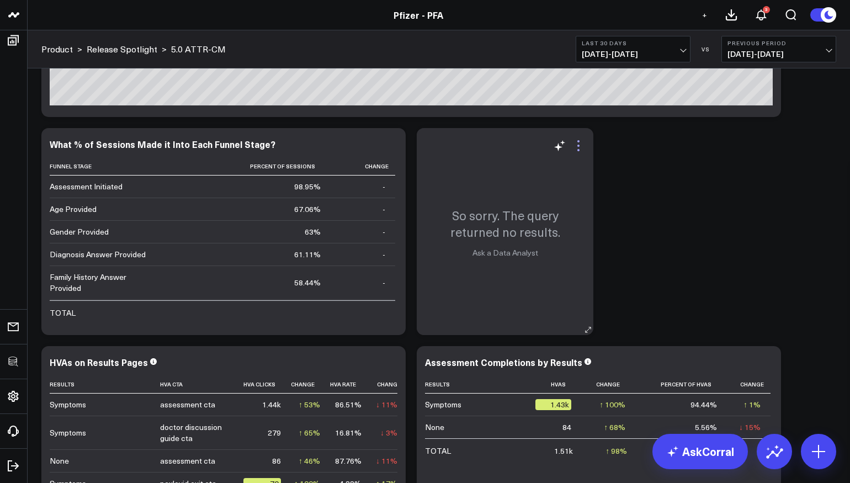
click at [576, 148] on icon at bounding box center [578, 145] width 13 height 13
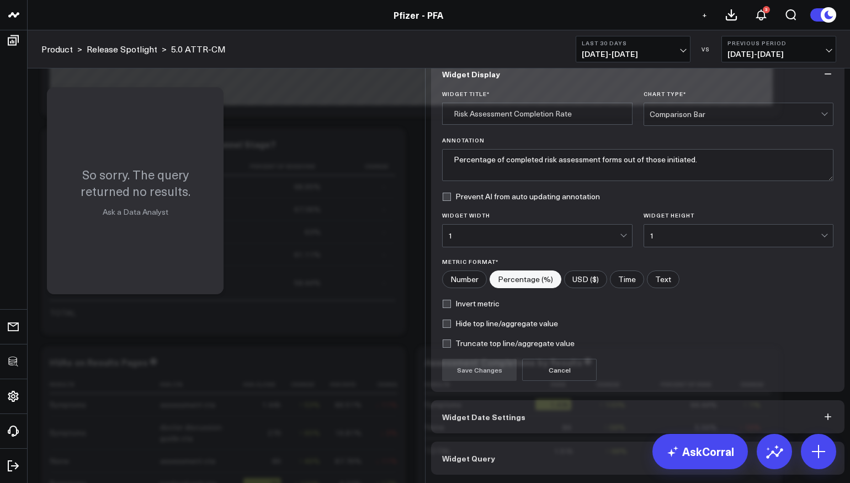
click at [512, 456] on button "Widget Query" at bounding box center [637, 457] width 413 height 33
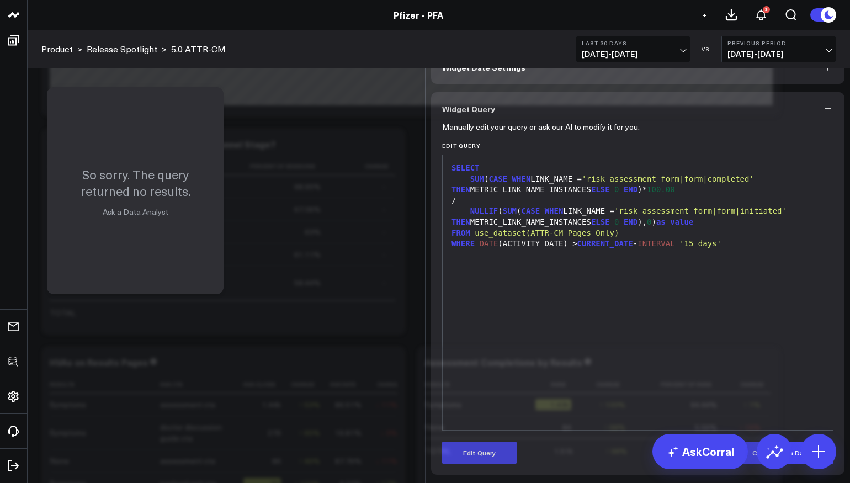
scroll to position [57, 0]
click at [492, 453] on button "Edit Query" at bounding box center [479, 452] width 74 height 22
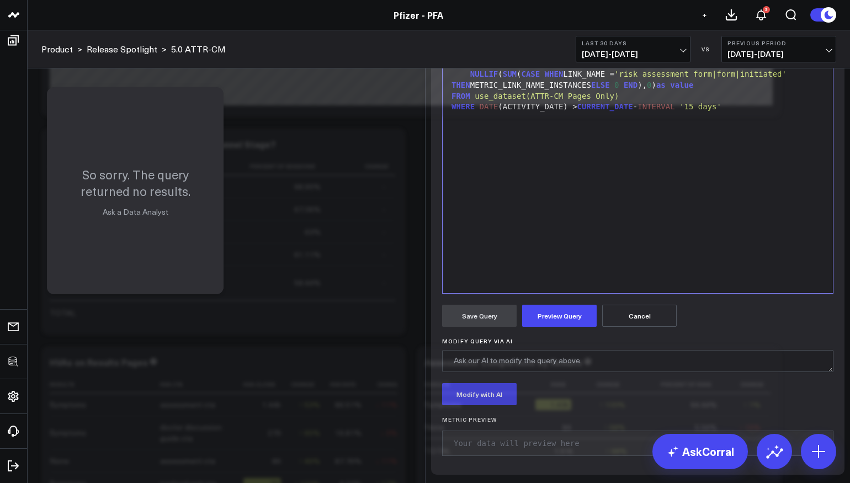
click at [589, 288] on div "SELECT SUM ( CASE WHEN LINK_NAME = 'risk assessment form|form|completed' THEN M…" at bounding box center [637, 156] width 379 height 264
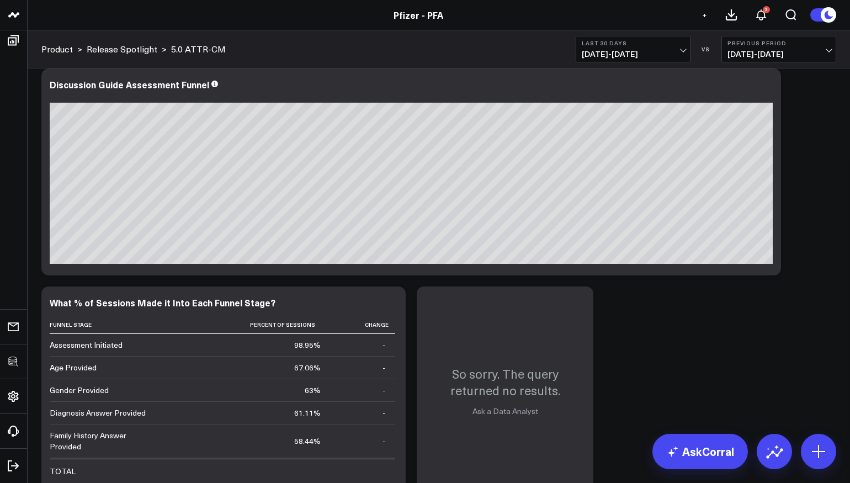
scroll to position [4239, 0]
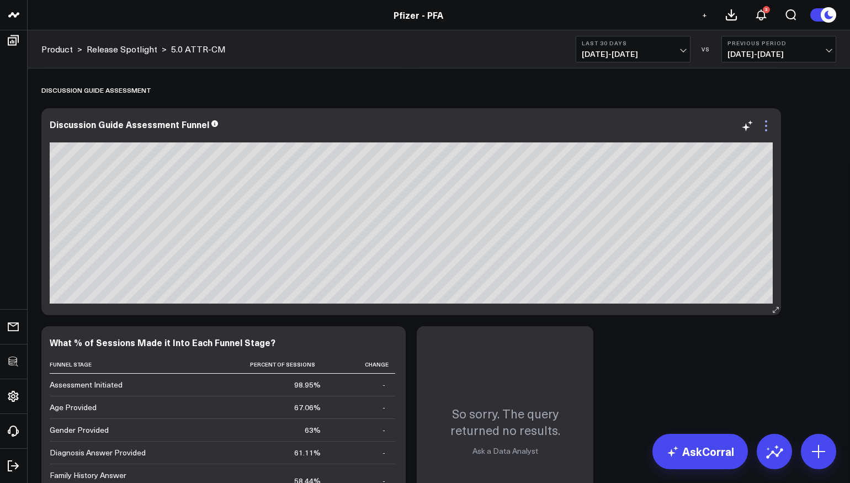
click at [766, 125] on icon at bounding box center [765, 125] width 13 height 13
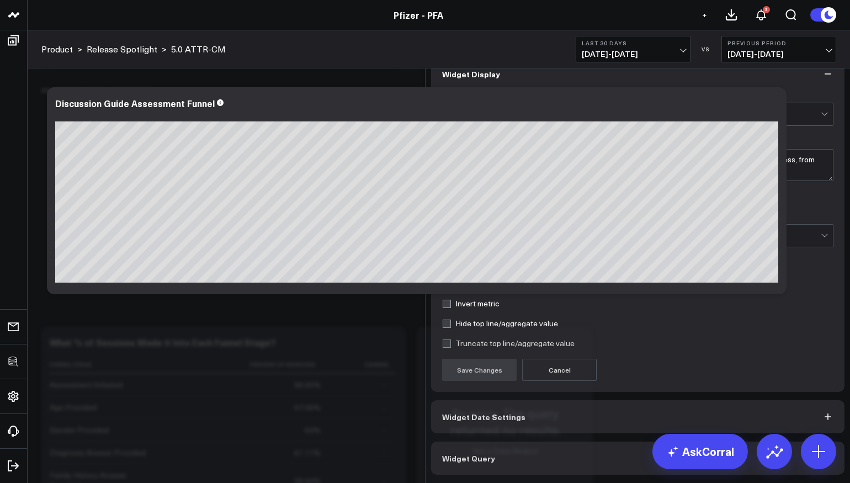
click at [521, 475] on button "Widget Query" at bounding box center [637, 457] width 413 height 33
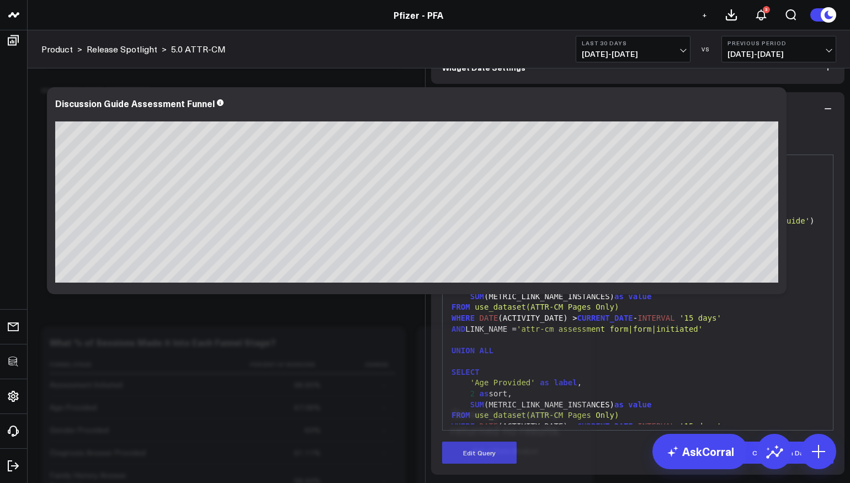
scroll to position [15, 0]
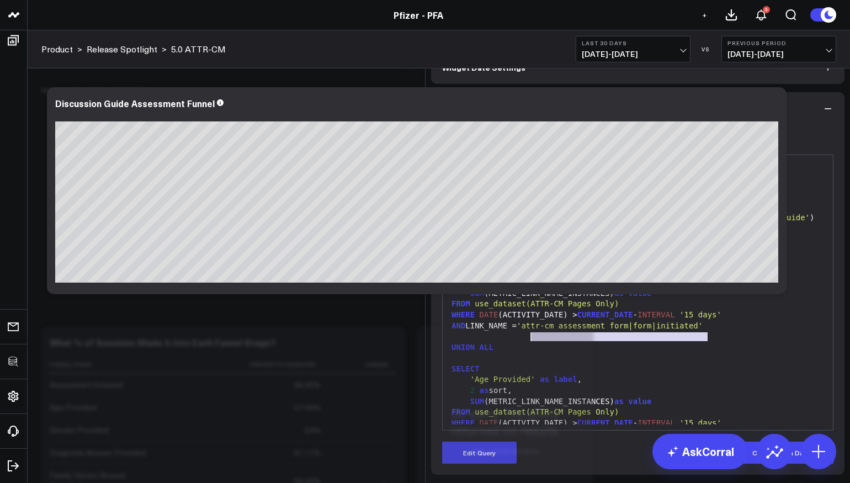
drag, startPoint x: 707, startPoint y: 394, endPoint x: 528, endPoint y: 395, distance: 178.8
click at [528, 330] on span "'attr-cm assessment form|form|initiated'" at bounding box center [610, 325] width 186 height 9
copy span "attr-cm assessment form|form|initiated"
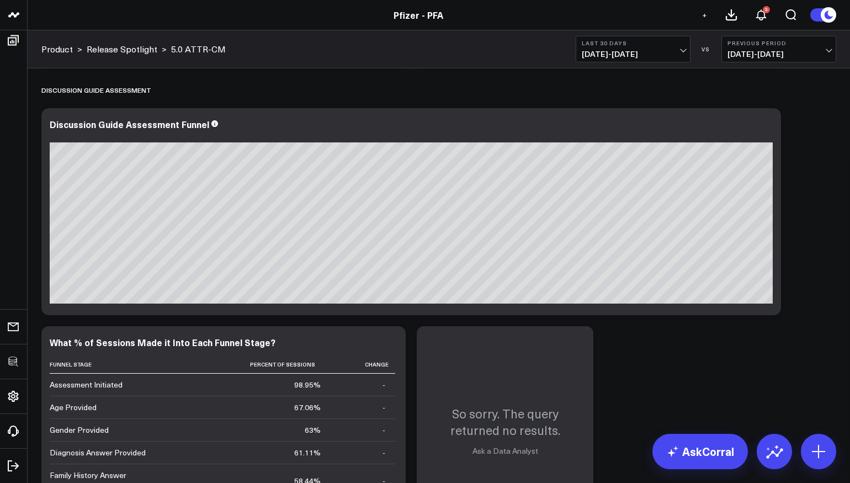
scroll to position [4405, 0]
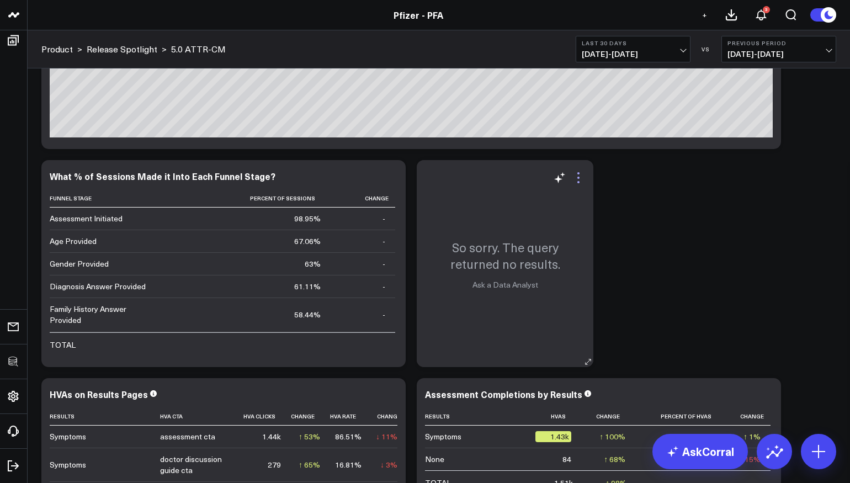
click at [579, 176] on icon at bounding box center [578, 177] width 13 height 13
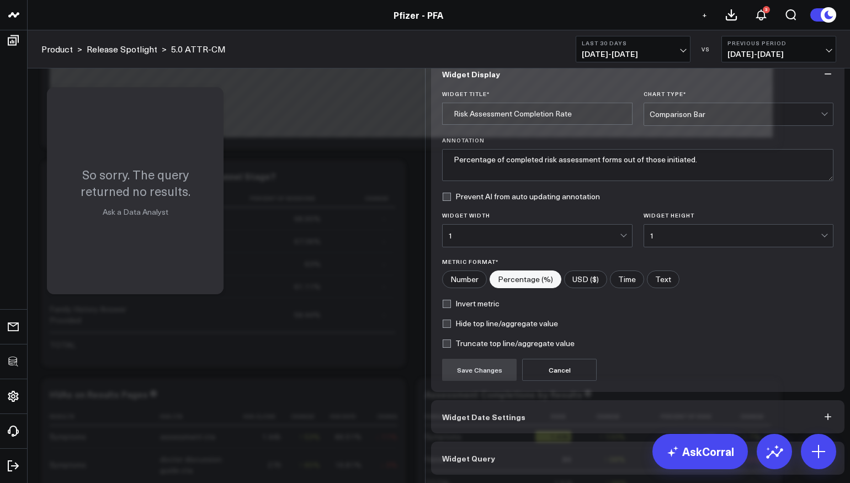
scroll to position [7, 0]
click at [541, 456] on button "Widget Query" at bounding box center [637, 457] width 413 height 33
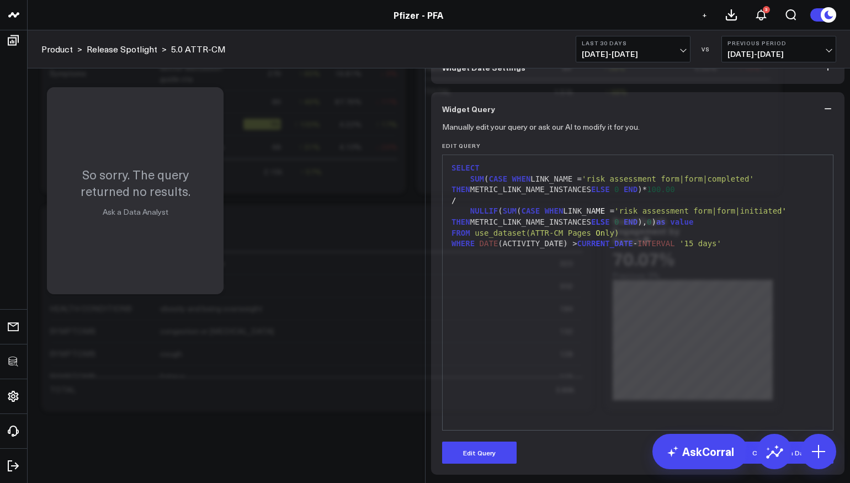
scroll to position [57, 0]
click at [492, 445] on button "Edit Query" at bounding box center [479, 452] width 74 height 22
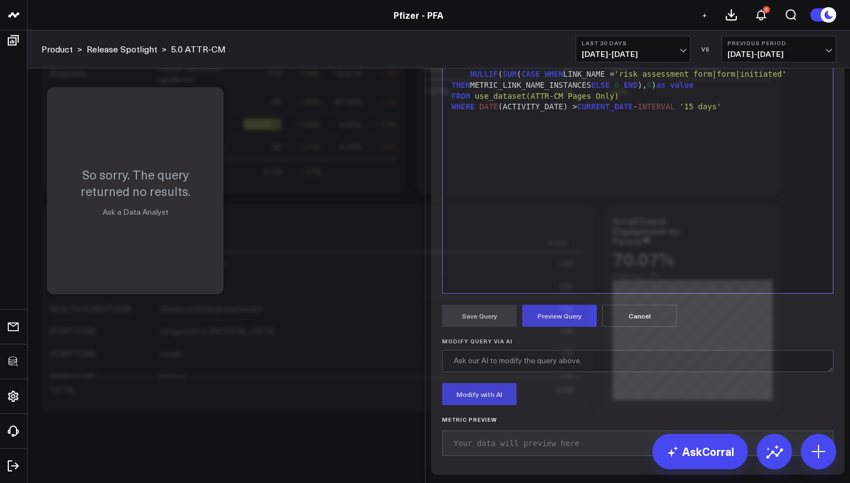
drag, startPoint x: 759, startPoint y: 178, endPoint x: 595, endPoint y: 178, distance: 163.9
click at [594, 46] on span "'risk assessment form|form|completed'" at bounding box center [668, 42] width 172 height 9
click at [735, 46] on span "'attr-cm assessment form|form|co'" at bounding box center [658, 42] width 153 height 9
drag, startPoint x: 627, startPoint y: 212, endPoint x: 791, endPoint y: 210, distance: 163.4
click at [786, 78] on span "'risk assessment form|form|initiated'" at bounding box center [700, 74] width 172 height 9
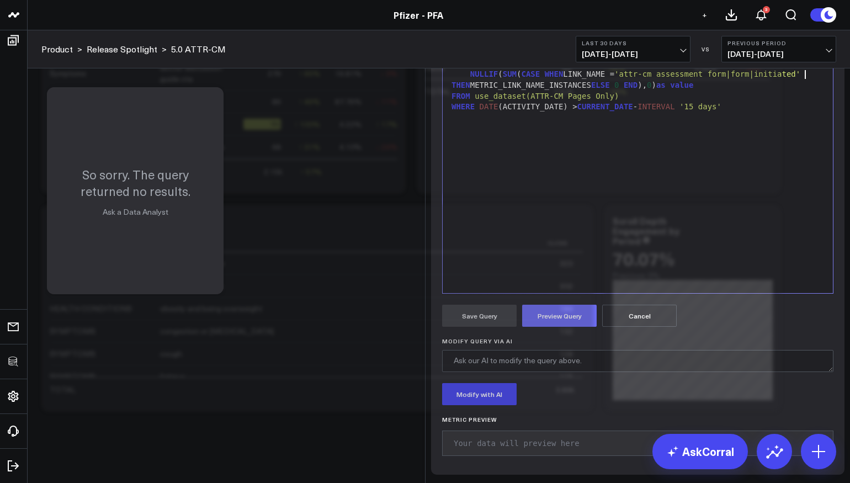
click at [551, 327] on button "Preview Query" at bounding box center [559, 316] width 74 height 22
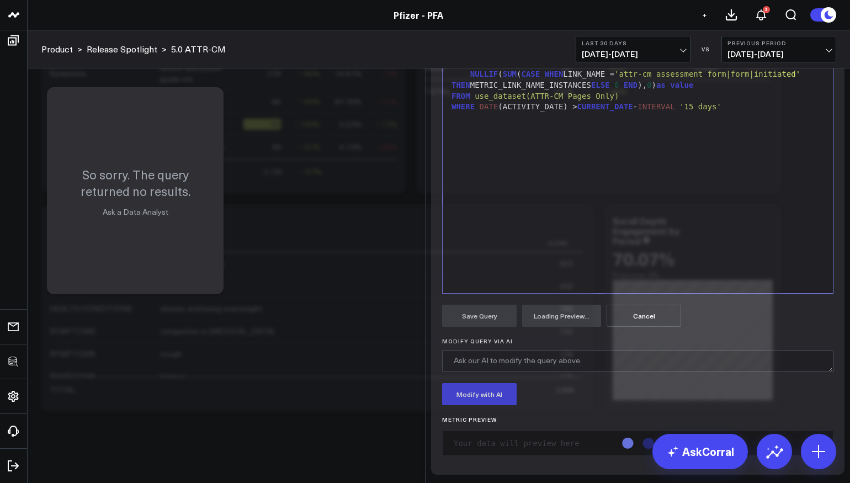
scroll to position [172, 0]
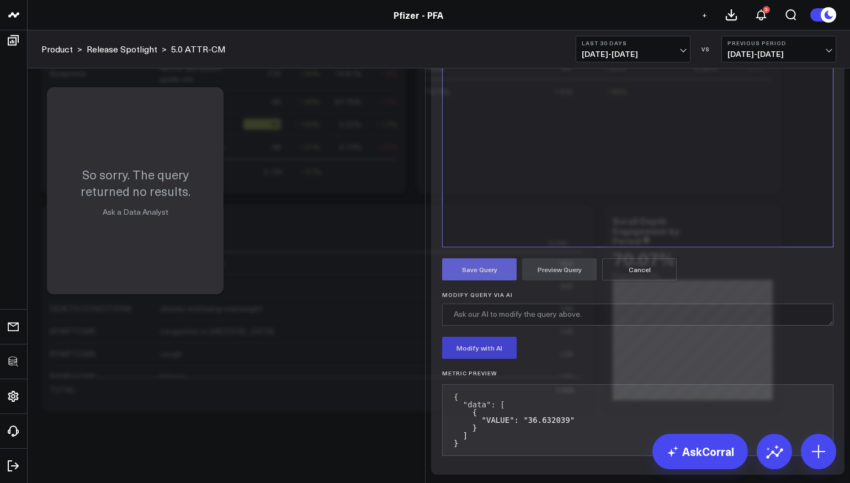
click at [488, 280] on button "Save Query" at bounding box center [479, 269] width 74 height 22
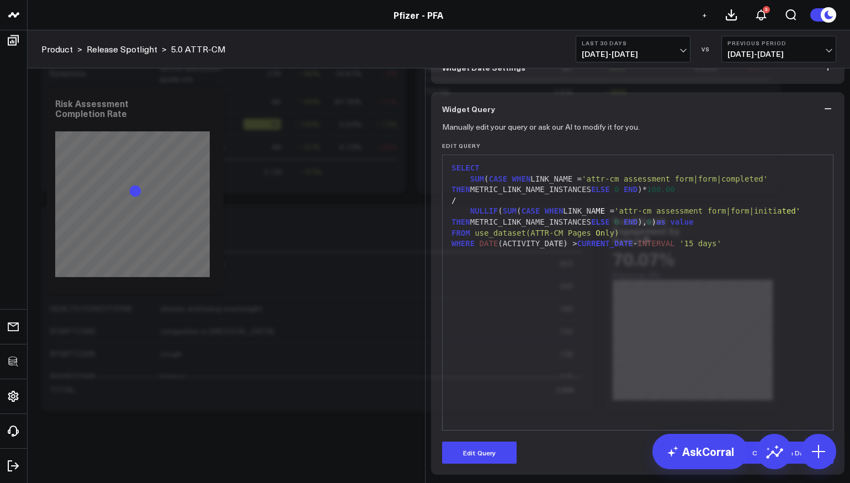
scroll to position [57, 0]
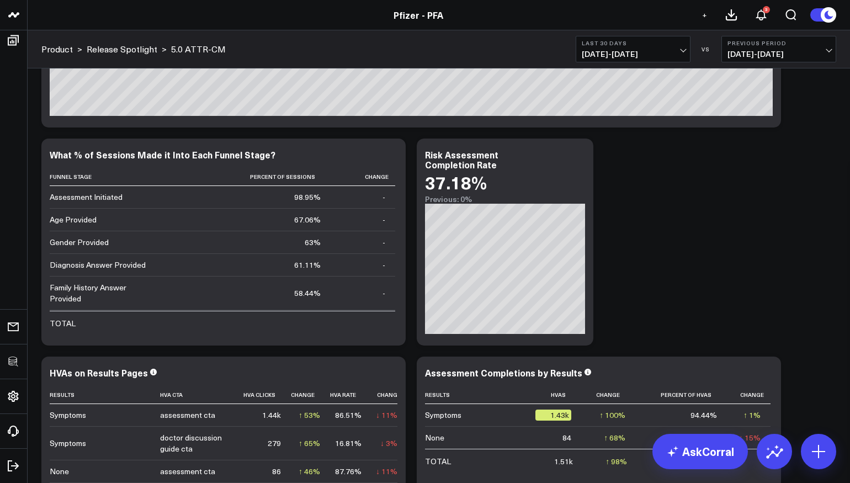
scroll to position [4415, 0]
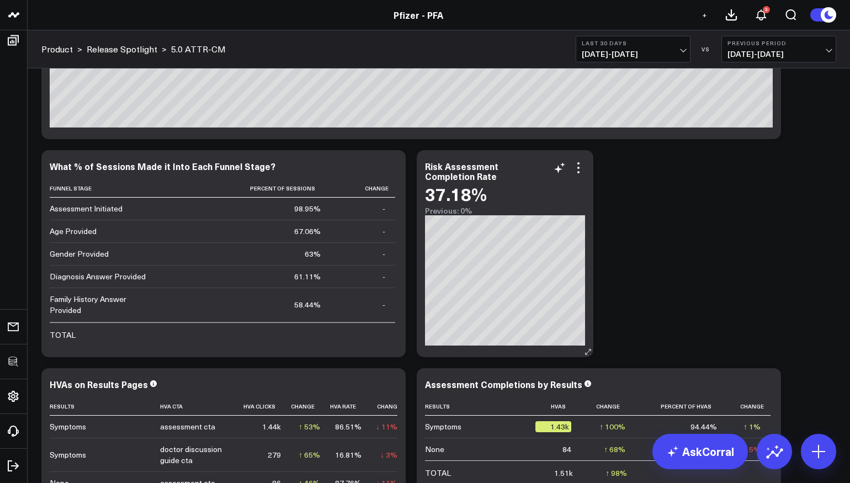
click at [459, 175] on div "Risk Assessment Completion Rate" at bounding box center [461, 171] width 73 height 22
drag, startPoint x: 444, startPoint y: 167, endPoint x: 426, endPoint y: 167, distance: 18.2
click at [425, 167] on div "Risk Assessment Completion Rate" at bounding box center [461, 171] width 73 height 22
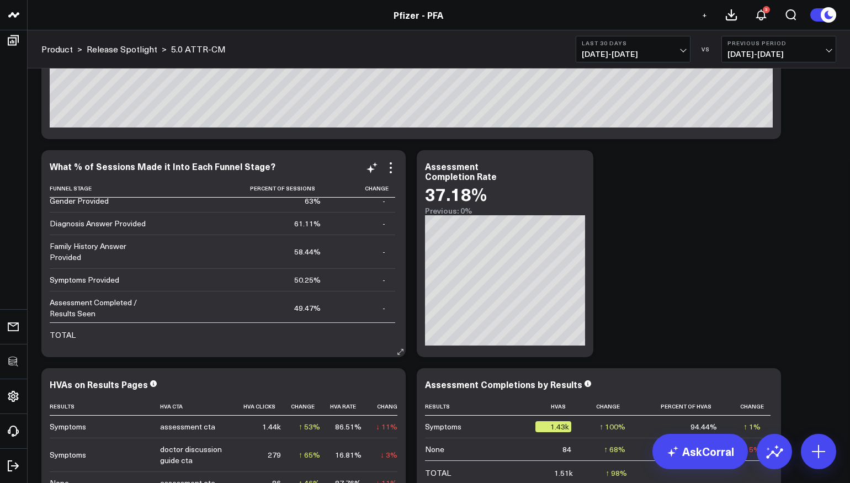
scroll to position [0, 0]
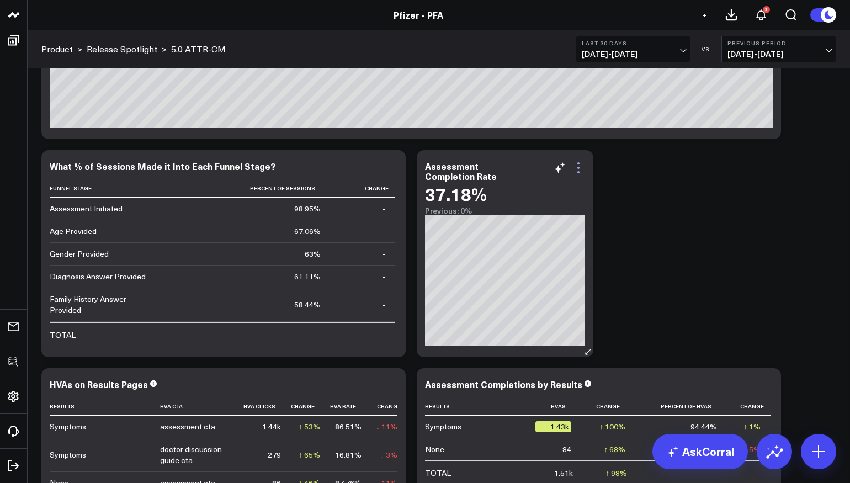
click at [582, 169] on icon at bounding box center [578, 167] width 13 height 13
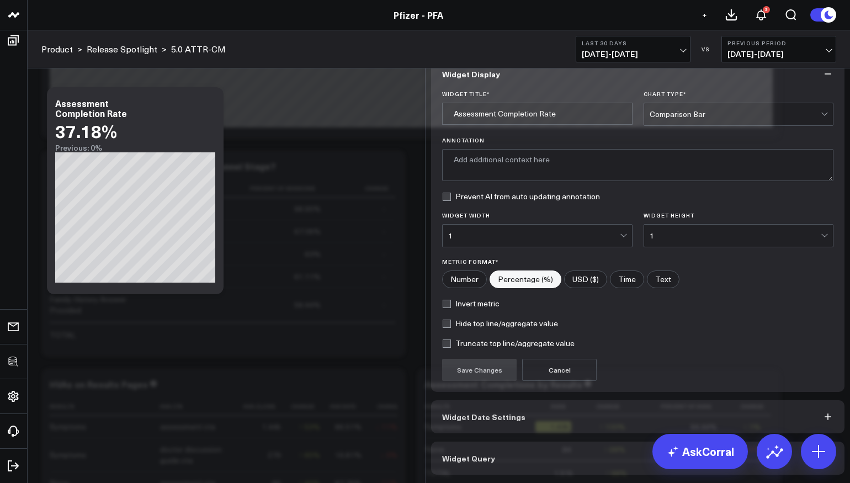
click at [526, 457] on button "Widget Query" at bounding box center [637, 457] width 413 height 33
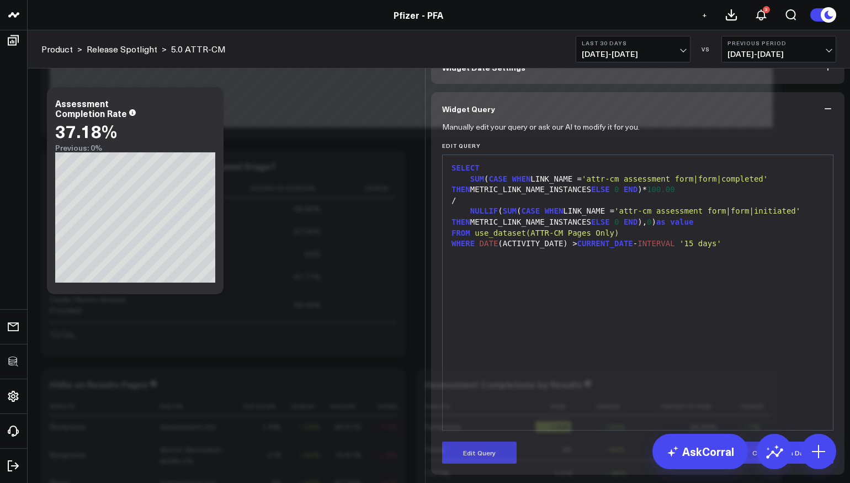
scroll to position [24, 0]
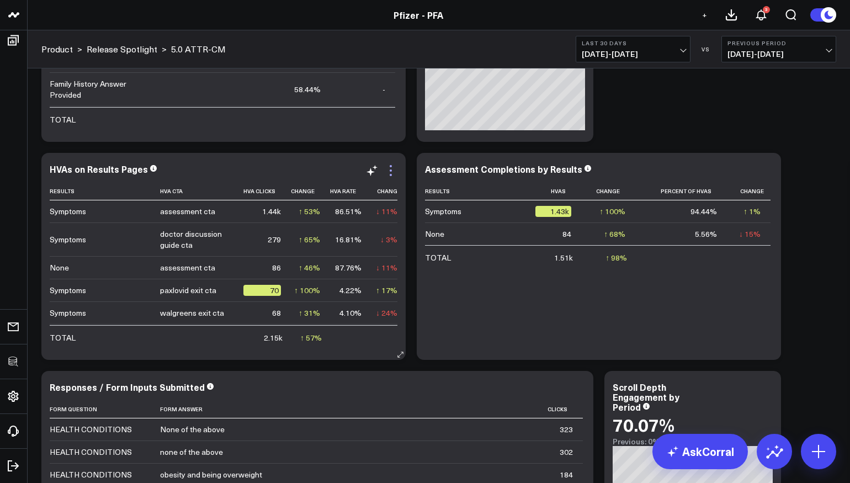
click at [391, 172] on icon at bounding box center [390, 170] width 13 height 13
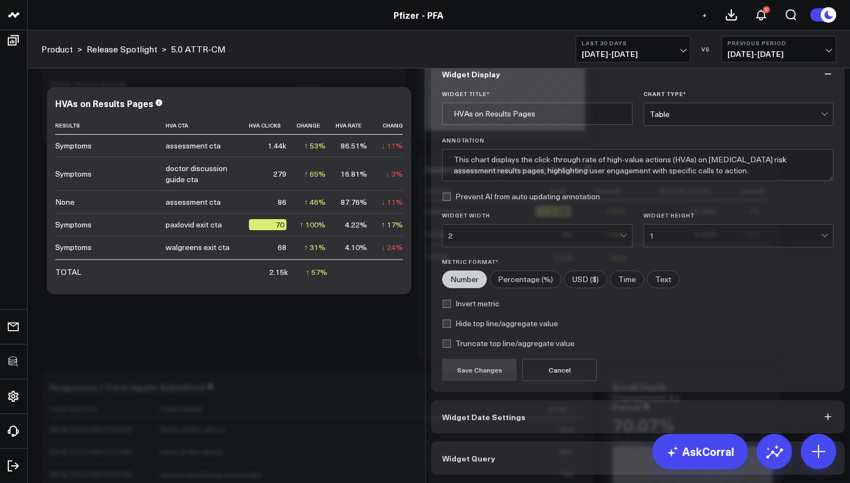
scroll to position [7, 0]
click at [513, 462] on button "Widget Query" at bounding box center [637, 457] width 413 height 33
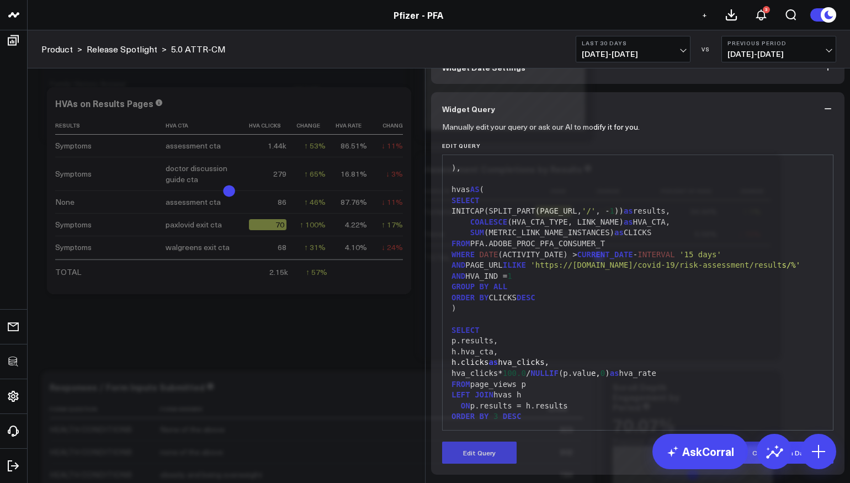
scroll to position [57, 0]
click at [490, 449] on button "Edit Query" at bounding box center [479, 452] width 74 height 22
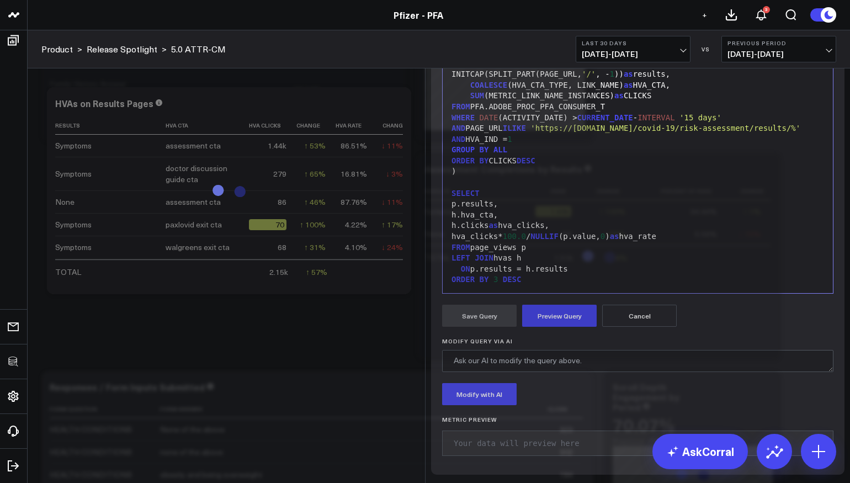
scroll to position [0, 0]
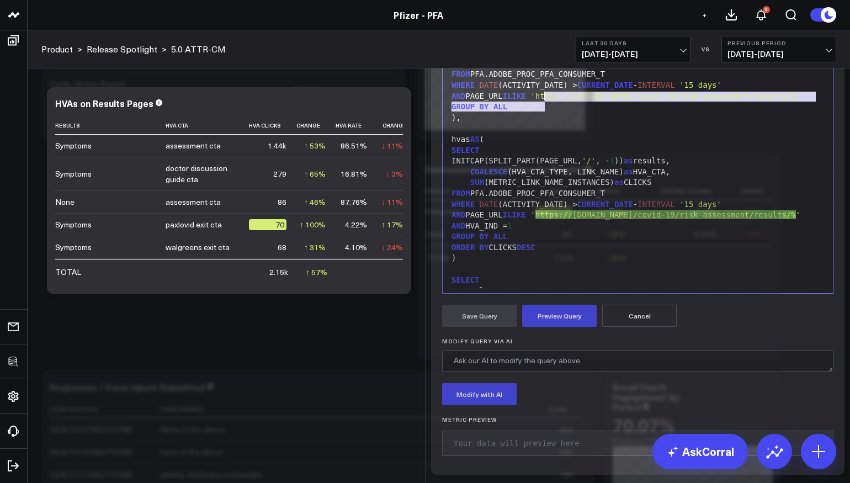
drag, startPoint x: 545, startPoint y: 246, endPoint x: 545, endPoint y: 233, distance: 13.2
click at [545, 100] on span "'https://www.pfizerforall.com/covid-19/risk-assessment/results/%'" at bounding box center [665, 96] width 270 height 9
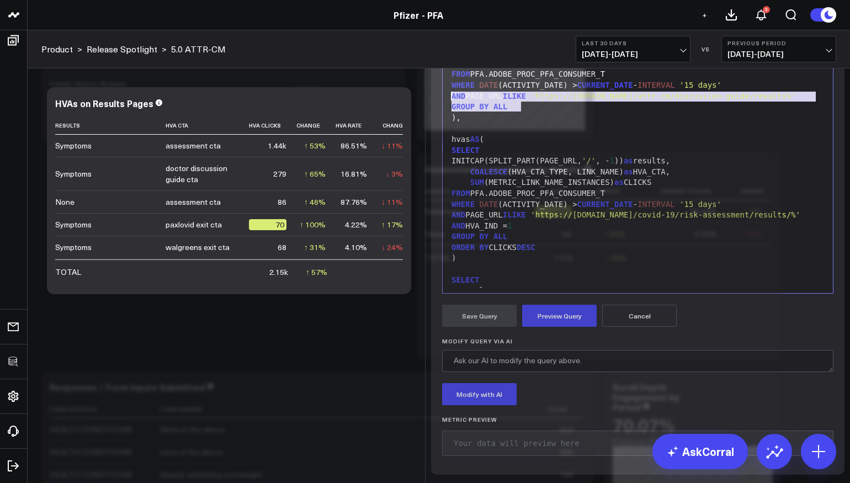
drag, startPoint x: 549, startPoint y: 244, endPoint x: 445, endPoint y: 235, distance: 104.7
click at [444, 235] on div "99 1 2 3 4 5 6 7 8 9 10 11 12 13 14 15 16 17 18 19 20 21 22 23 24 25 26 27 28 2…" at bounding box center [637, 156] width 391 height 276
copy div "AND PAGE_URL ILIKE 'https://www.pfizerforall.com/attr-cm/discussion-guide/resul…"
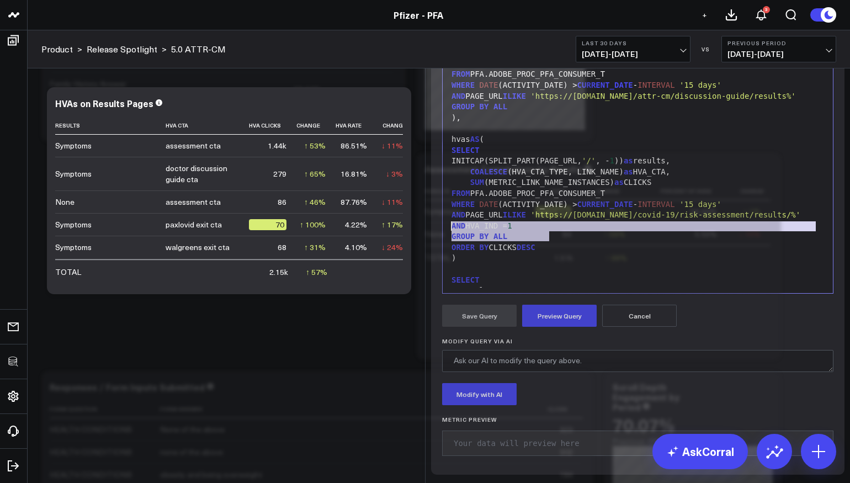
drag, startPoint x: 565, startPoint y: 375, endPoint x: 426, endPoint y: 366, distance: 139.3
click at [426, 366] on div "Widget Display Widget Date Settings Widget Query Manually edit your query or as…" at bounding box center [637, 173] width 424 height 619
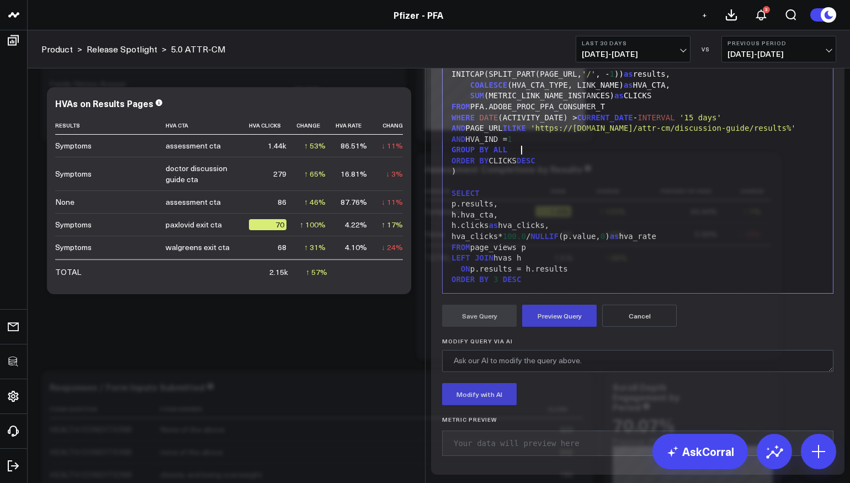
scroll to position [108, 0]
click at [558, 327] on button "Preview Query" at bounding box center [559, 316] width 74 height 22
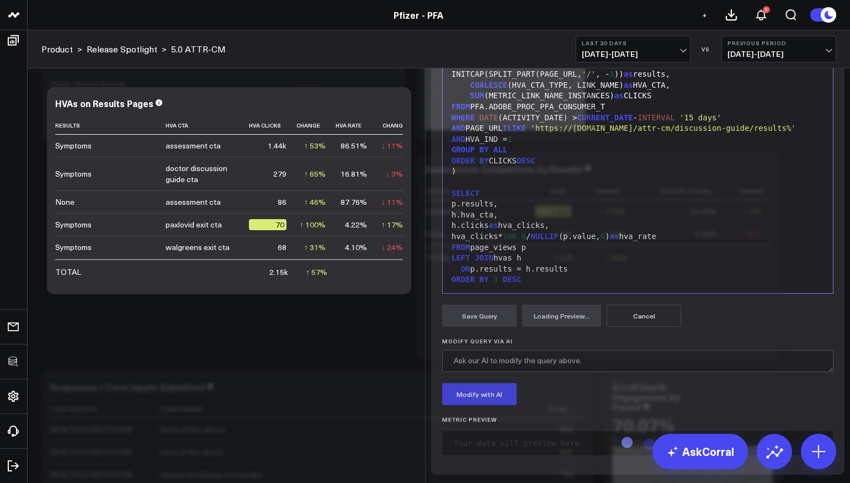
scroll to position [167, 0]
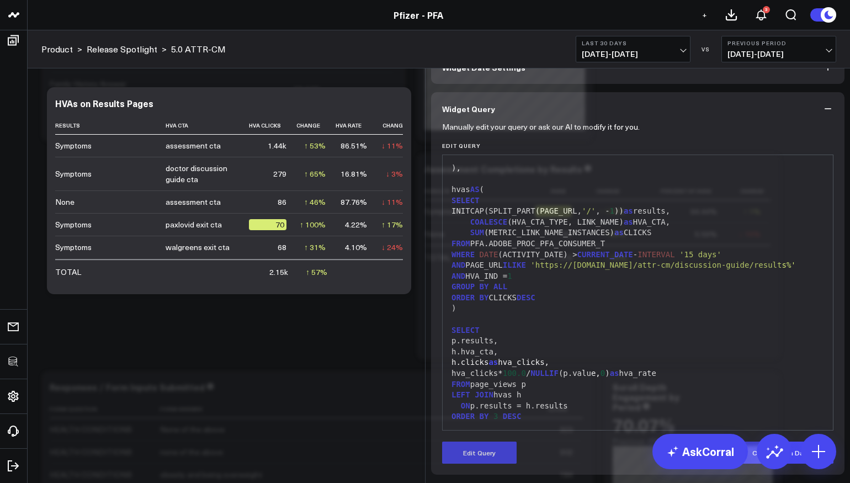
scroll to position [57, 0]
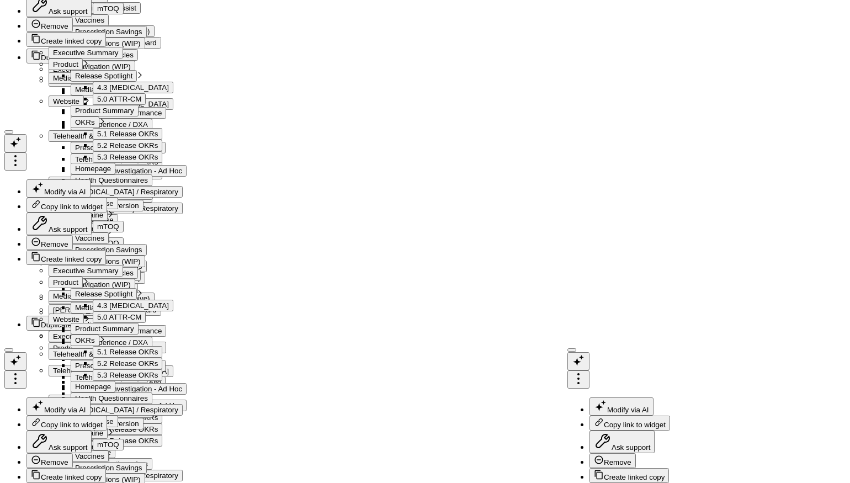
click at [763, 167] on icon at bounding box center [765, 170] width 13 height 13
click at [691, 228] on button "Remove" at bounding box center [676, 223] width 38 height 10
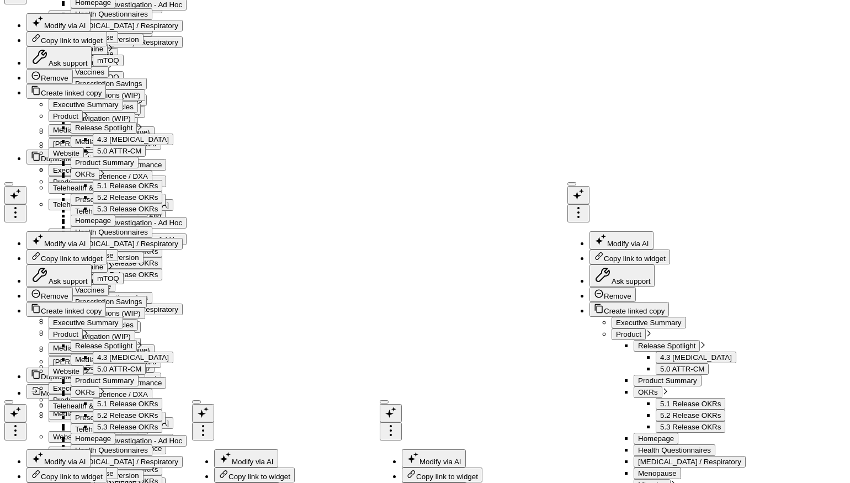
click at [769, 223] on icon at bounding box center [765, 222] width 13 height 13
click at [769, 225] on icon at bounding box center [765, 222] width 13 height 13
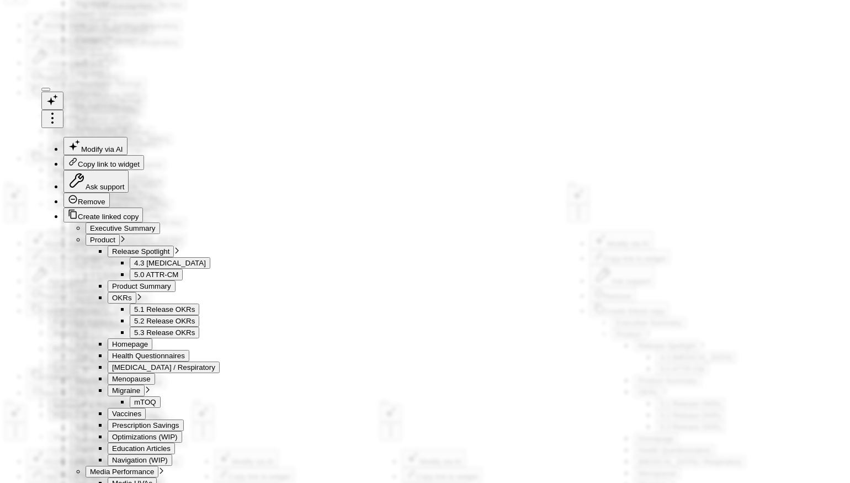
click at [493, 465] on button "Widget Query" at bounding box center [637, 457] width 413 height 33
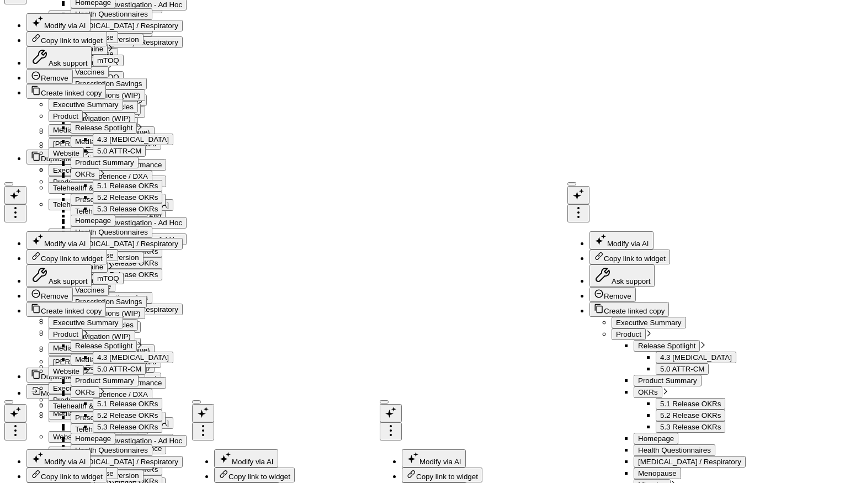
click at [771, 226] on icon at bounding box center [765, 222] width 13 height 13
click at [695, 270] on button "Remove" at bounding box center [676, 275] width 38 height 10
click at [580, 219] on icon at bounding box center [578, 222] width 13 height 13
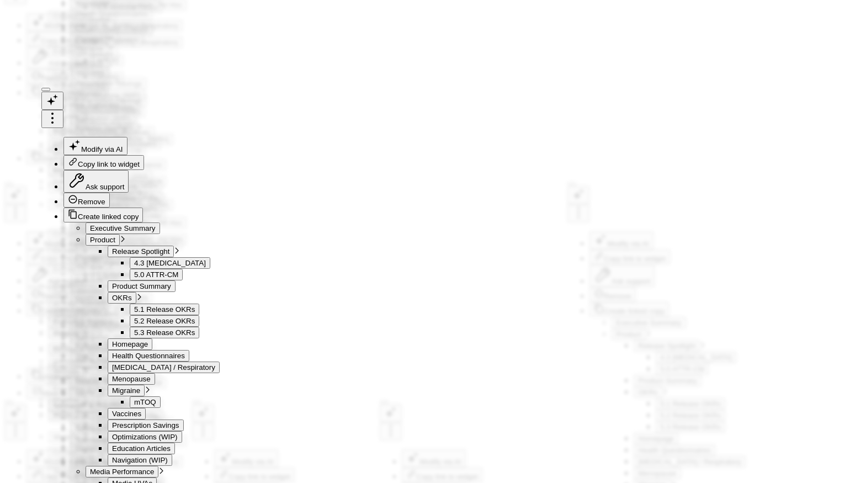
scroll to position [7, 0]
click at [539, 459] on button "Widget Query" at bounding box center [637, 457] width 413 height 33
click at [475, 455] on button "Edit Query" at bounding box center [479, 452] width 74 height 22
click at [651, 102] on div "FROM PFA.ADOBE_PROC_PFA_CONSUMER_T" at bounding box center [637, 96] width 379 height 11
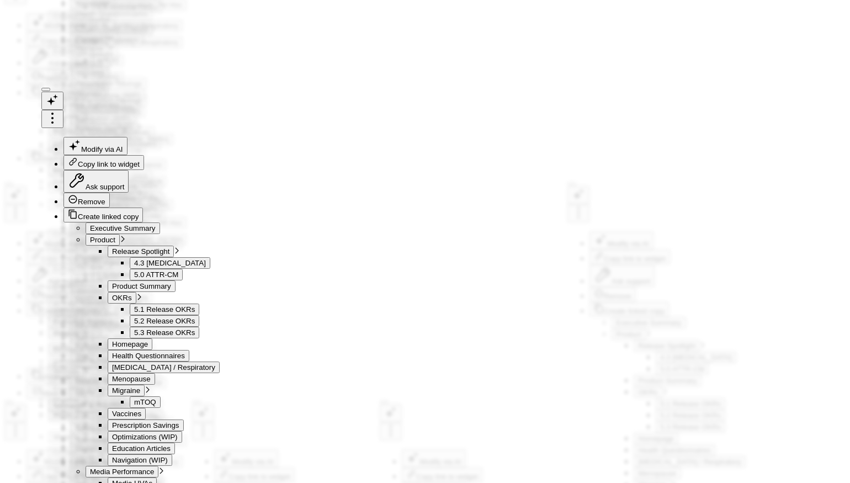
drag, startPoint x: 650, startPoint y: 241, endPoint x: 475, endPoint y: 240, distance: 175.5
click at [475, 102] on div "FROM PFA.ADOBE_PROC_PFA_CONSUMER_T" at bounding box center [637, 96] width 379 height 11
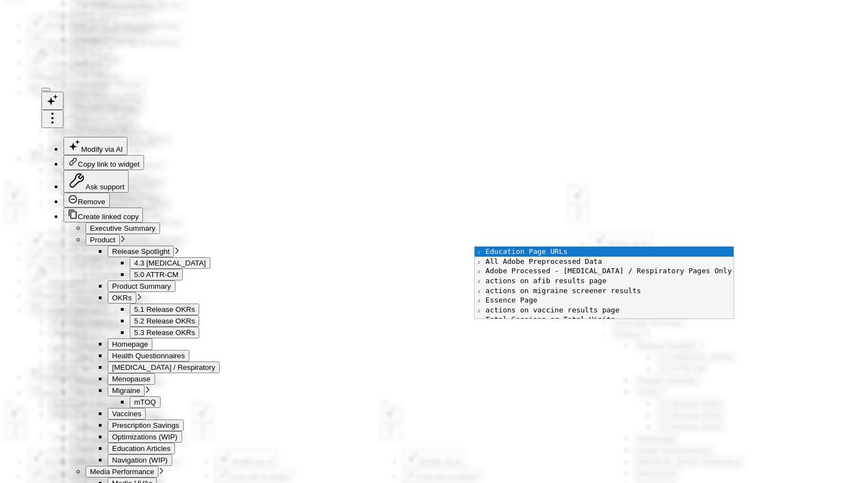
scroll to position [87, 0]
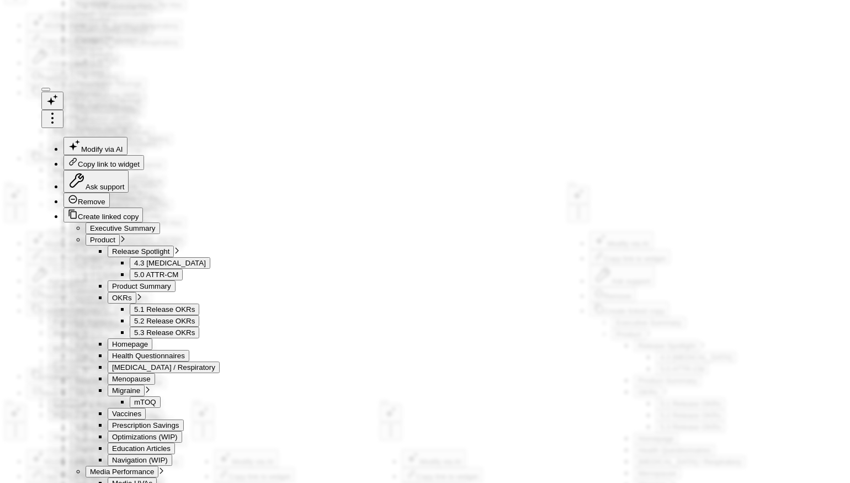
click at [558, 288] on div "SELECT CASE WHEN FORM_QUESTION ILIKE '%SYMPTOM%' THEN 'SYMPTOMS' WHEN FORM_QUES…" at bounding box center [637, 156] width 379 height 264
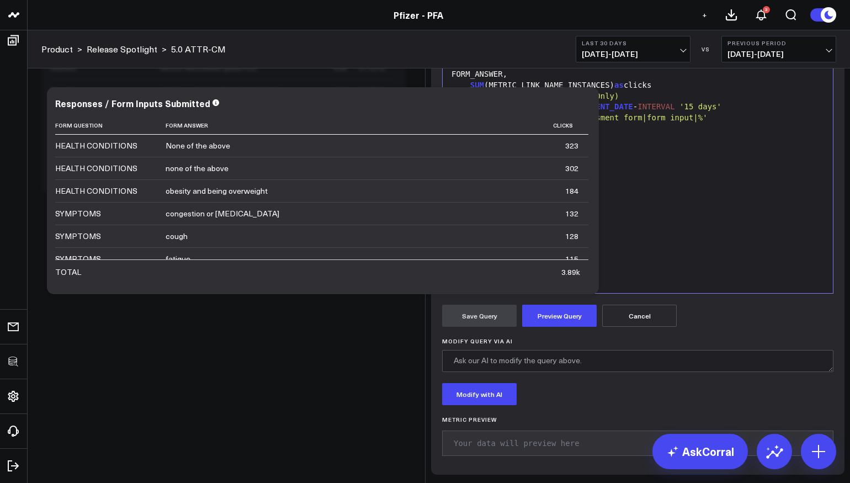
drag, startPoint x: 562, startPoint y: 210, endPoint x: 470, endPoint y: 189, distance: 95.2
click at [470, 189] on div "SELECT CASE WHEN FORM_QUESTION ILIKE '%SYMPTOM%' THEN 'SYMPTOMS' WHEN FORM_QUES…" at bounding box center [637, 156] width 379 height 264
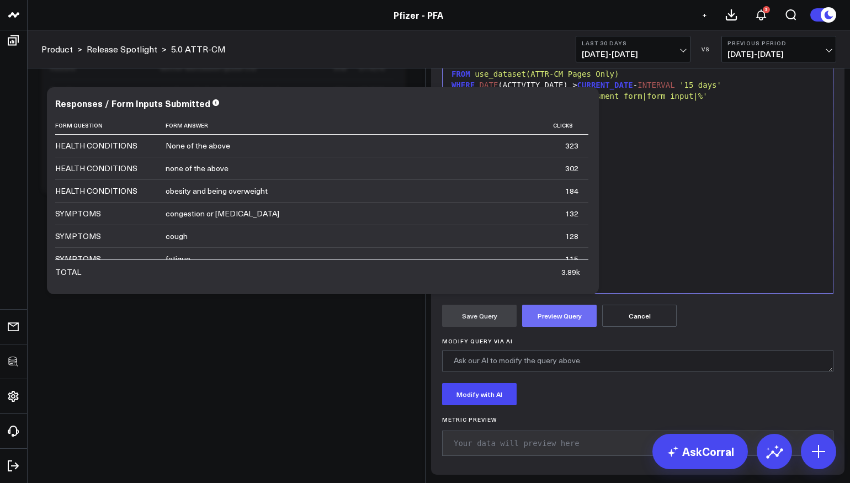
click at [575, 327] on button "Preview Query" at bounding box center [559, 316] width 74 height 22
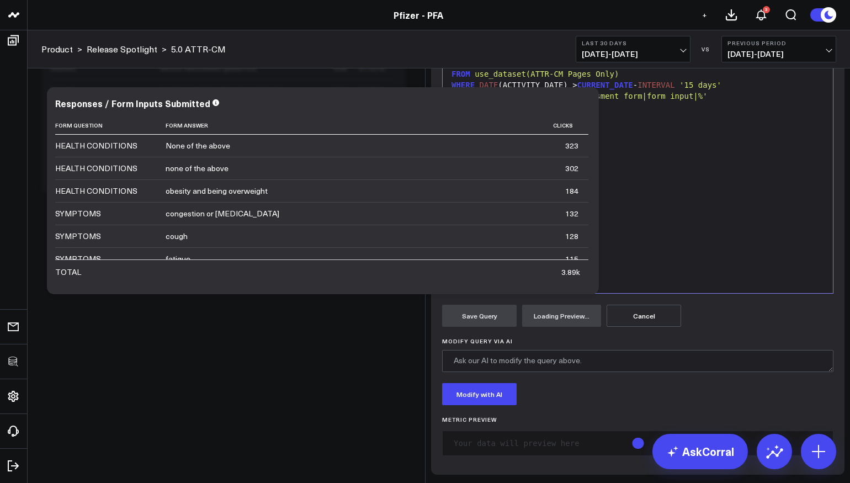
scroll to position [193, 0]
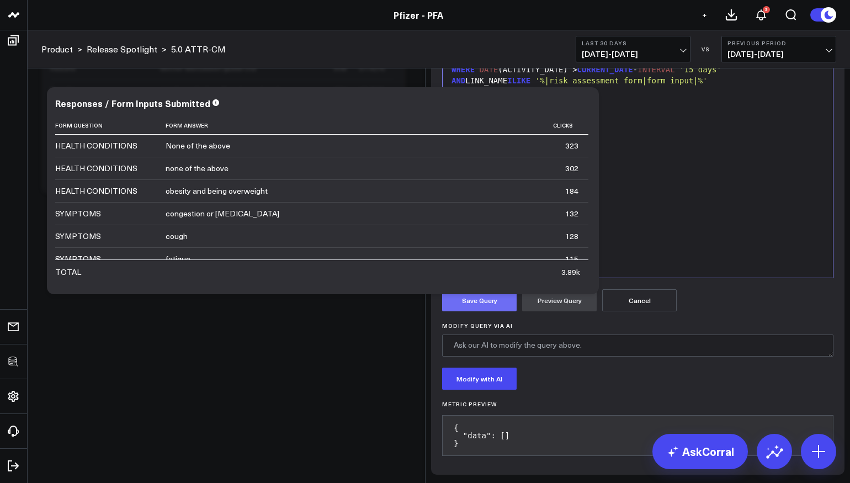
click at [491, 311] on button "Save Query" at bounding box center [479, 300] width 74 height 22
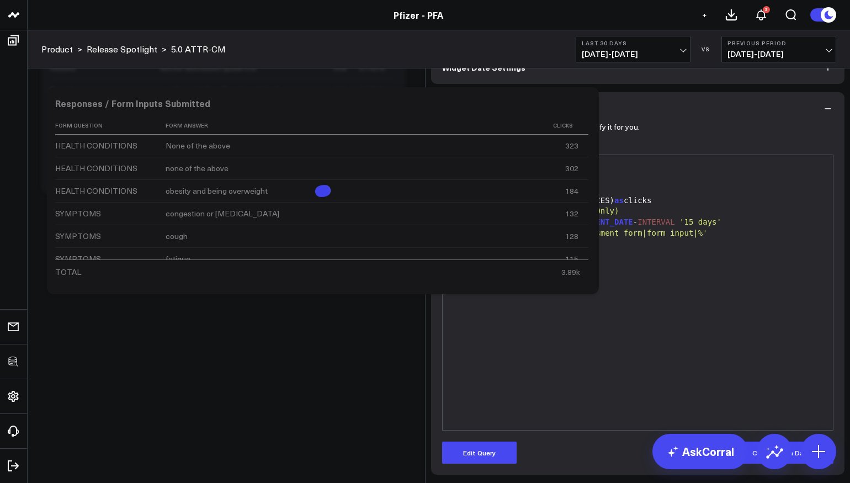
scroll to position [57, 0]
click at [469, 449] on button "Edit Query" at bounding box center [479, 452] width 74 height 22
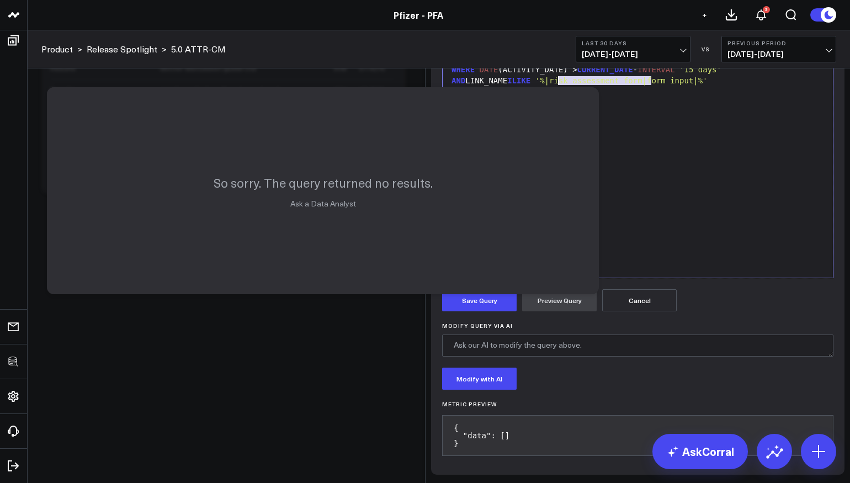
drag, startPoint x: 653, startPoint y: 233, endPoint x: 555, endPoint y: 233, distance: 97.7
click at [555, 85] on span "'%|risk assessment form|form input|%'" at bounding box center [621, 80] width 172 height 9
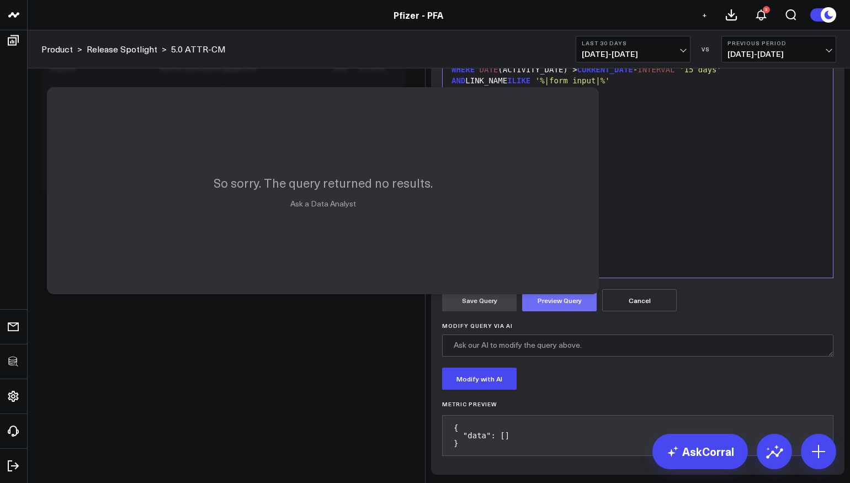
click at [550, 311] on button "Preview Query" at bounding box center [559, 300] width 74 height 22
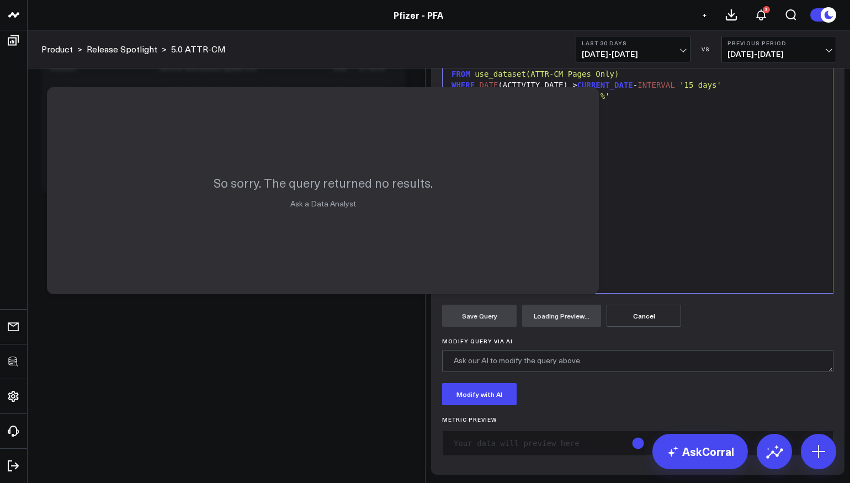
scroll to position [193, 0]
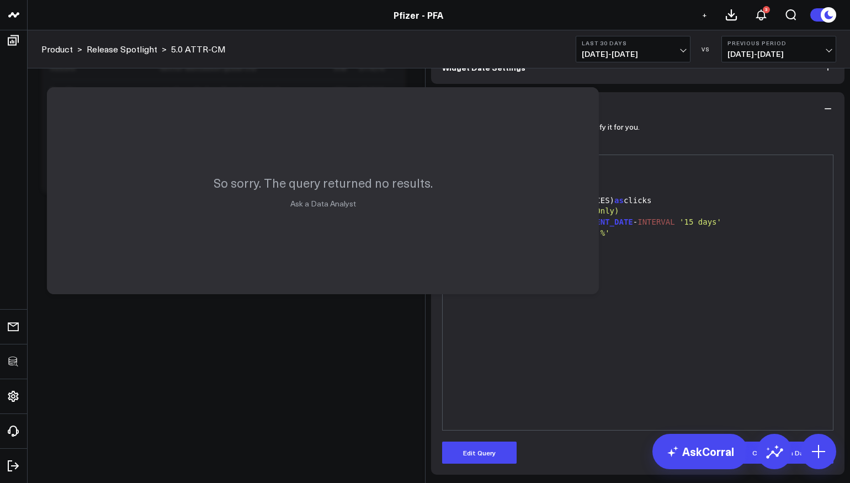
scroll to position [57, 0]
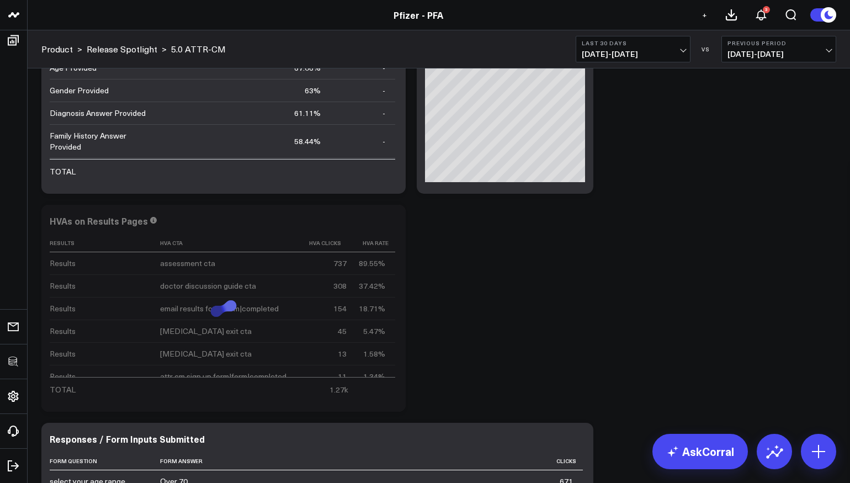
scroll to position [4794, 0]
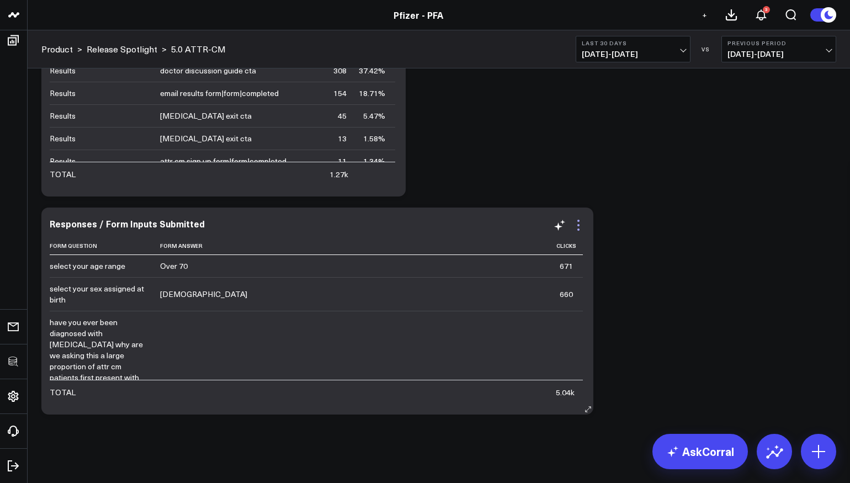
click at [579, 222] on icon at bounding box center [578, 225] width 13 height 13
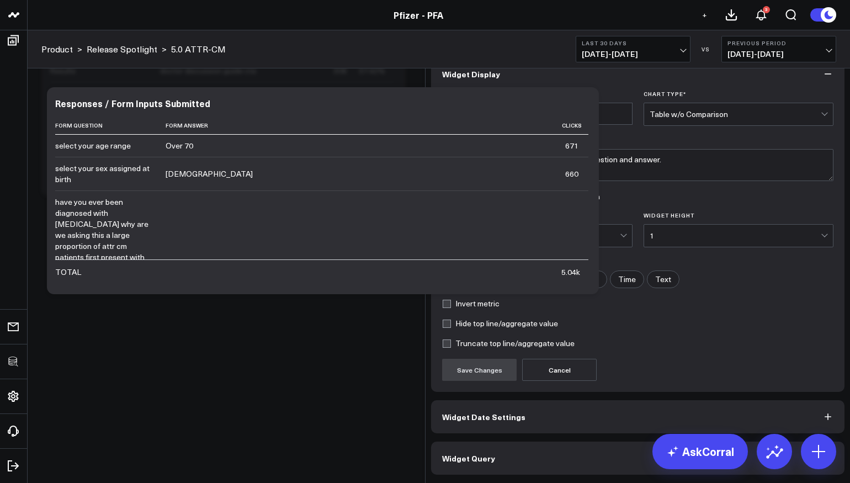
scroll to position [7, 0]
click at [513, 461] on button "Widget Query" at bounding box center [637, 457] width 413 height 33
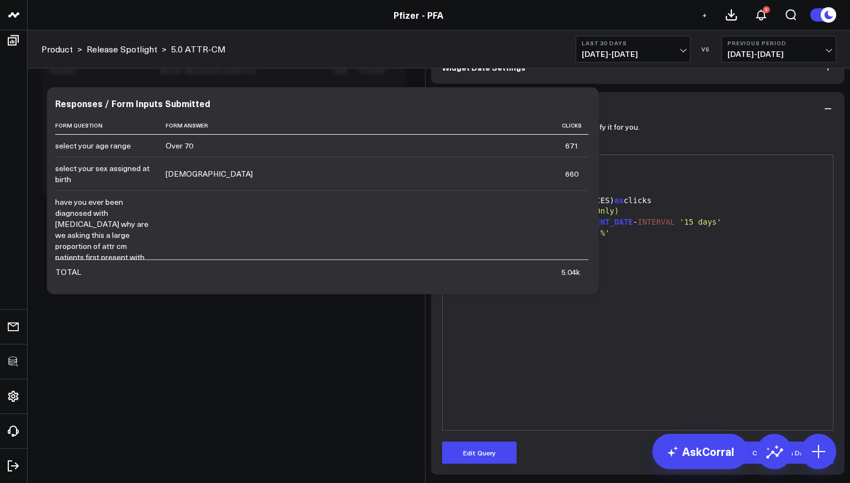
scroll to position [57, 0]
click at [494, 451] on button "Edit Query" at bounding box center [479, 452] width 74 height 22
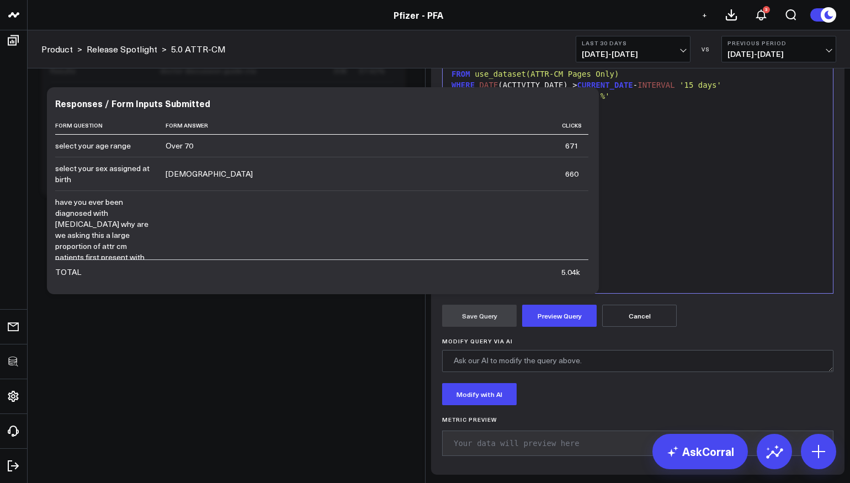
click at [634, 102] on div "AND LINK_NAME ILIKE '%|form input|%'" at bounding box center [637, 96] width 379 height 11
click at [622, 113] on div "AND PAGE_" at bounding box center [637, 107] width 379 height 11
click at [621, 113] on div "AND PAGE_URL =" at bounding box center [637, 107] width 379 height 11
click at [517, 113] on div "AND PAGE_URL = 'https://www.pfizerforall.com/attr-cm/discussion-guide/'" at bounding box center [637, 107] width 379 height 11
drag, startPoint x: 530, startPoint y: 243, endPoint x: 797, endPoint y: 242, distance: 267.6
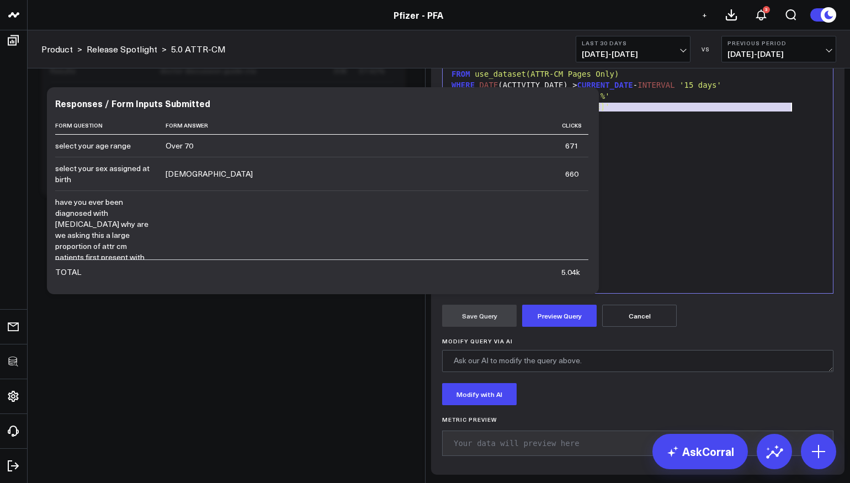
click at [798, 113] on div "AND PAGE_URL IN ( 'https://www.pfizerforall.com/attr-cm/discussion-guide/'" at bounding box center [637, 107] width 379 height 11
copy div "'https://www.pfizerforall.com/attr-cm/discussion-guide/'"
click at [797, 113] on div "AND PAGE_URL IN ( 'https://www.pfizerforall.com/attr-cm/discussion-guide/'" at bounding box center [637, 107] width 379 height 11
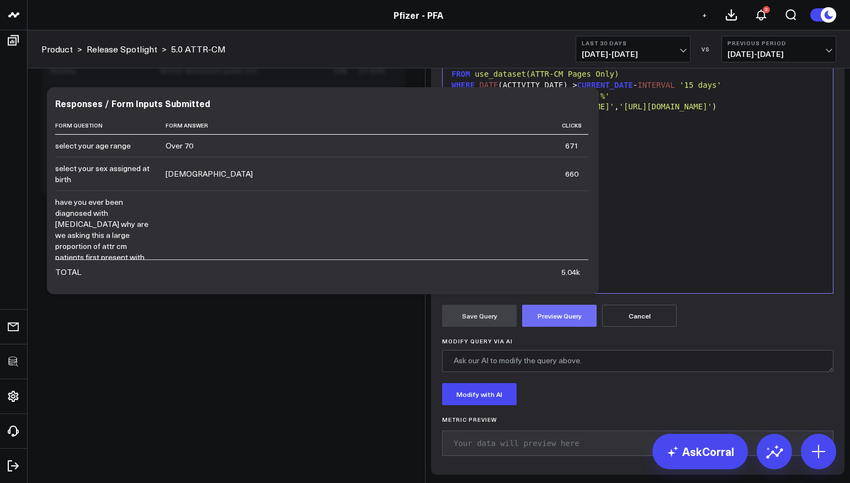
click at [556, 327] on button "Preview Query" at bounding box center [559, 316] width 74 height 22
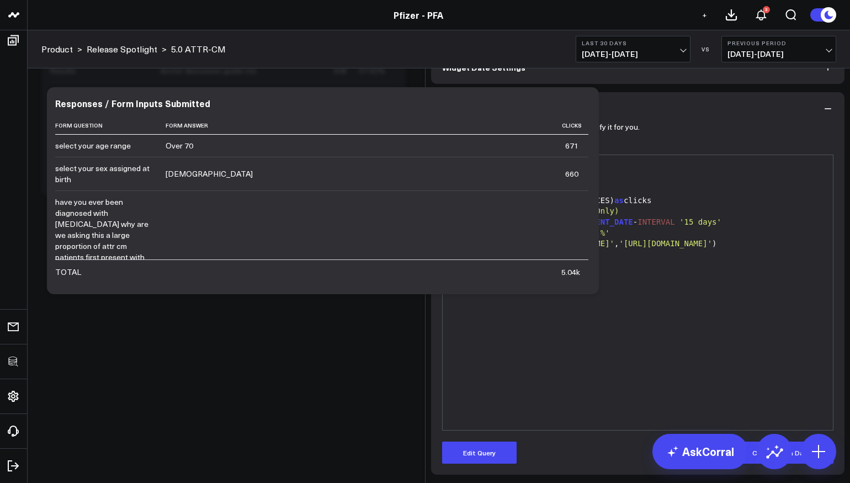
scroll to position [57, 0]
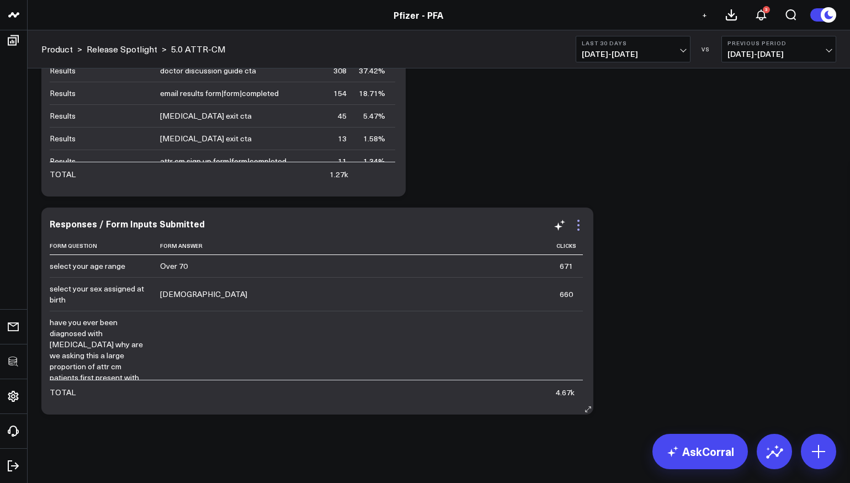
click at [582, 226] on icon at bounding box center [578, 225] width 13 height 13
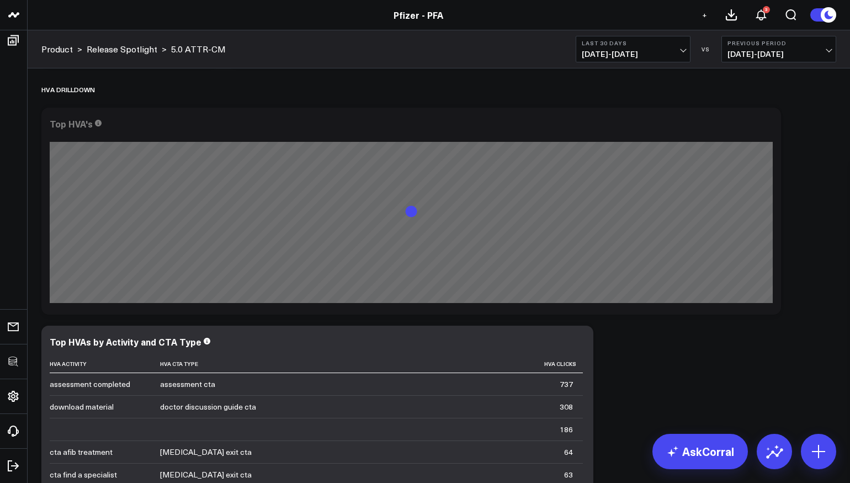
scroll to position [1957, 0]
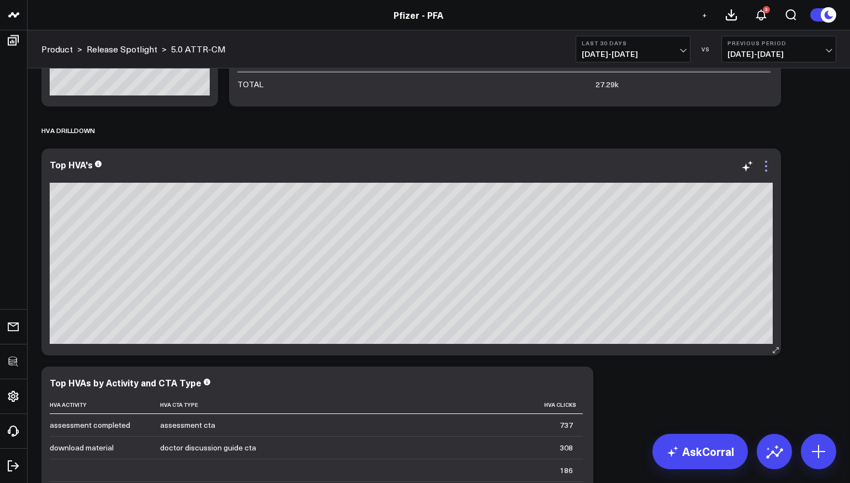
click at [765, 161] on icon at bounding box center [766, 162] width 2 height 2
click at [768, 173] on div at bounding box center [411, 176] width 723 height 8
click at [766, 166] on icon at bounding box center [766, 166] width 2 height 2
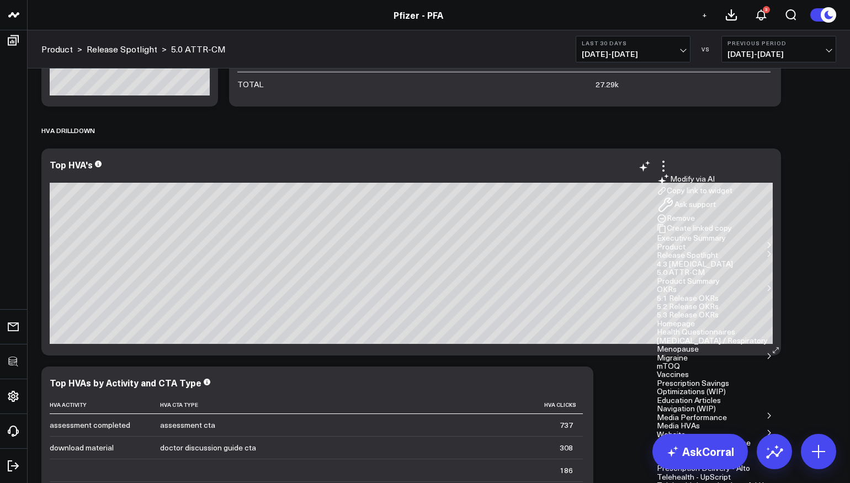
click at [689, 223] on button "Remove" at bounding box center [676, 219] width 38 height 10
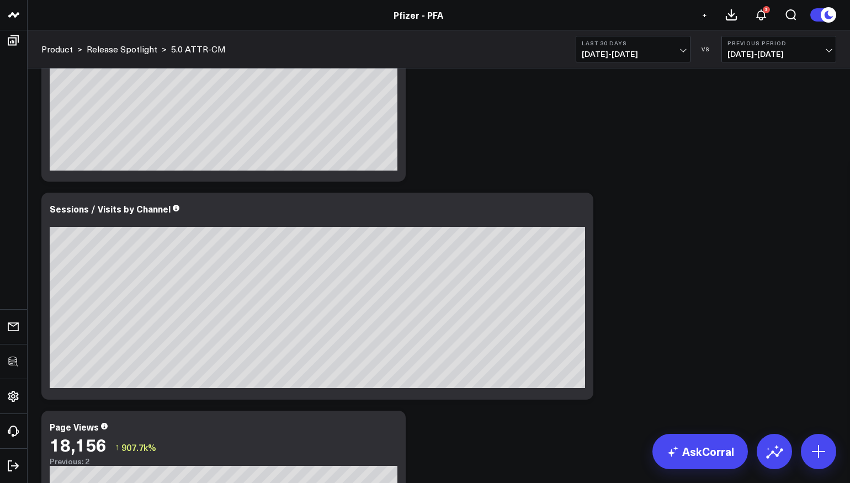
scroll to position [430, 0]
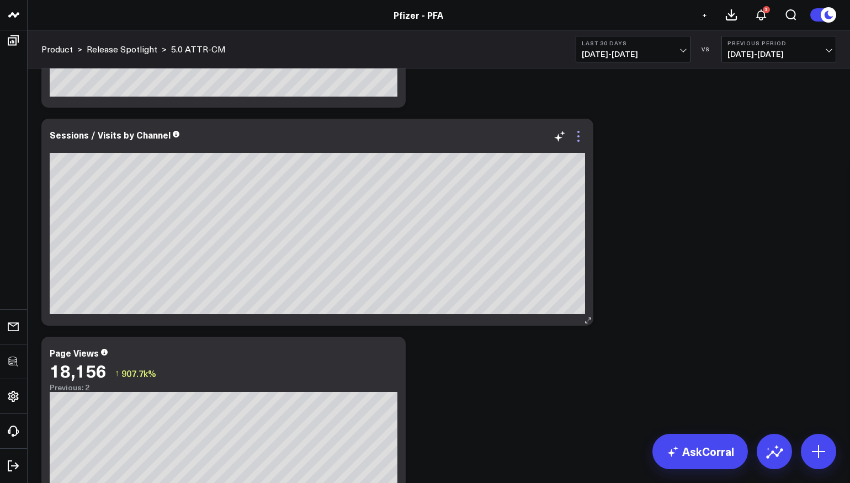
click at [581, 139] on icon at bounding box center [578, 136] width 13 height 13
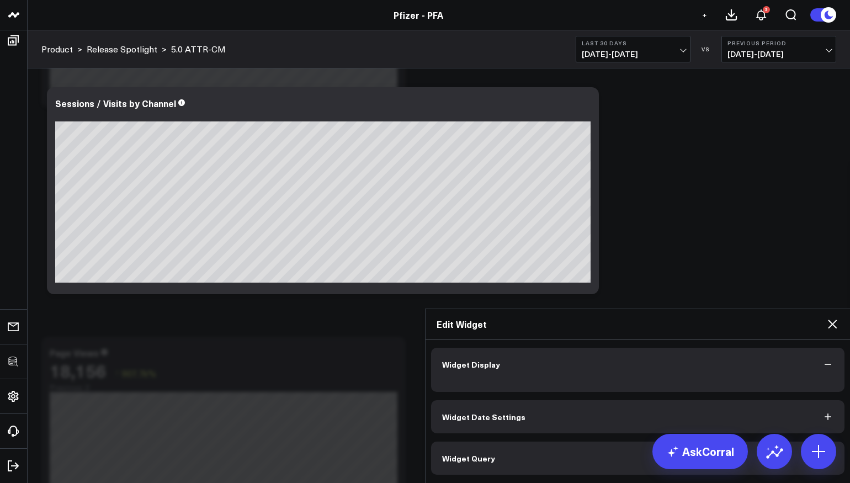
scroll to position [7, 0]
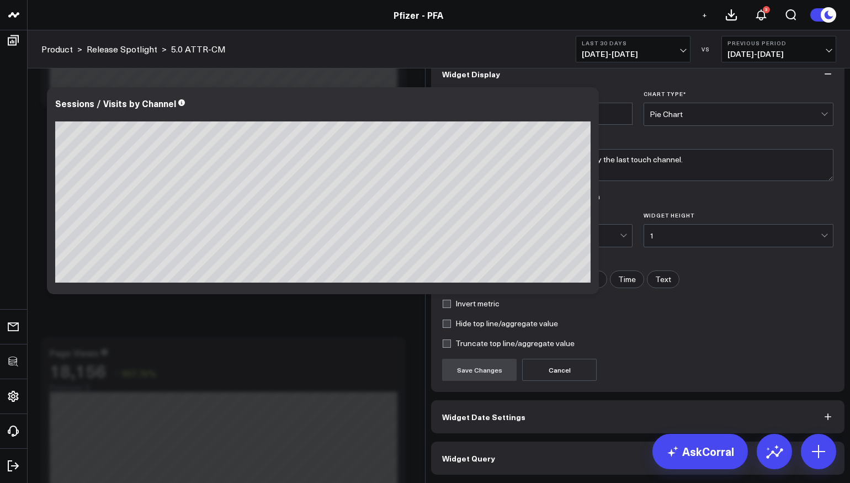
click at [546, 461] on button "Widget Query" at bounding box center [637, 457] width 413 height 33
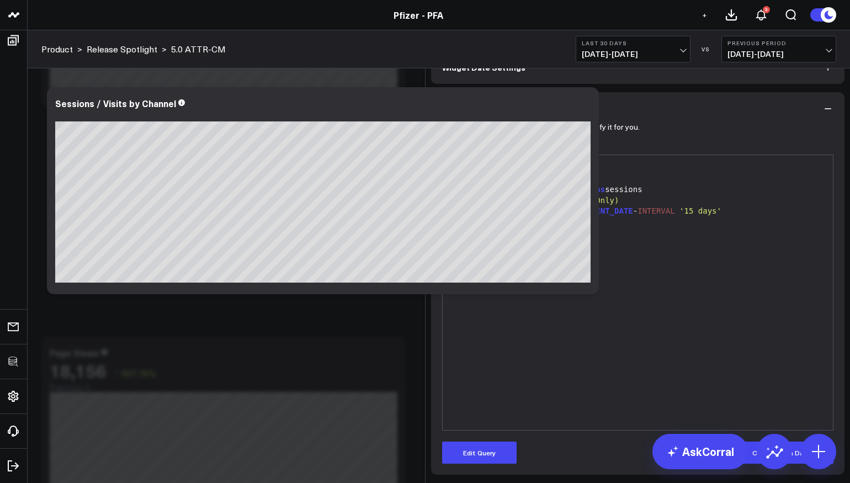
scroll to position [0, 0]
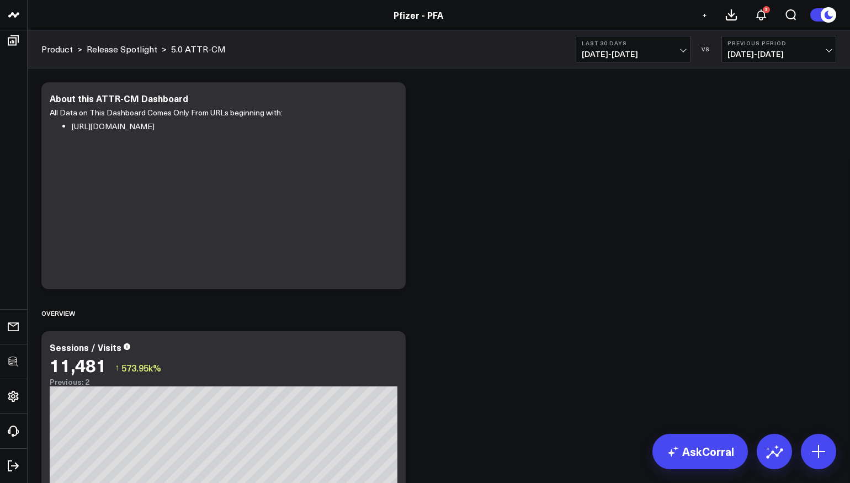
click at [702, 14] on span "+" at bounding box center [704, 15] width 5 height 8
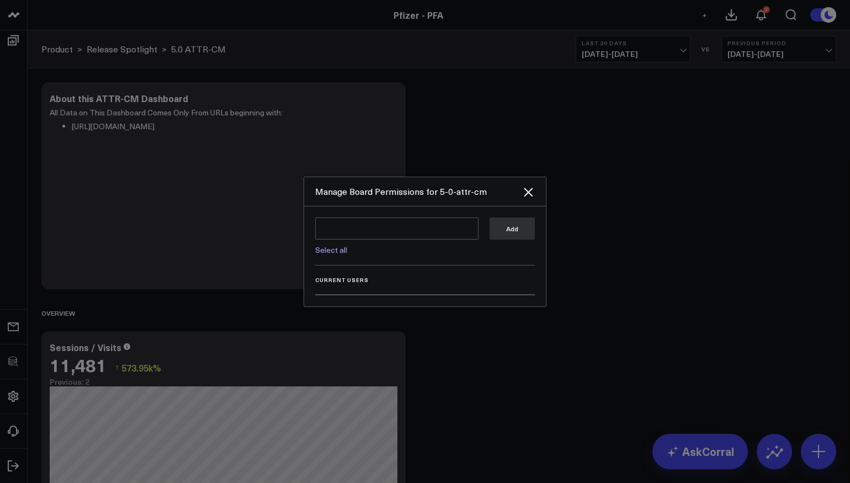
click at [336, 255] on link "Select all" at bounding box center [331, 249] width 32 height 10
type textarea "@Corral Support @Cam Burton @Katie Giesecke @Kendall Daly @Michael Phifer @Kate…"
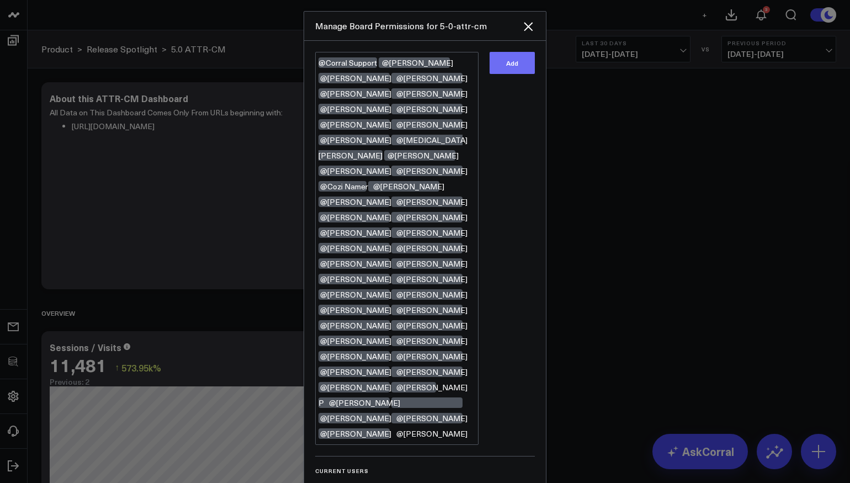
click at [521, 74] on button "Add" at bounding box center [511, 63] width 45 height 22
click at [678, 194] on div at bounding box center [425, 241] width 850 height 483
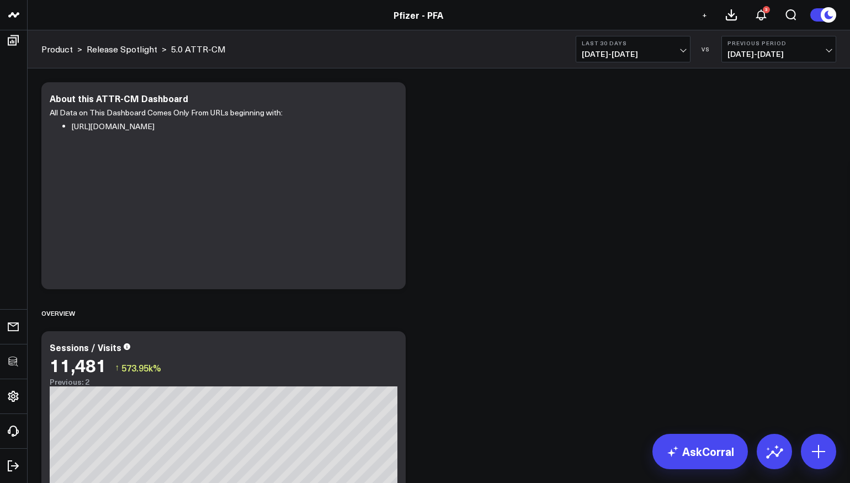
click at [701, 17] on button "+" at bounding box center [704, 14] width 13 height 13
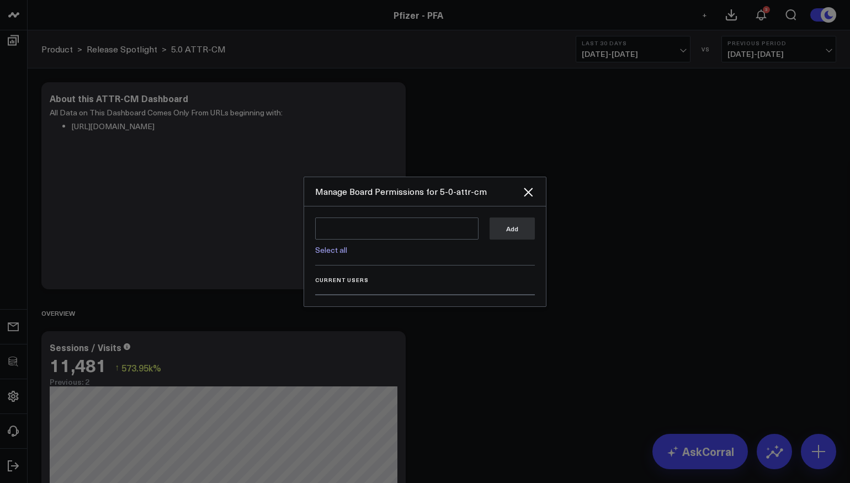
click at [338, 255] on link "Select all" at bounding box center [331, 249] width 32 height 10
type textarea "@Corral Support @Cam Burton @Katie Giesecke @Kendall Daly @Michael Phifer @Kate…"
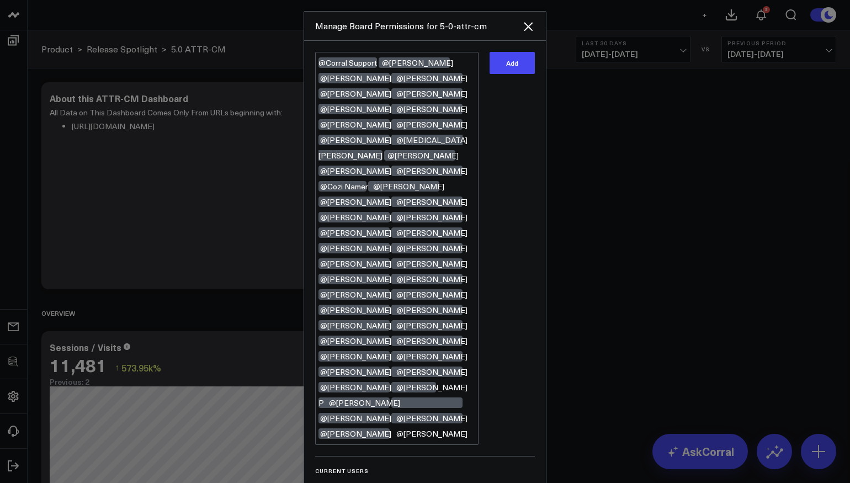
click at [507, 116] on div "Add" at bounding box center [511, 248] width 45 height 393
click at [512, 74] on button "Add" at bounding box center [511, 63] width 45 height 22
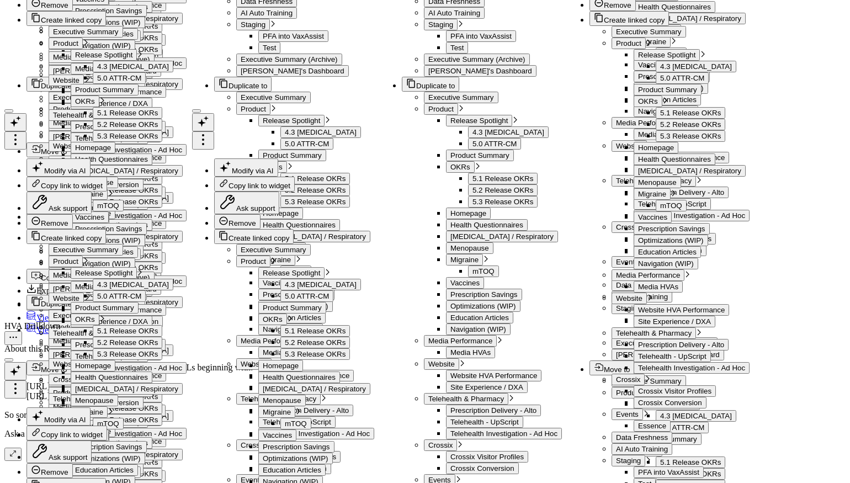
scroll to position [5956, 0]
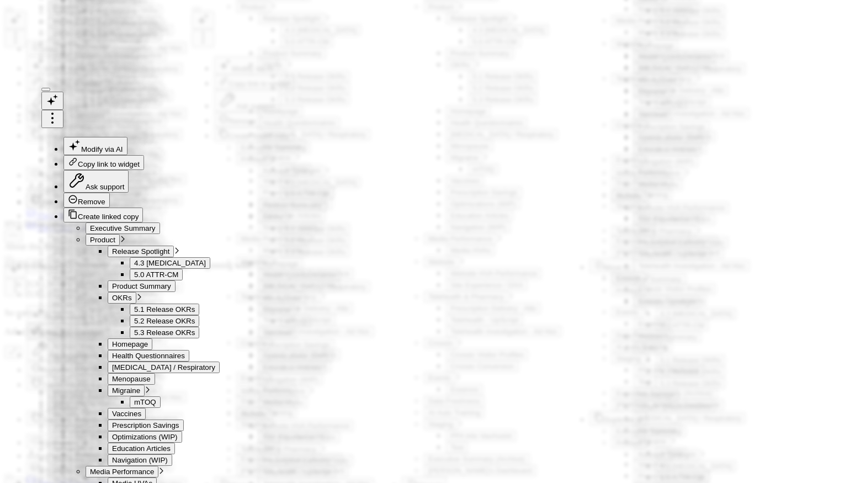
scroll to position [7, 0]
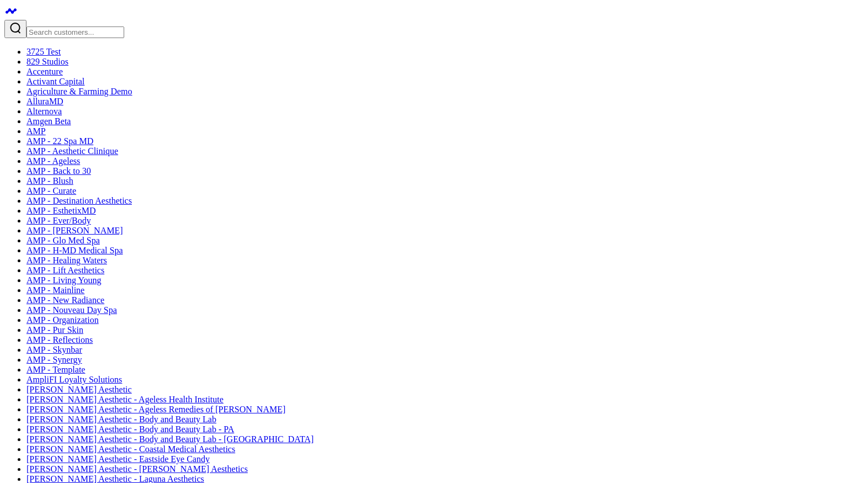
type textarea "@Corral Support @[PERSON_NAME] @[PERSON_NAME] @[PERSON_NAME] @[PERSON_NAME] @[P…"
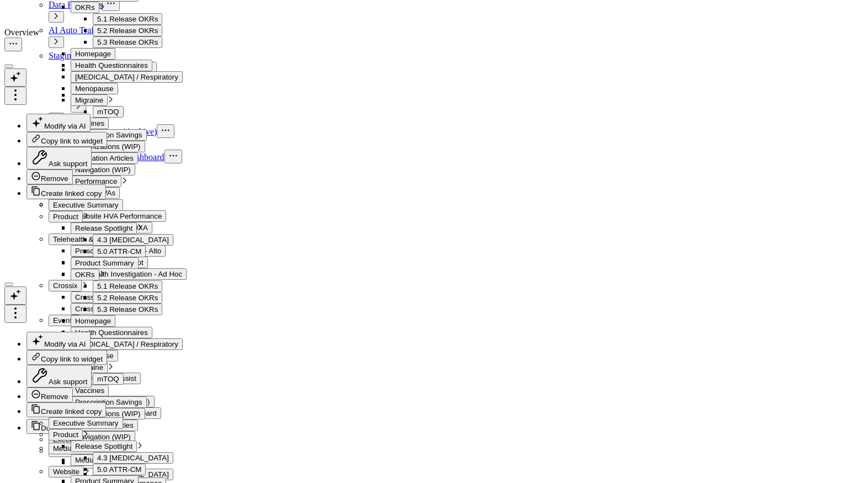
scroll to position [4222, 0]
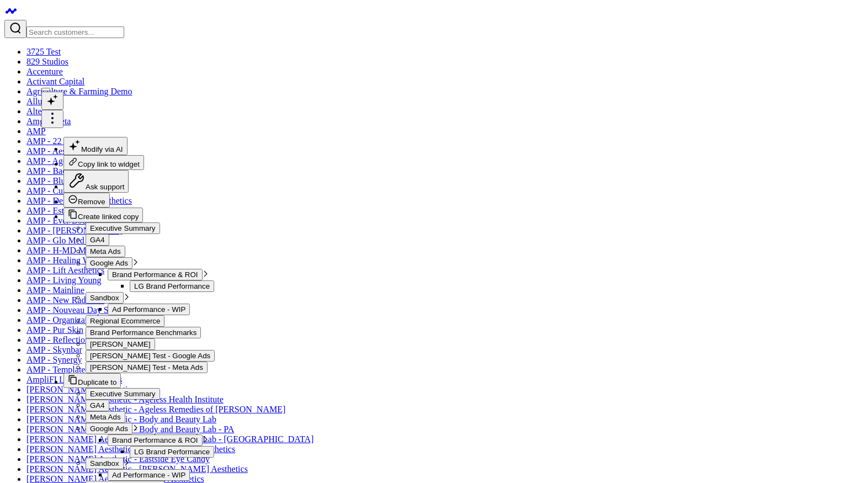
scroll to position [26, 0]
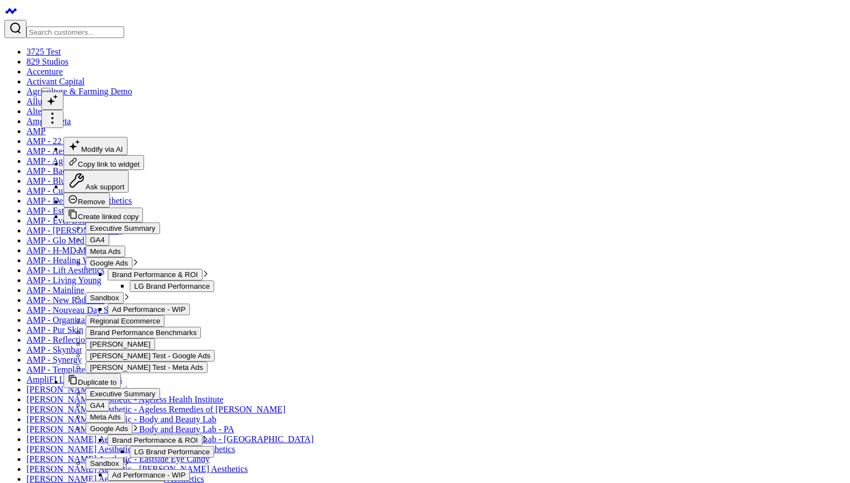
drag, startPoint x: 471, startPoint y: 349, endPoint x: 436, endPoint y: 353, distance: 34.4
drag, startPoint x: 782, startPoint y: 288, endPoint x: 467, endPoint y: 208, distance: 325.1
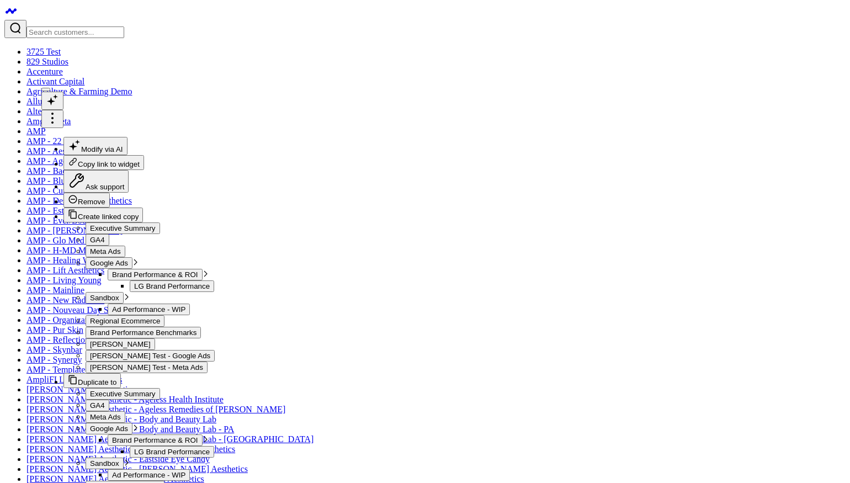
drag, startPoint x: 521, startPoint y: 213, endPoint x: 599, endPoint y: 212, distance: 78.4
drag, startPoint x: 595, startPoint y: 331, endPoint x: 520, endPoint y: 329, distance: 75.1
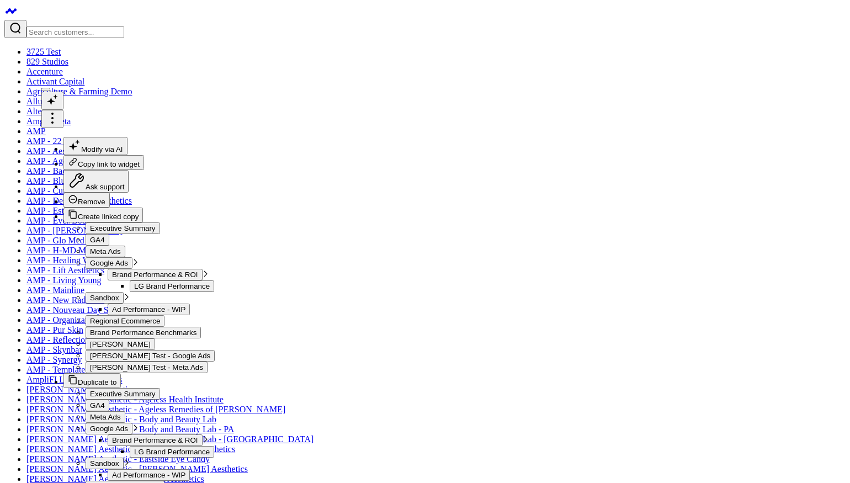
drag, startPoint x: 460, startPoint y: 323, endPoint x: 411, endPoint y: 144, distance: 186.1
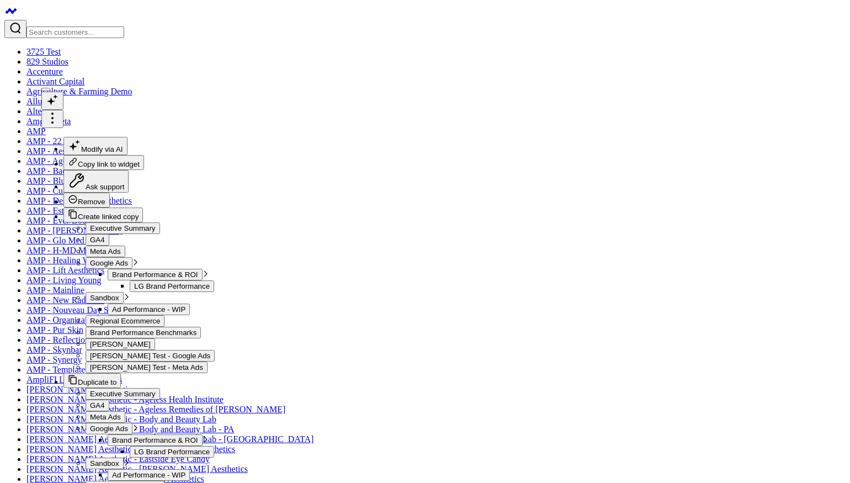
drag, startPoint x: 522, startPoint y: 223, endPoint x: 483, endPoint y: 225, distance: 39.2
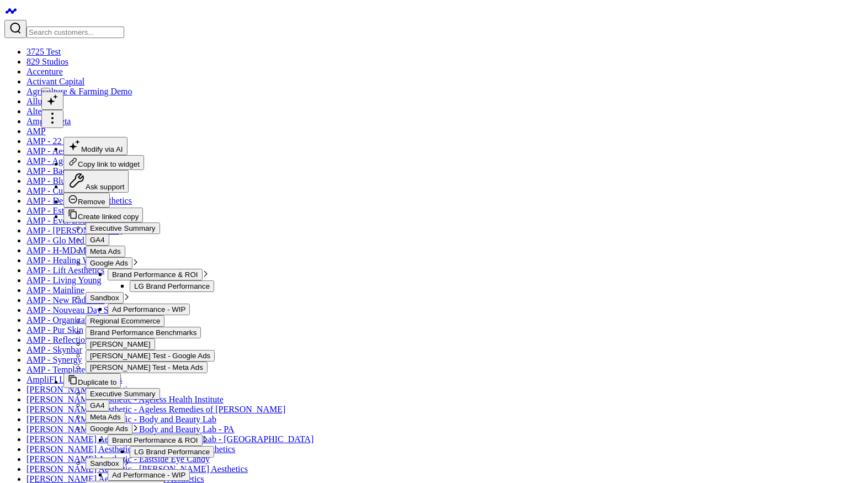
drag, startPoint x: 599, startPoint y: 223, endPoint x: 561, endPoint y: 223, distance: 38.6
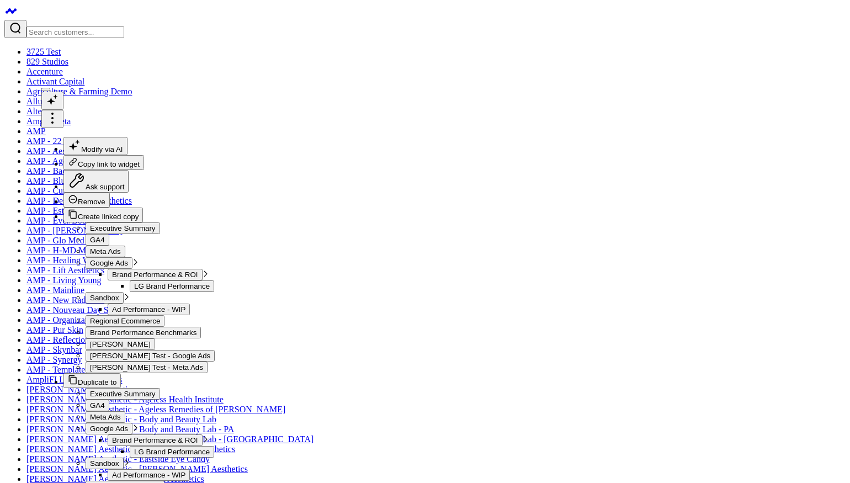
scroll to position [26, 0]
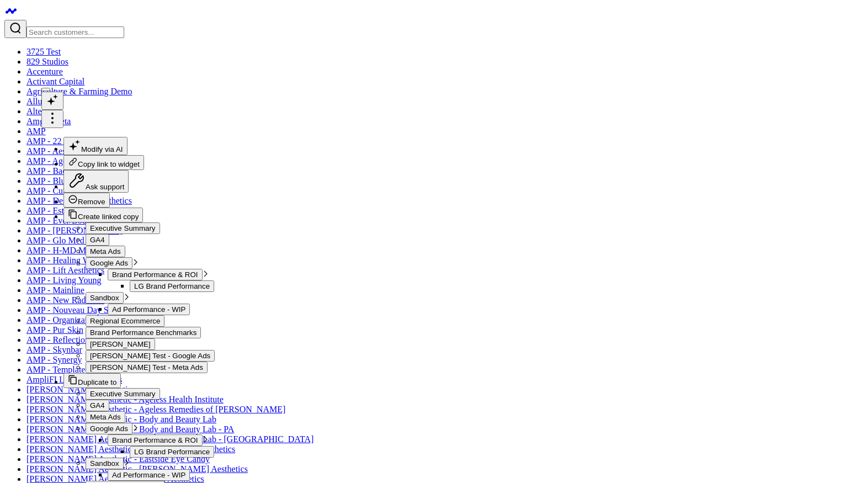
drag, startPoint x: 528, startPoint y: 242, endPoint x: 496, endPoint y: 243, distance: 32.6
drag, startPoint x: 514, startPoint y: 255, endPoint x: 494, endPoint y: 255, distance: 19.9
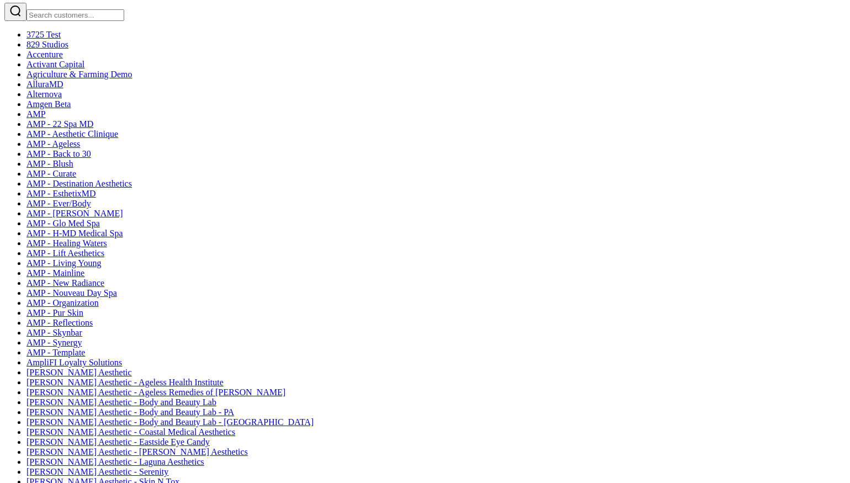
scroll to position [18, 0]
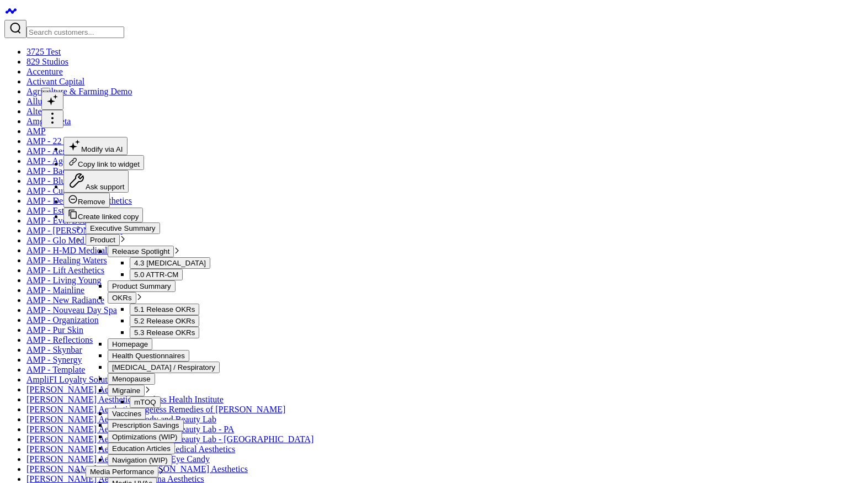
scroll to position [7, 0]
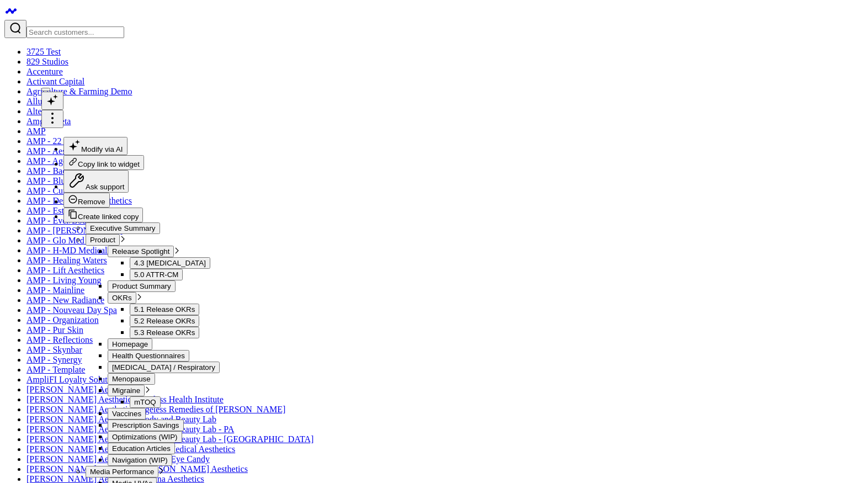
copy div "SELECT CAMPAIGN_NAME, TACTIC_TYPE, TACTIC_NAME, -- HVA_CTA_NAME, -- LINK_NAME, …"
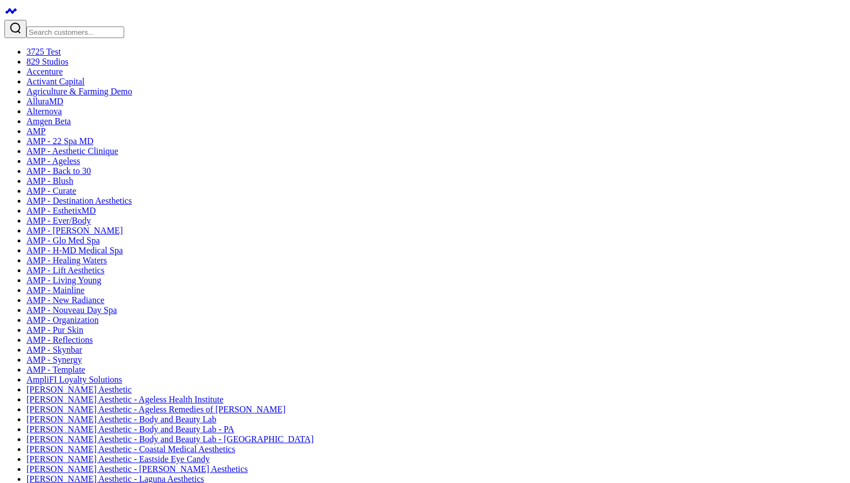
scroll to position [531, 0]
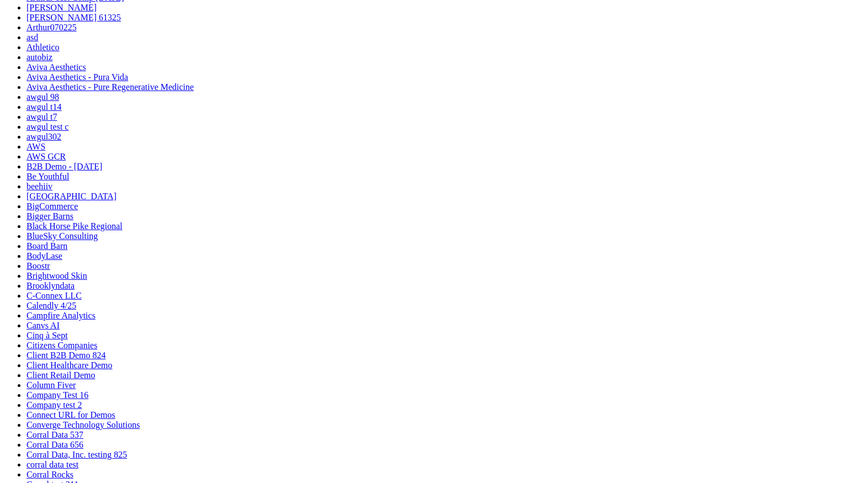
type input "Migraine HVAs Including Source Tracking Code"
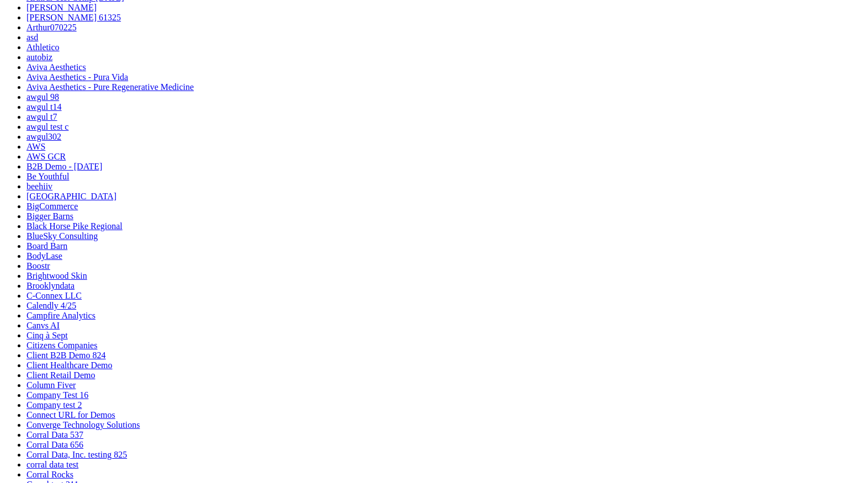
scroll to position [24, 0]
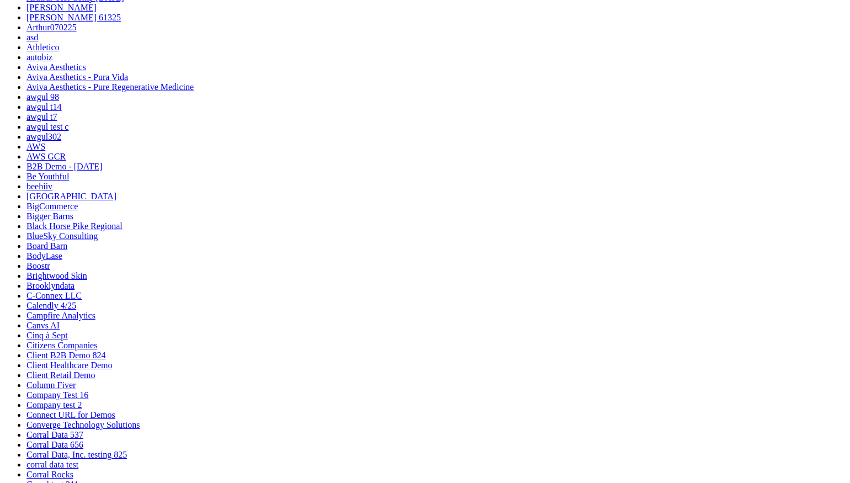
scroll to position [555, 0]
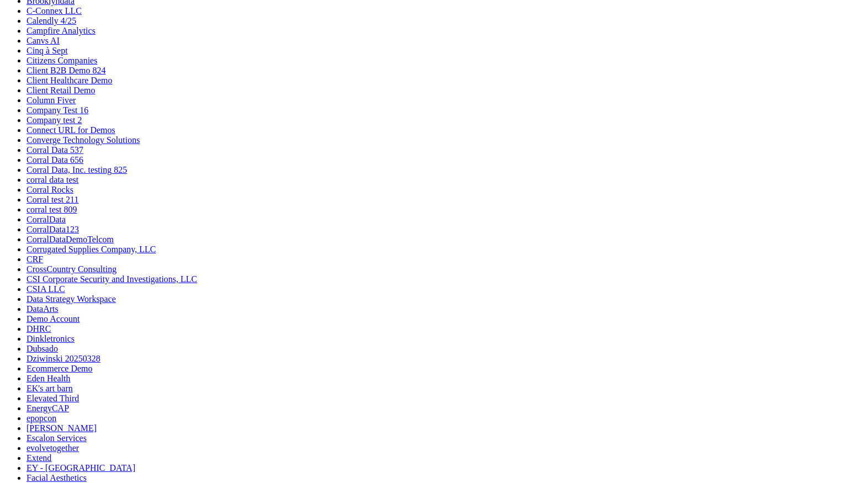
scroll to position [769, 0]
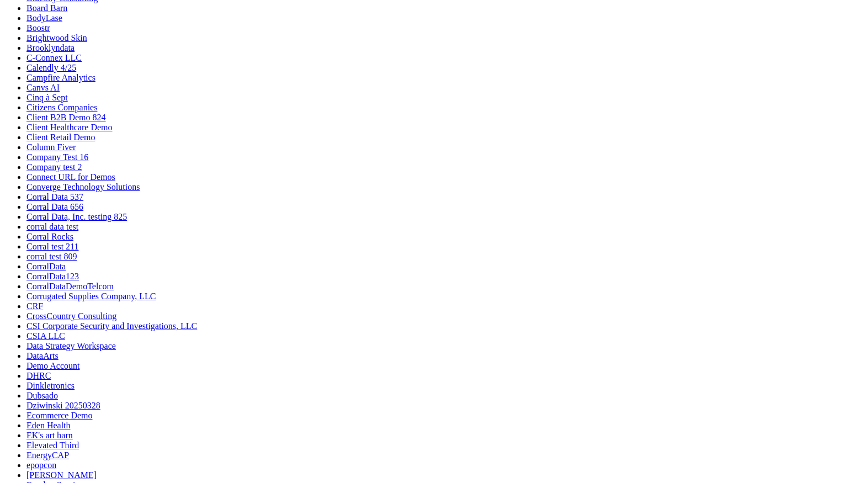
drag, startPoint x: 403, startPoint y: 222, endPoint x: 403, endPoint y: 86, distance: 136.3
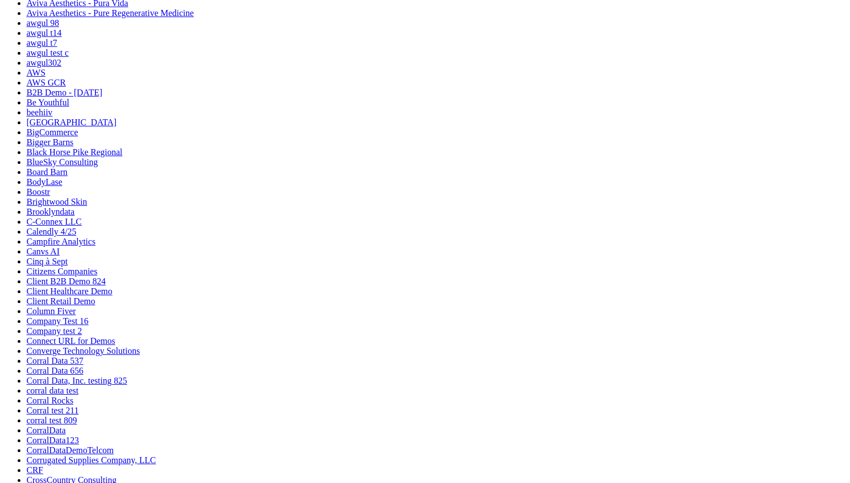
drag, startPoint x: 404, startPoint y: 208, endPoint x: 414, endPoint y: 41, distance: 167.5
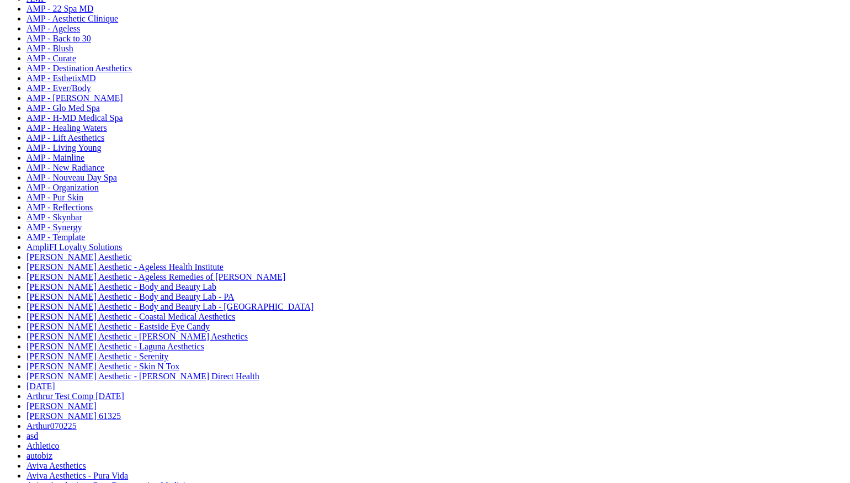
scroll to position [0, 0]
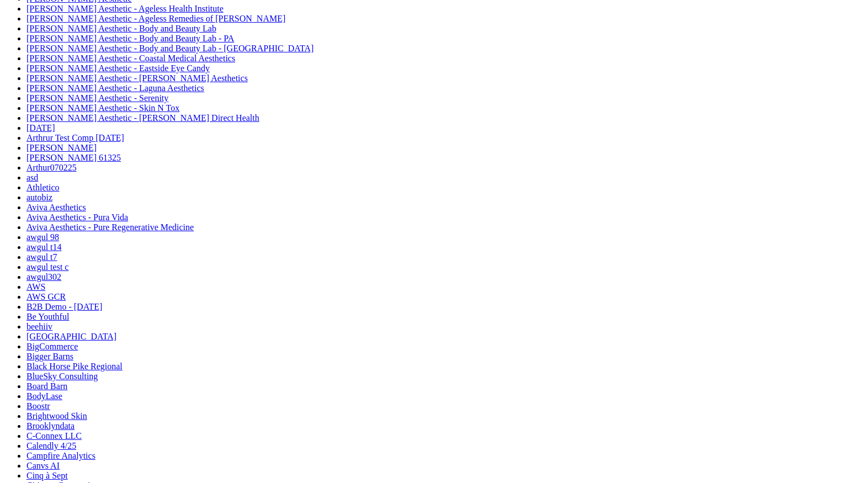
scroll to position [404, 0]
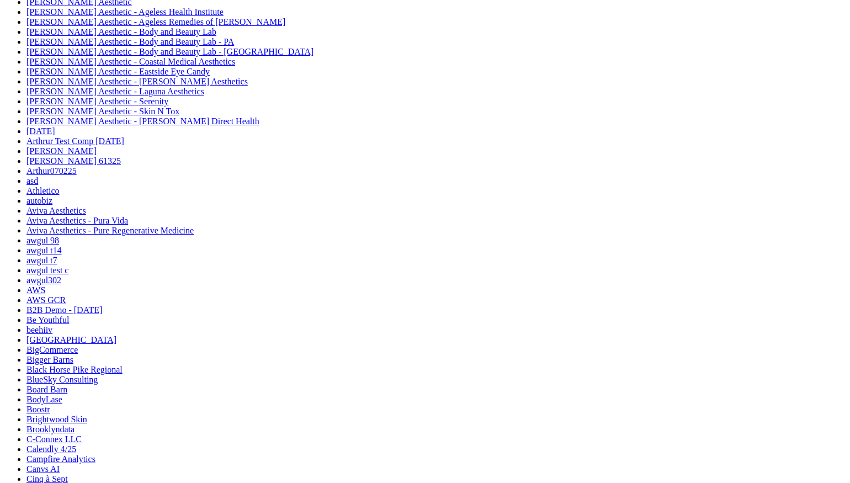
scroll to position [366, 0]
